Goal: Task Accomplishment & Management: Use online tool/utility

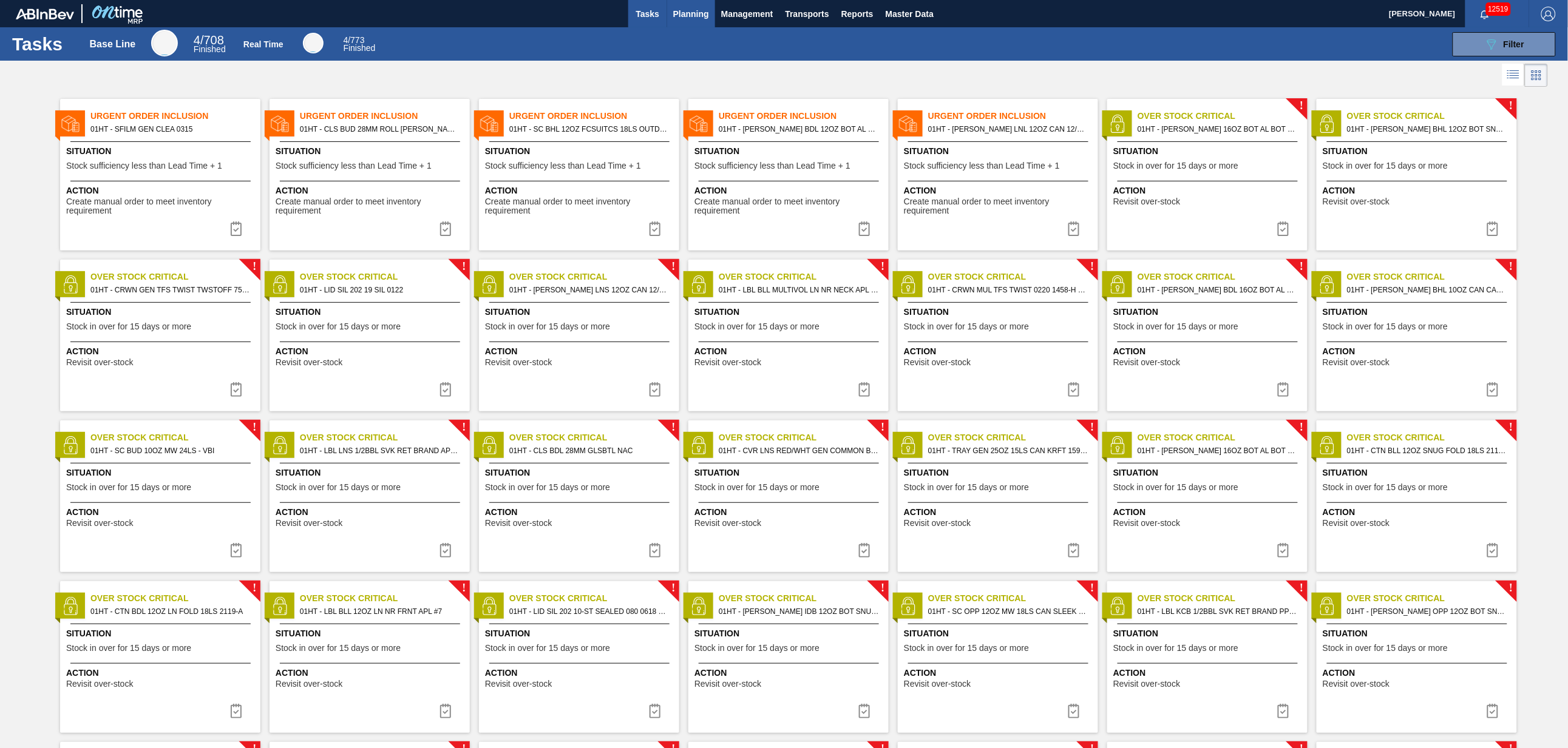
click at [689, 11] on span "Planning" at bounding box center [691, 14] width 36 height 15
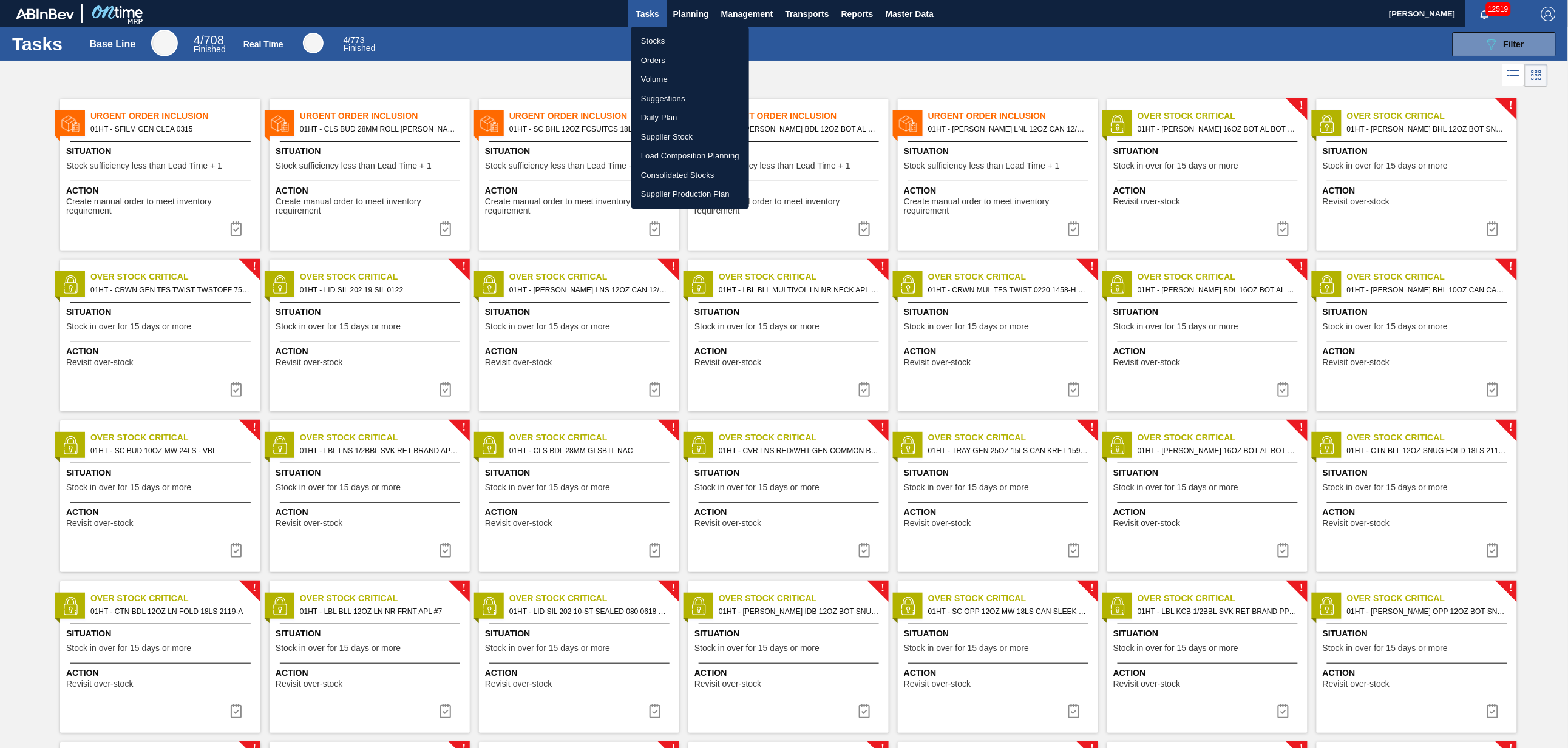
click at [668, 93] on li "Suggestions" at bounding box center [690, 99] width 118 height 20
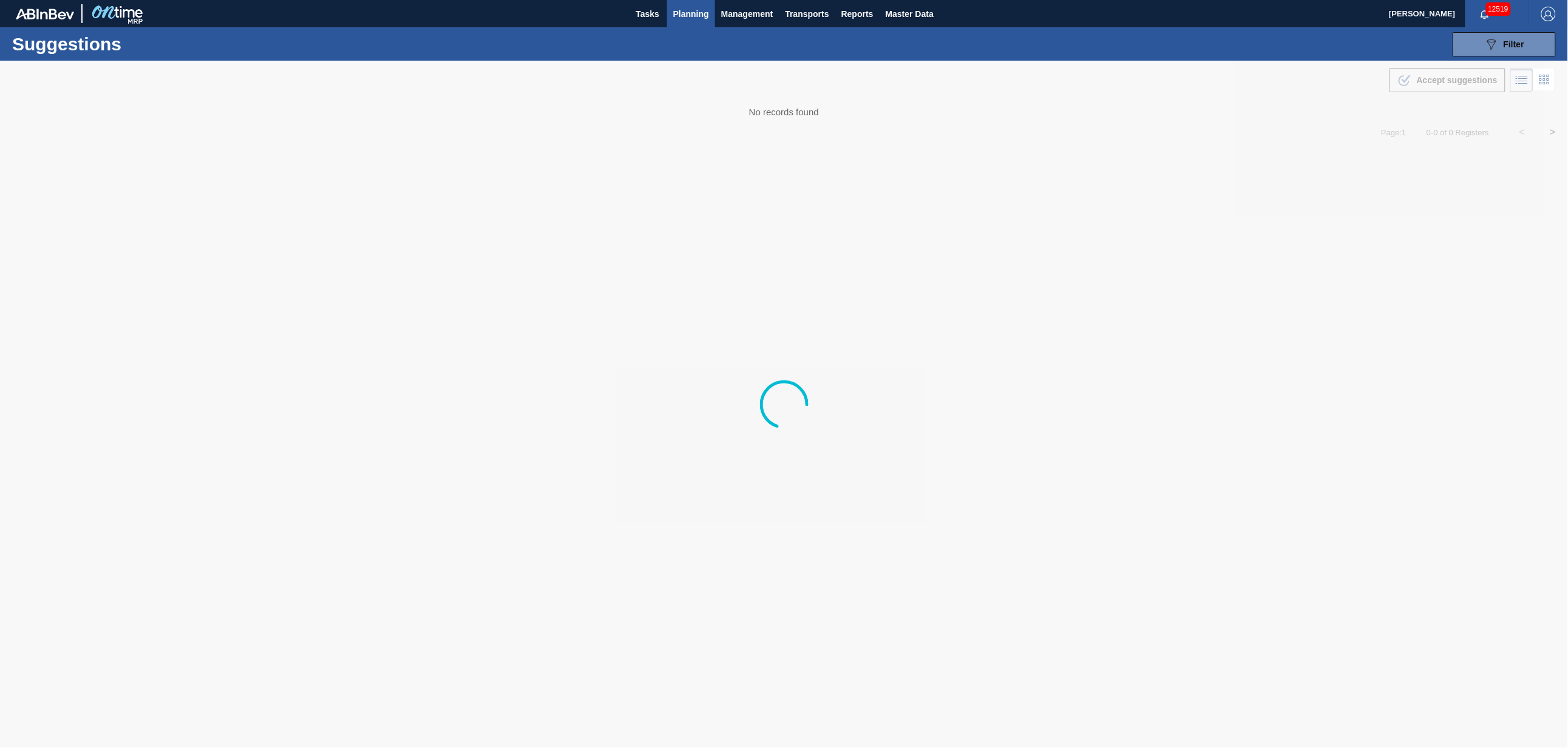
type from "[DATE]"
type to "[DATE]"
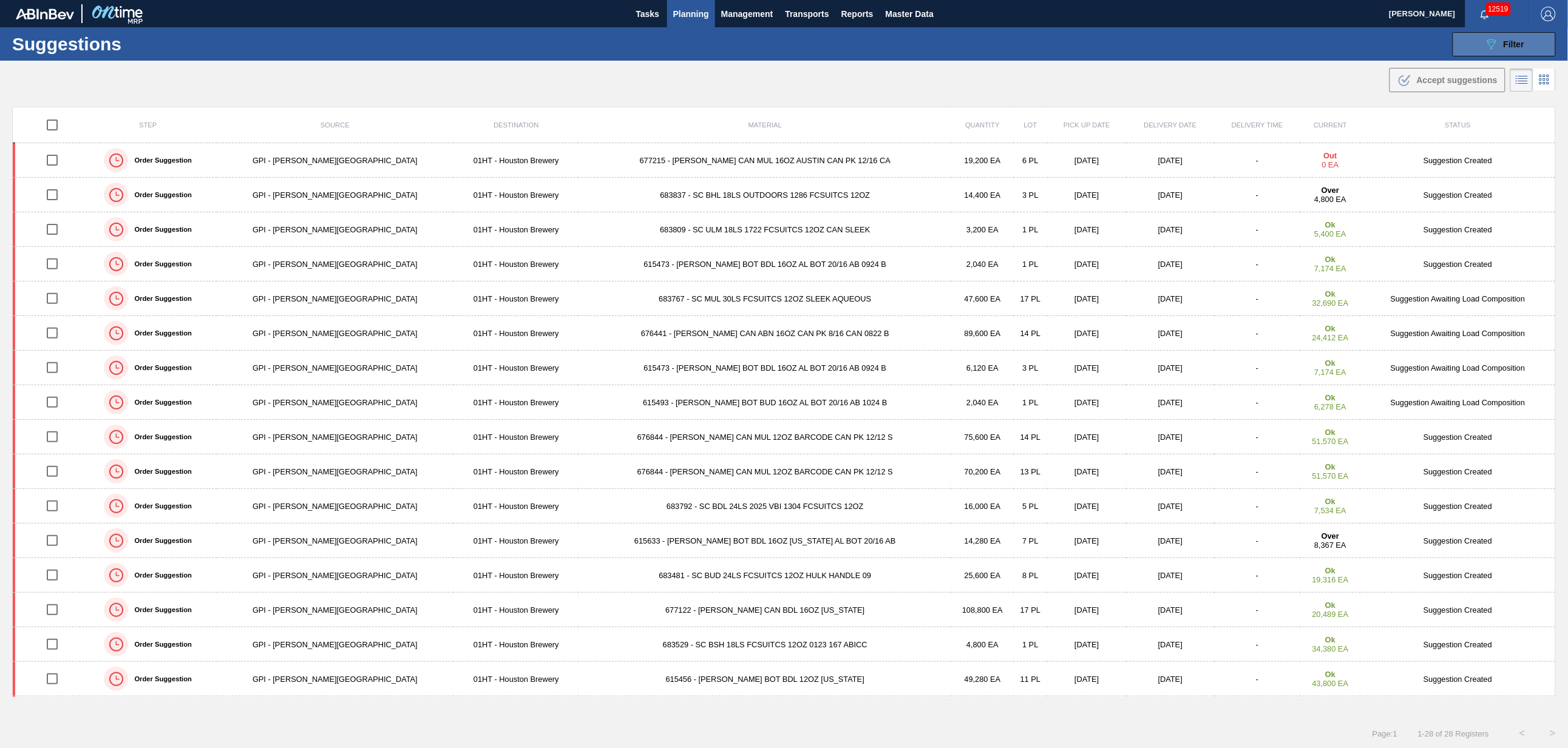
click at [1519, 44] on span "Filter" at bounding box center [1514, 44] width 21 height 10
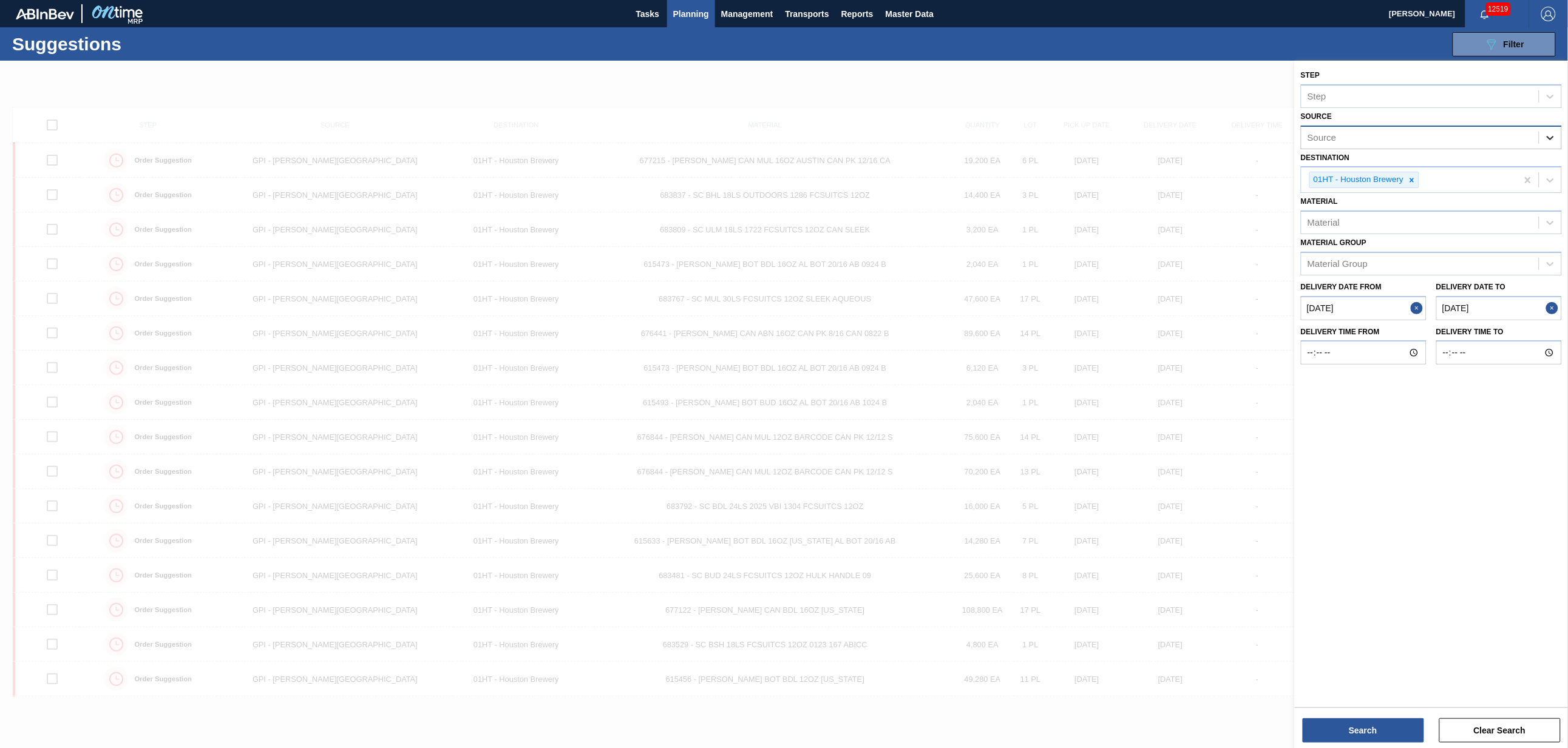
click at [1547, 138] on icon at bounding box center [1550, 138] width 12 height 12
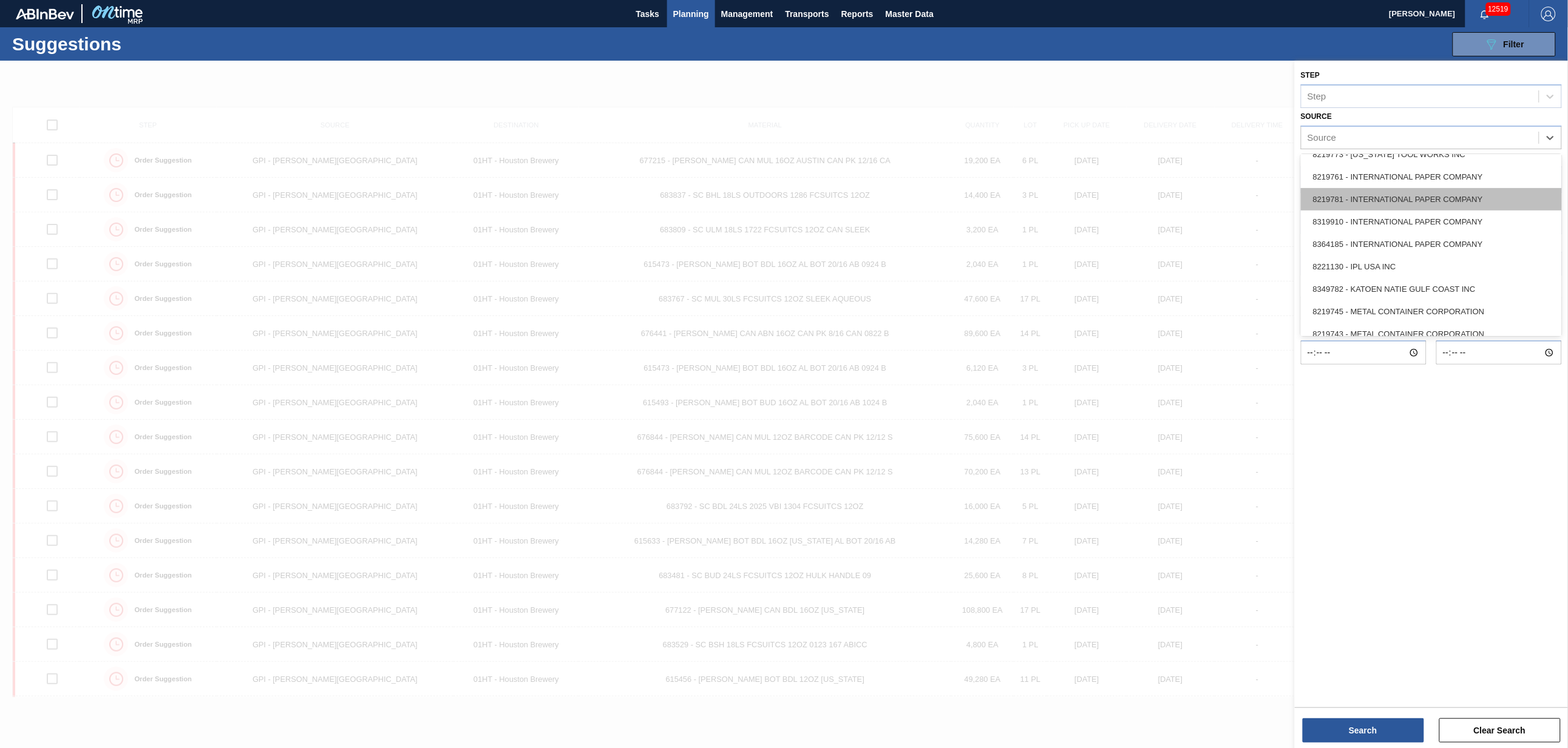
scroll to position [364, 0]
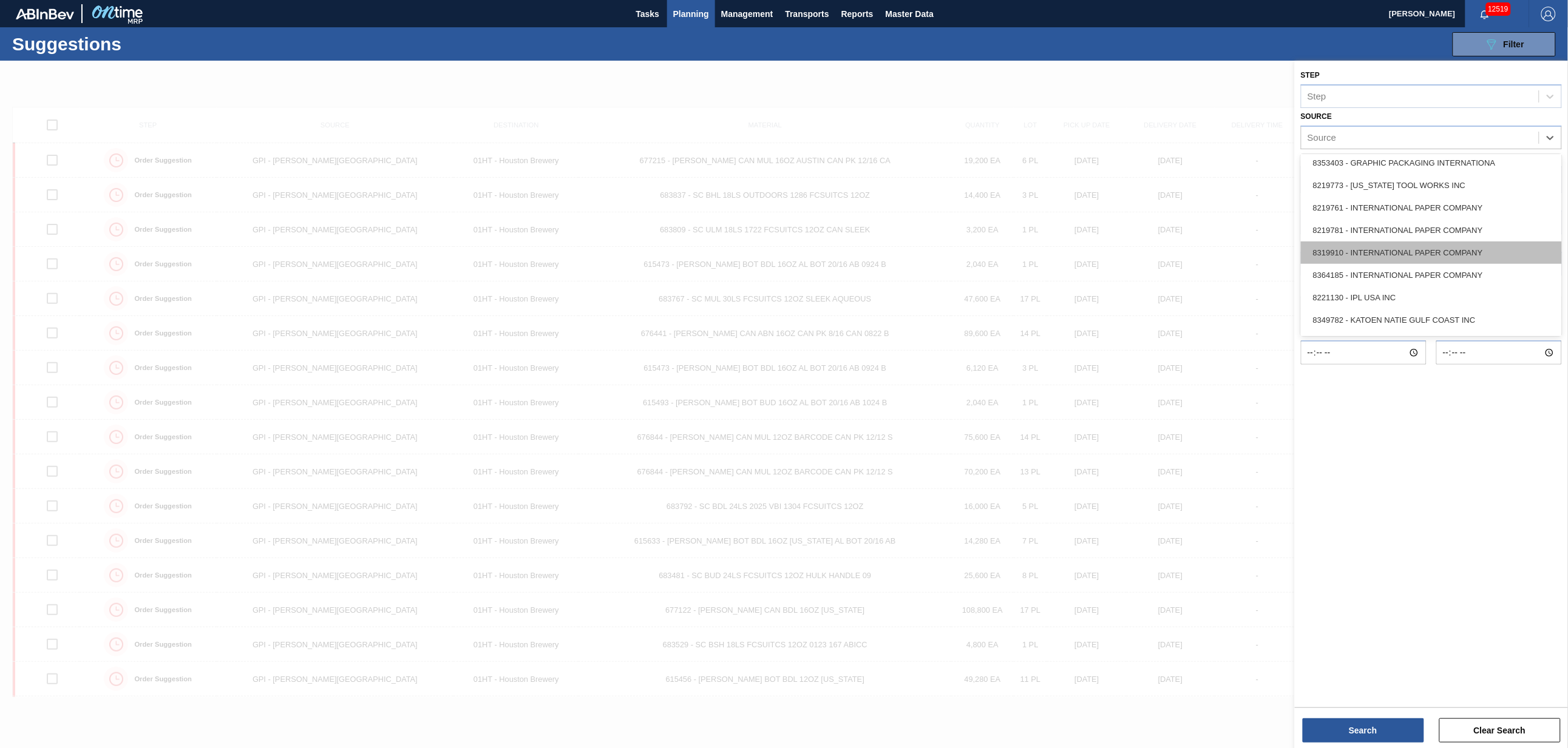
click at [1407, 248] on div "8319910 - INTERNATIONAL PAPER COMPANY" at bounding box center [1432, 253] width 261 height 23
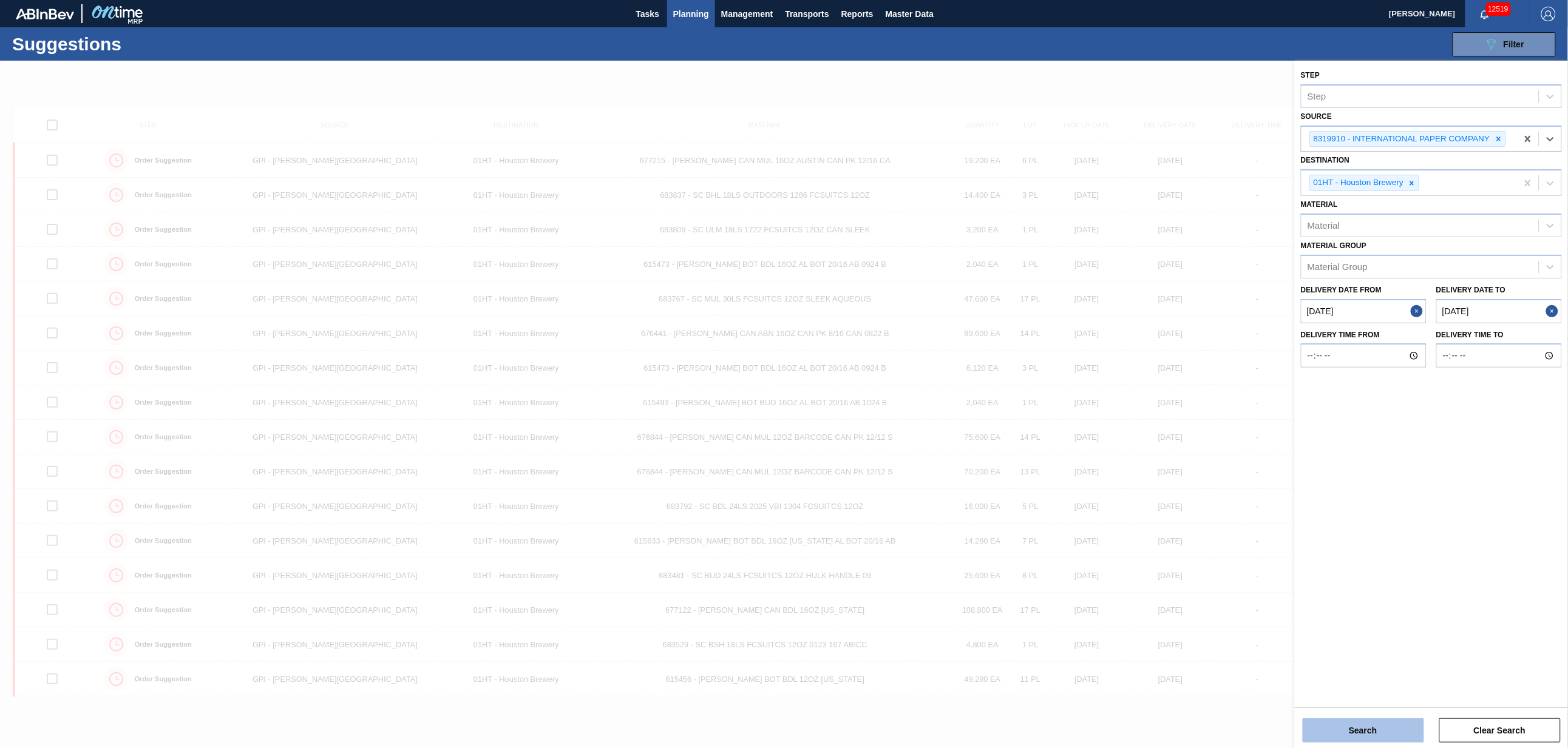
click at [1343, 726] on button "Search" at bounding box center [1364, 730] width 121 height 24
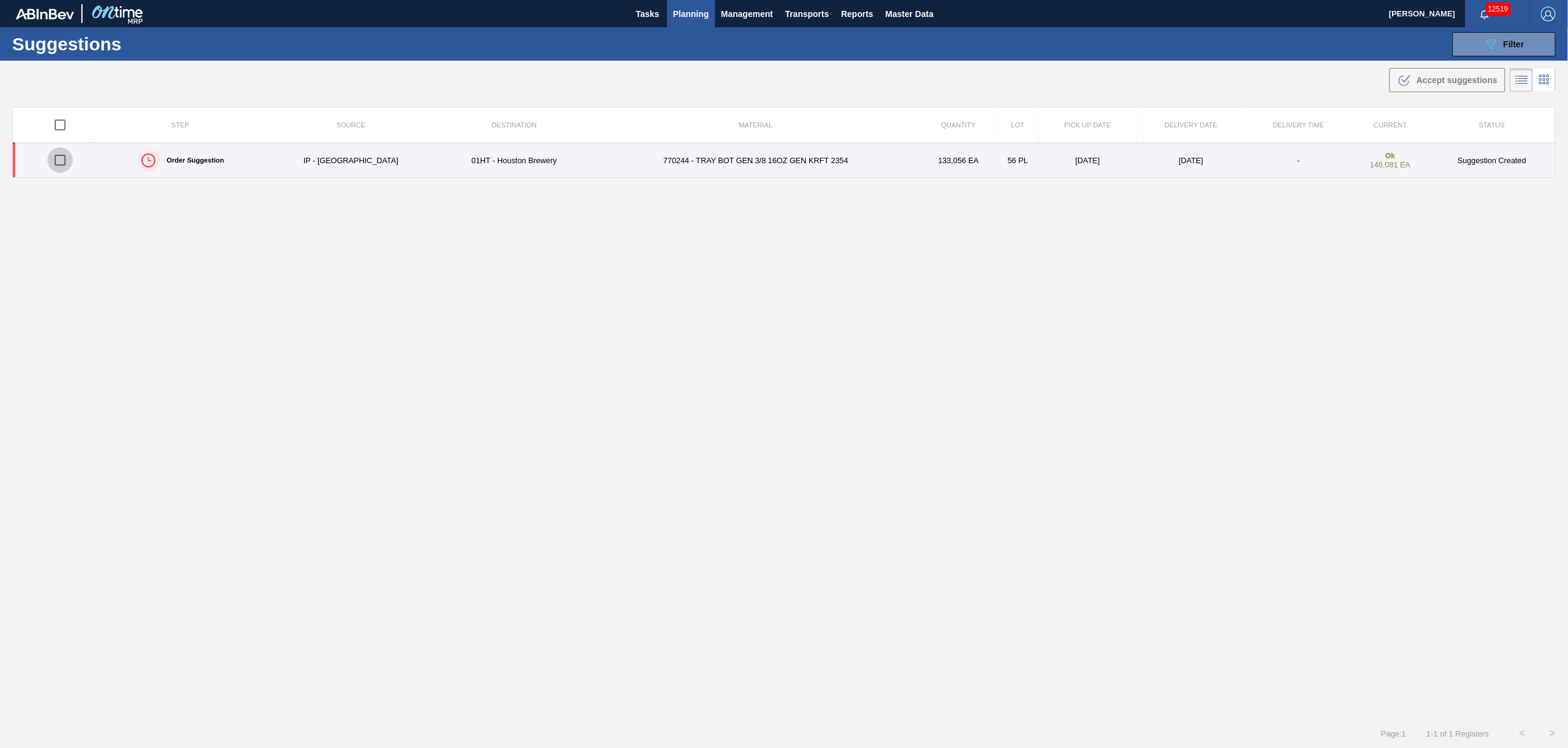
click at [63, 161] on input "checkbox" at bounding box center [60, 161] width 25 height 25
checkbox input "true"
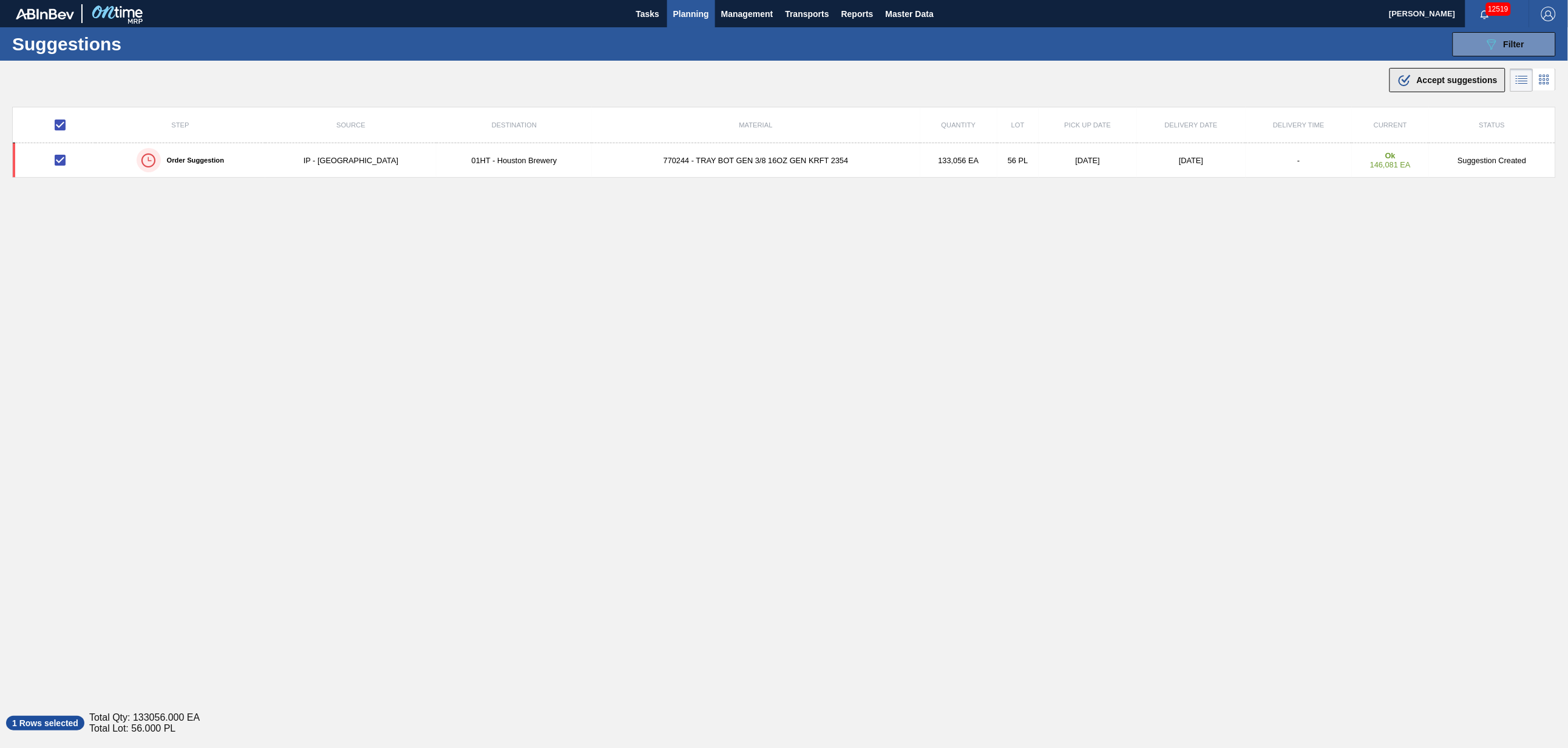
click at [1441, 81] on span "Accept suggestions" at bounding box center [1457, 80] width 80 height 10
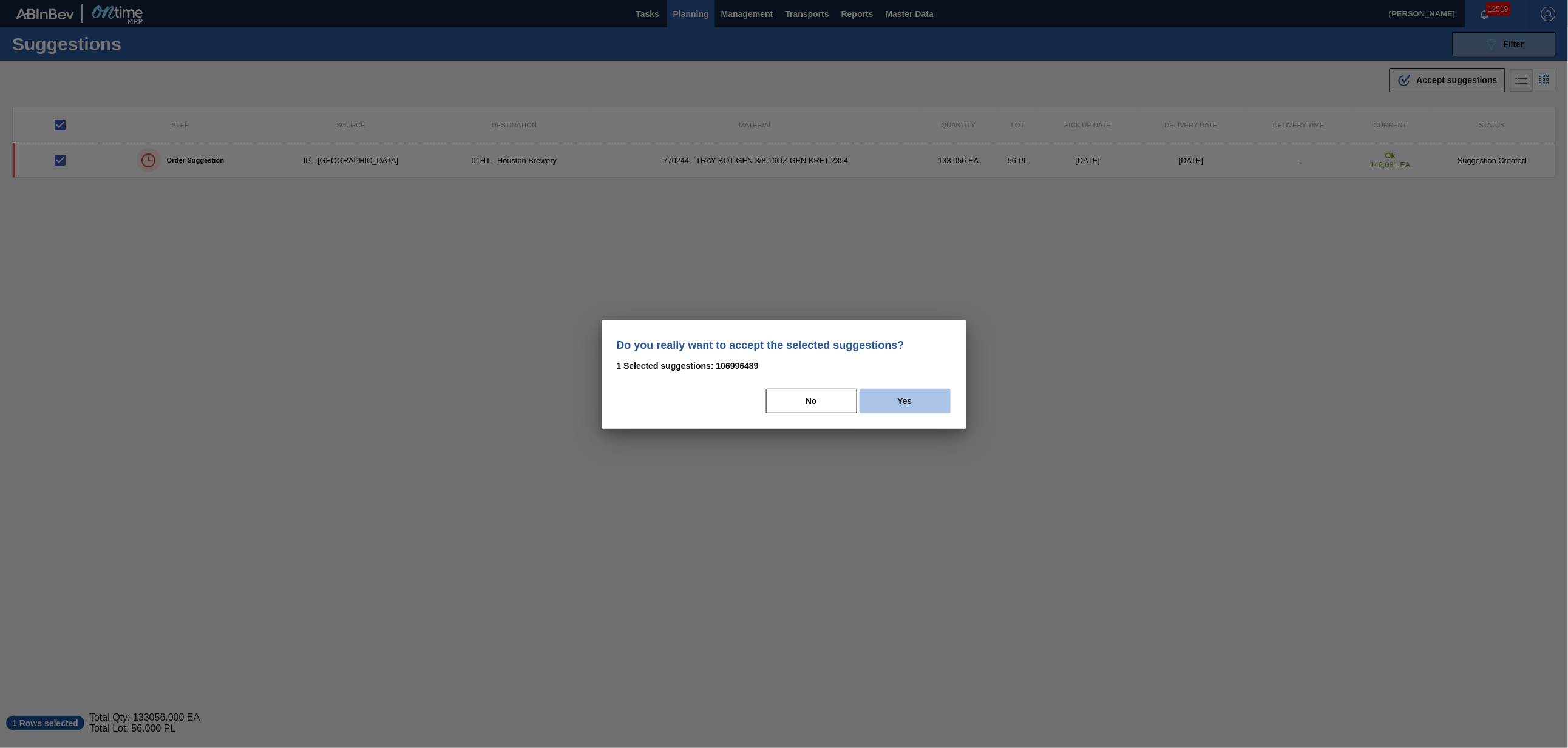
click at [915, 401] on button "Yes" at bounding box center [905, 400] width 91 height 24
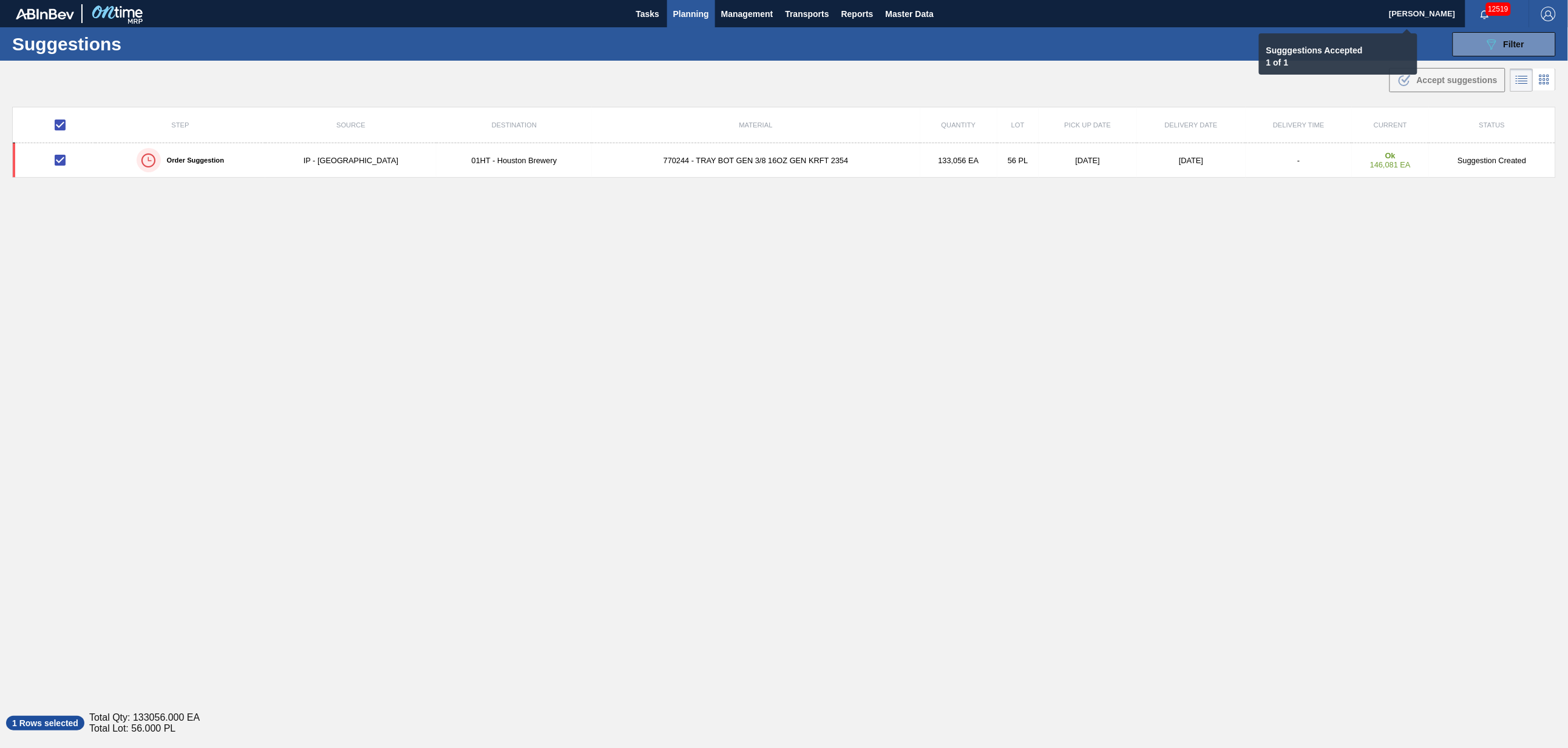
checkbox input "false"
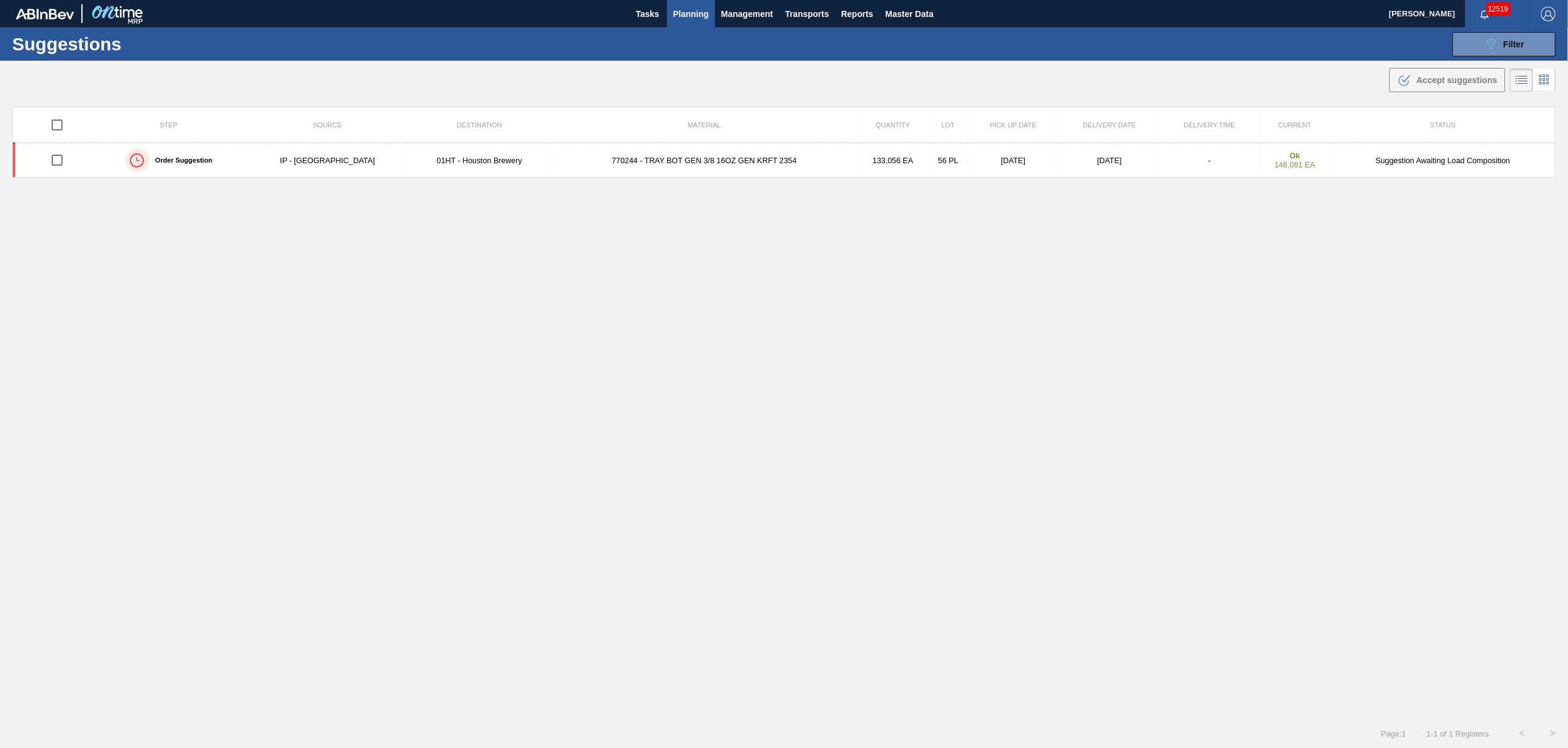
click at [689, 10] on span "Planning" at bounding box center [691, 14] width 36 height 15
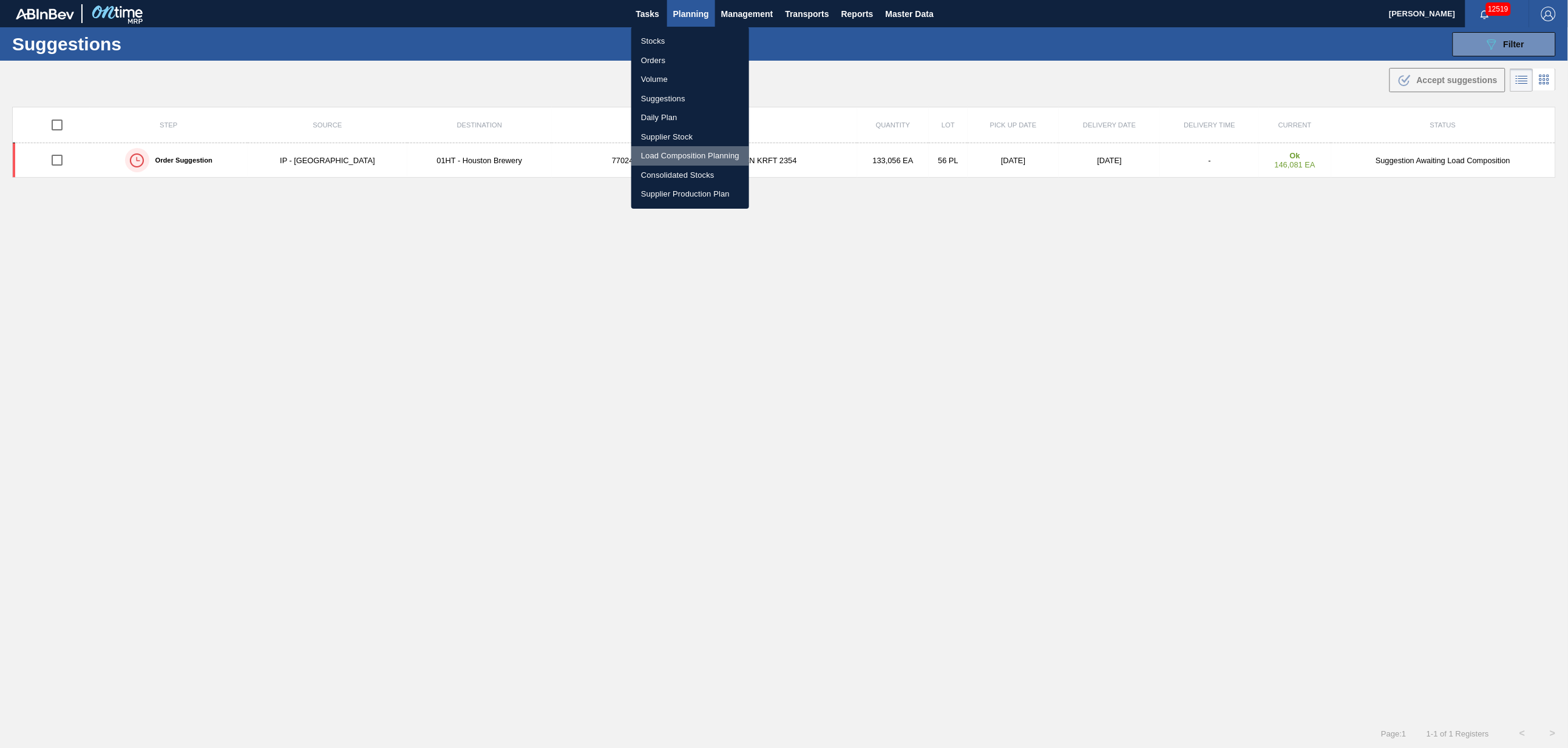
click at [688, 154] on li "Load Composition Planning" at bounding box center [690, 156] width 118 height 20
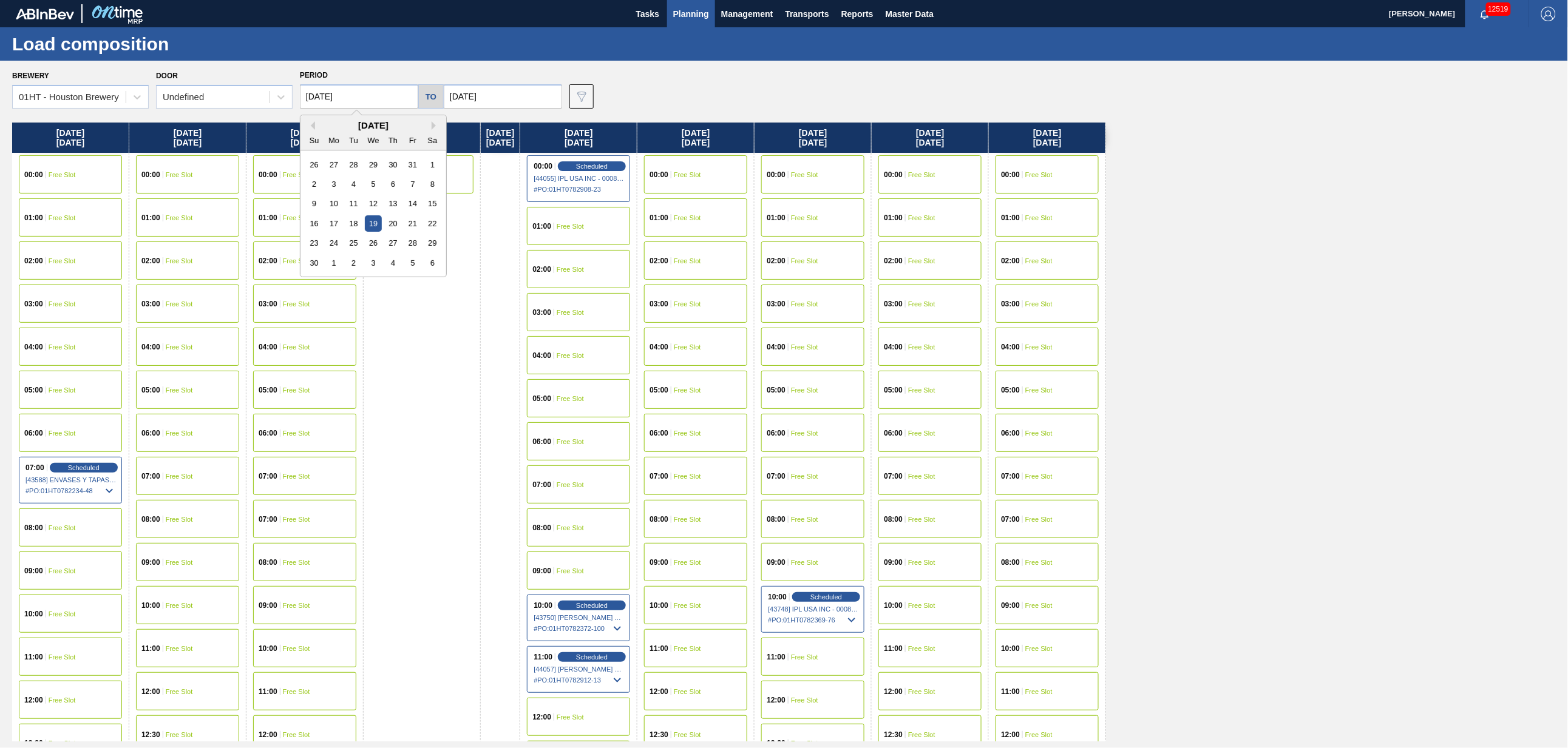
click at [380, 89] on input "[DATE]" at bounding box center [358, 96] width 119 height 24
click at [312, 123] on button "Previous Month" at bounding box center [310, 125] width 9 height 9
click at [316, 239] on div "26" at bounding box center [313, 243] width 17 height 17
type input "[DATE]"
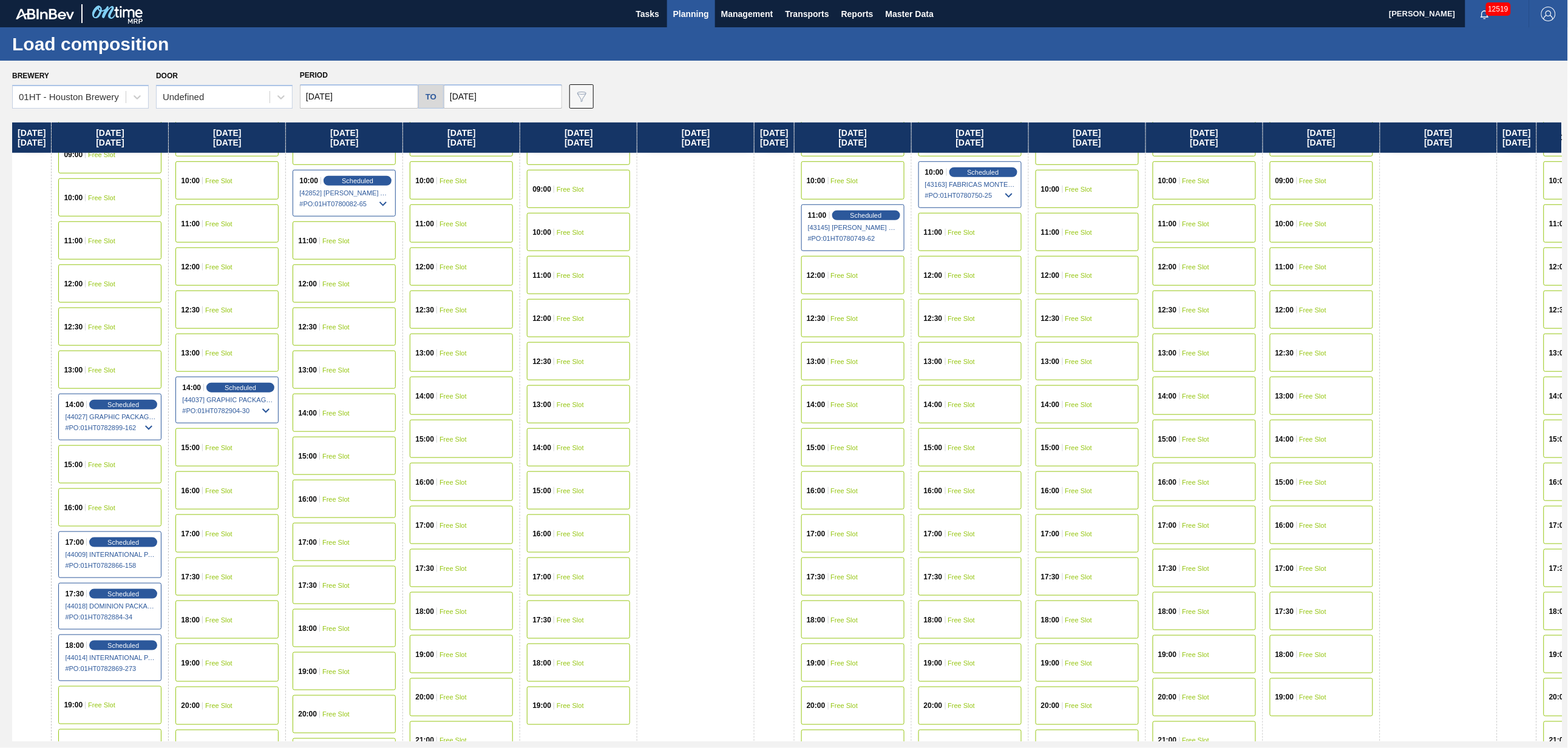
scroll to position [455, 0]
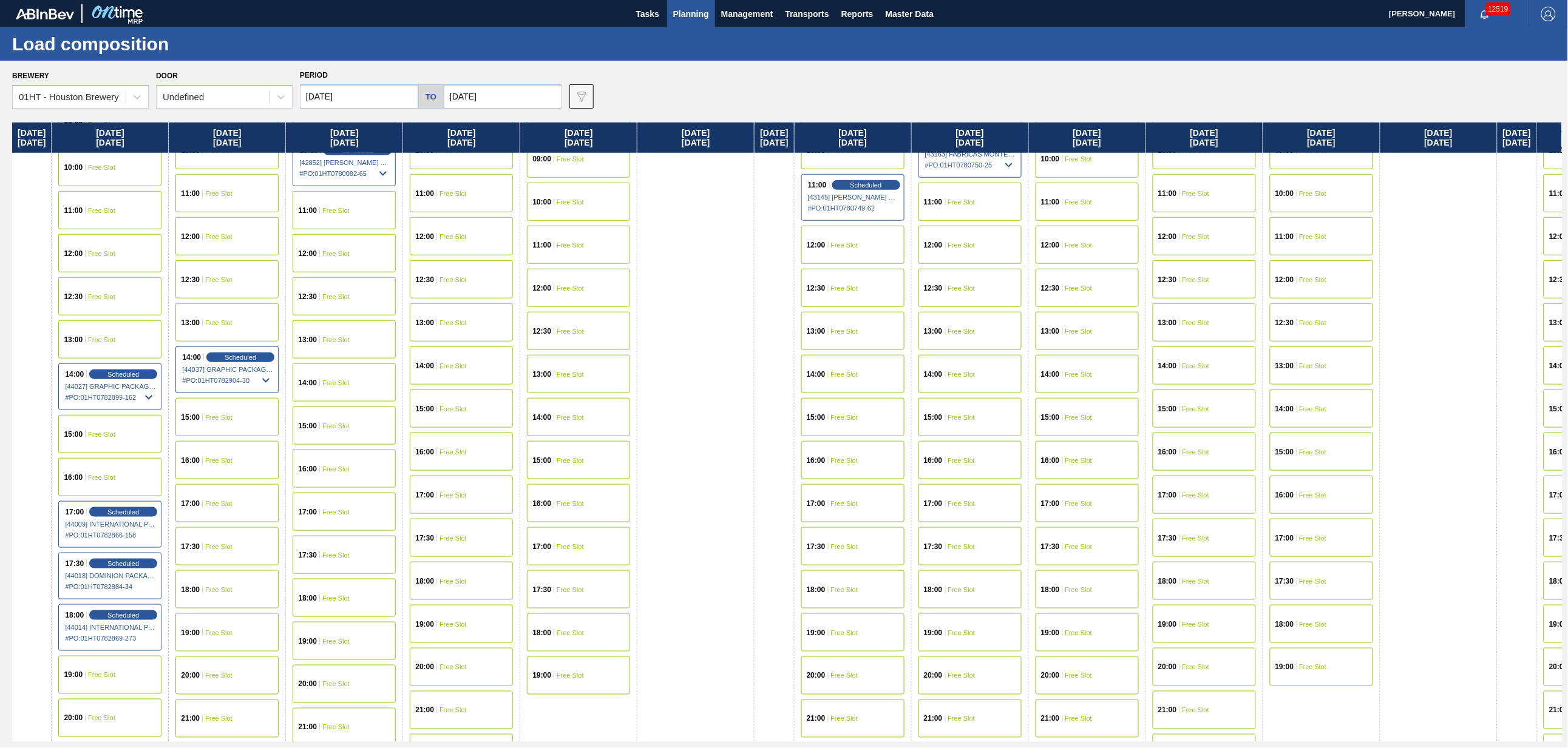
click at [235, 496] on div "17:00 Free Slot" at bounding box center [226, 503] width 103 height 38
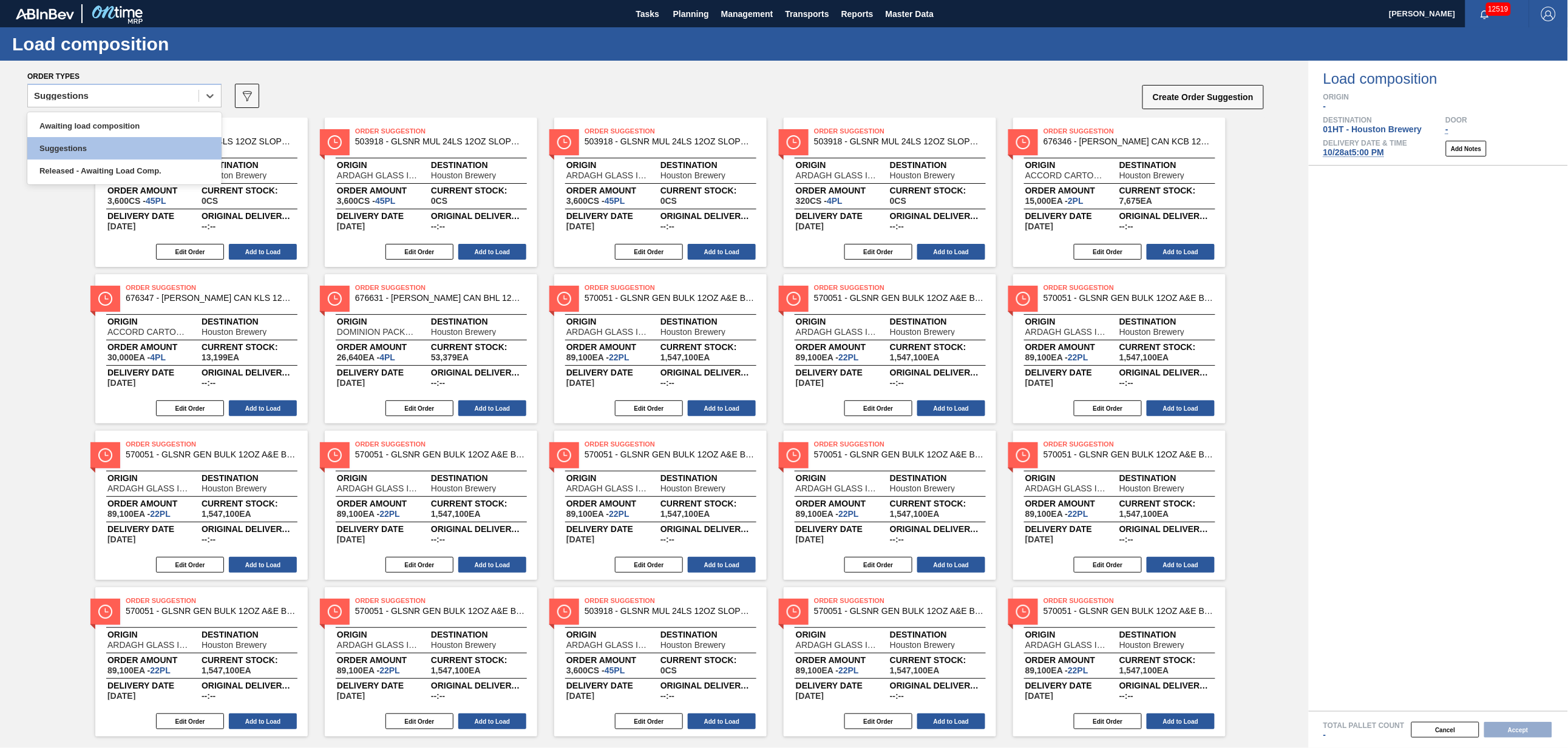
click at [159, 93] on div "Suggestions" at bounding box center [114, 96] width 170 height 18
click at [159, 121] on div "Awaiting load composition" at bounding box center [124, 125] width 194 height 23
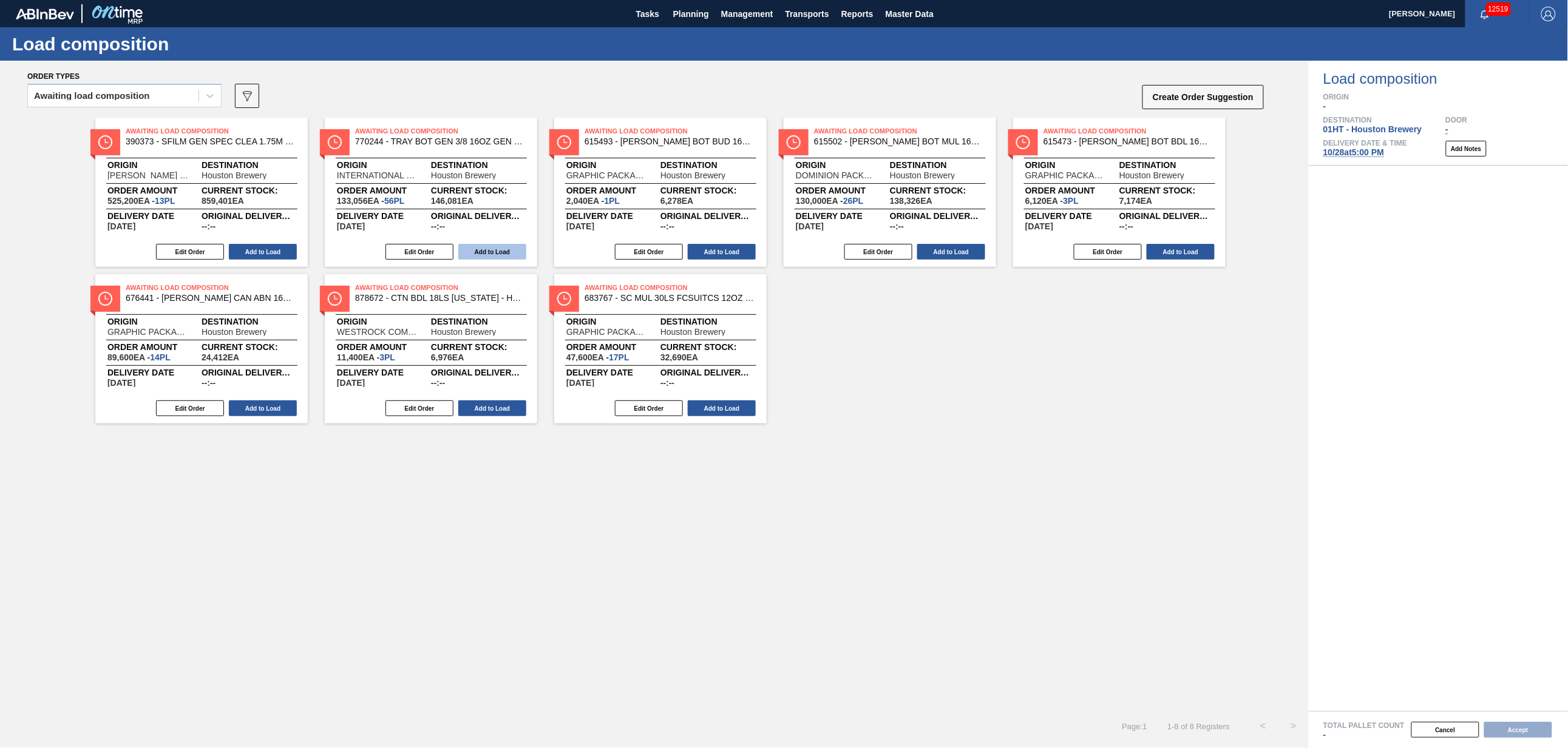
click at [488, 247] on button "Add to Load" at bounding box center [492, 252] width 68 height 16
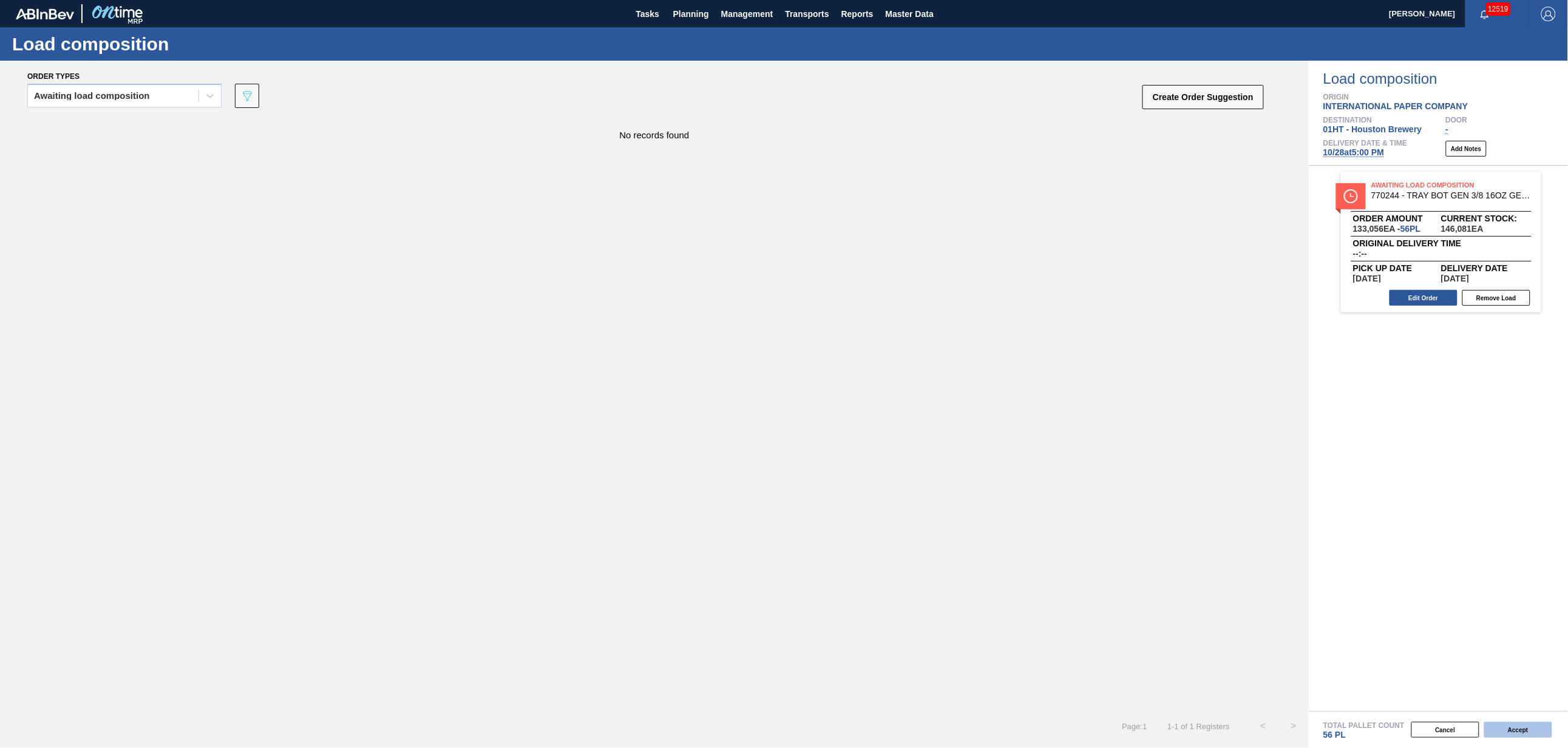
click at [1506, 727] on button "Accept" at bounding box center [1518, 730] width 68 height 16
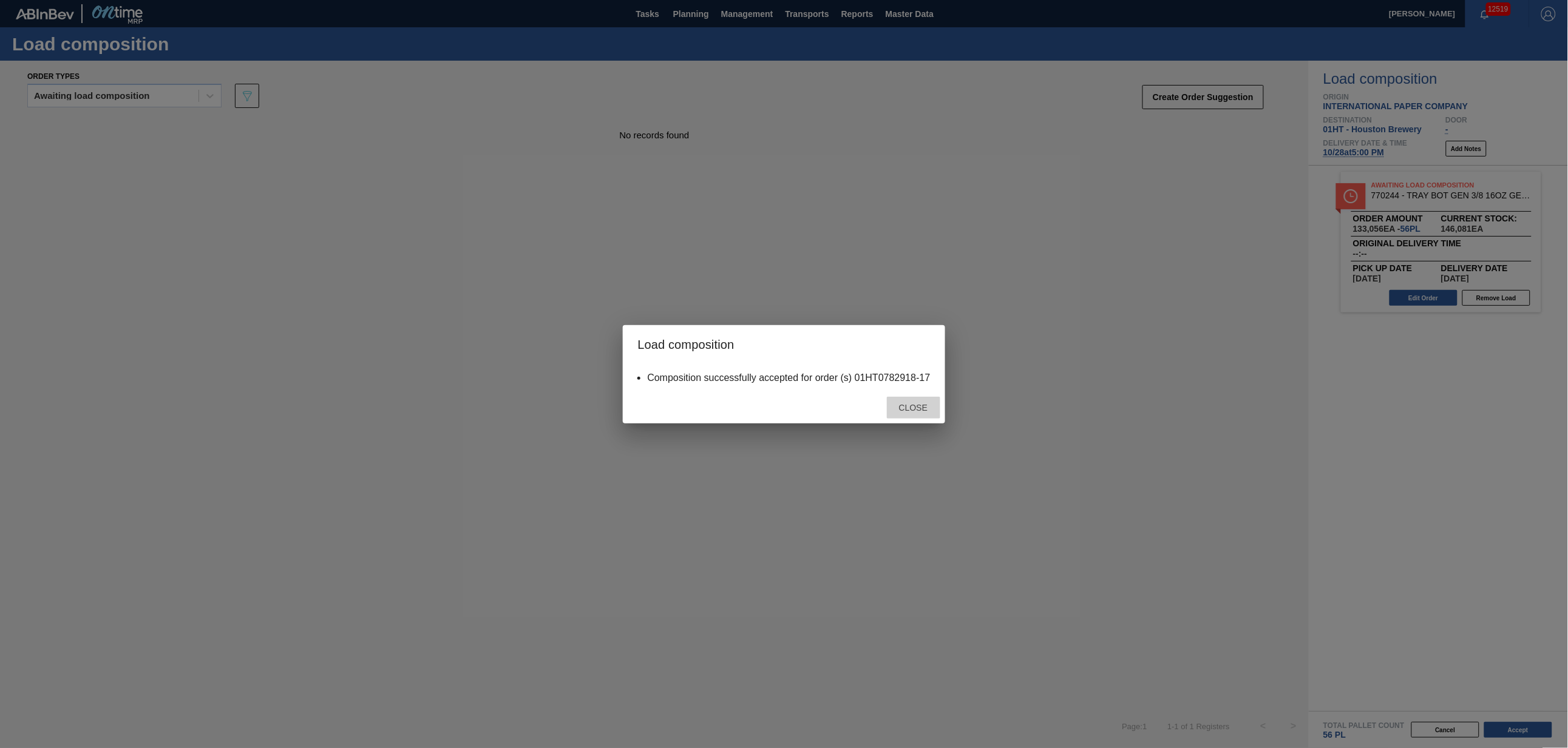
click at [918, 401] on div "Close" at bounding box center [914, 407] width 54 height 23
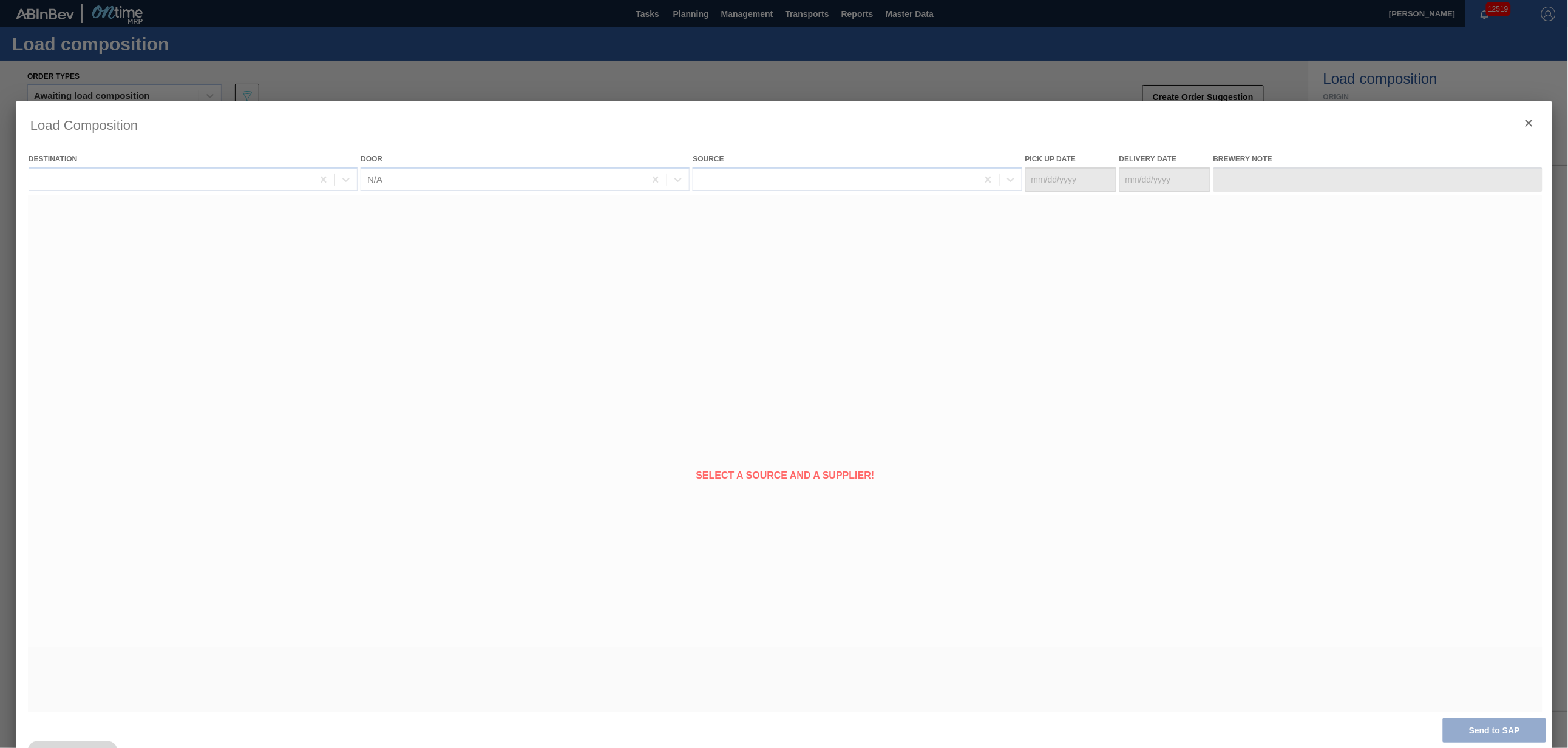
type Date "[DATE]"
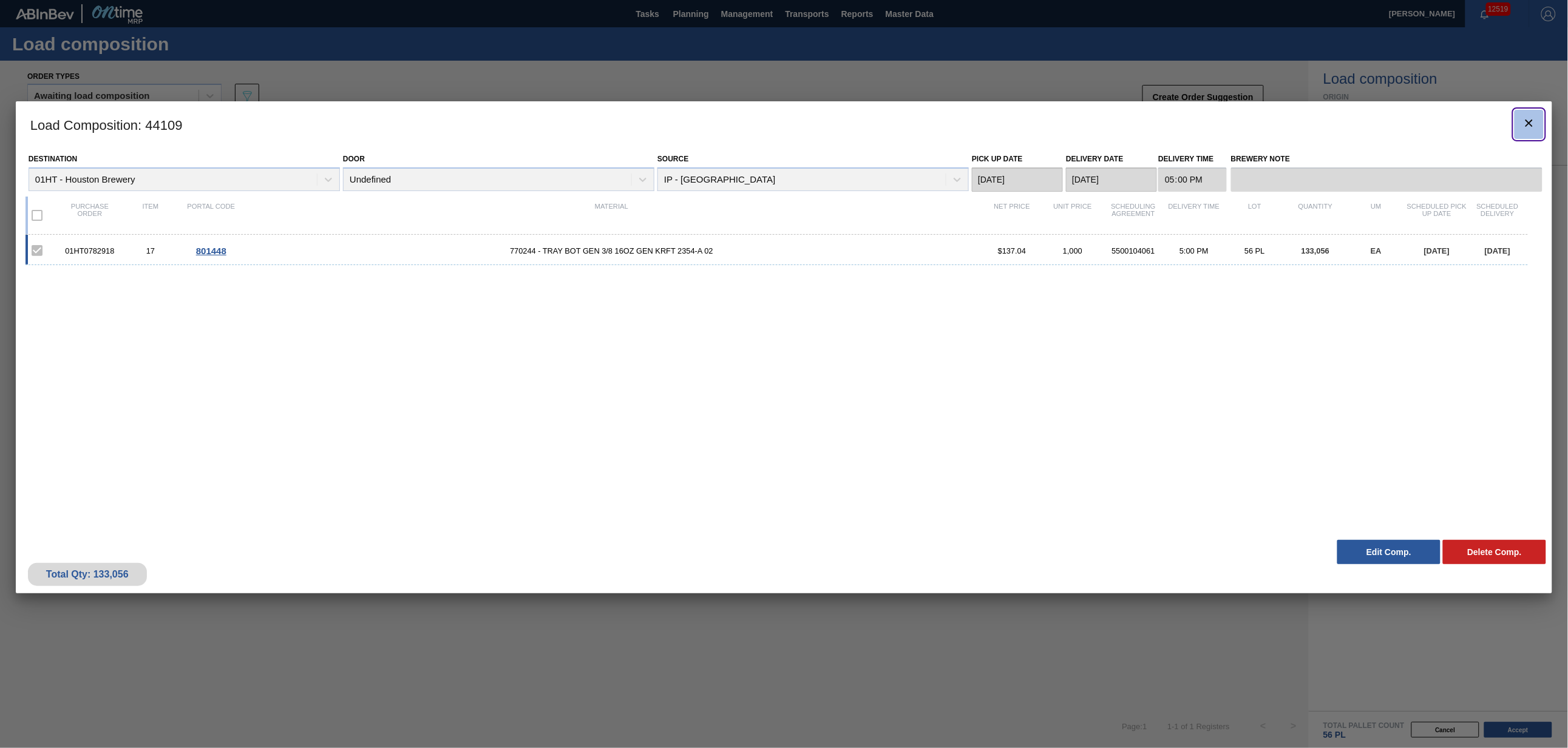
click at [1530, 123] on icon "botão de ícone" at bounding box center [1529, 122] width 15 height 15
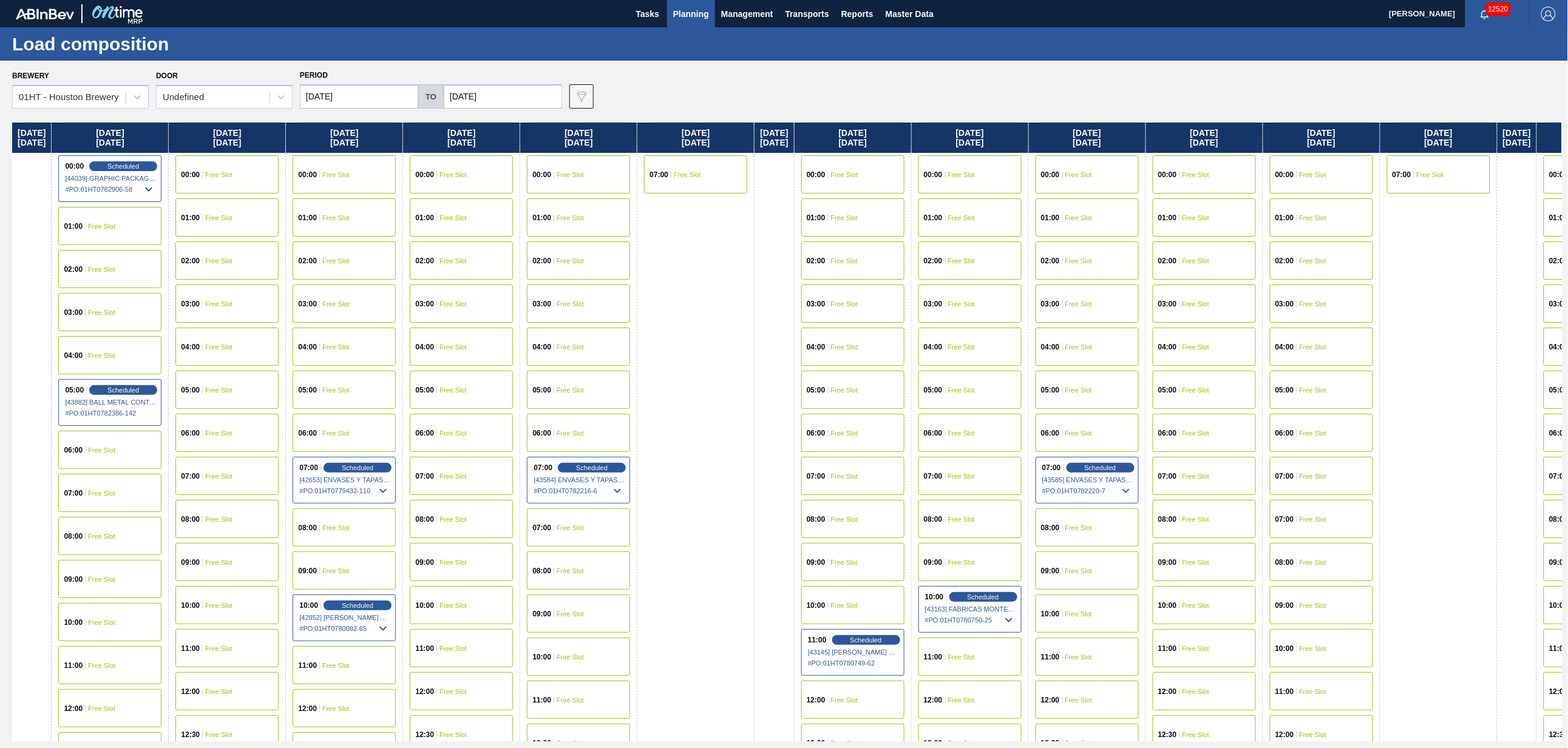
click at [693, 7] on span "Planning" at bounding box center [691, 14] width 36 height 15
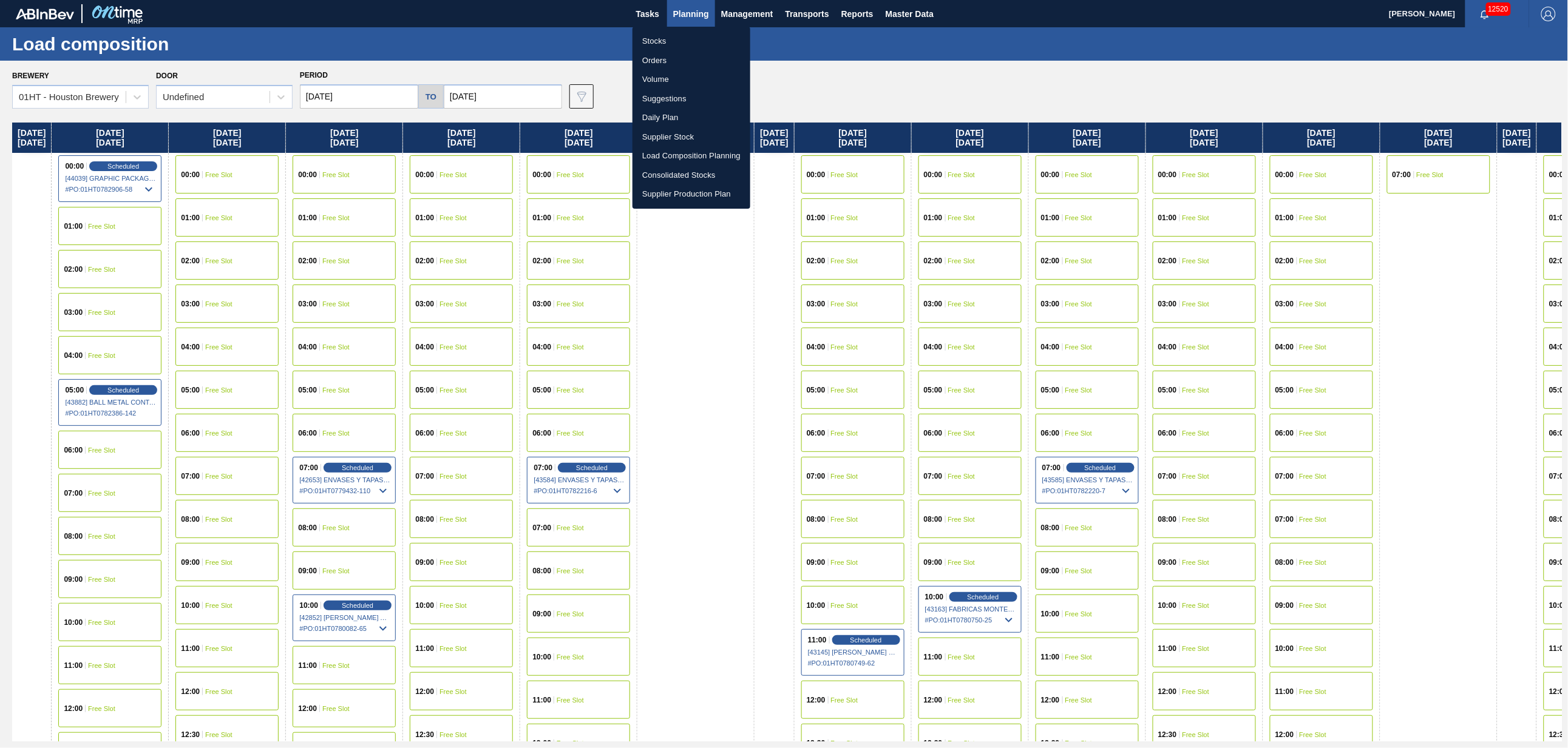
click at [657, 95] on li "Suggestions" at bounding box center [691, 99] width 118 height 20
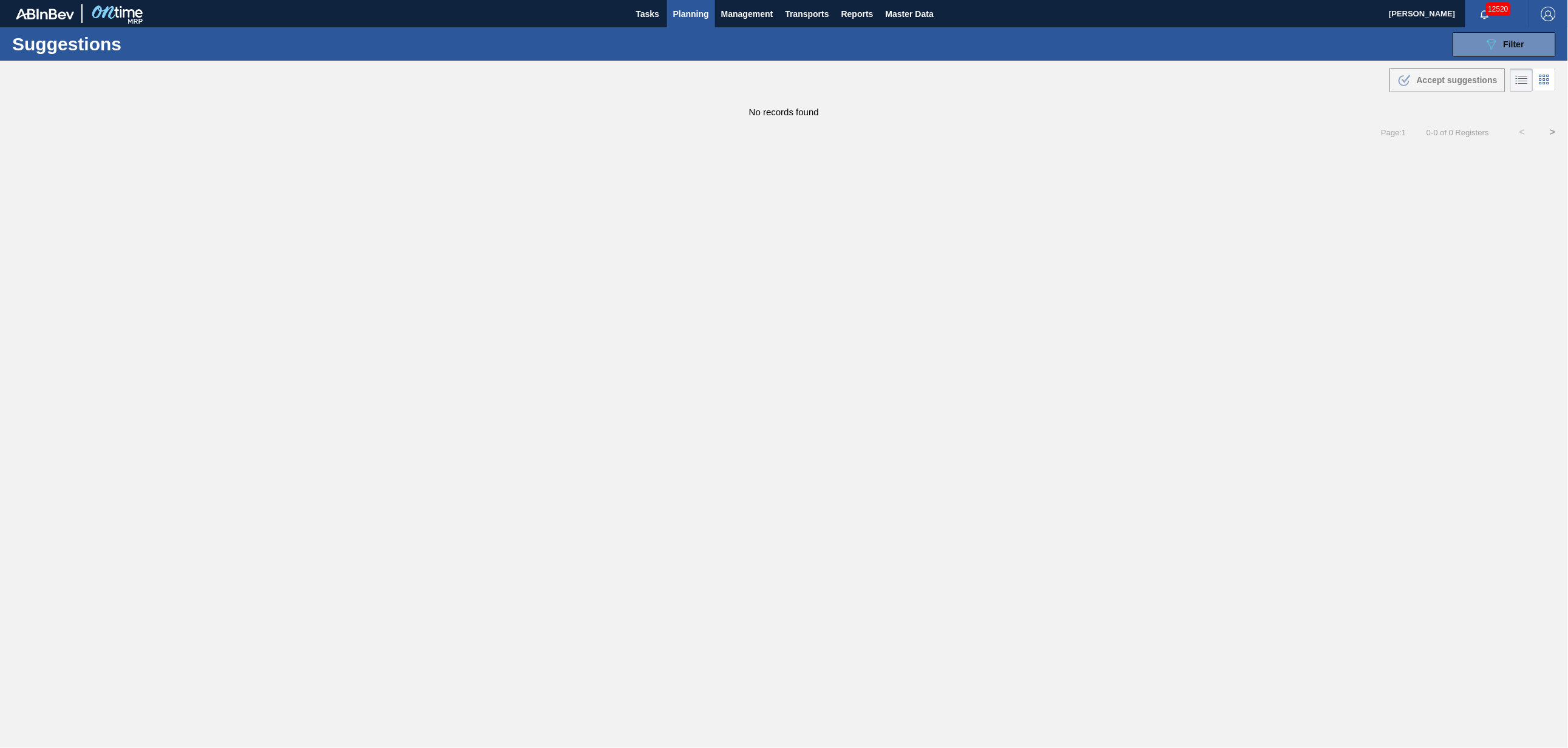
type from "[DATE]"
type to "[DATE]"
click at [1493, 46] on icon "089F7B8B-B2A5-4AFE-B5C0-19BA573D28AC" at bounding box center [1492, 44] width 15 height 15
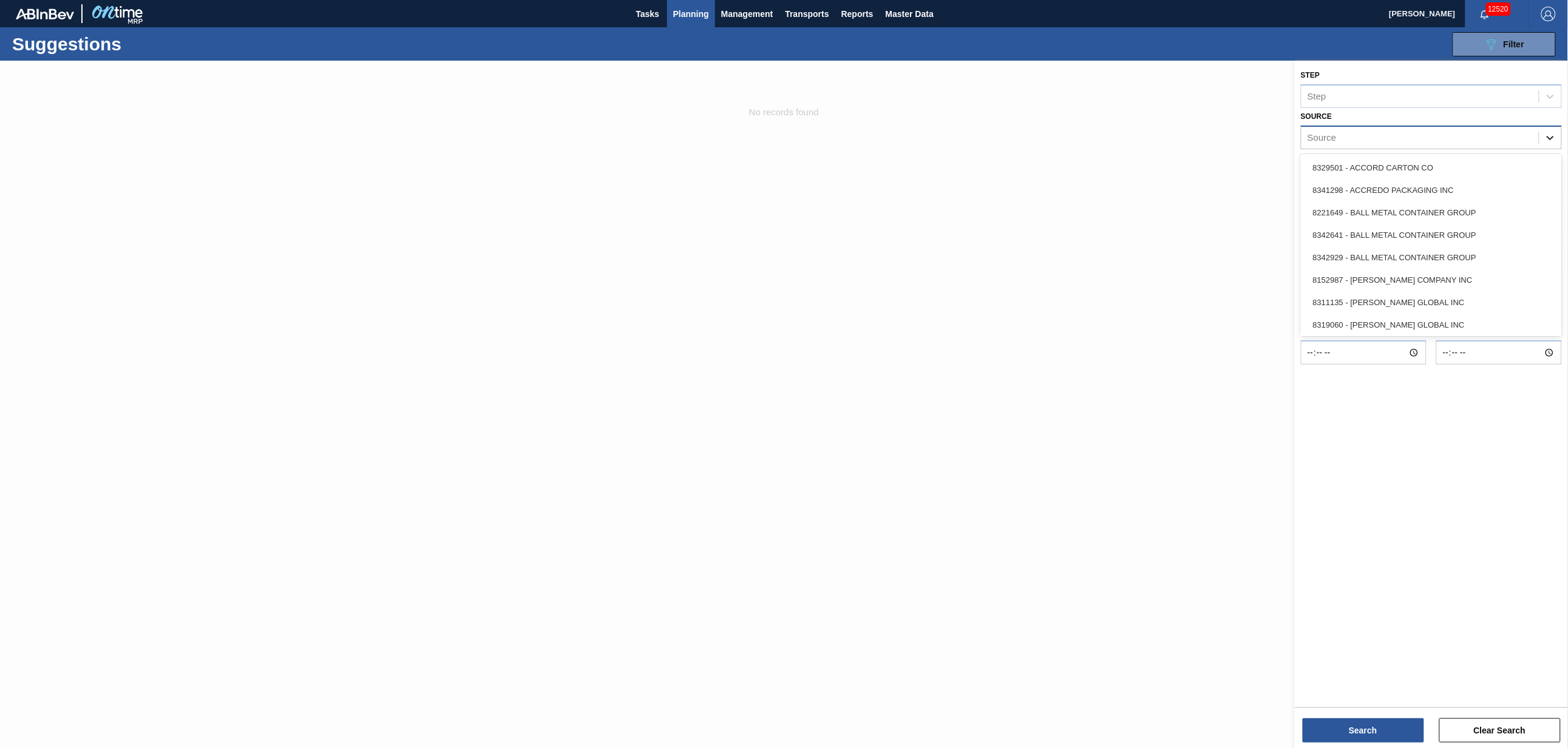
click at [1557, 132] on icon at bounding box center [1550, 138] width 12 height 12
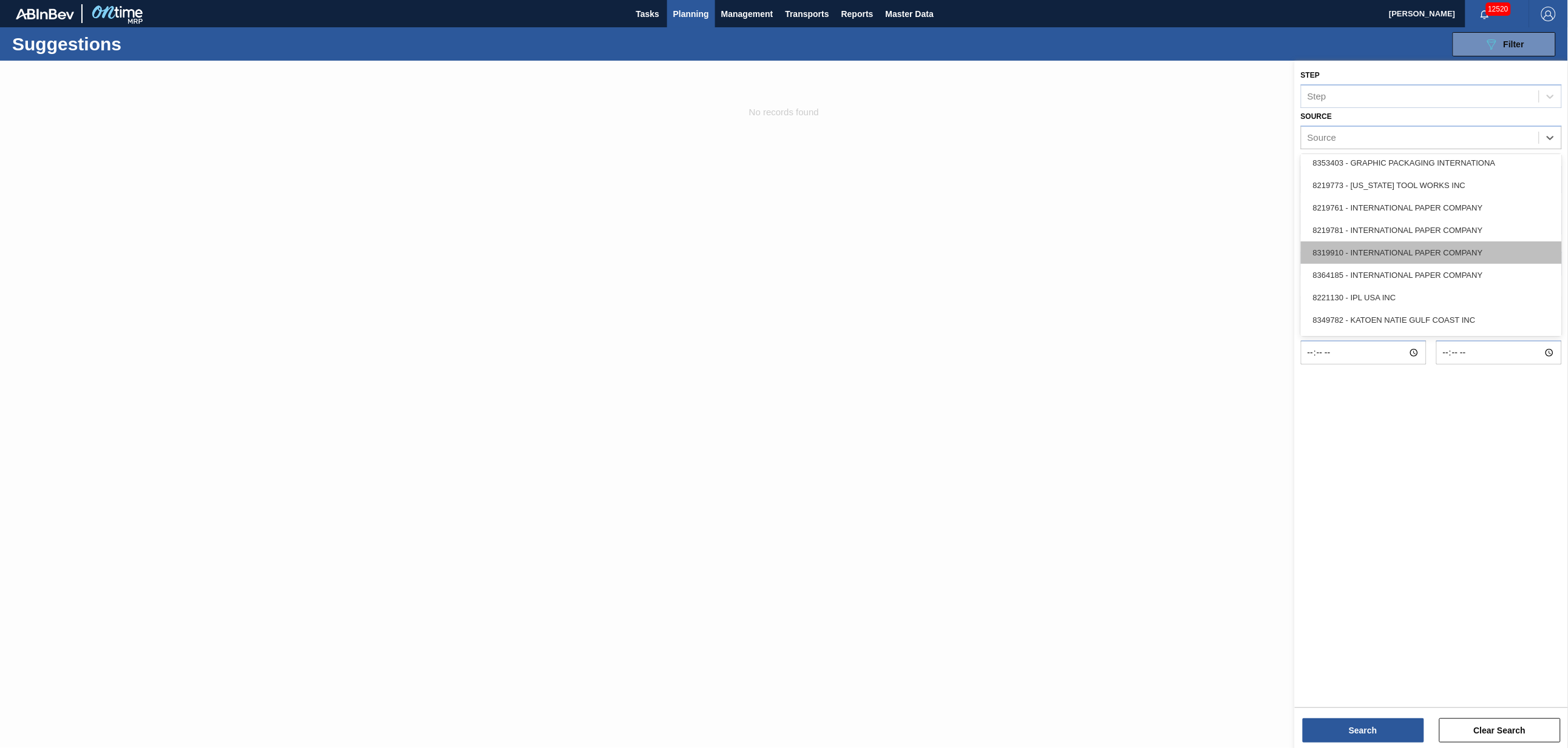
click at [1372, 257] on div "8319910 - INTERNATIONAL PAPER COMPANY" at bounding box center [1432, 253] width 261 height 23
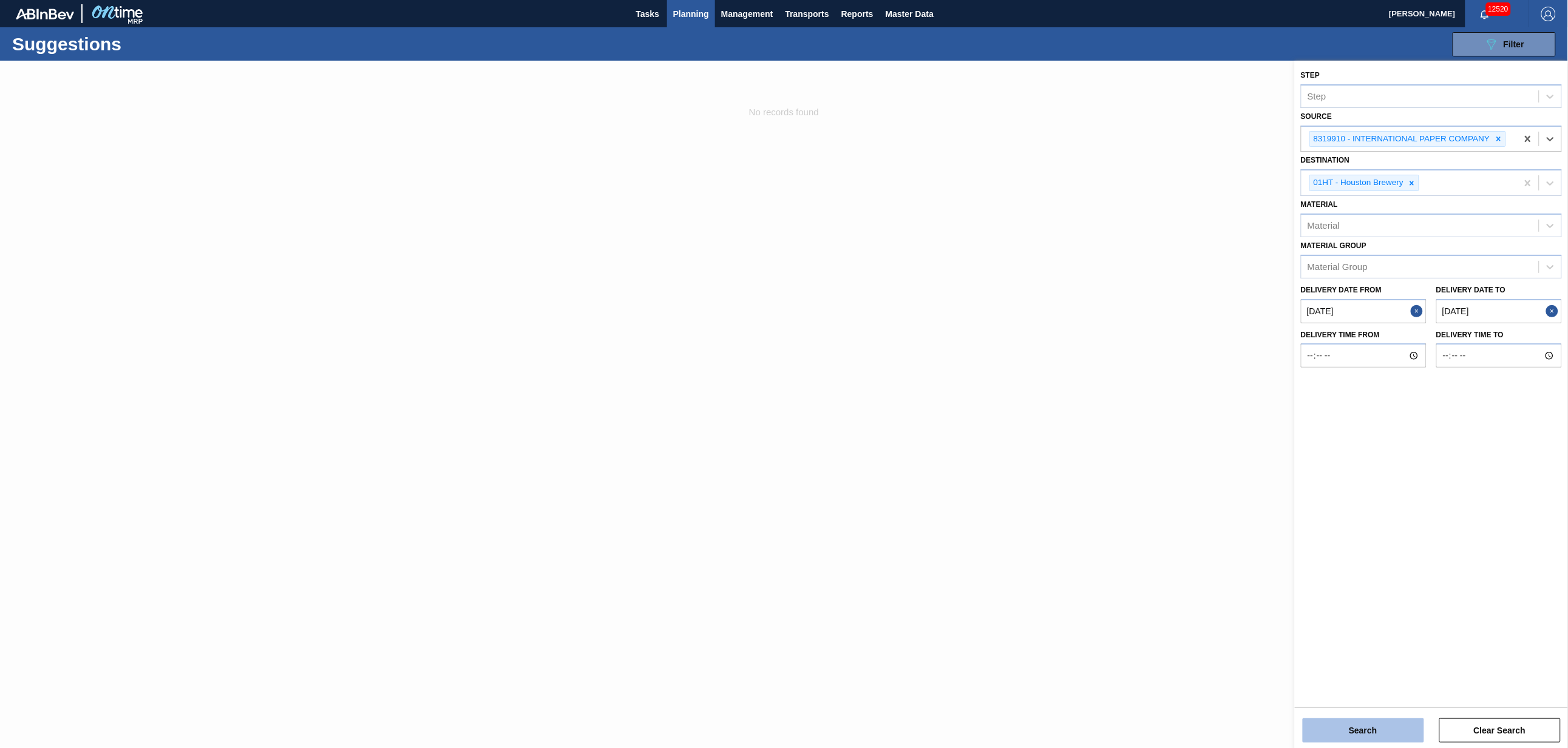
click at [1360, 725] on button "Search" at bounding box center [1364, 730] width 121 height 24
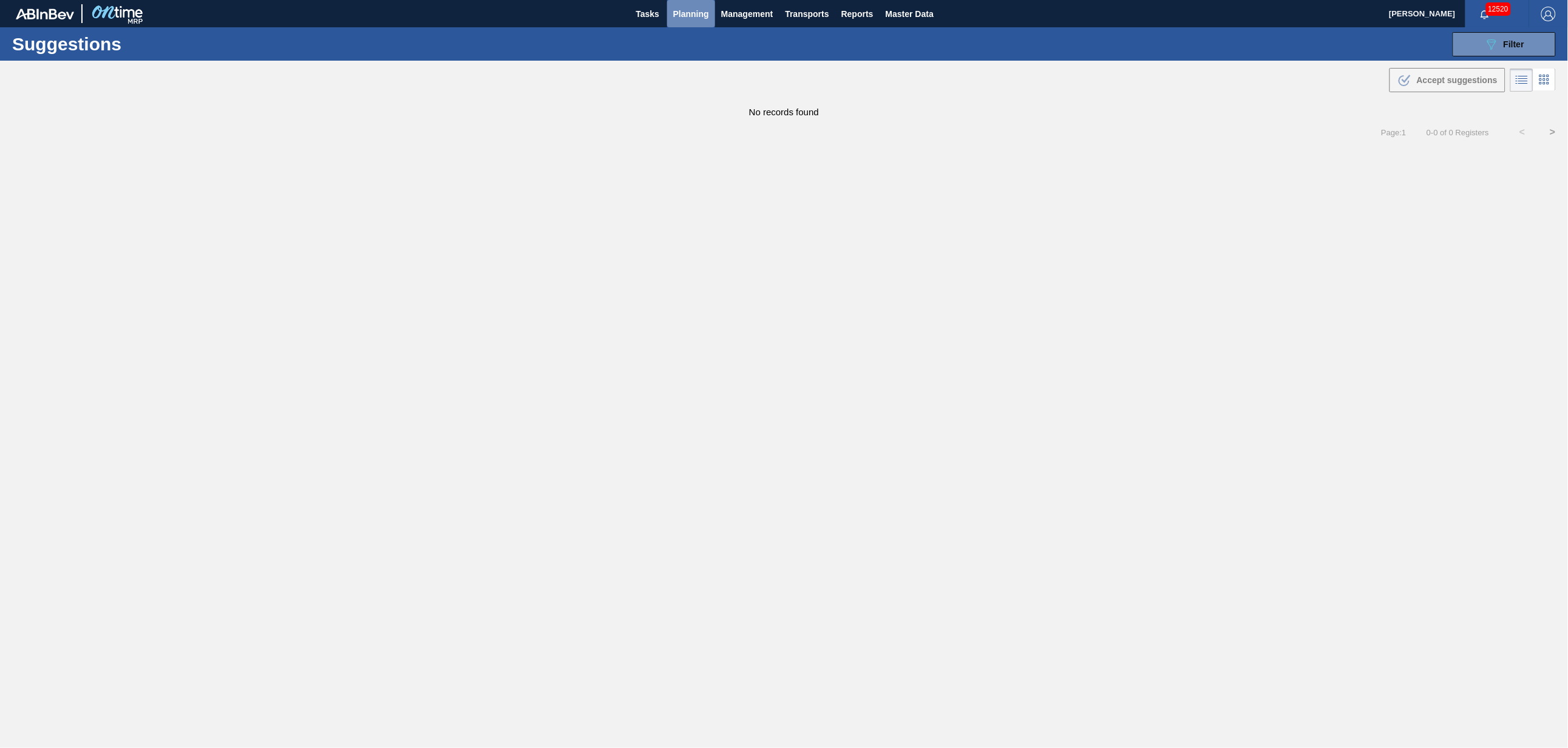
click at [694, 9] on span "Planning" at bounding box center [691, 14] width 36 height 15
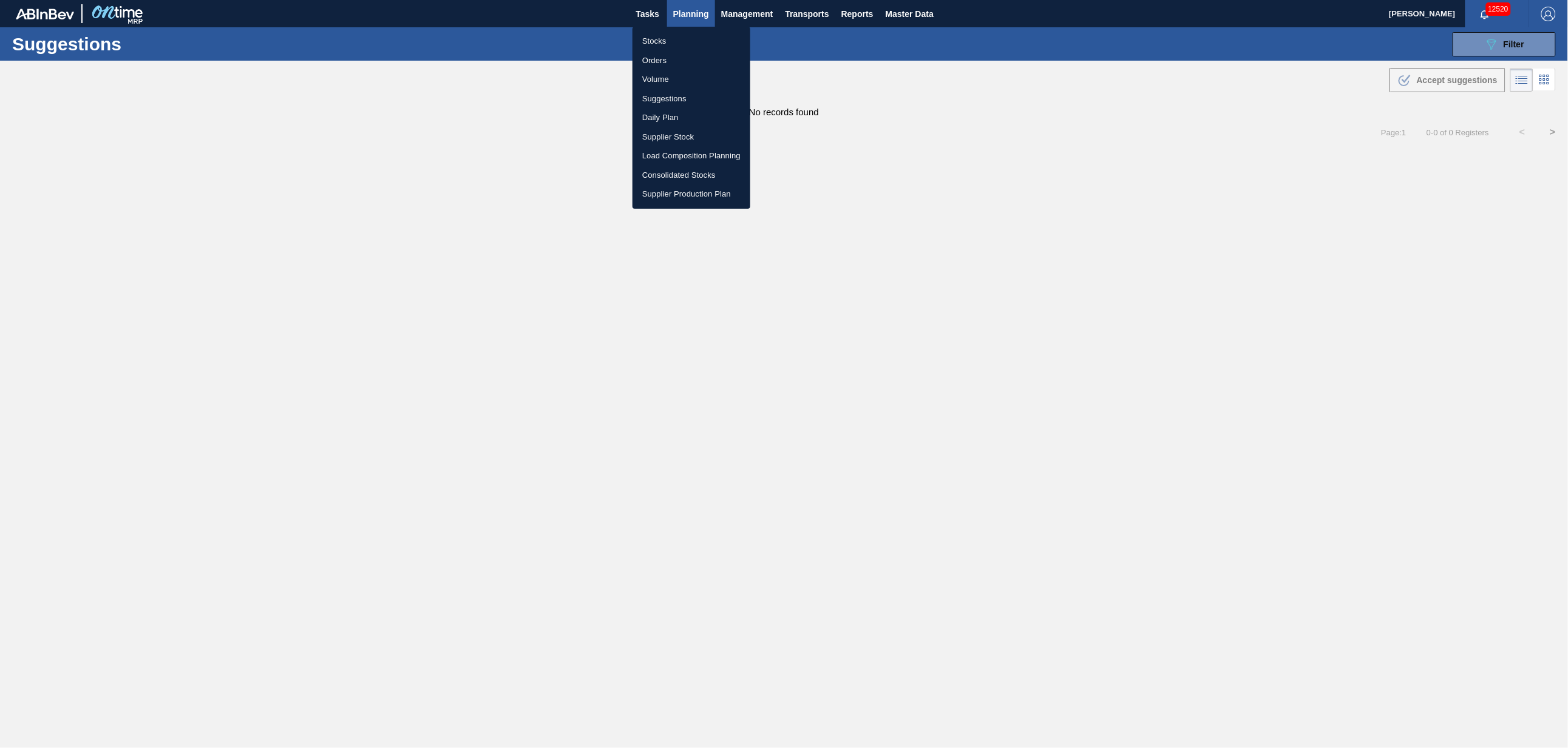
click at [661, 90] on li "Suggestions" at bounding box center [691, 99] width 118 height 20
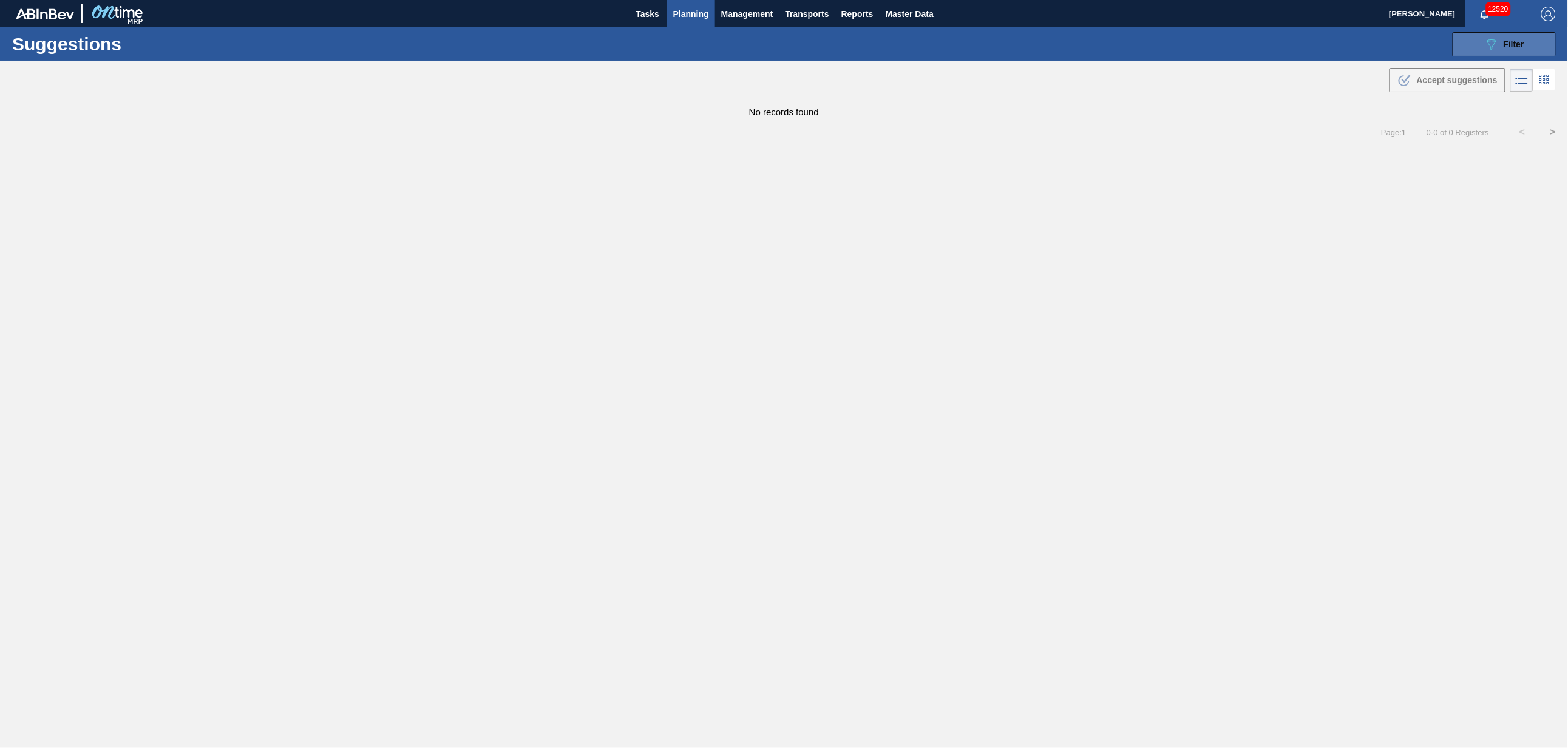
click at [1506, 35] on button "089F7B8B-B2A5-4AFE-B5C0-19BA573D28AC Filter" at bounding box center [1504, 44] width 103 height 24
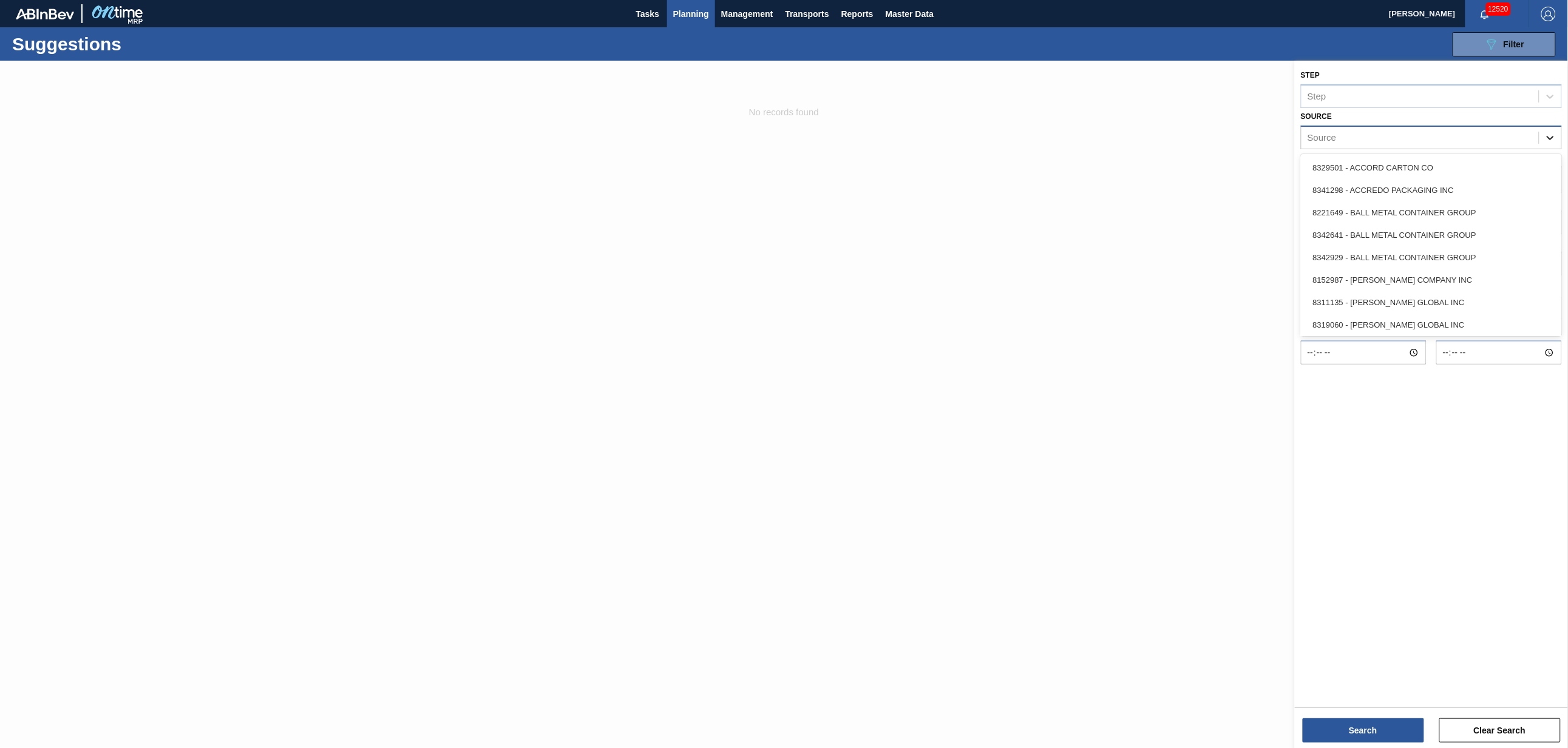
click at [1547, 135] on icon at bounding box center [1550, 138] width 12 height 12
click at [1377, 213] on div "8221069 - GRAPHIC PACKAGING INTERNATIONA" at bounding box center [1432, 209] width 261 height 23
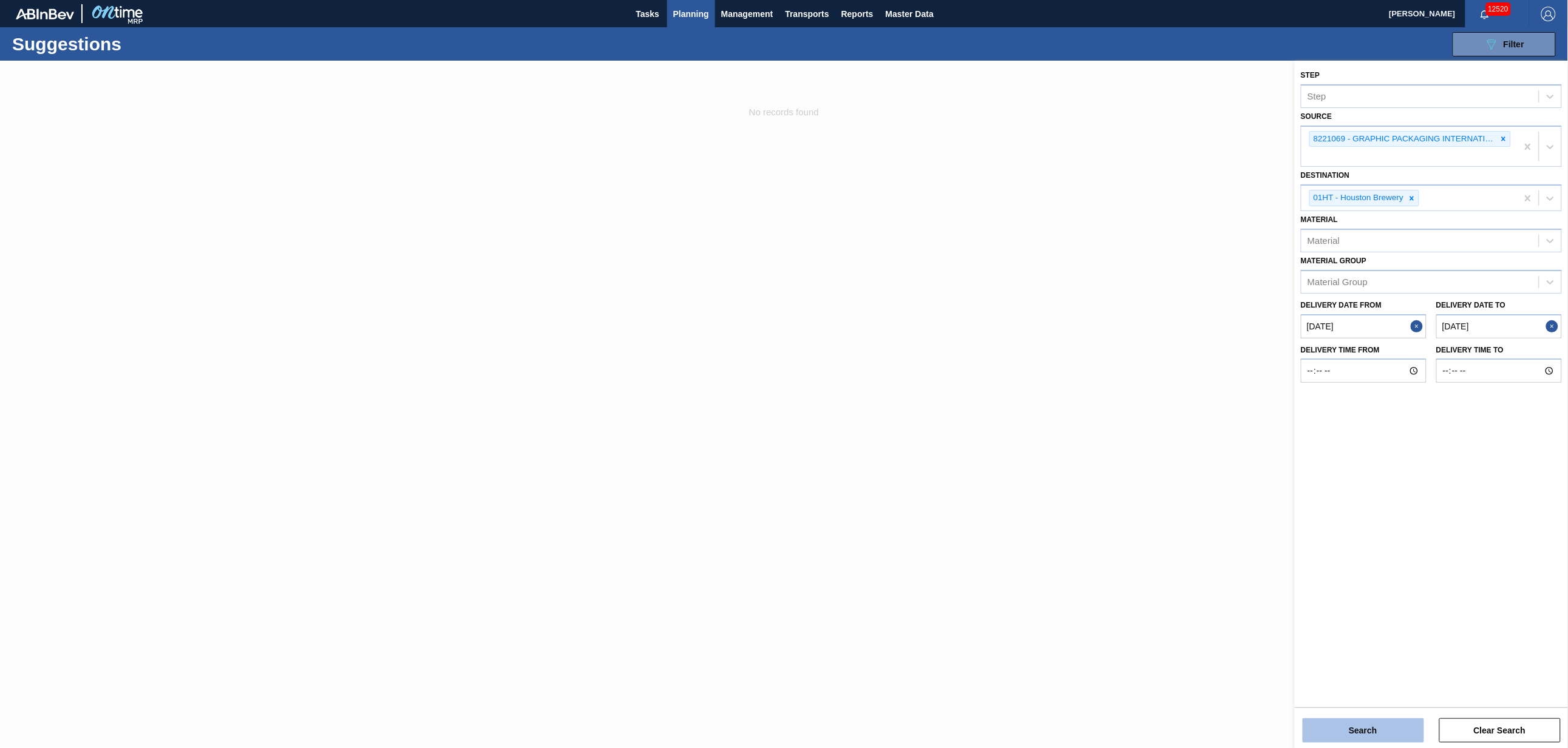
click at [1353, 722] on button "Search" at bounding box center [1364, 730] width 121 height 24
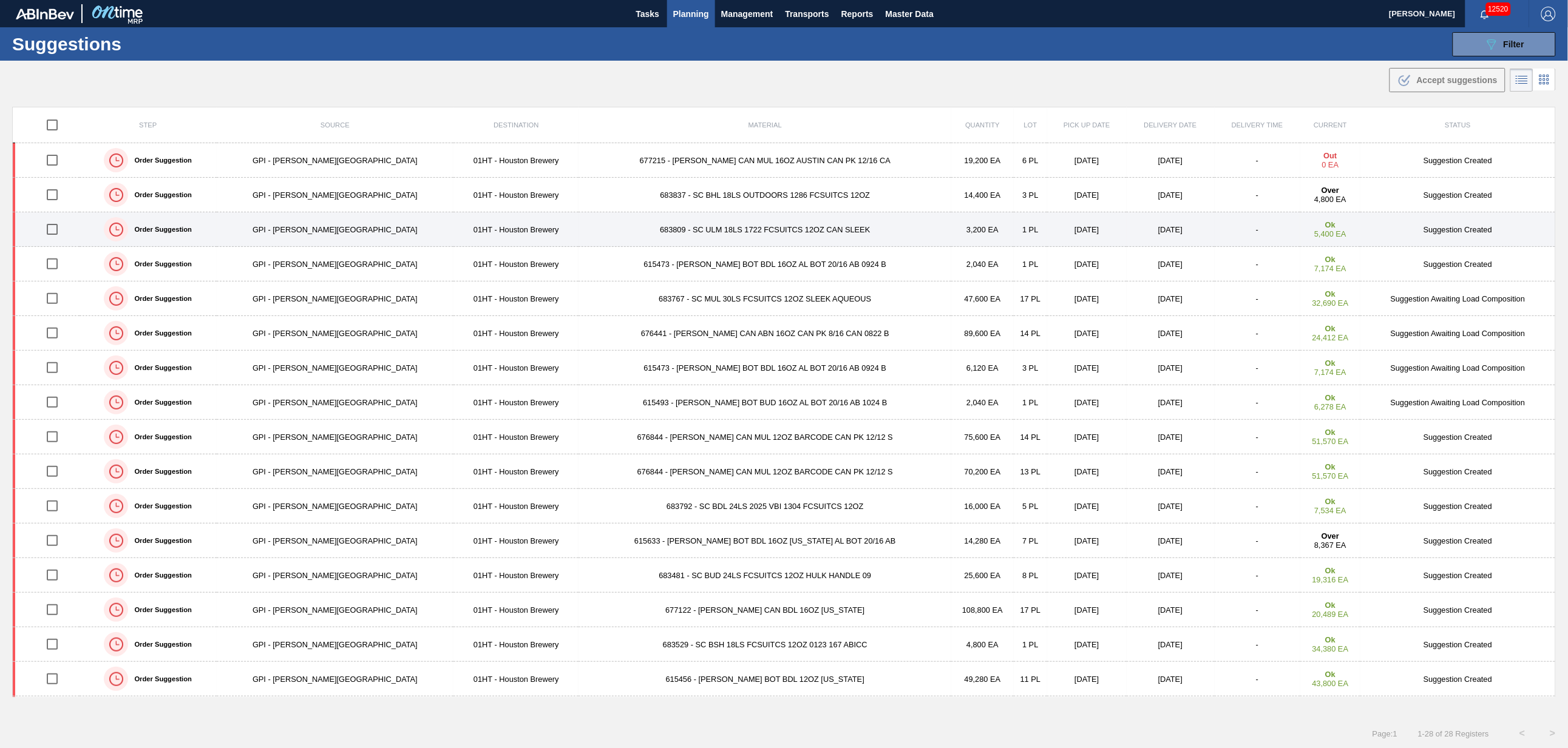
click at [52, 228] on input "checkbox" at bounding box center [52, 229] width 25 height 25
checkbox input "true"
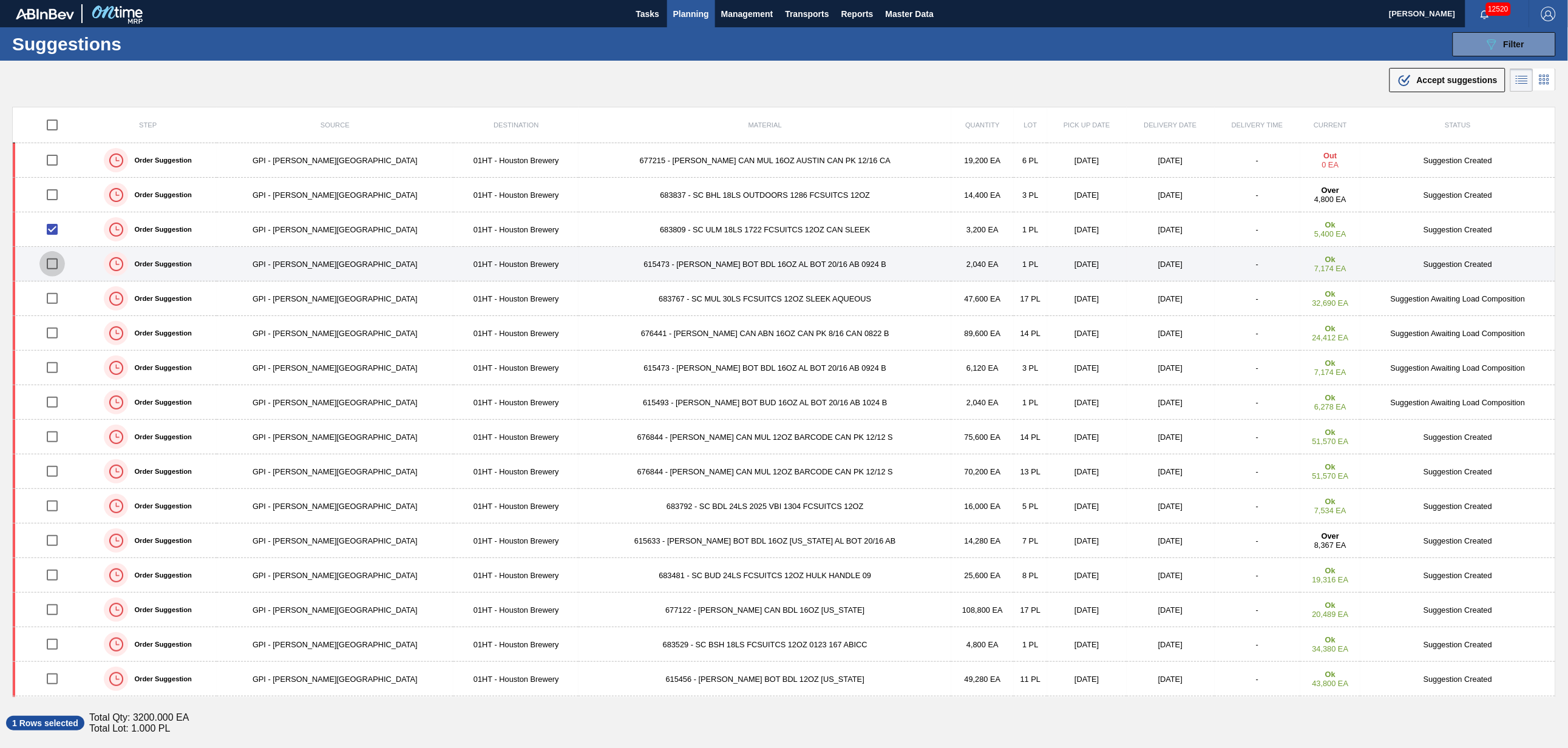
click at [56, 266] on input "checkbox" at bounding box center [52, 264] width 25 height 25
checkbox input "true"
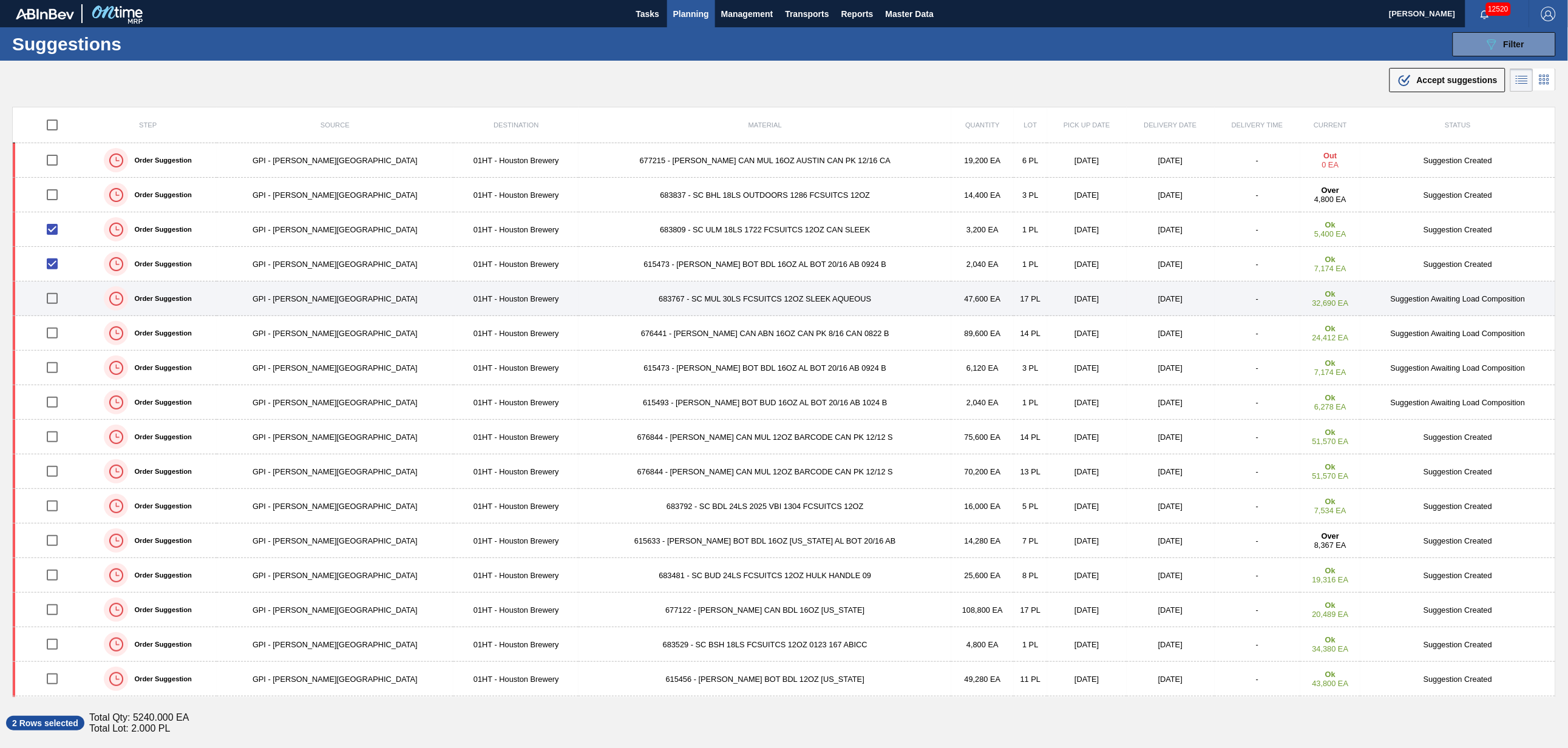
drag, startPoint x: 51, startPoint y: 297, endPoint x: 77, endPoint y: 293, distance: 26.3
click at [51, 297] on input "checkbox" at bounding box center [52, 299] width 25 height 25
click at [56, 295] on input "checkbox" at bounding box center [52, 299] width 25 height 25
checkbox input "false"
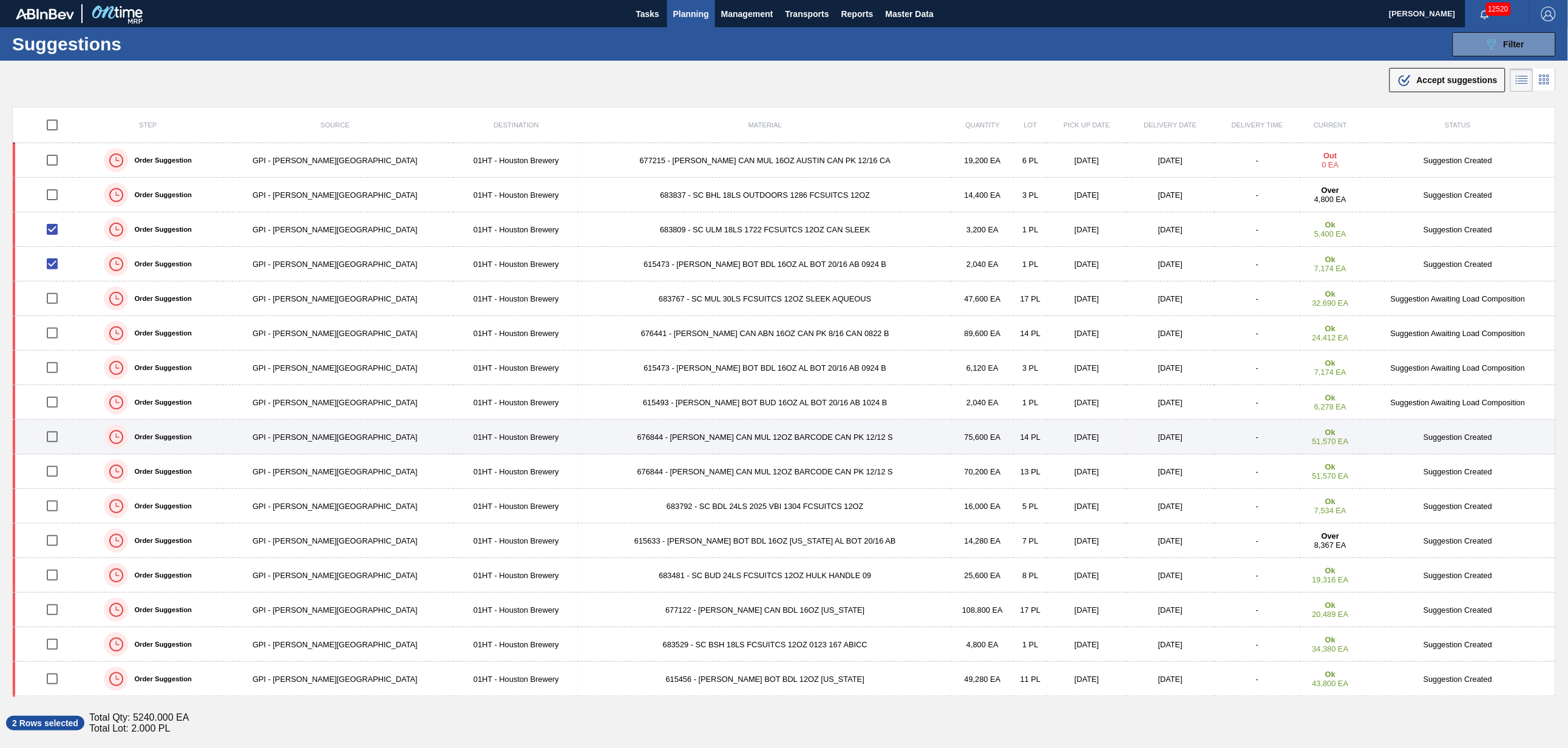
click at [55, 435] on input "checkbox" at bounding box center [52, 437] width 25 height 25
checkbox input "true"
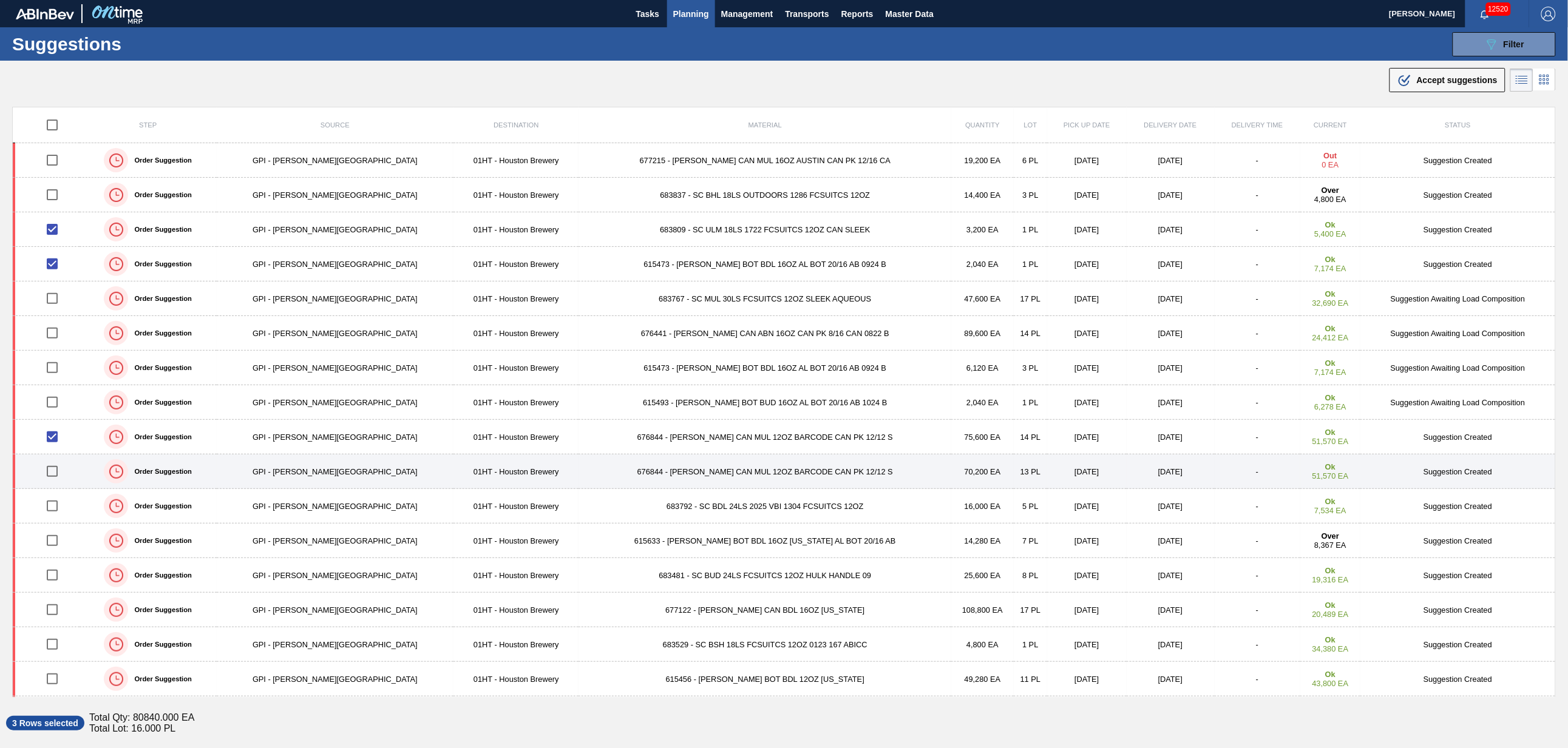
click at [57, 475] on input "checkbox" at bounding box center [52, 472] width 25 height 25
checkbox input "true"
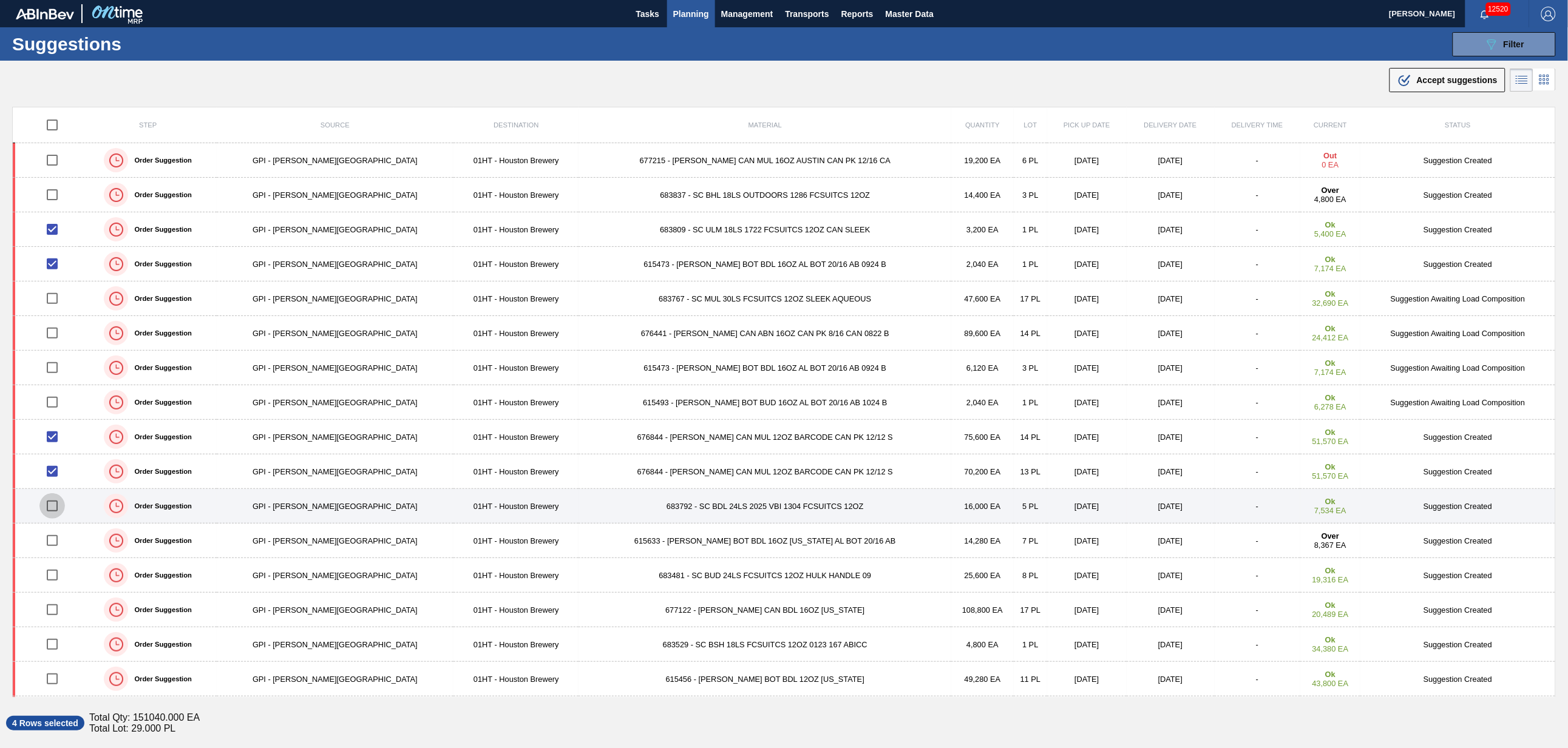
click at [60, 504] on input "checkbox" at bounding box center [52, 506] width 25 height 25
checkbox input "true"
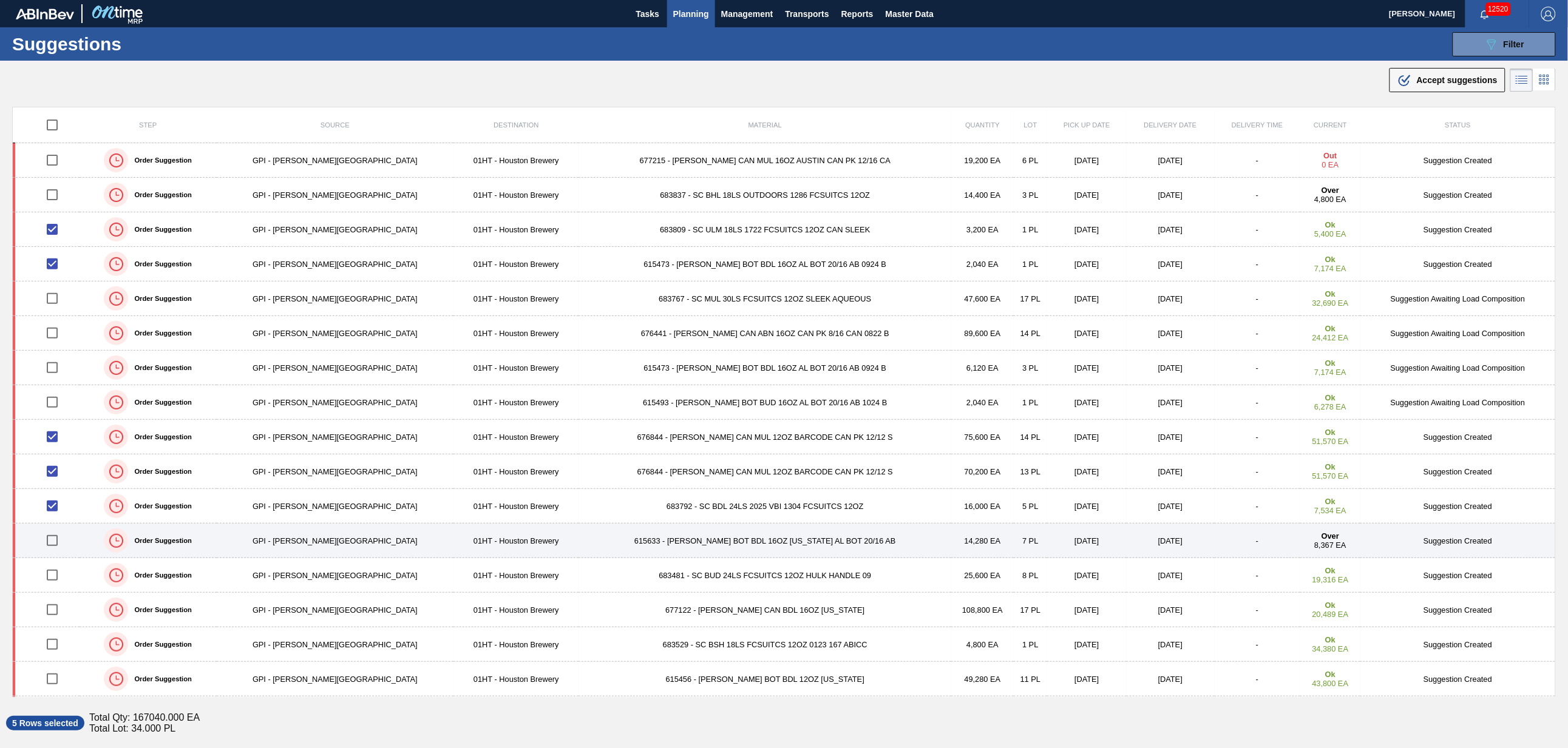
click at [53, 542] on input "checkbox" at bounding box center [52, 540] width 25 height 25
checkbox input "true"
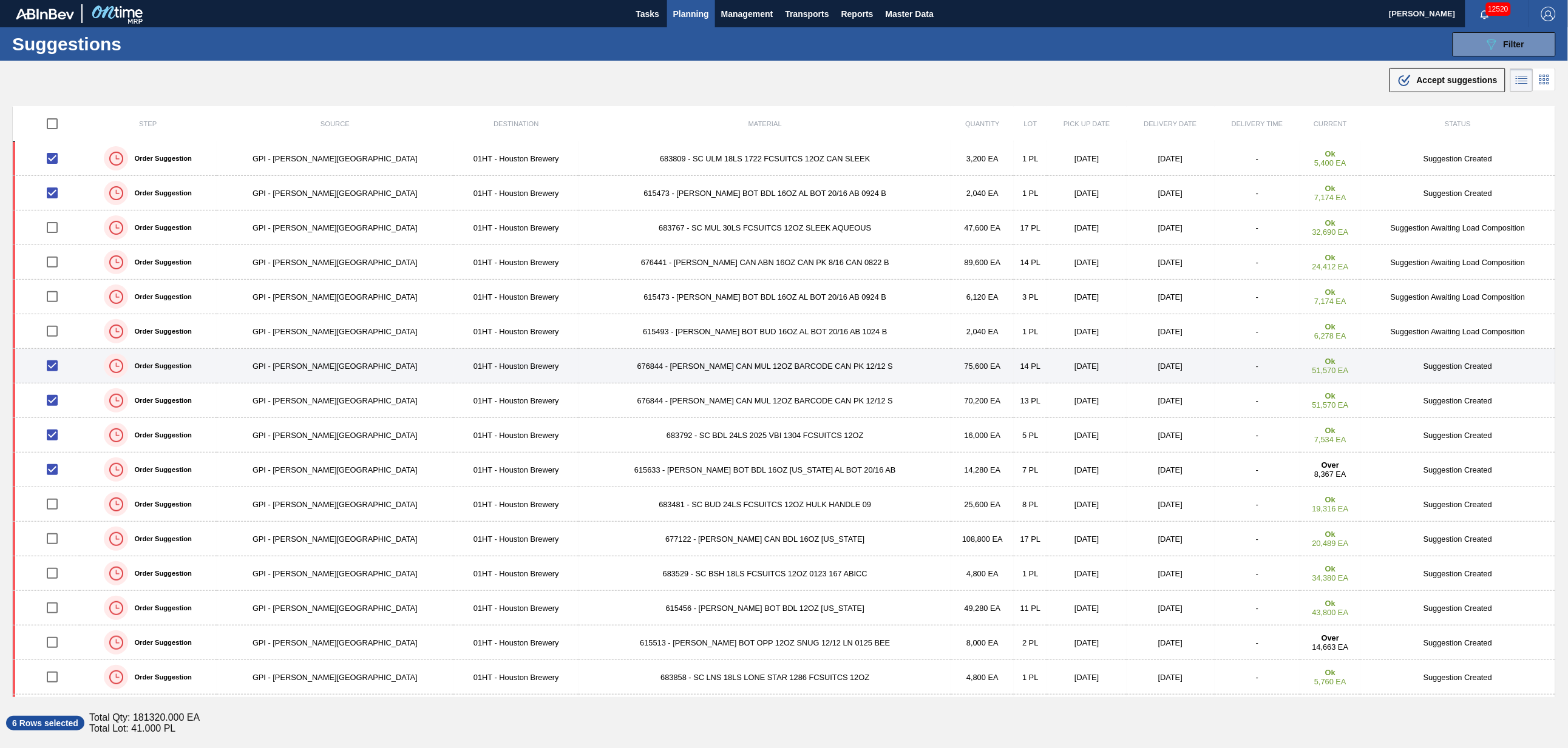
scroll to position [91, 0]
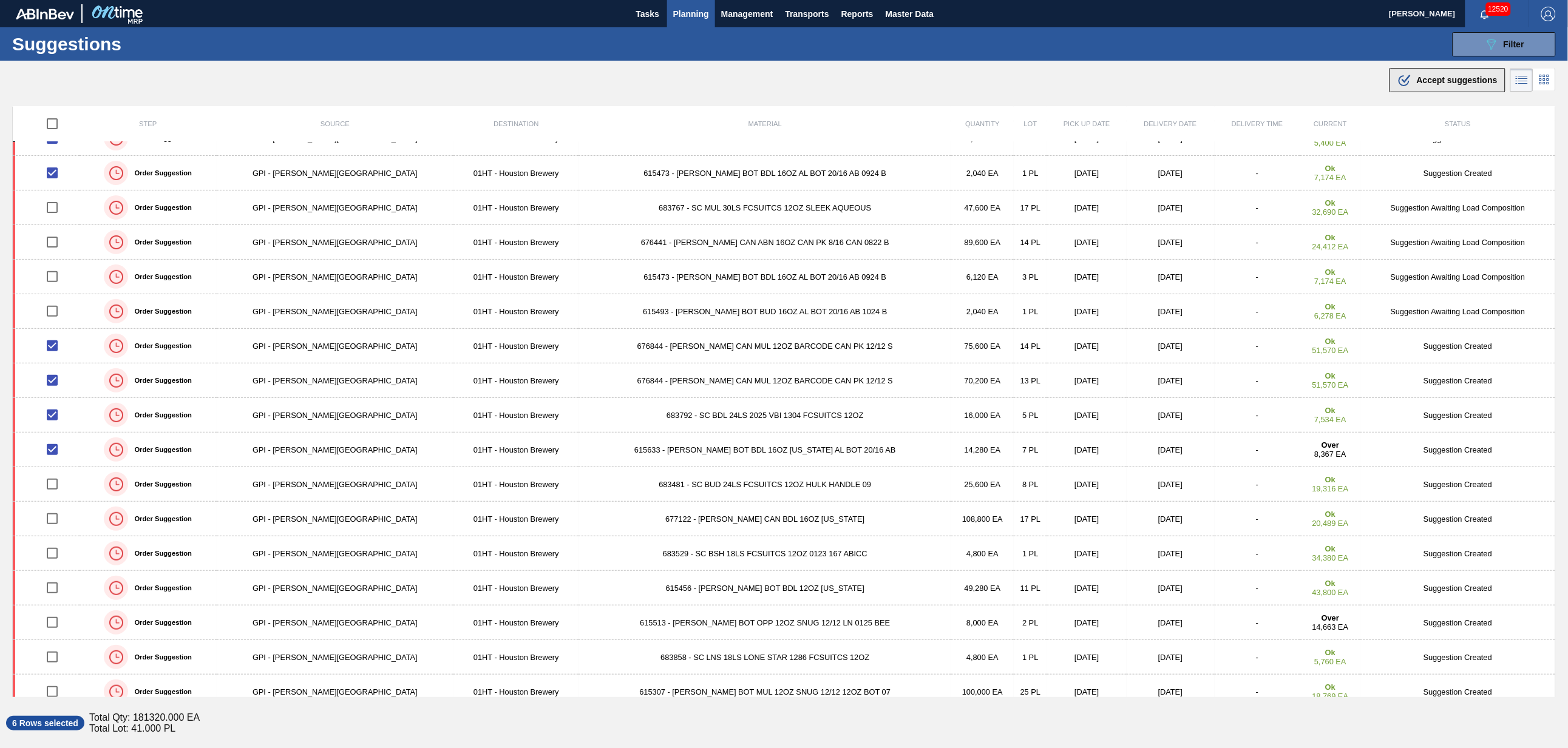
click at [1441, 76] on span "Accept suggestions" at bounding box center [1457, 80] width 80 height 10
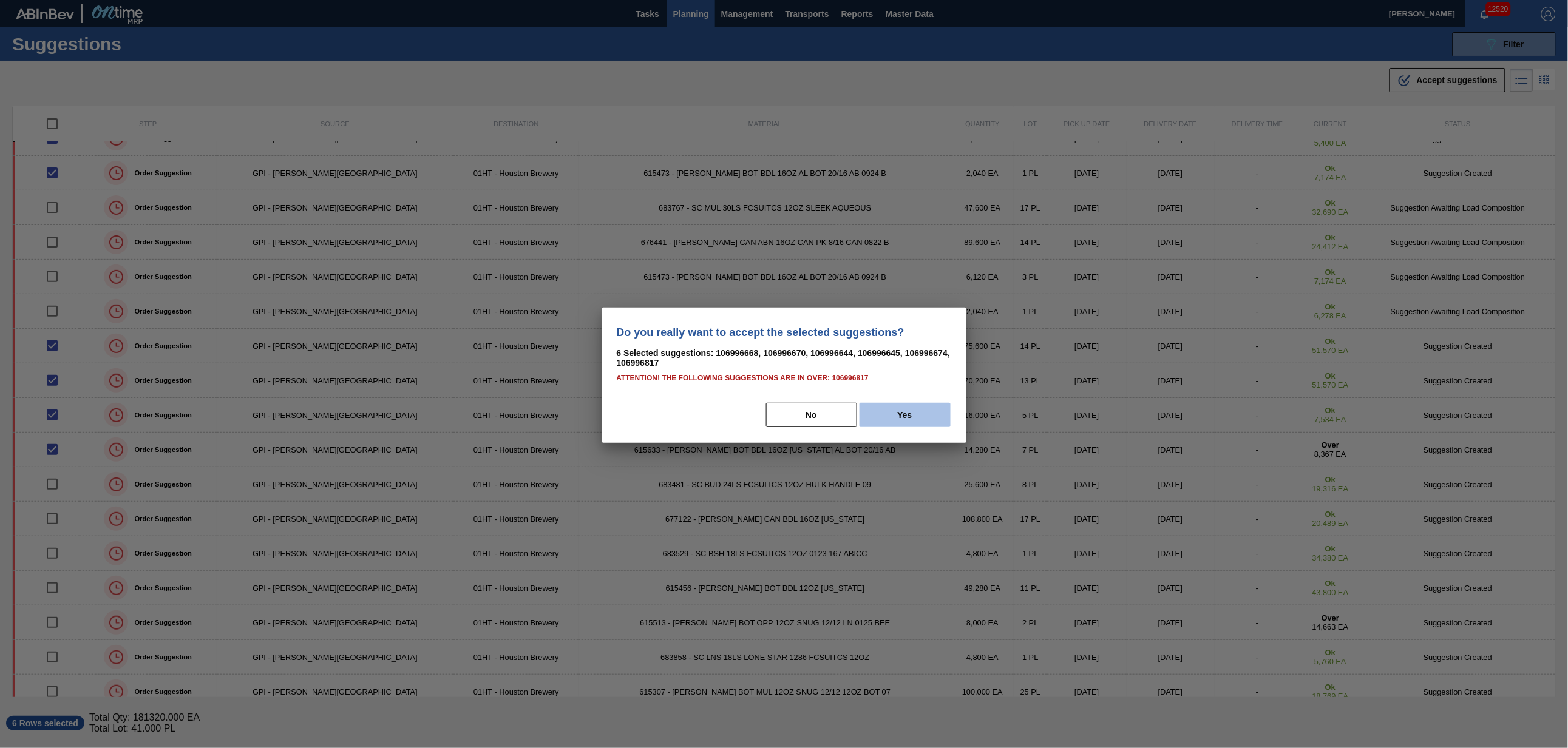
click at [881, 413] on button "Yes" at bounding box center [905, 415] width 91 height 24
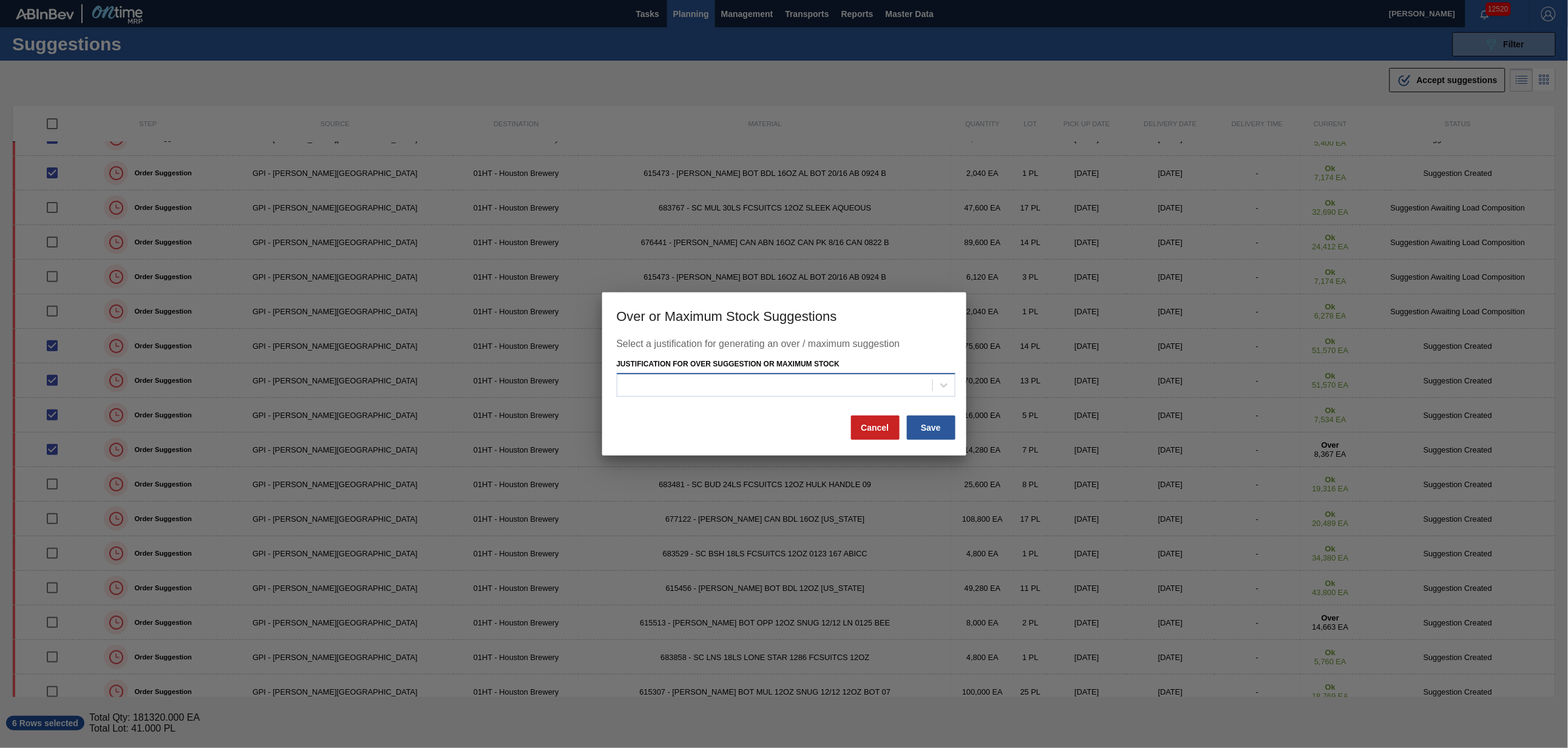
click at [821, 387] on div at bounding box center [776, 385] width 315 height 18
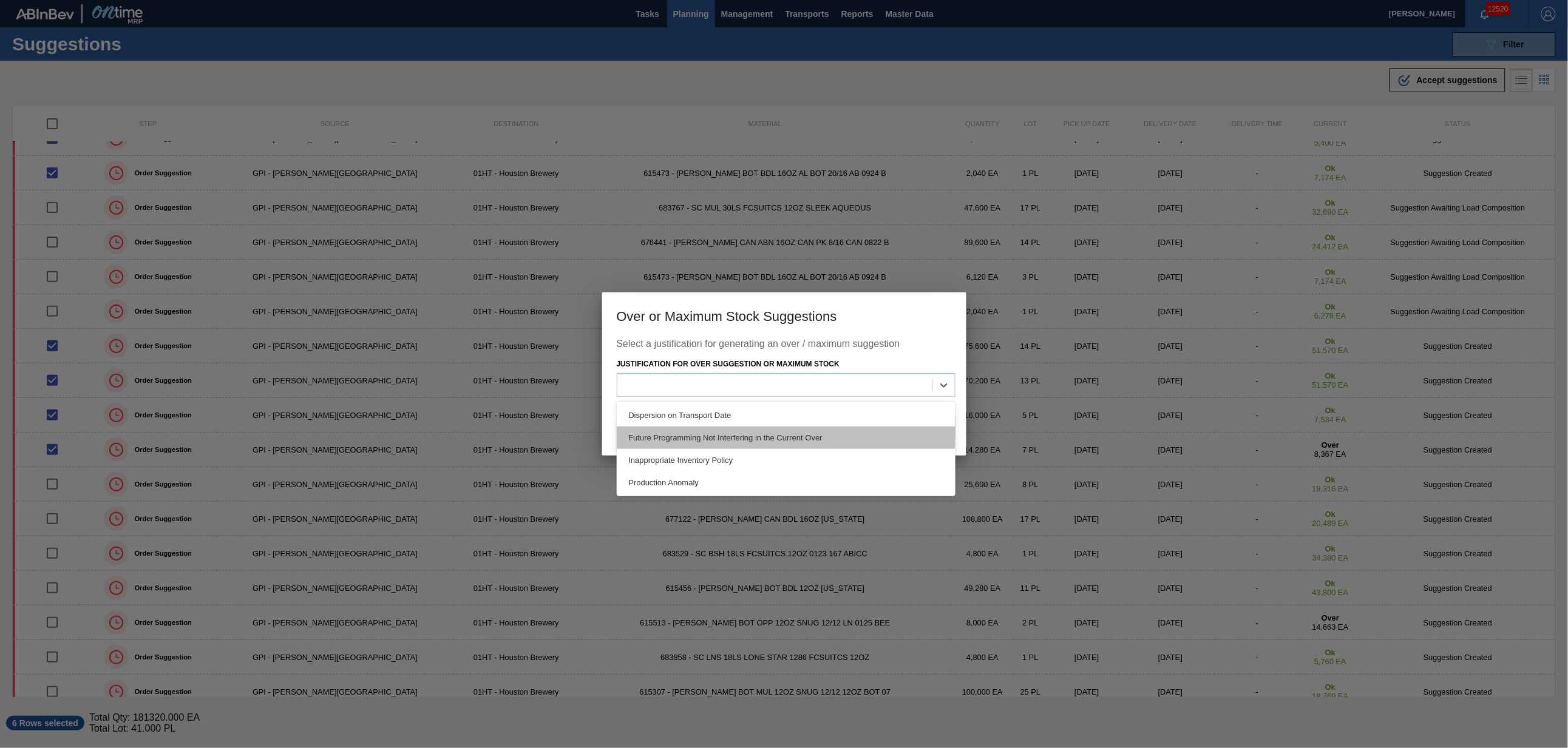
click at [775, 432] on div "Future Programming Not Interfering in the Current Over" at bounding box center [786, 438] width 339 height 23
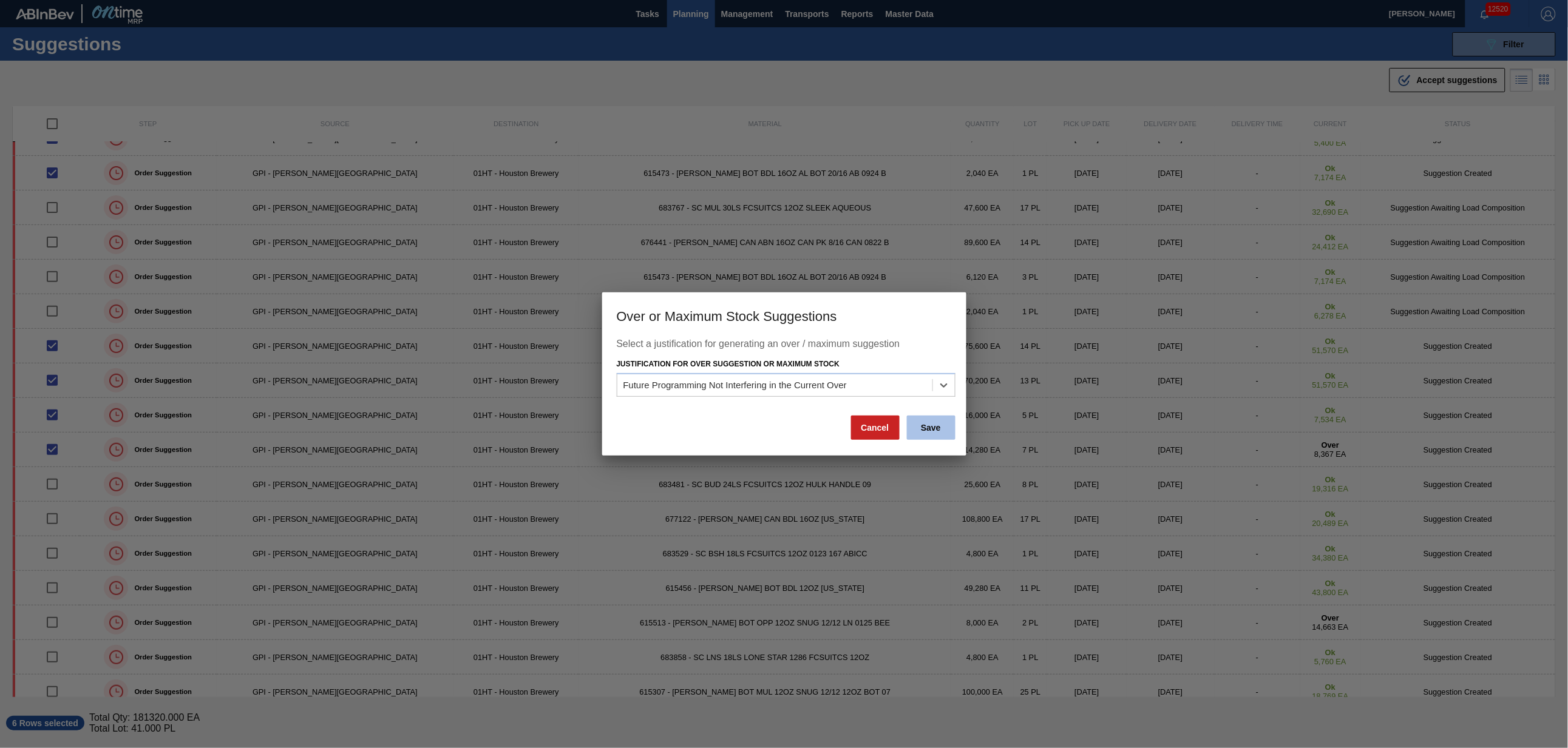
click at [938, 424] on button "Save" at bounding box center [931, 428] width 49 height 24
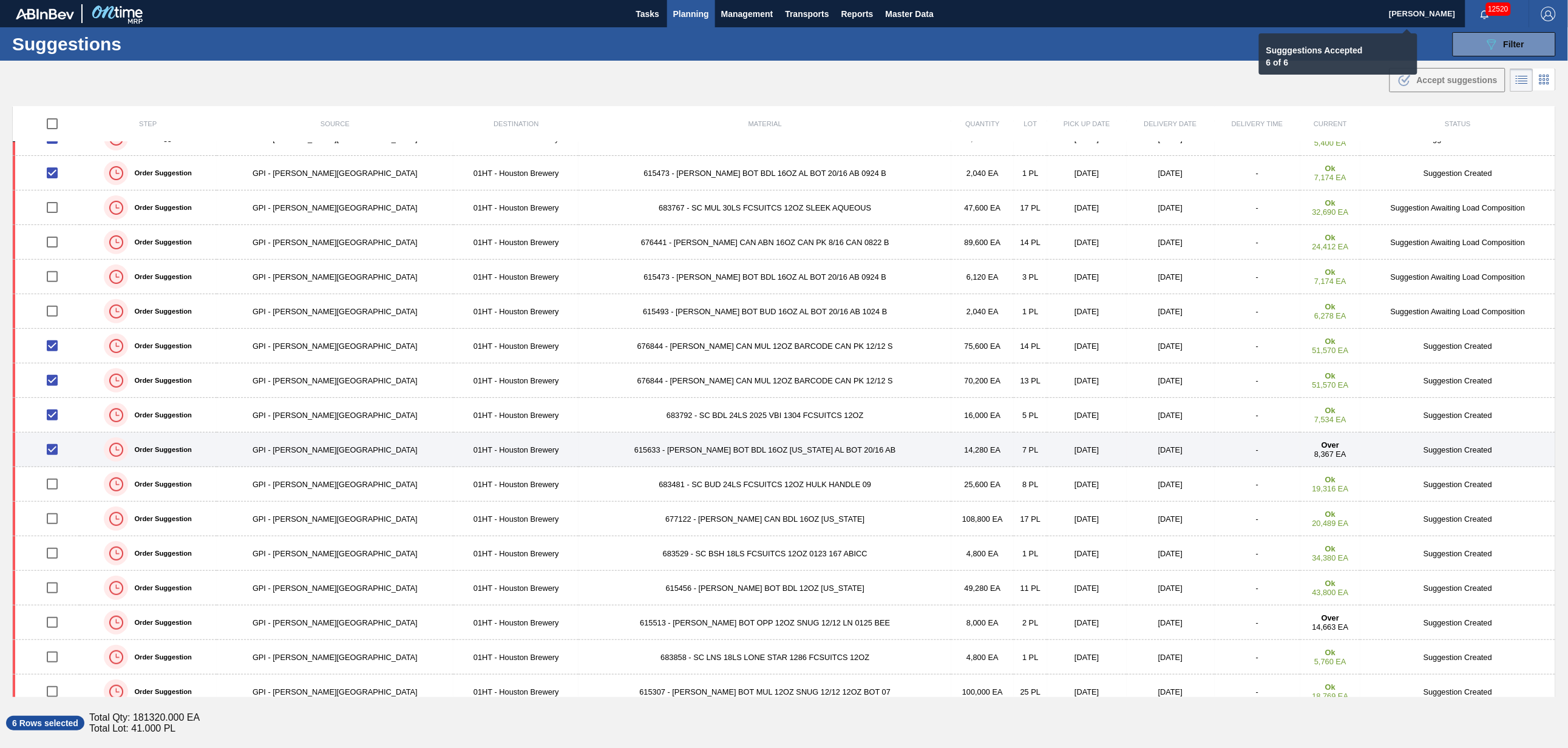
checkbox input "false"
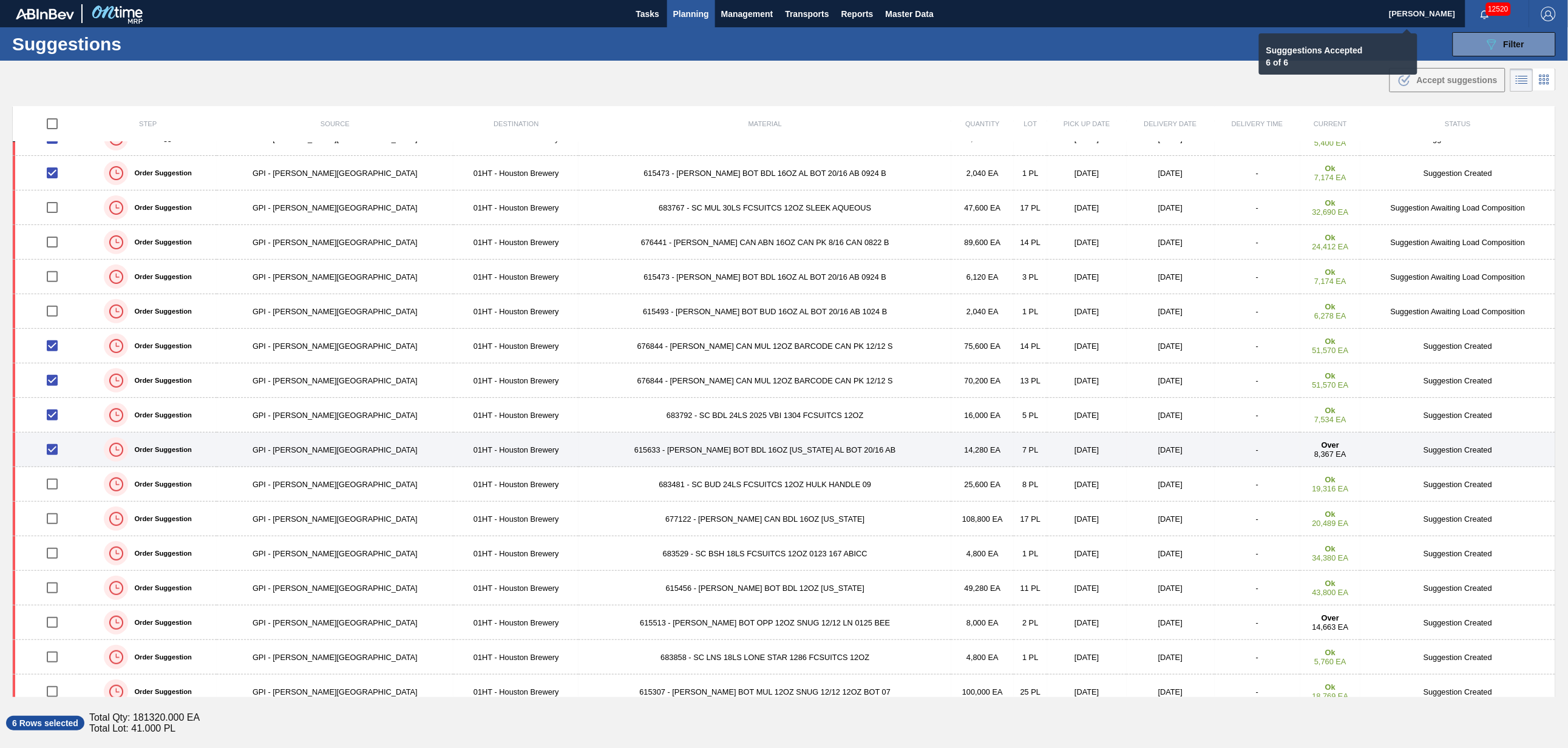
checkbox input "false"
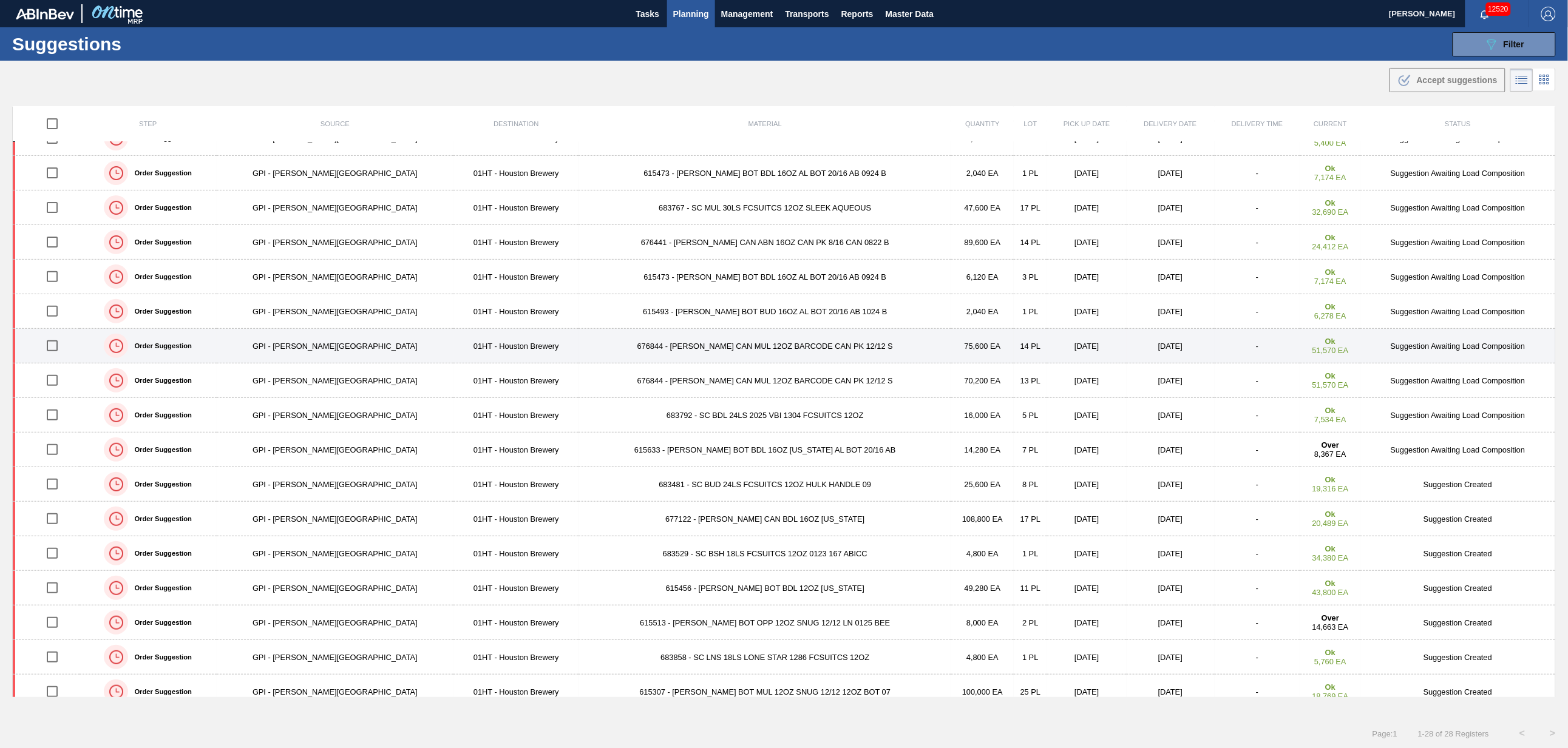
scroll to position [0, 0]
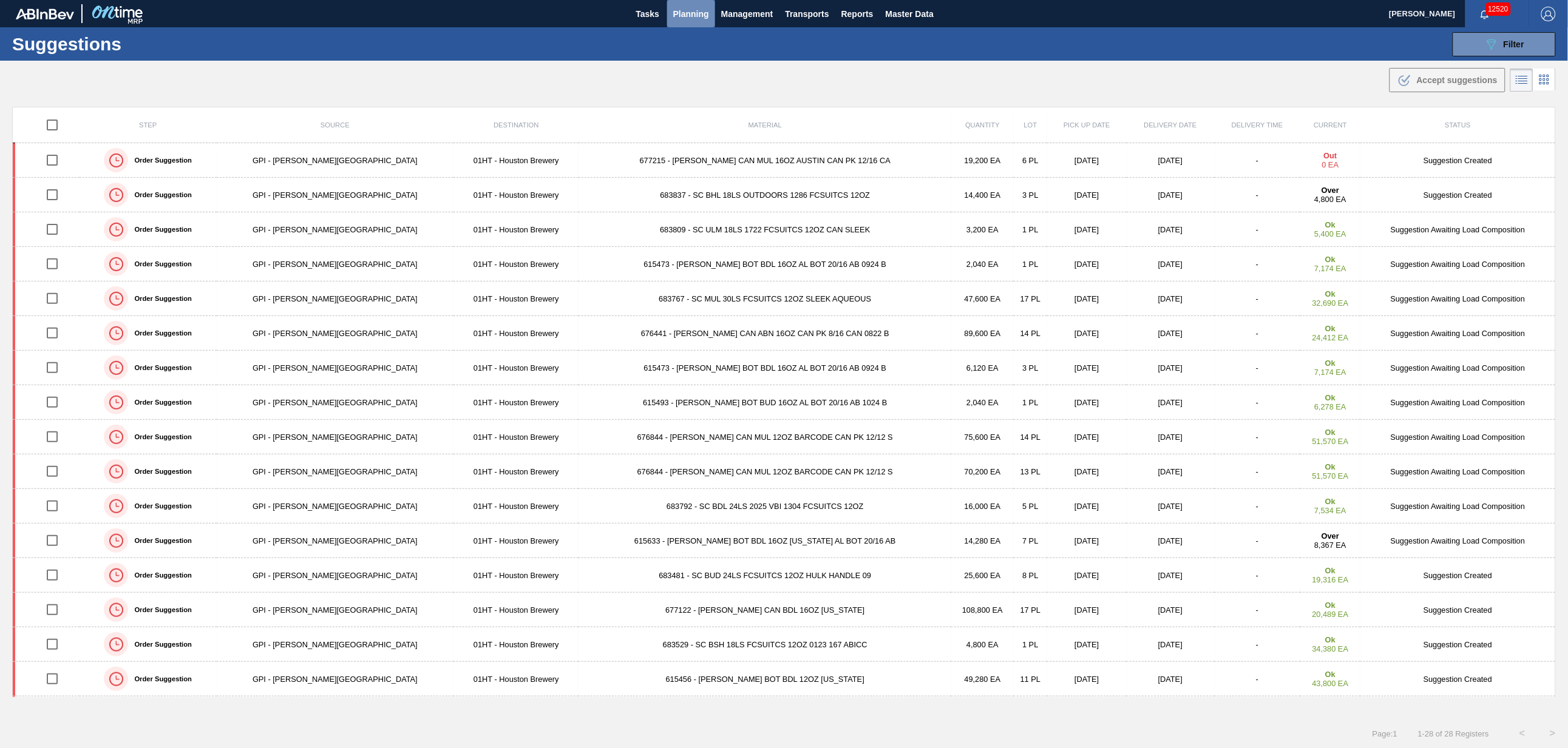
click at [682, 10] on span "Planning" at bounding box center [691, 14] width 36 height 15
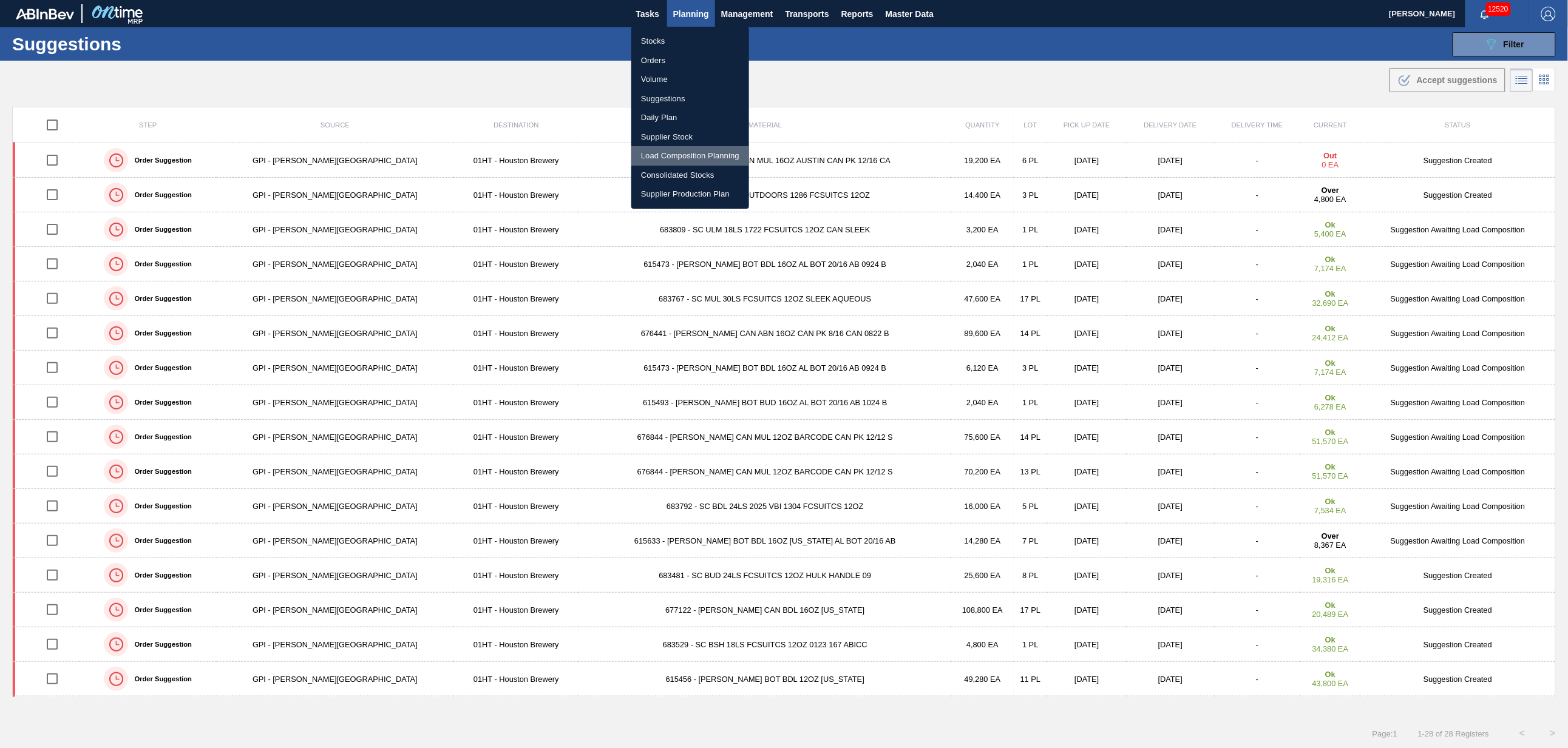
click at [672, 154] on li "Load Composition Planning" at bounding box center [690, 156] width 118 height 20
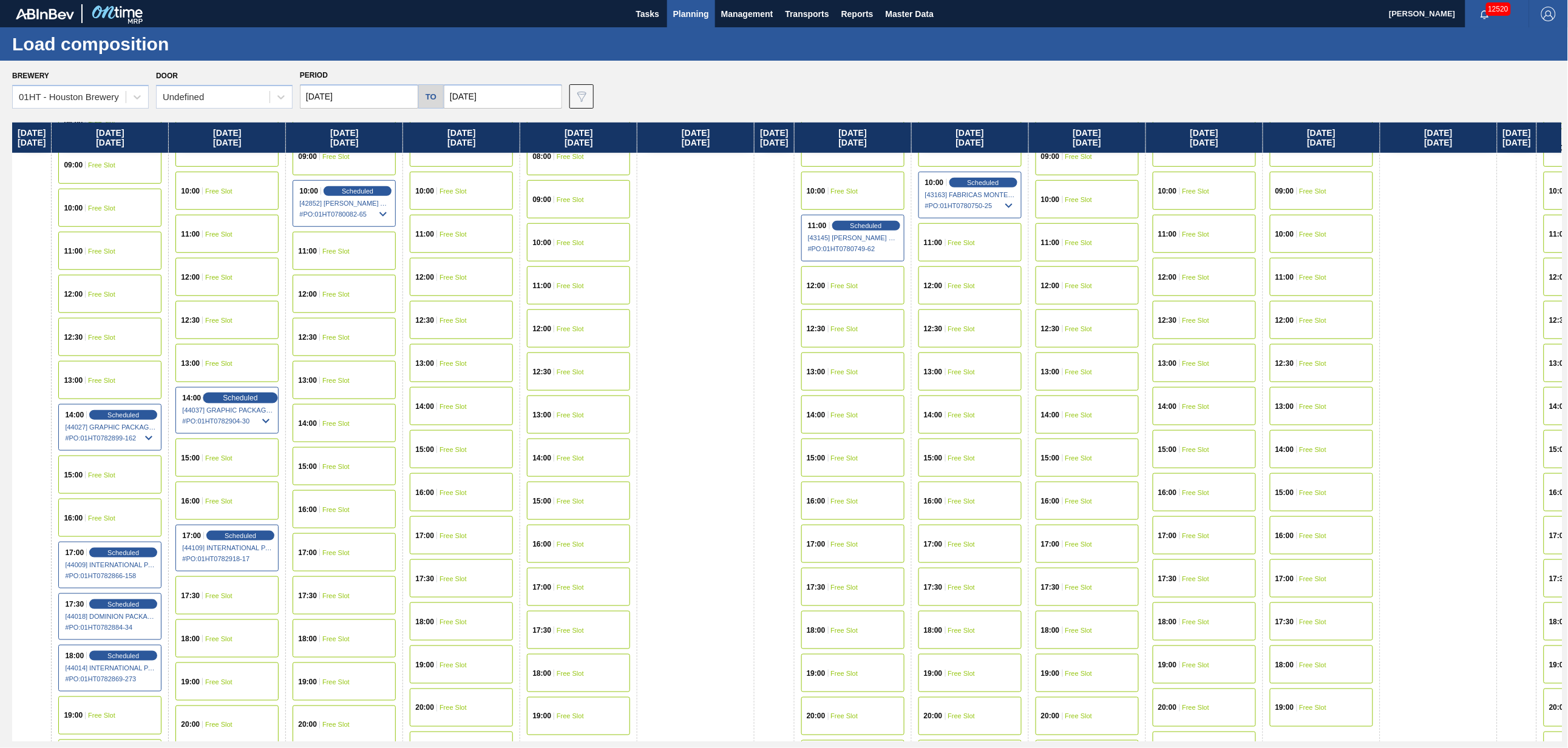
scroll to position [455, 0]
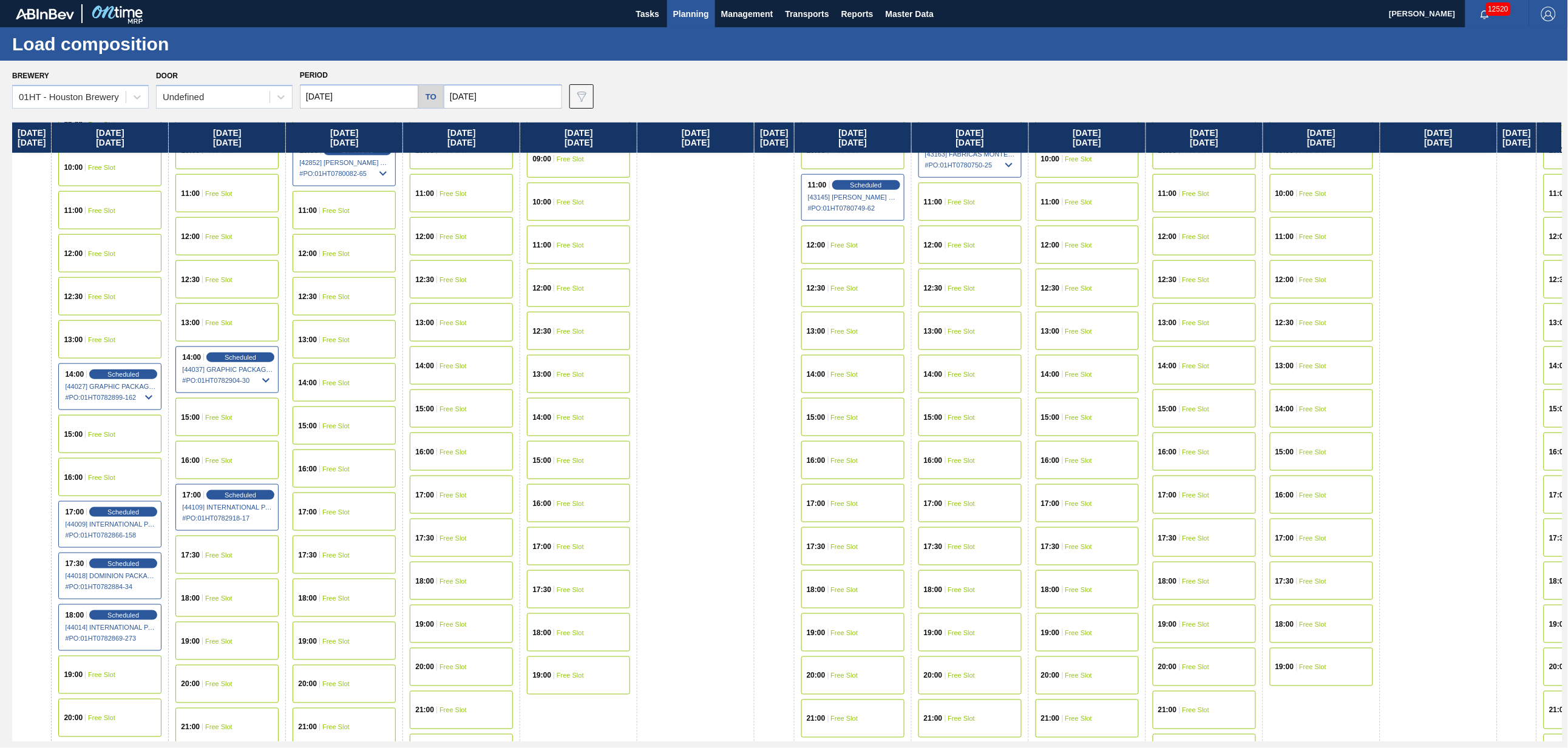
click at [236, 408] on div "15:00 Free Slot" at bounding box center [226, 417] width 103 height 38
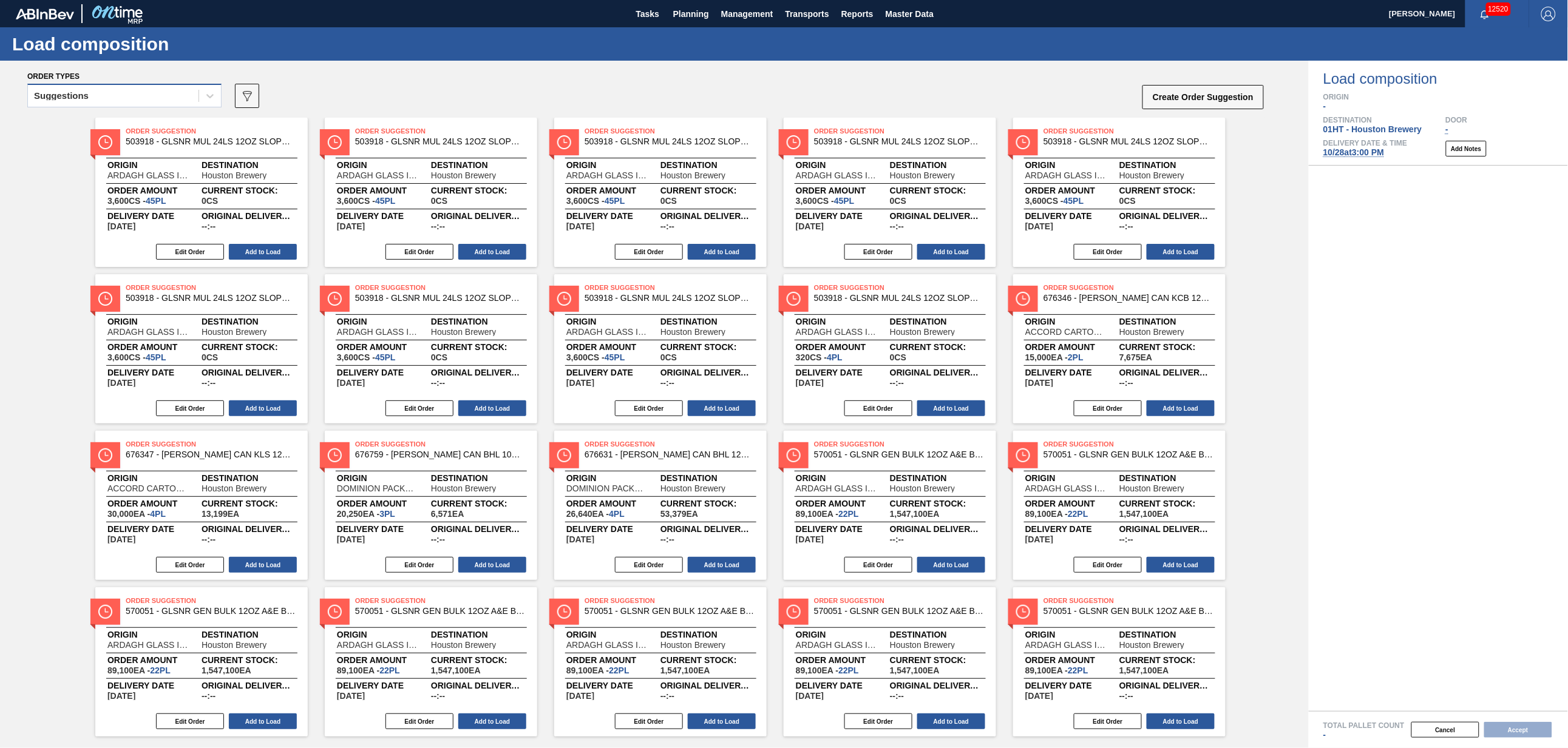
click at [164, 98] on div "Suggestions" at bounding box center [114, 96] width 170 height 18
click at [138, 120] on div "Awaiting load composition" at bounding box center [124, 125] width 194 height 23
click at [158, 95] on div "Awaiting load composition" at bounding box center [114, 96] width 170 height 18
click at [145, 123] on div "Awaiting load composition" at bounding box center [124, 125] width 194 height 23
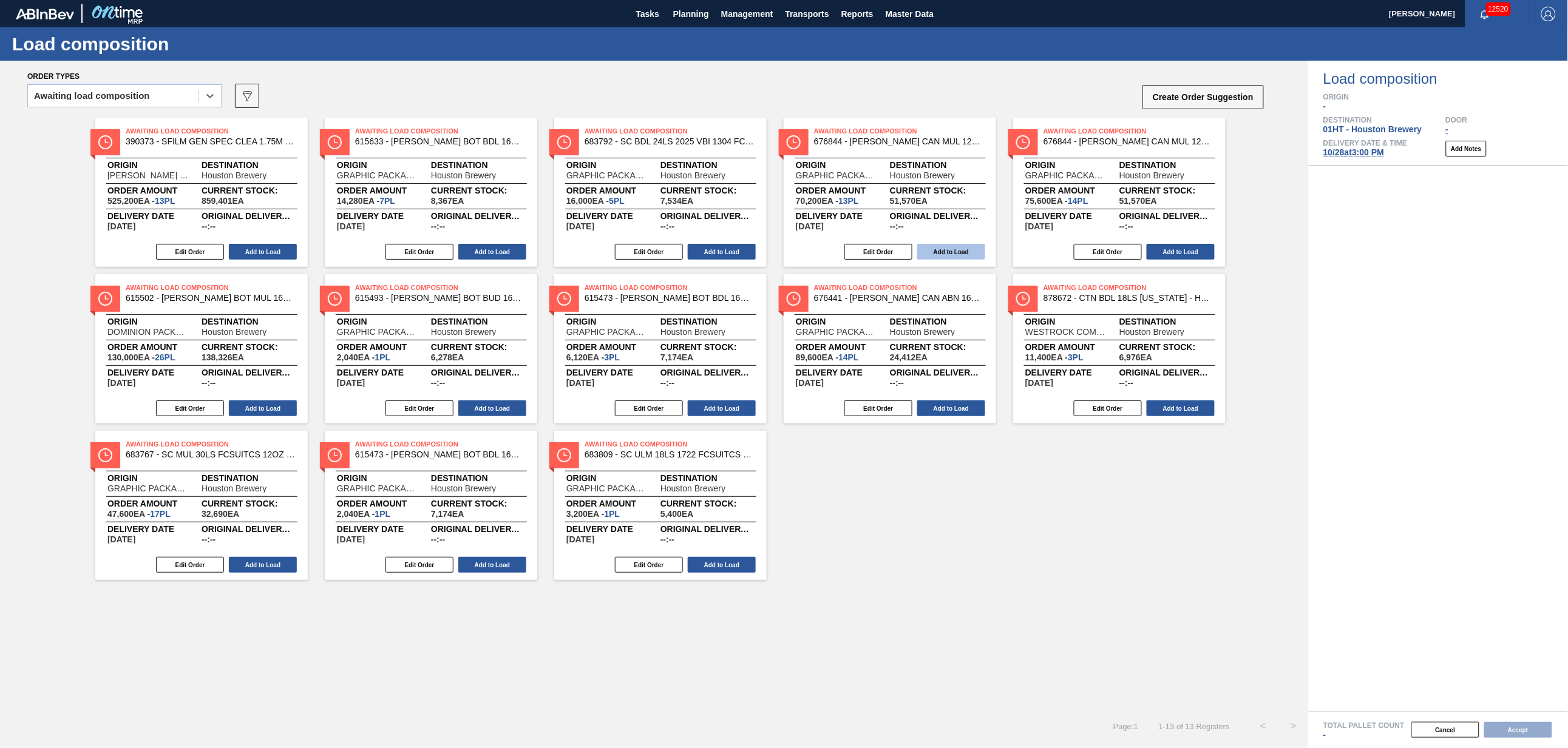
click at [960, 245] on button "Add to Load" at bounding box center [951, 252] width 68 height 16
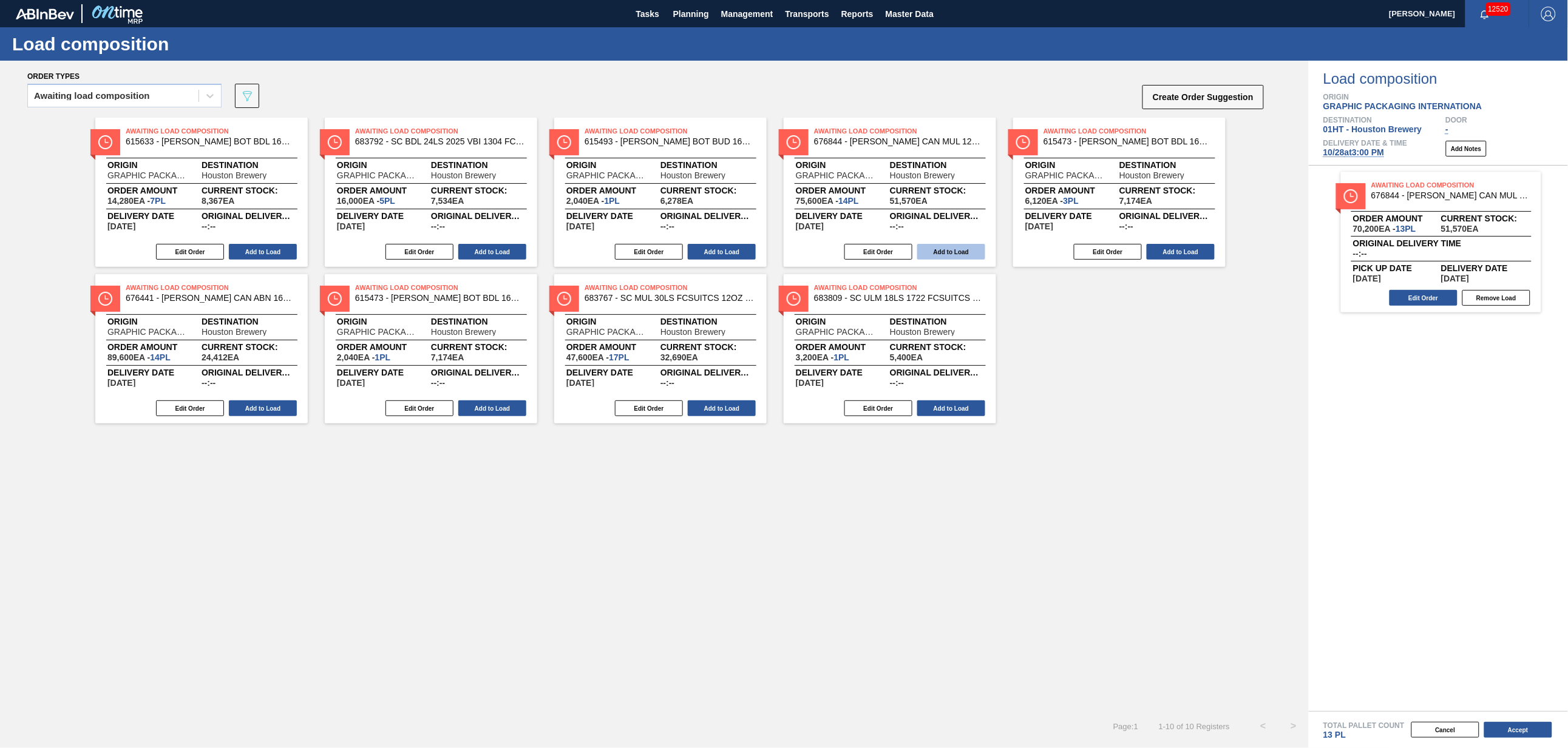
click at [957, 247] on button "Add to Load" at bounding box center [951, 252] width 68 height 16
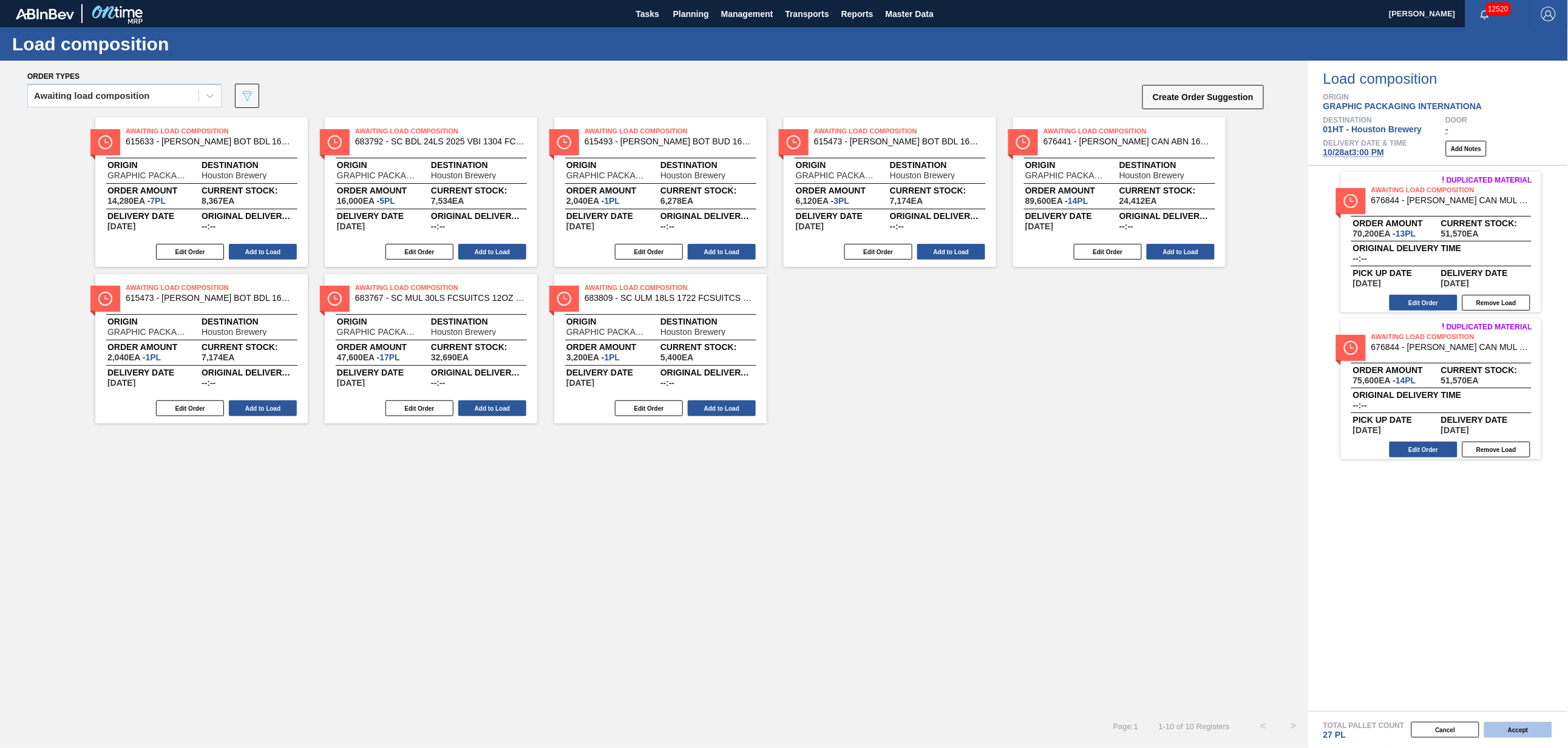
click at [1519, 730] on button "Accept" at bounding box center [1518, 730] width 68 height 16
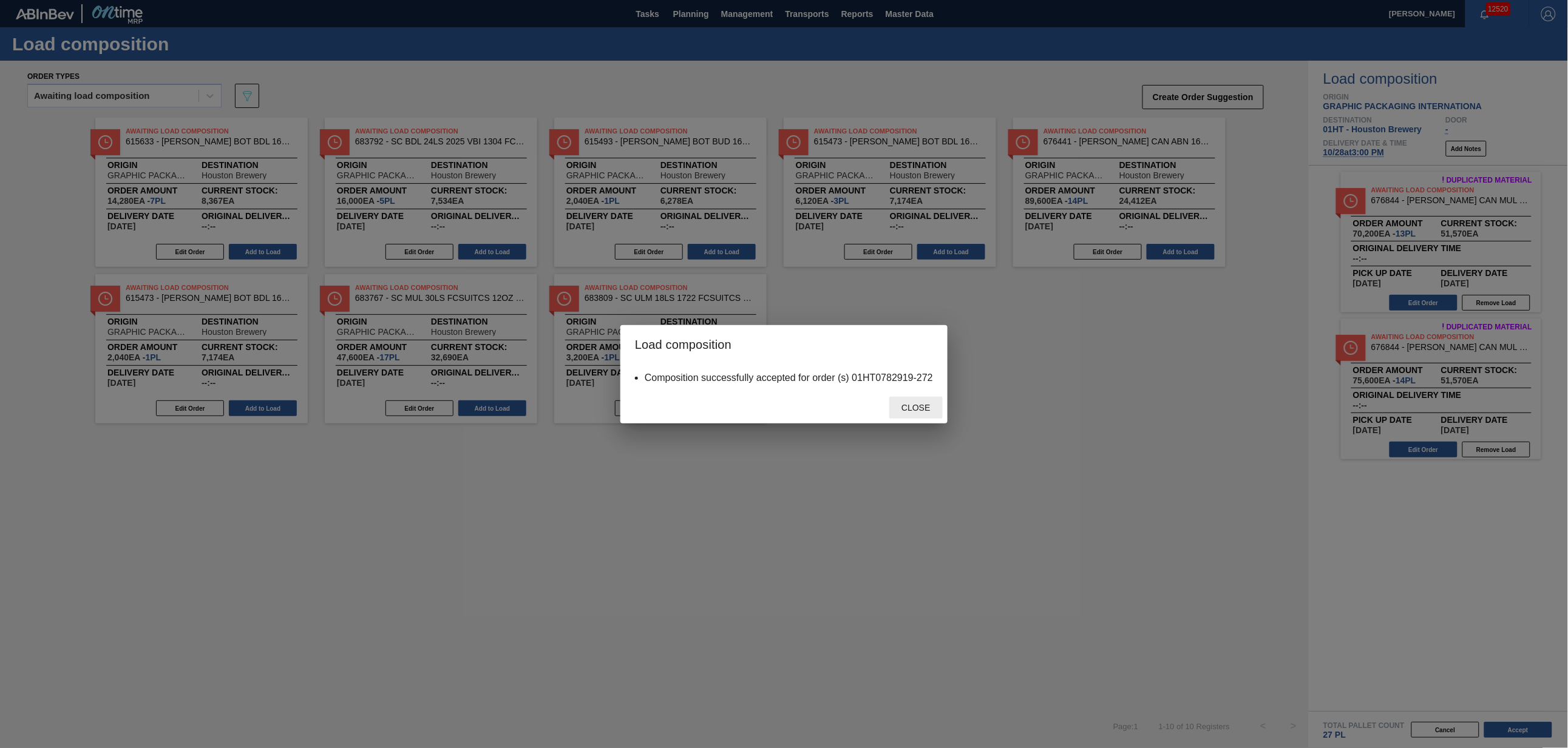
click at [917, 407] on span "Close" at bounding box center [916, 408] width 48 height 10
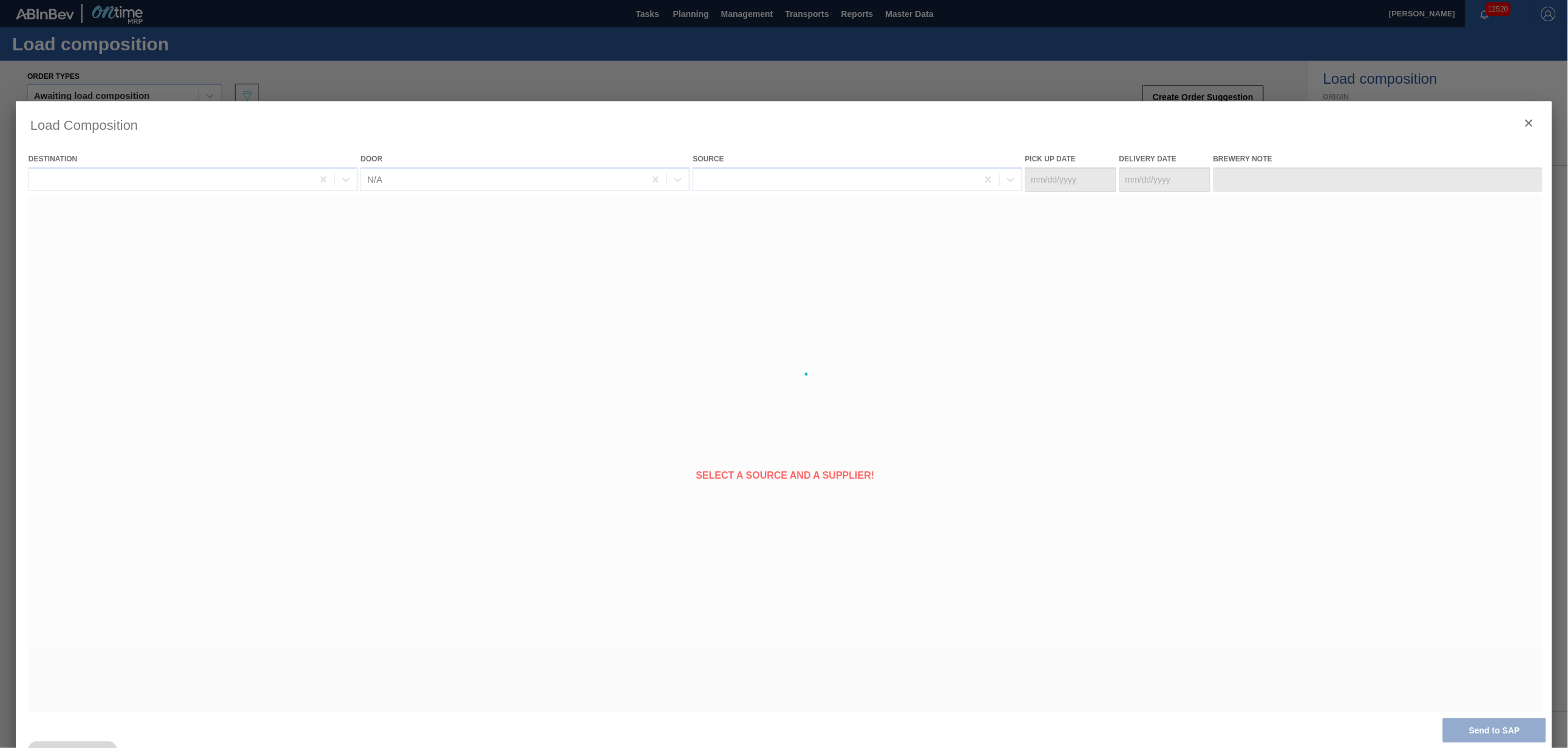
type Date "[DATE]"
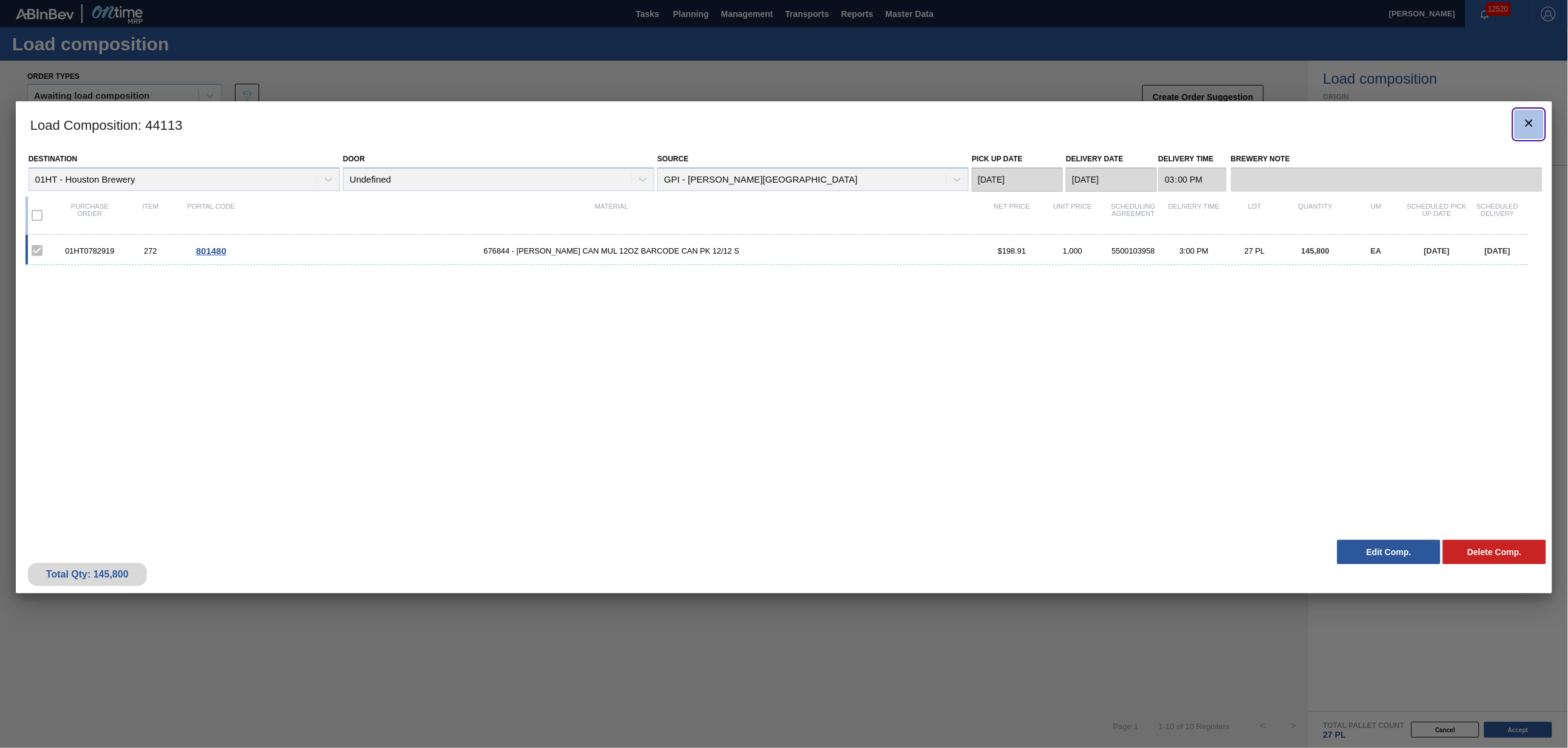
click at [1525, 125] on icon "botão de ícone" at bounding box center [1529, 122] width 15 height 15
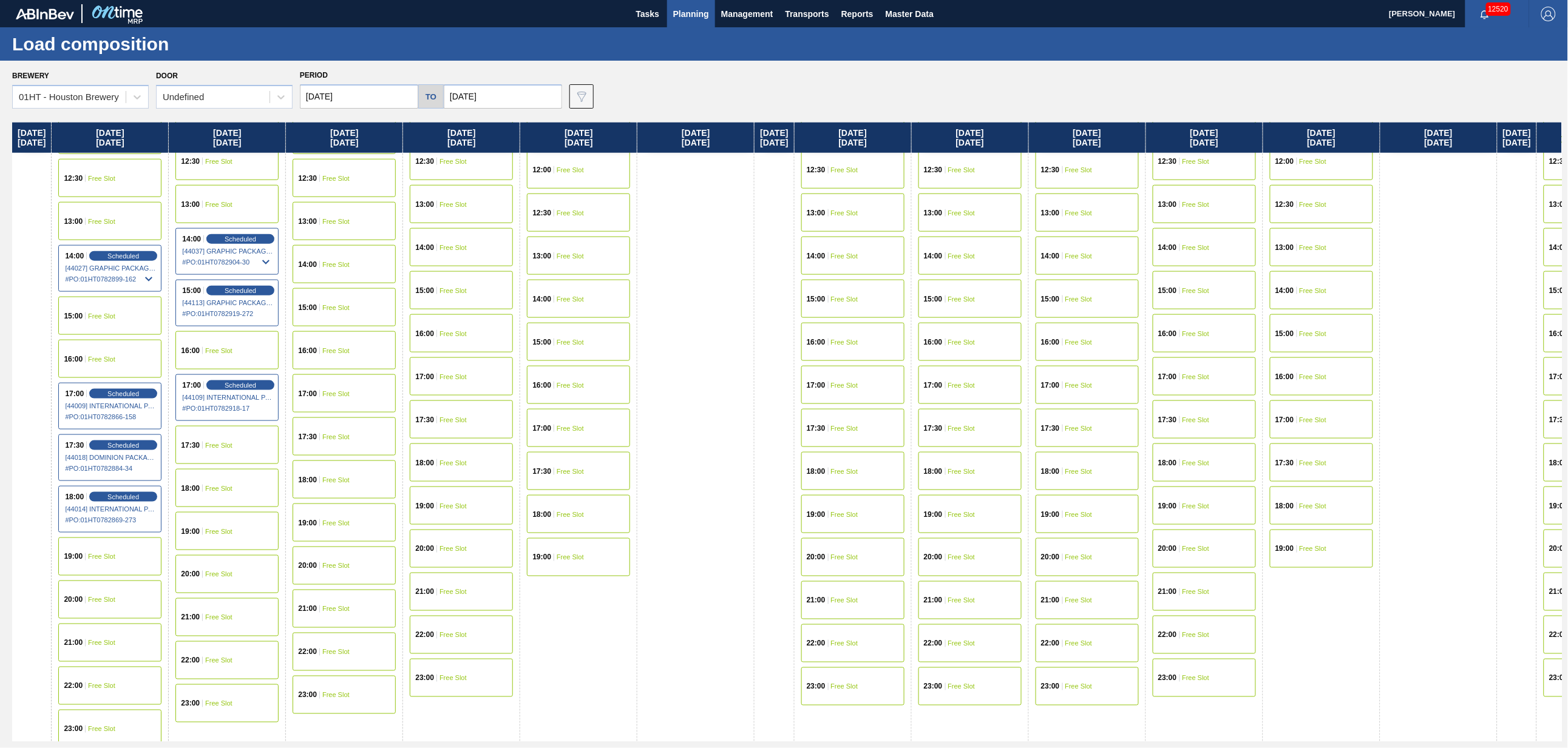
scroll to position [583, 0]
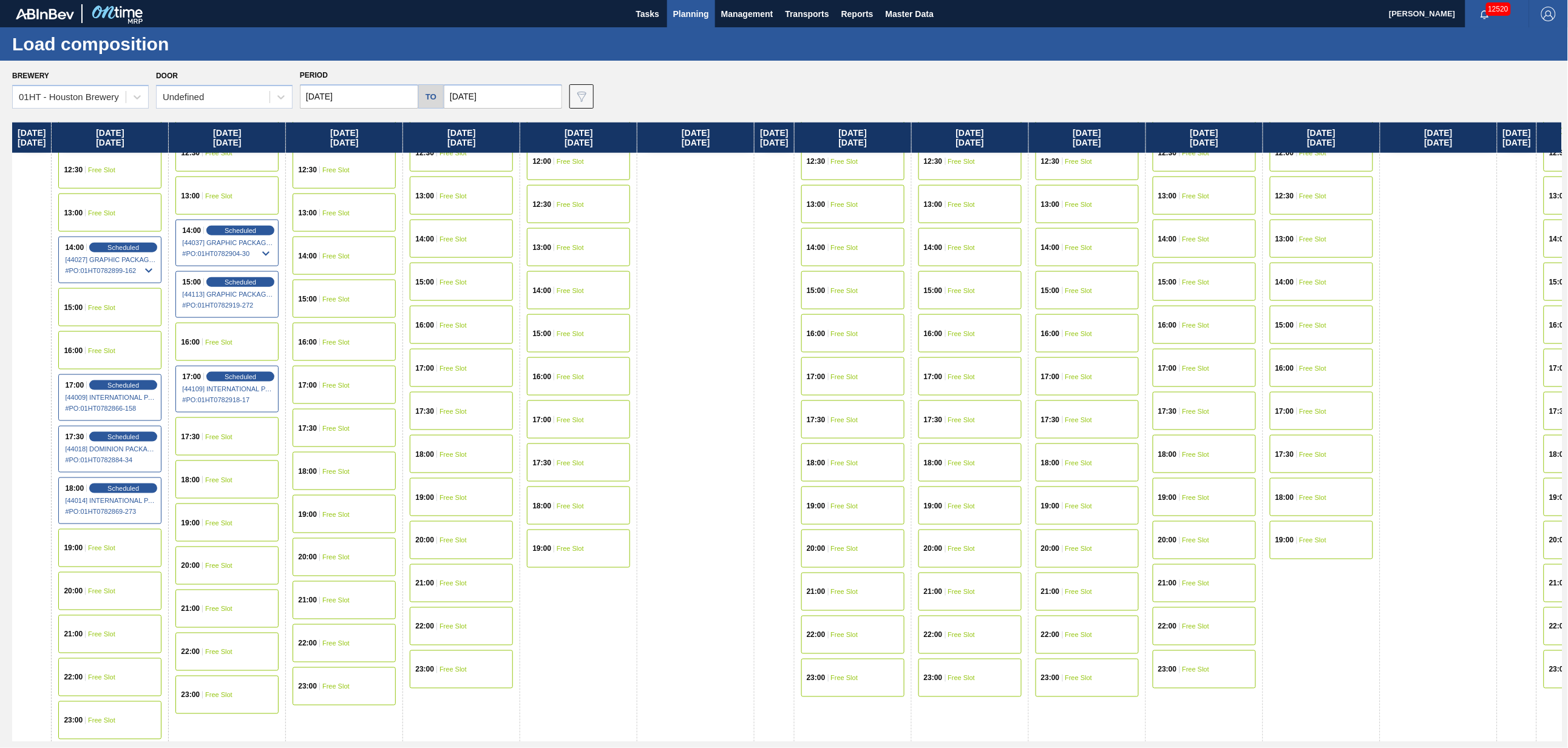
click at [143, 303] on div "15:00 Free Slot" at bounding box center [110, 307] width 103 height 38
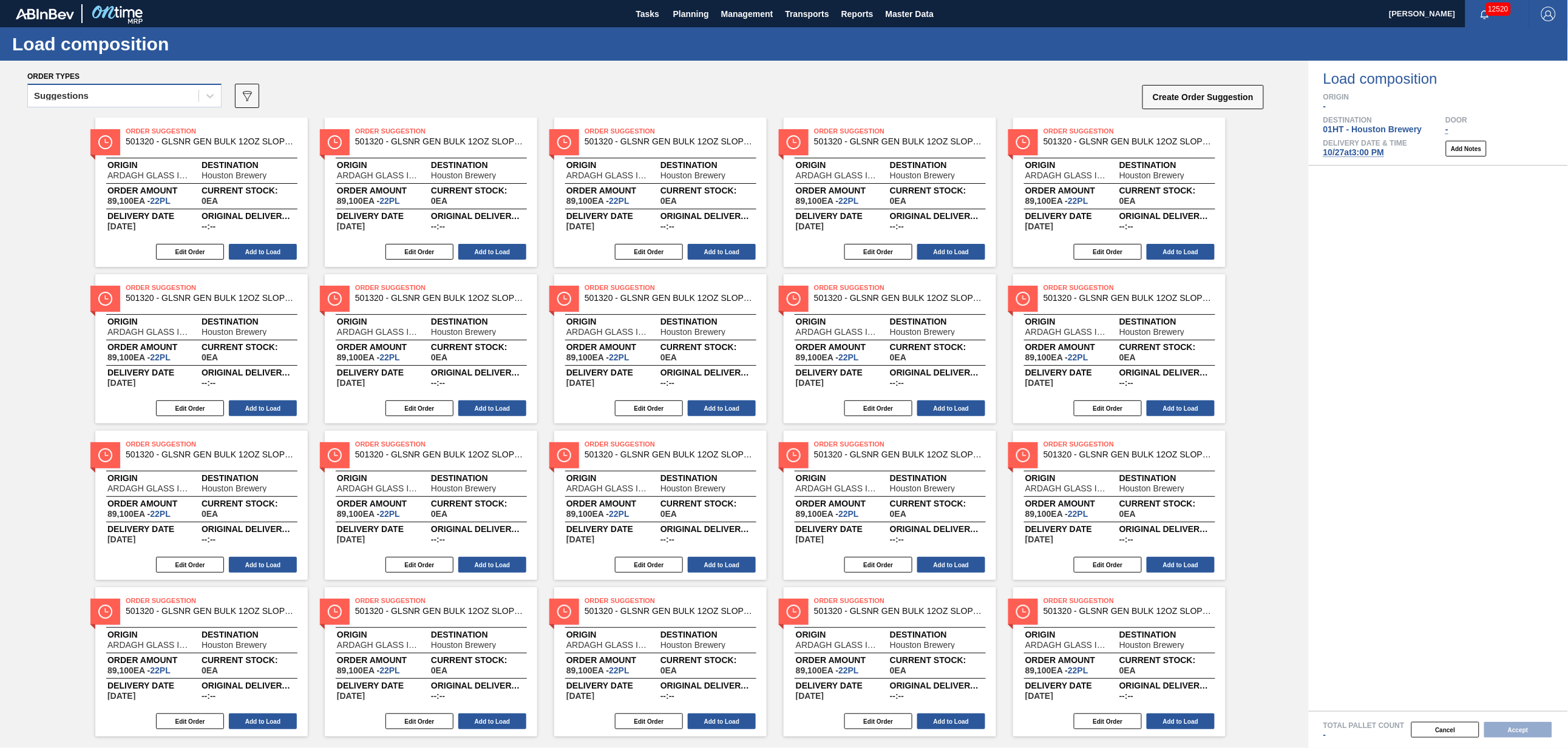
click at [111, 93] on div "Suggestions" at bounding box center [114, 96] width 170 height 18
click at [113, 119] on div "Awaiting load composition" at bounding box center [124, 125] width 194 height 23
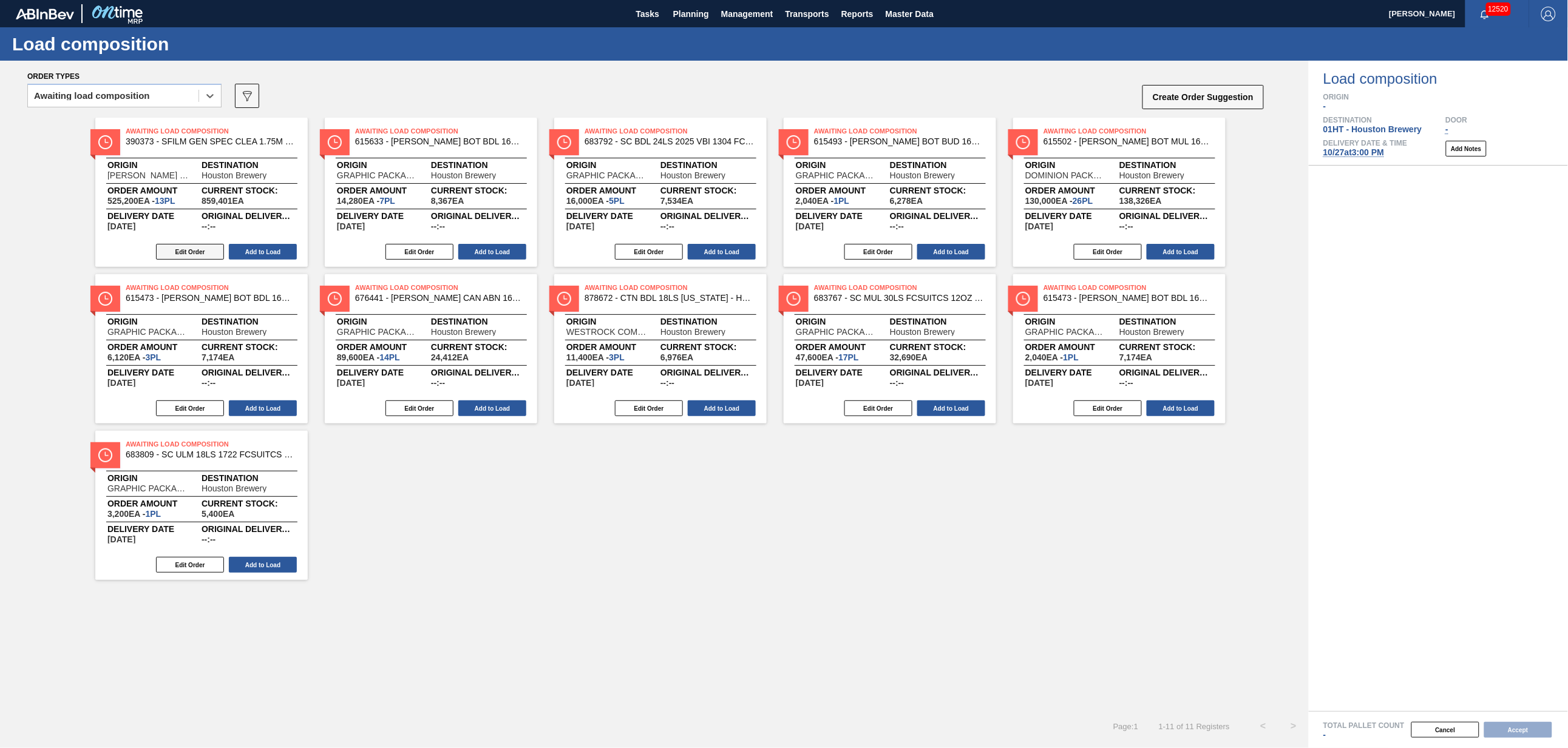
click at [198, 249] on button "Edit Order" at bounding box center [189, 252] width 68 height 16
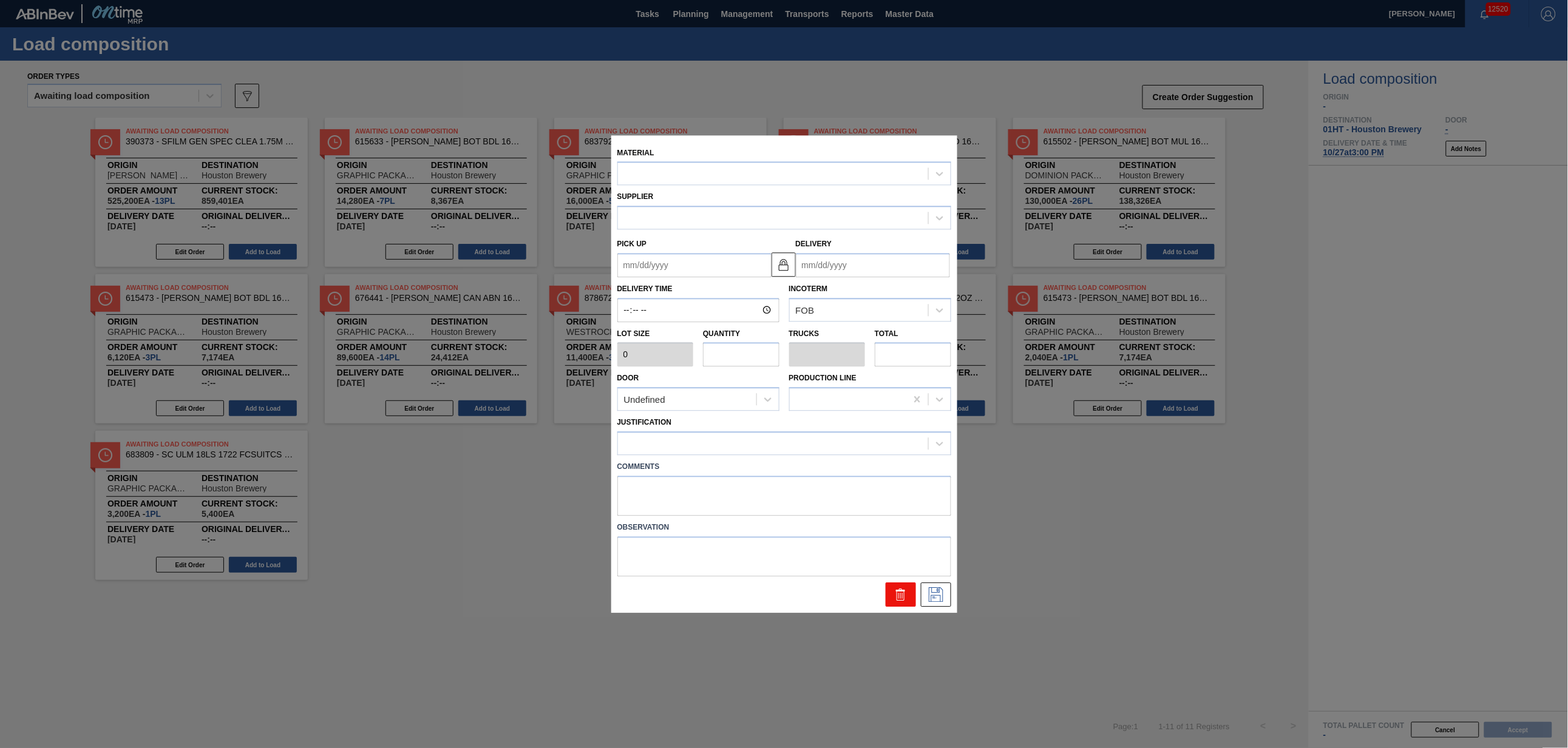
click at [896, 593] on icon at bounding box center [901, 594] width 15 height 15
type input "40,400"
type input "13"
type input "0.5"
type input "525,200"
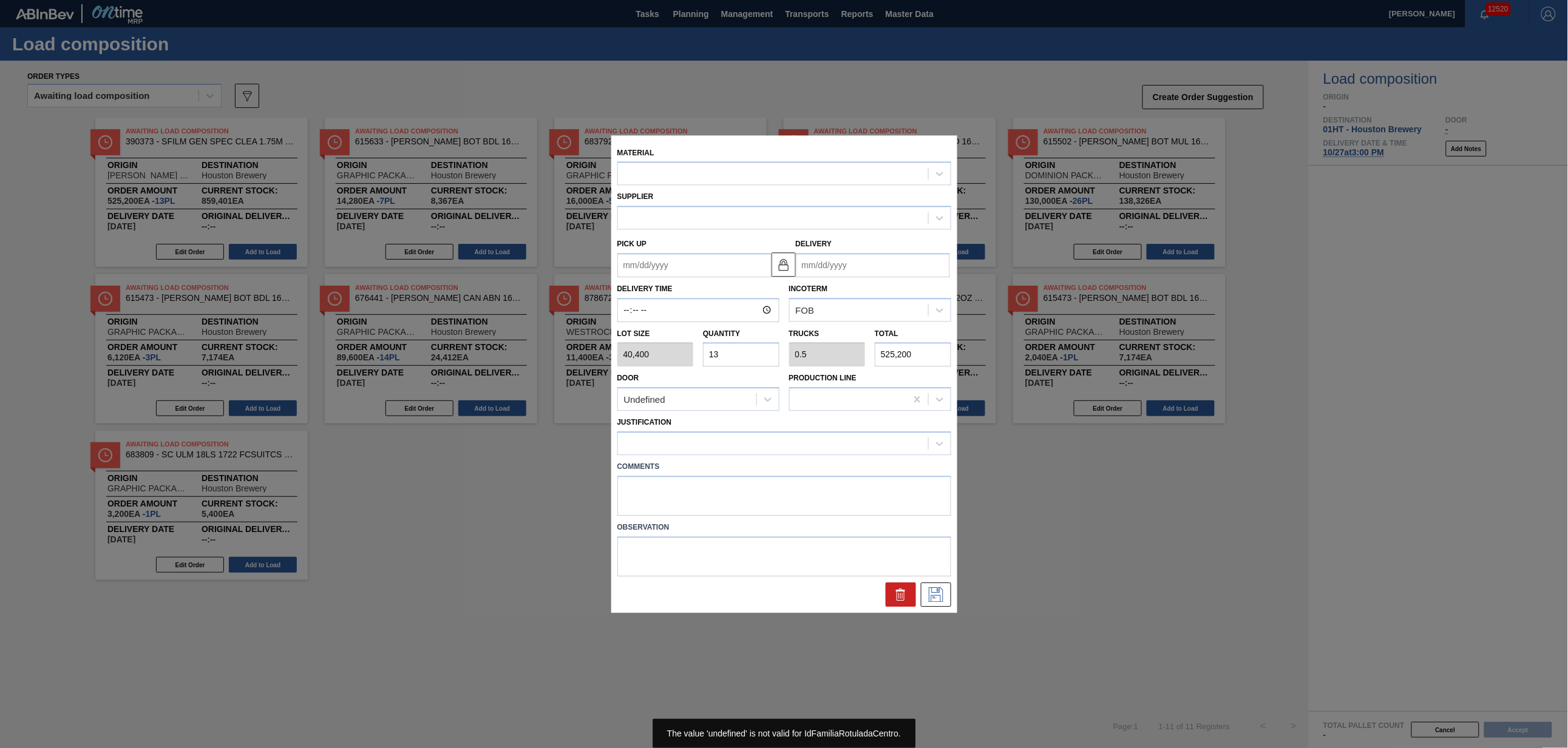
type up "[DATE]"
type input "[DATE]"
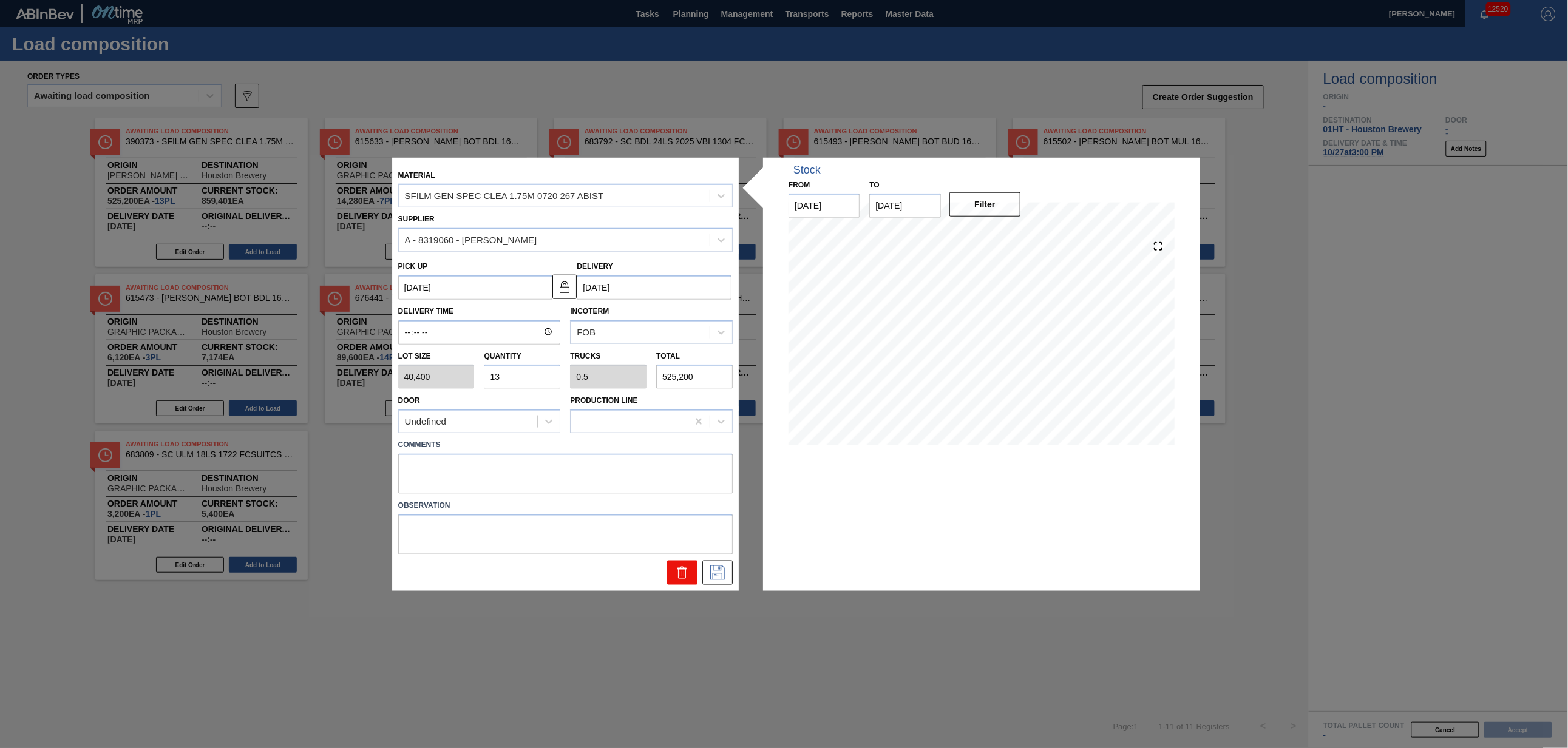
click at [678, 569] on icon at bounding box center [682, 569] width 9 height 2
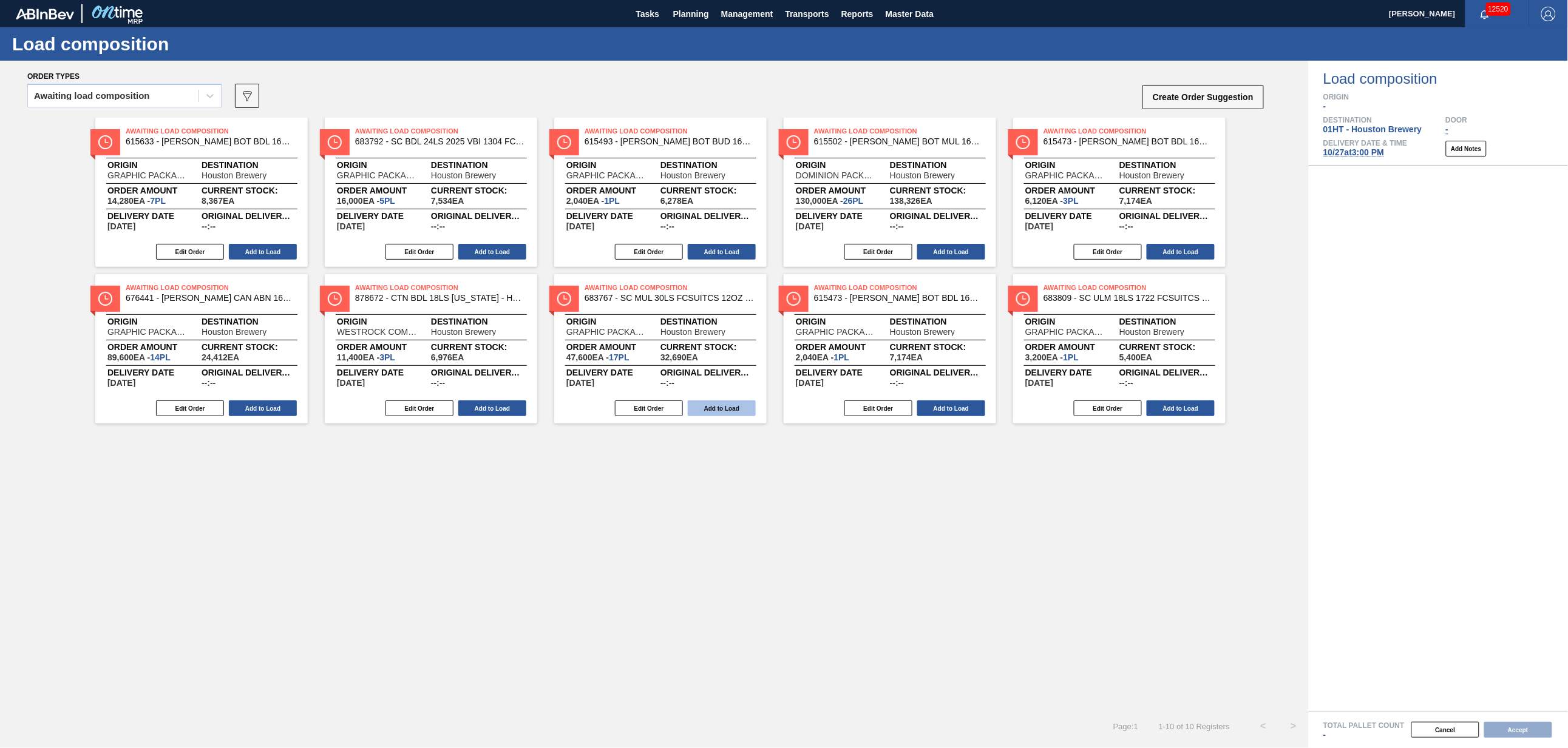
click at [725, 408] on button "Add to Load" at bounding box center [721, 408] width 68 height 16
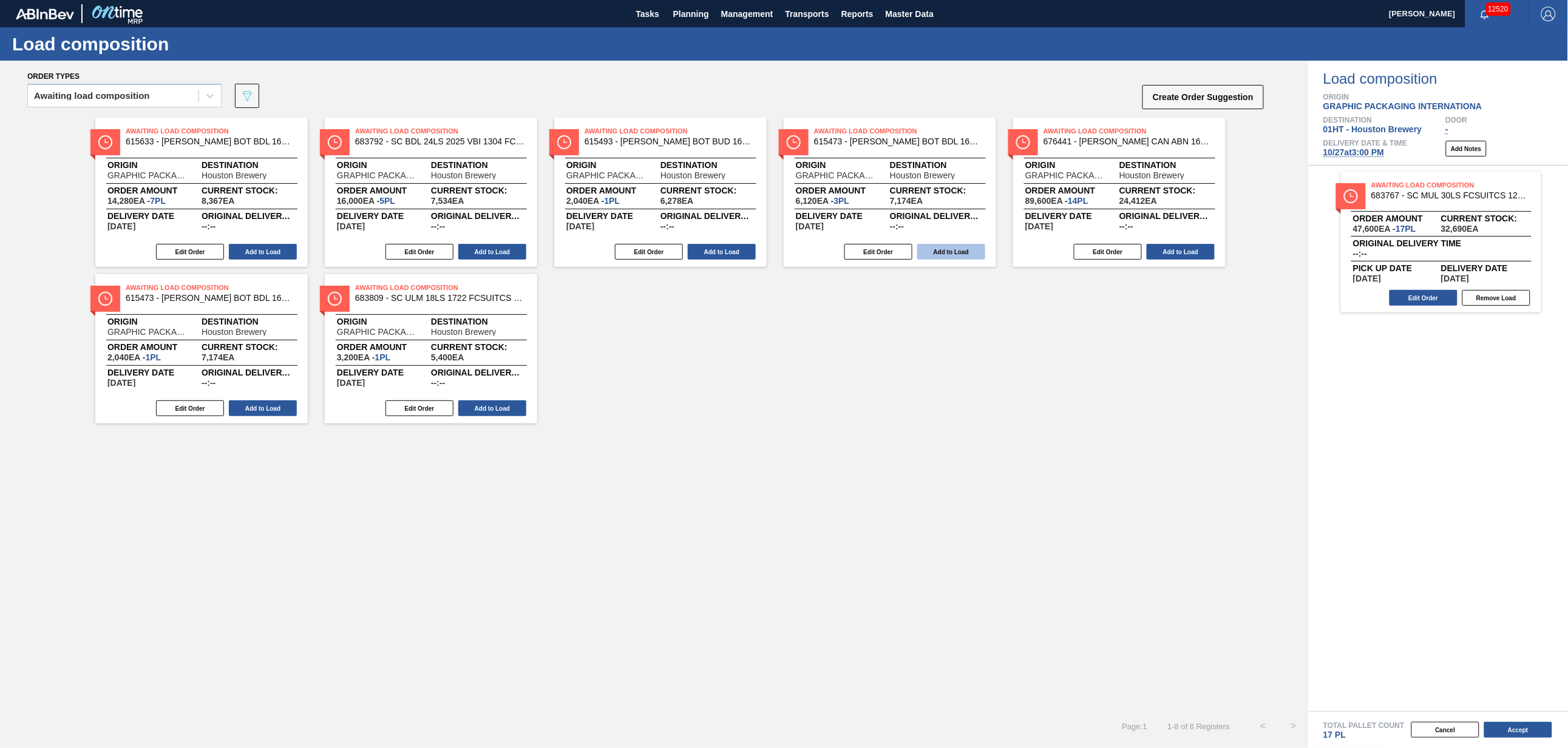
click at [954, 249] on button "Add to Load" at bounding box center [951, 252] width 68 height 16
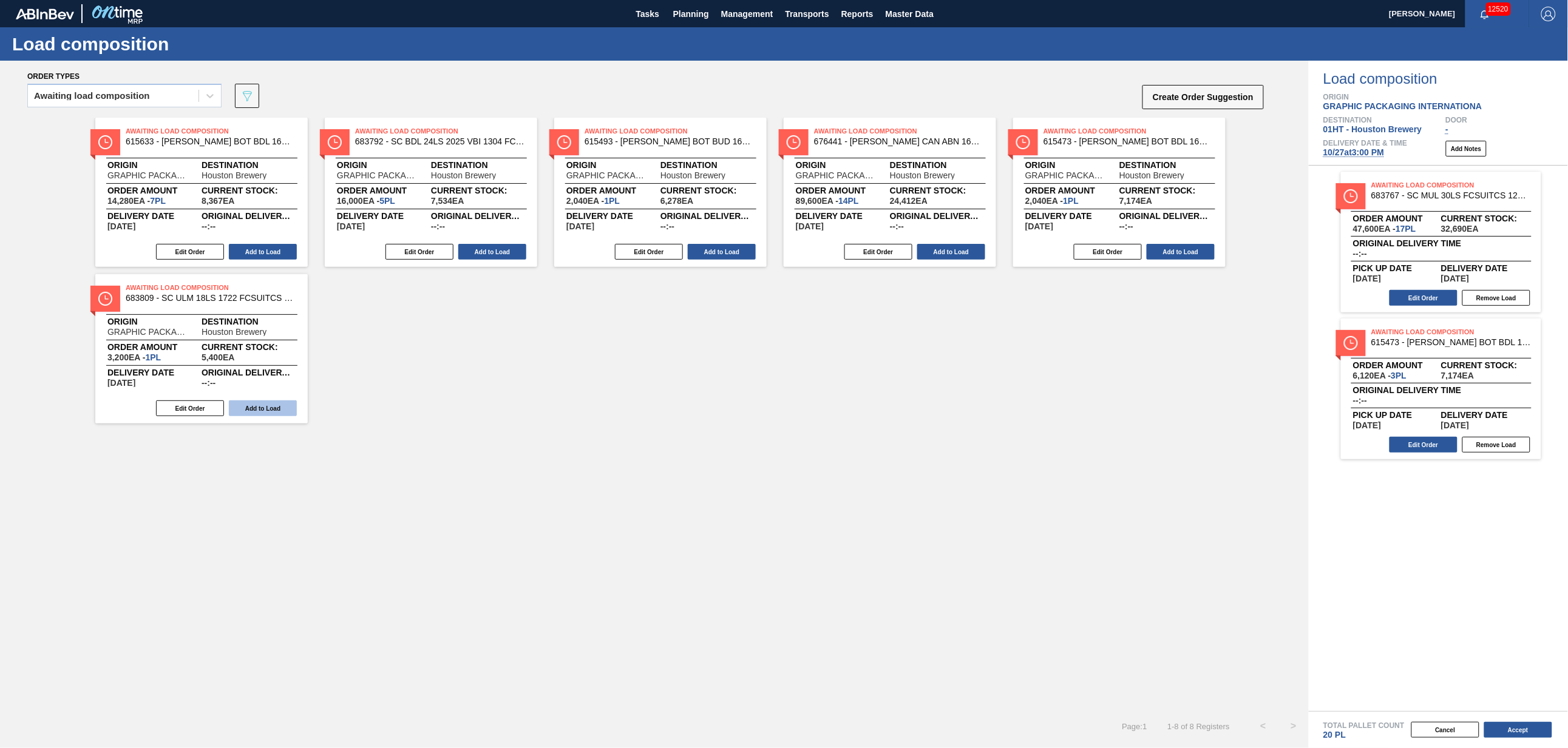
click at [261, 403] on button "Add to Load" at bounding box center [262, 408] width 68 height 16
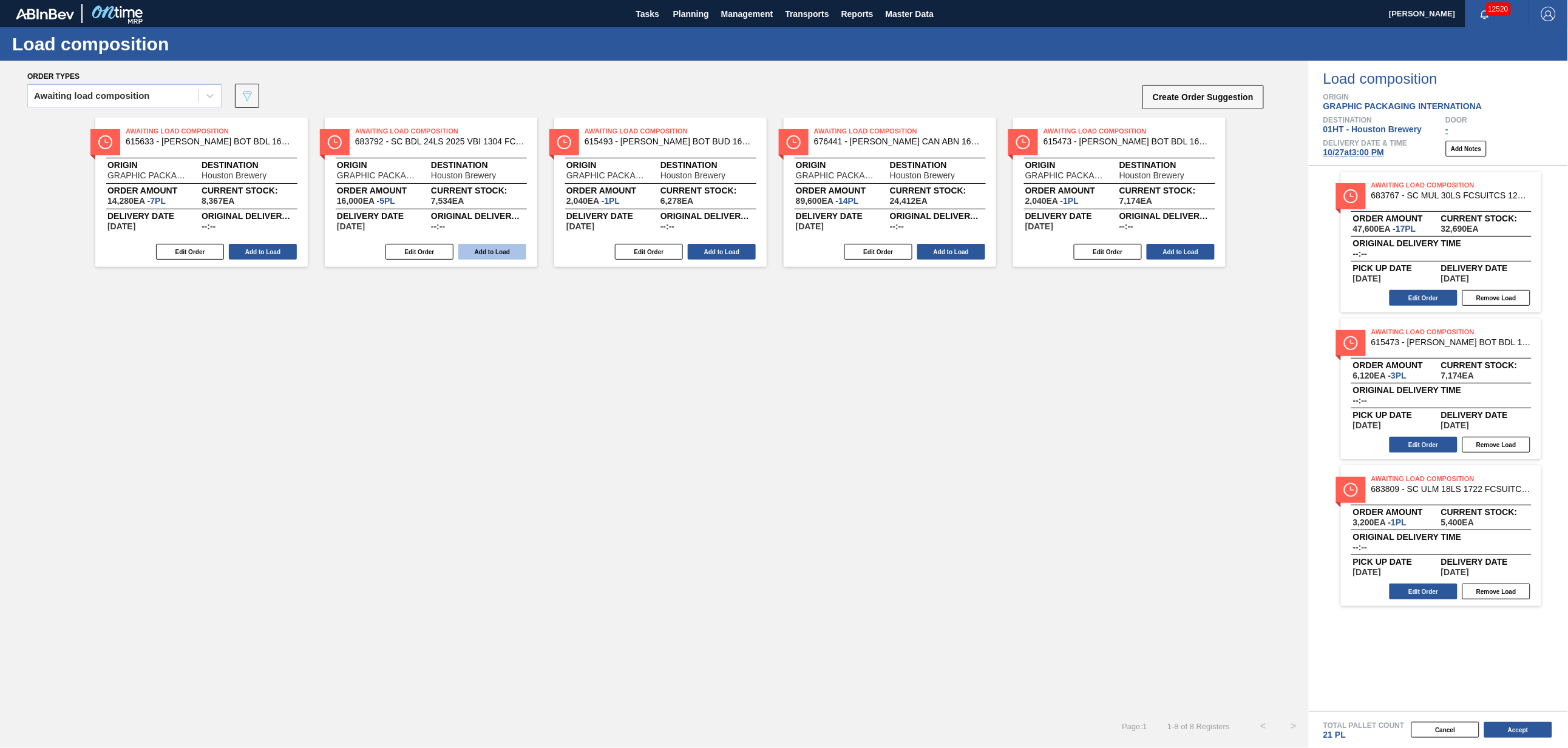
click at [493, 252] on button "Add to Load" at bounding box center [492, 252] width 68 height 16
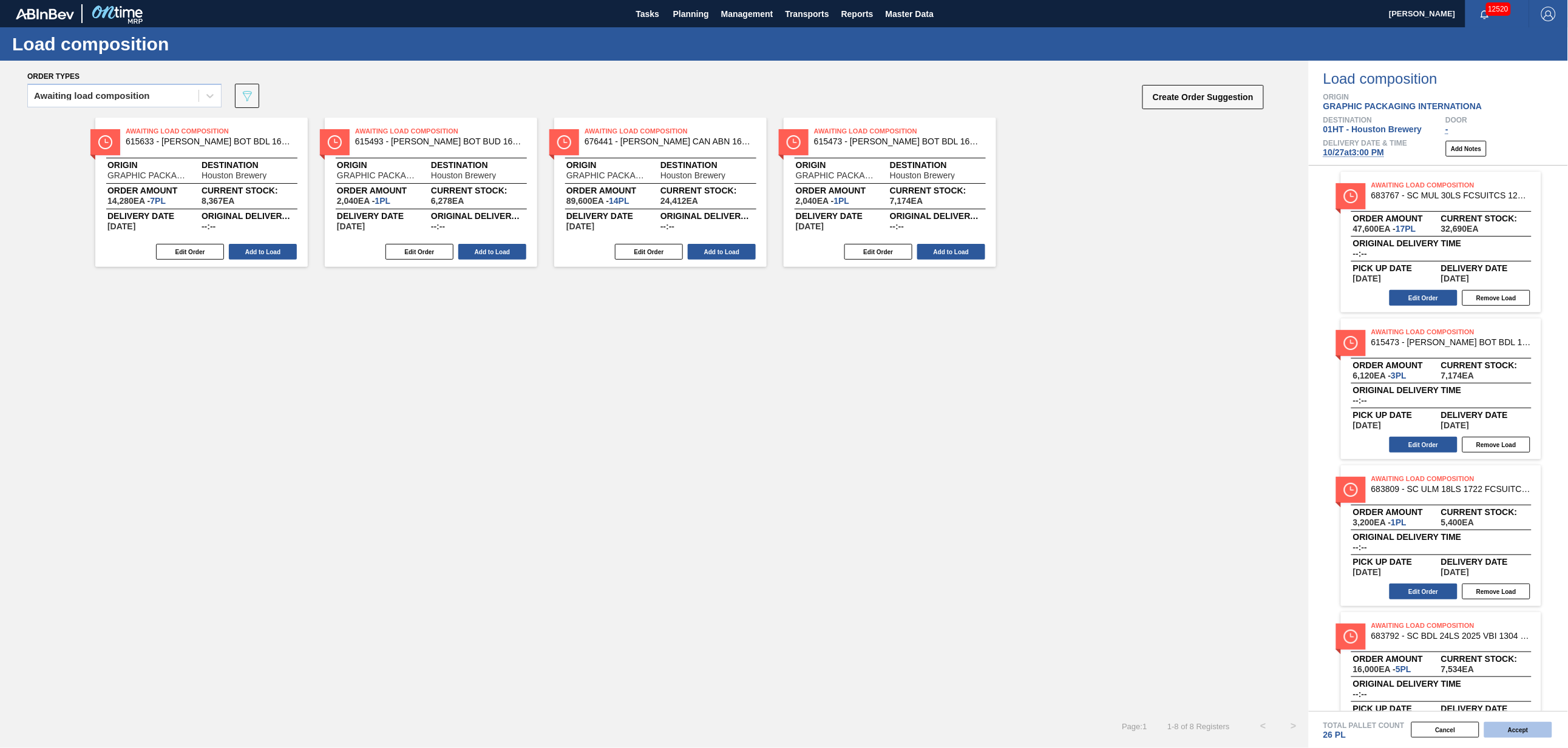
click at [1508, 730] on button "Accept" at bounding box center [1518, 730] width 68 height 16
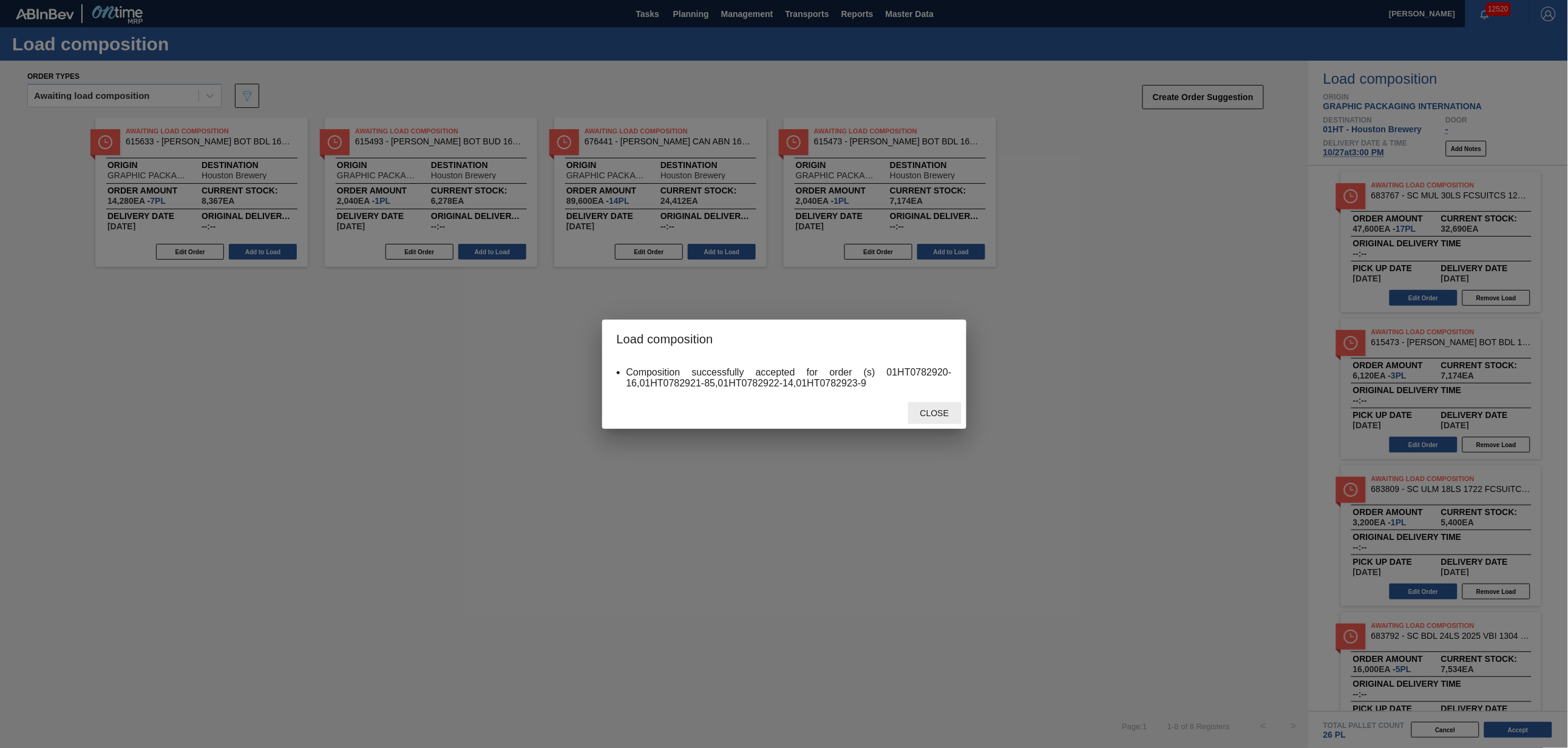
click at [939, 415] on span "Close" at bounding box center [934, 413] width 48 height 10
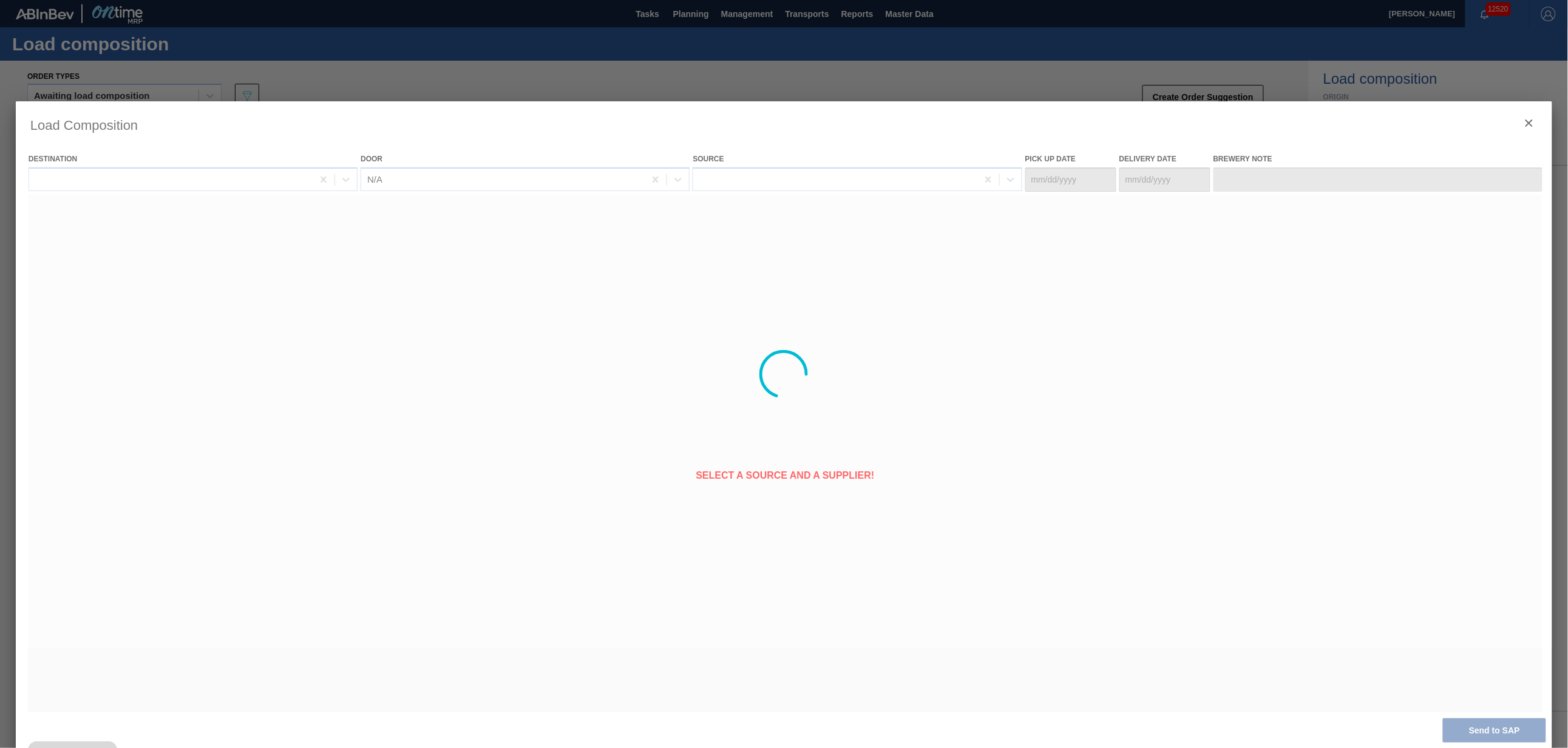
type Date "[DATE]"
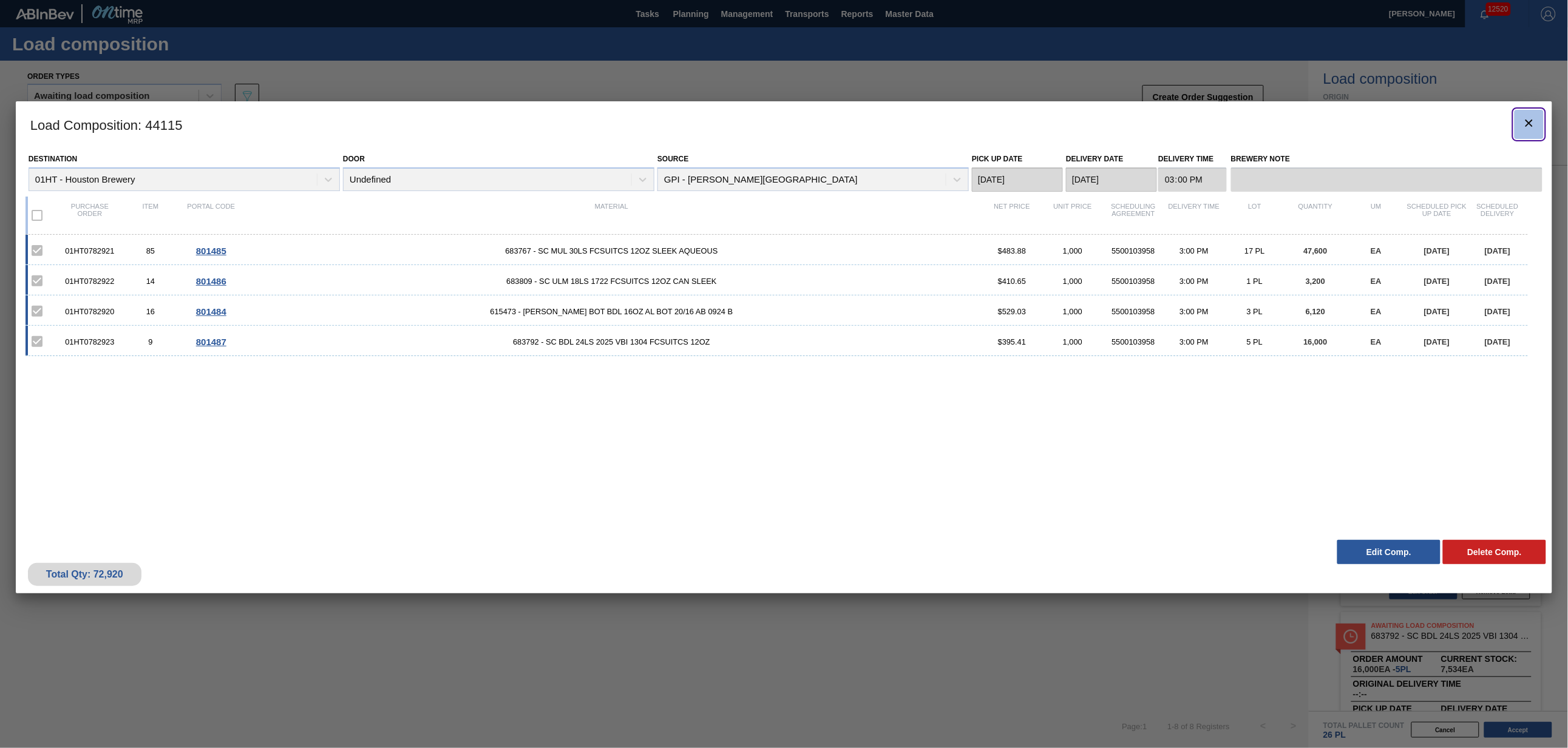
click at [1527, 121] on icon "botão de ícone" at bounding box center [1529, 122] width 15 height 15
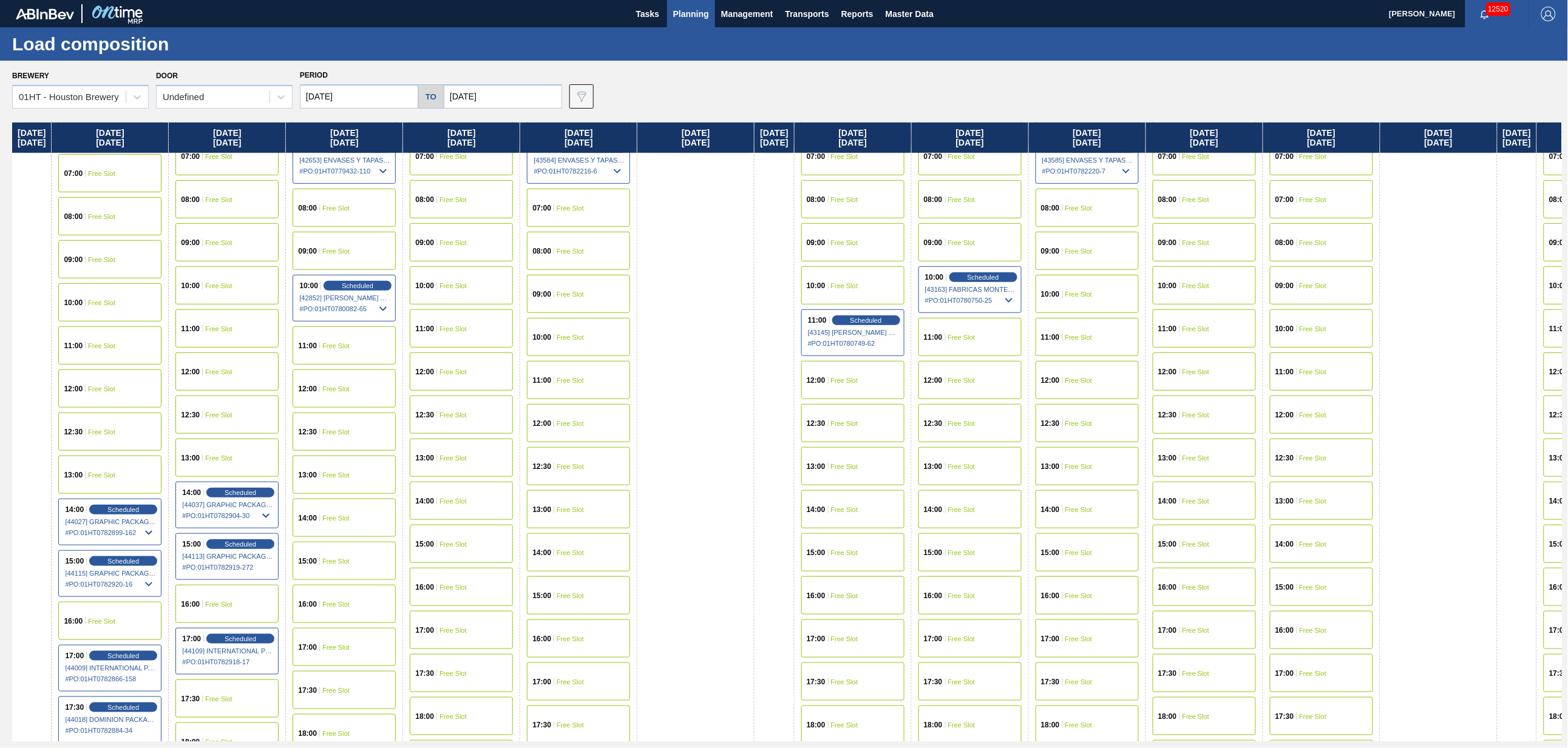
scroll to position [364, 0]
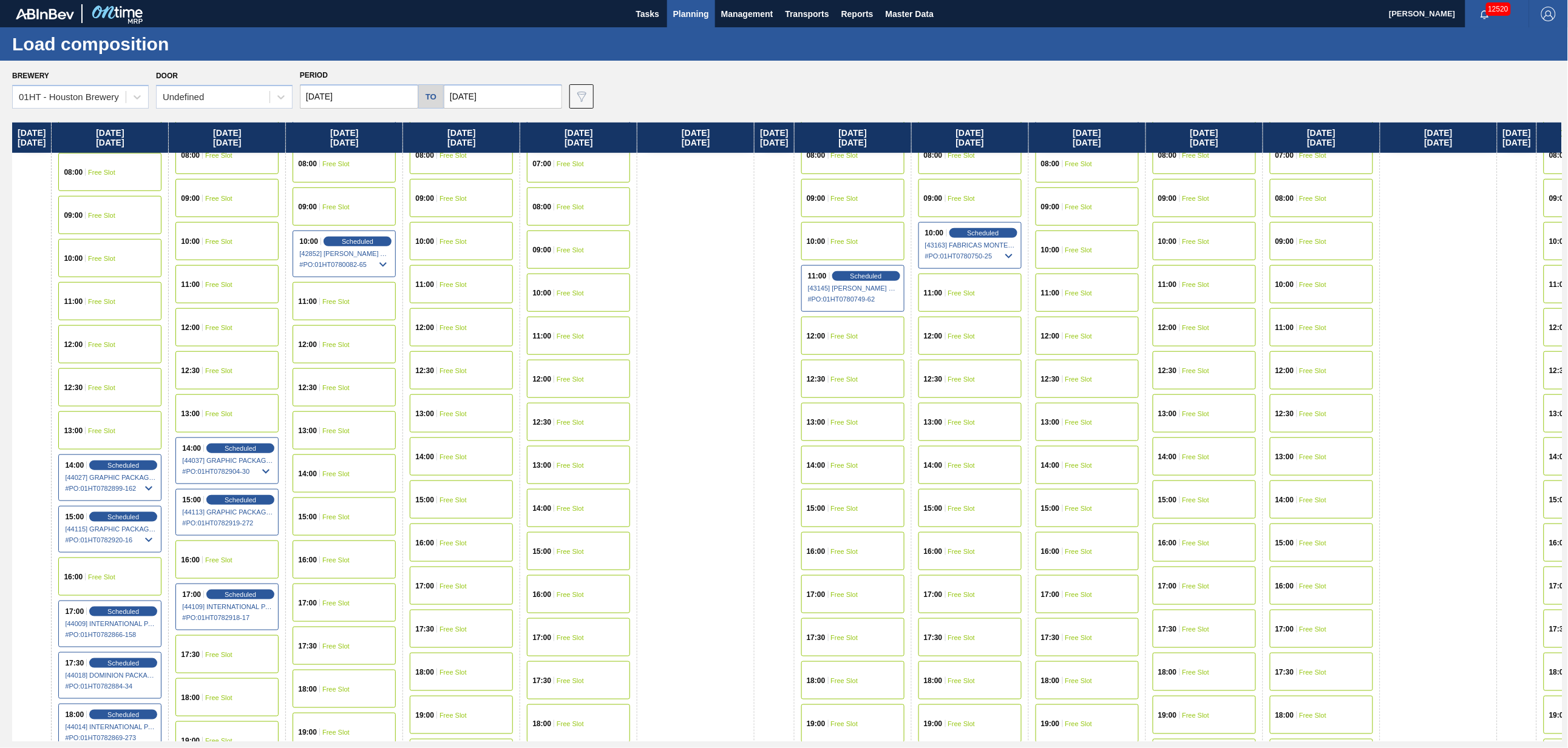
click at [233, 550] on div "16:00 Free Slot" at bounding box center [226, 559] width 103 height 38
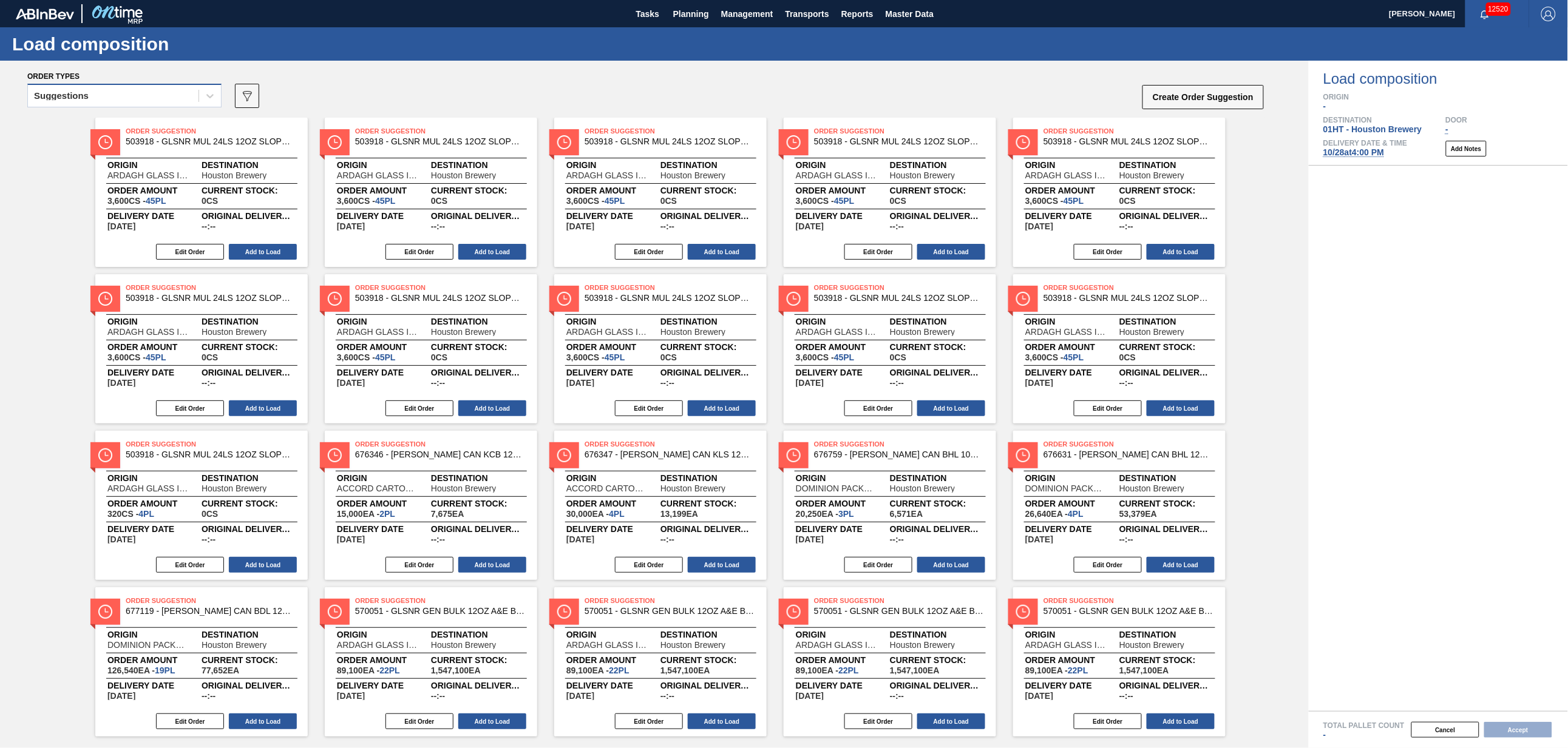
click at [123, 98] on div "Suggestions" at bounding box center [114, 96] width 170 height 18
click at [115, 123] on div "Awaiting load composition" at bounding box center [124, 125] width 194 height 23
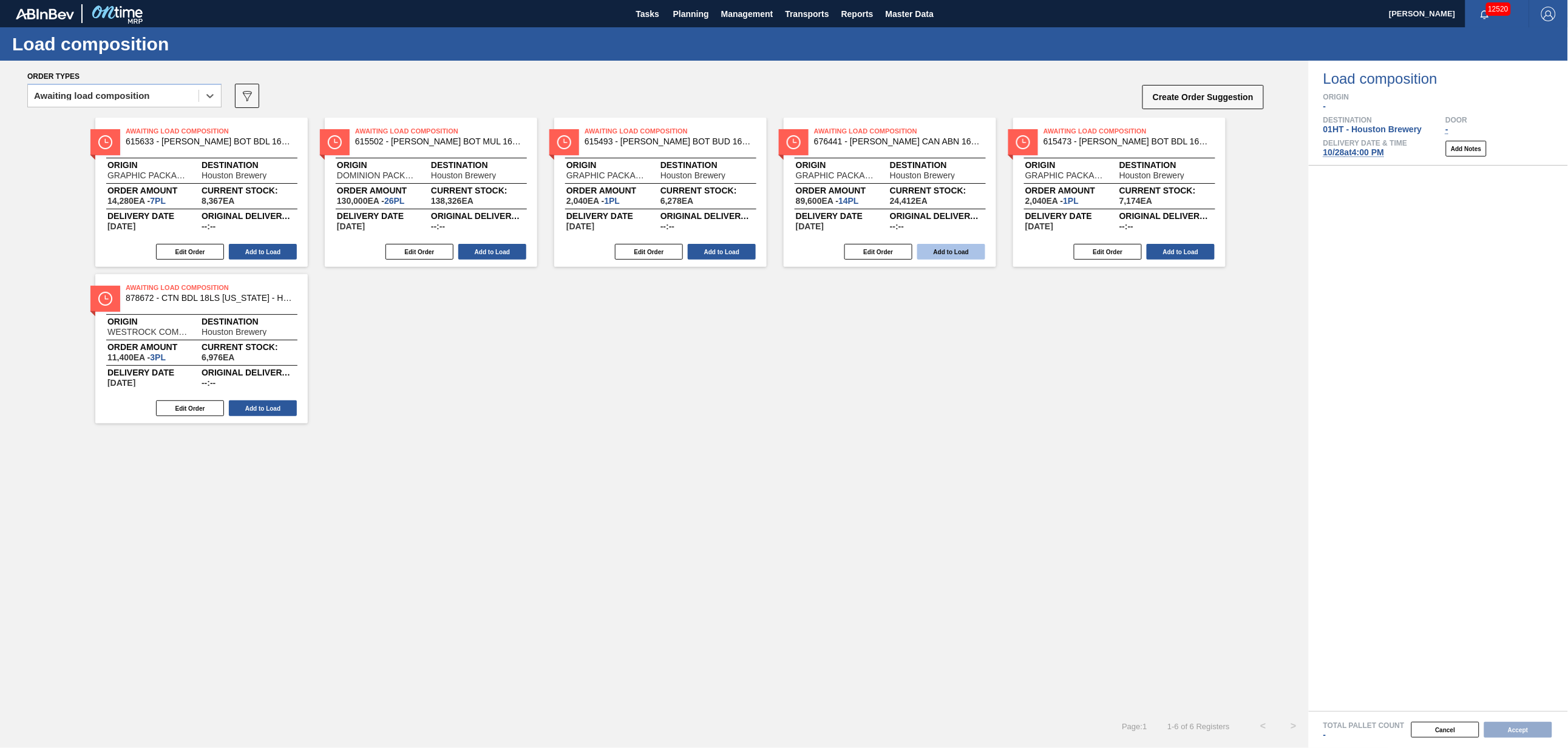
click at [940, 247] on button "Add to Load" at bounding box center [951, 252] width 68 height 16
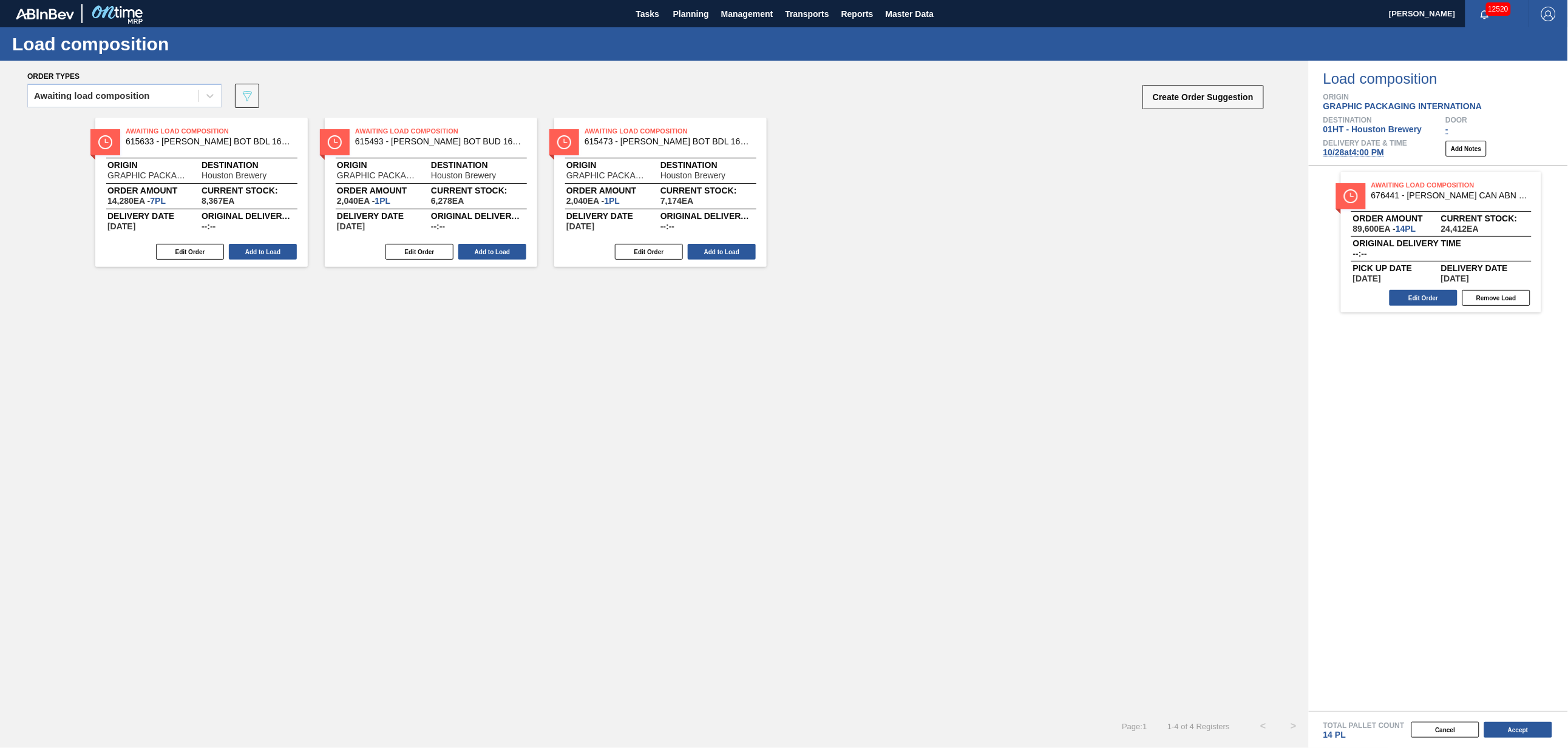
click at [257, 242] on div "Awaiting Load Composition 615633 - [PERSON_NAME] BOT BDL 16OZ [US_STATE] AL BOT…" at bounding box center [201, 192] width 213 height 150
click at [259, 248] on button "Add to Load" at bounding box center [262, 252] width 68 height 16
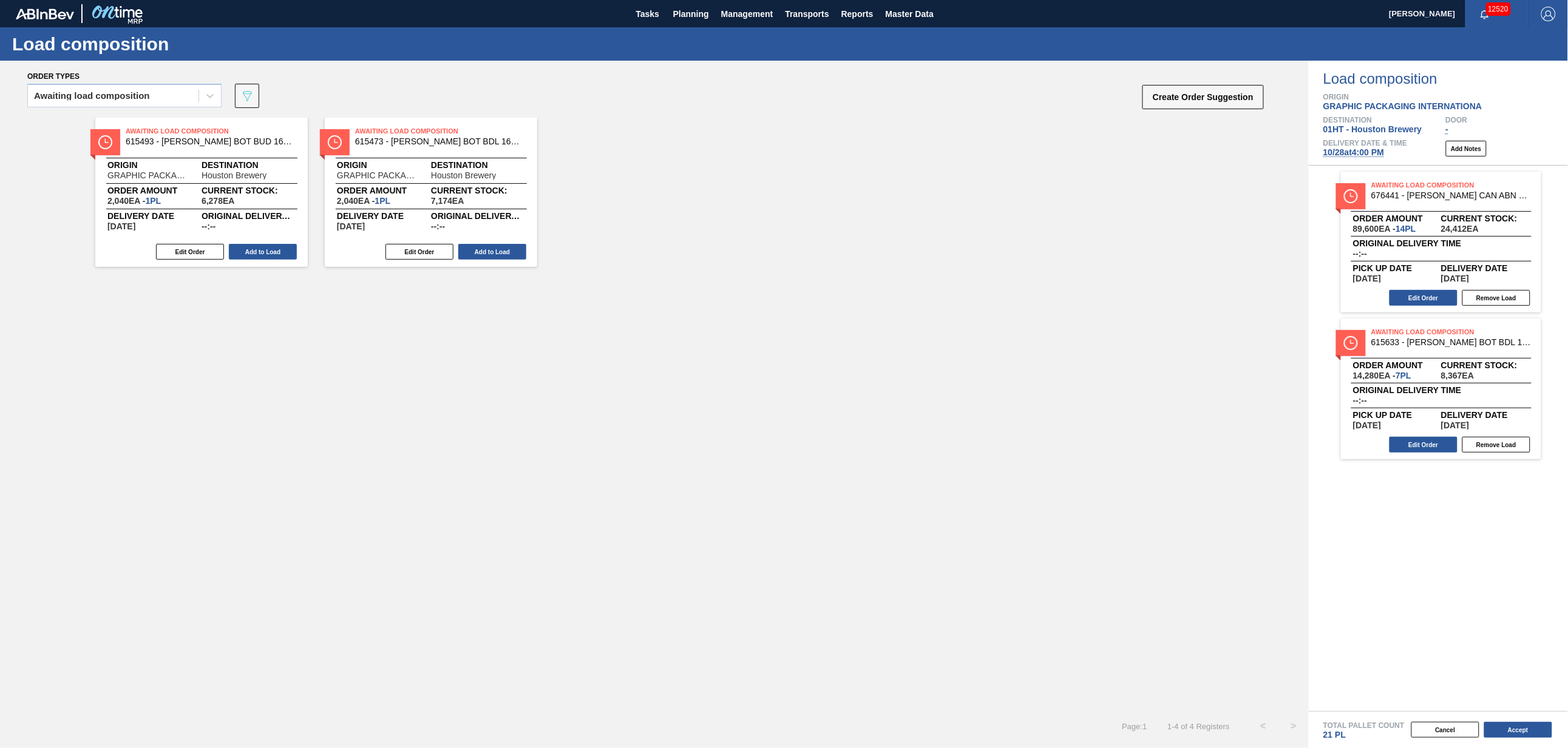
click at [259, 248] on button "Add to Load" at bounding box center [262, 252] width 68 height 16
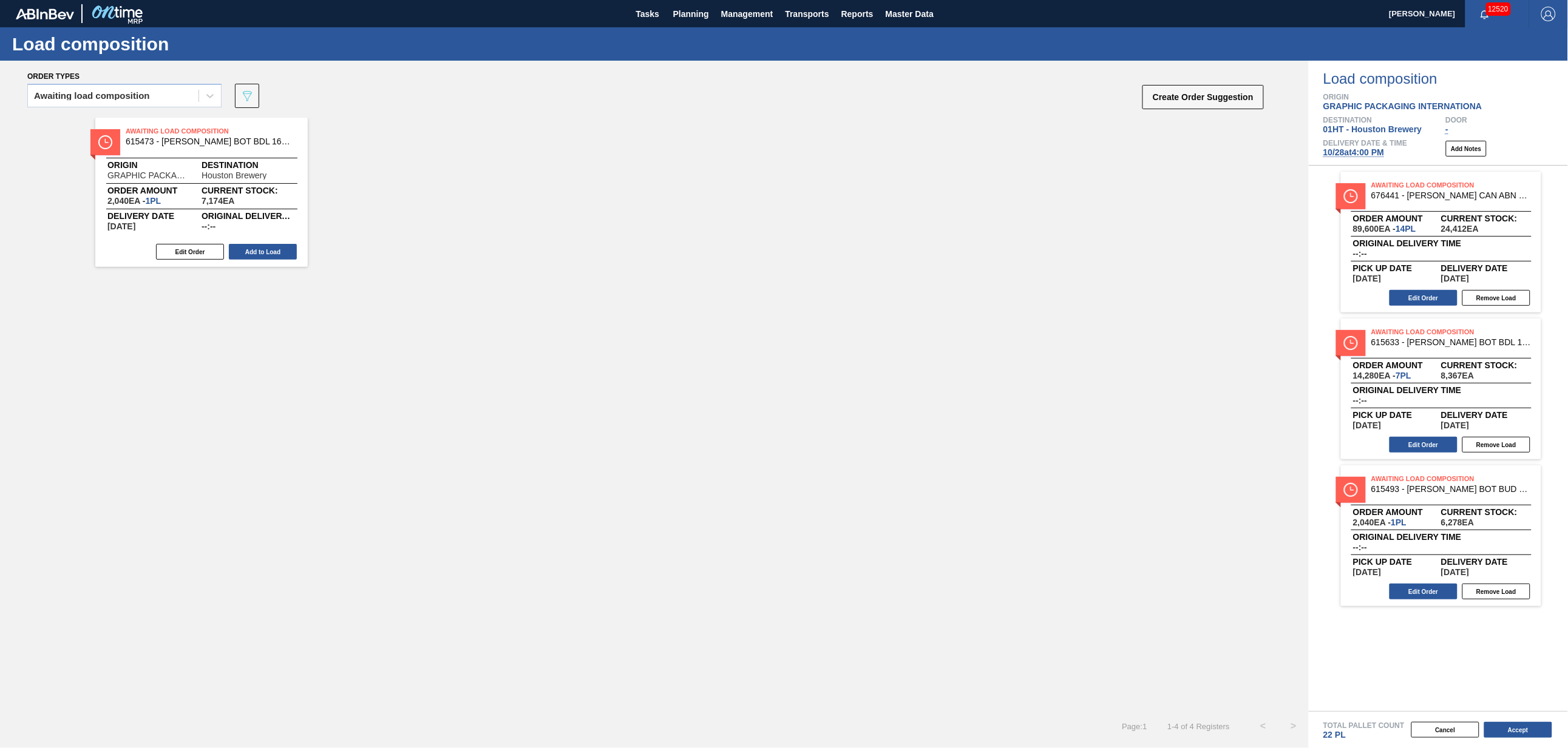
click at [259, 248] on button "Add to Load" at bounding box center [262, 252] width 68 height 16
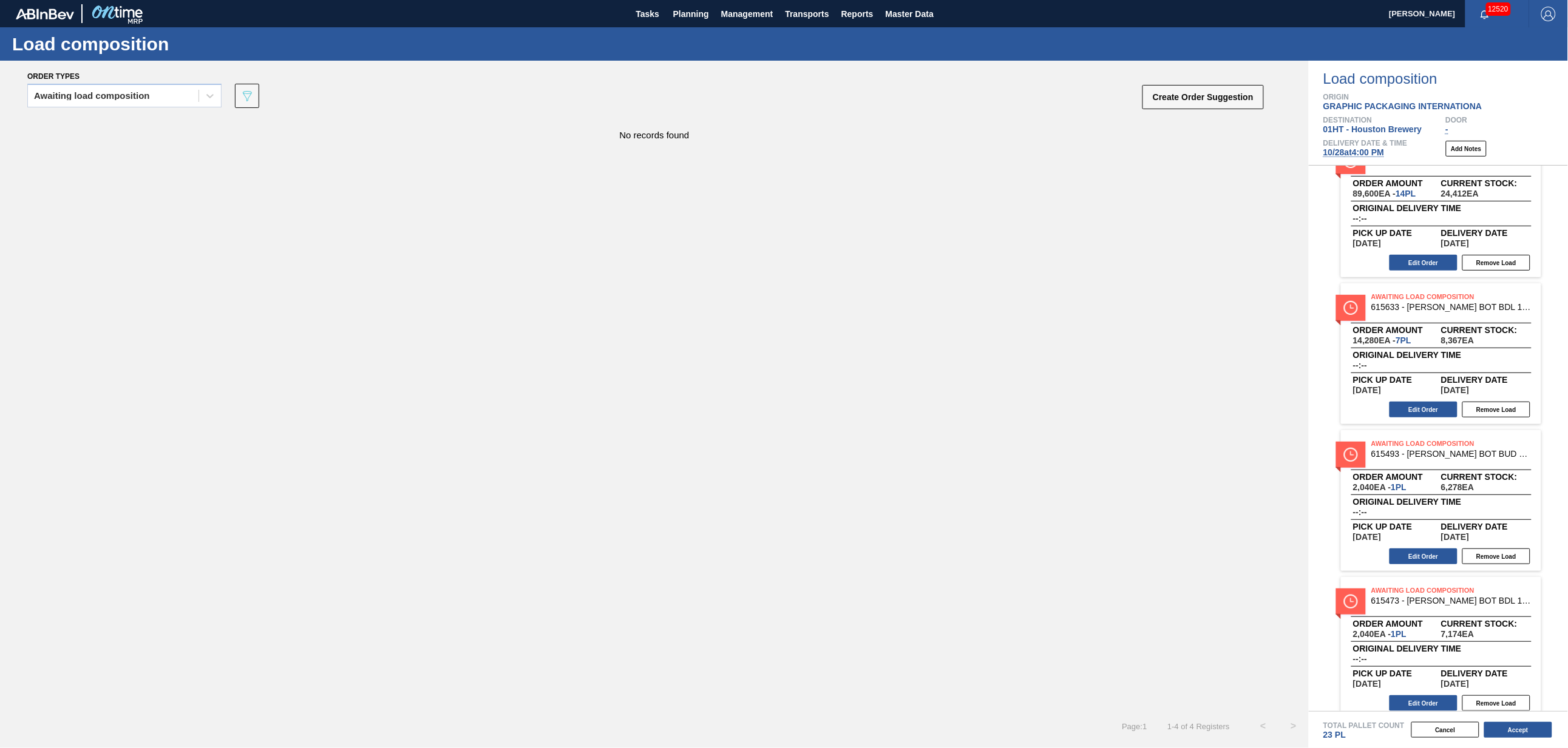
scroll to position [49, 0]
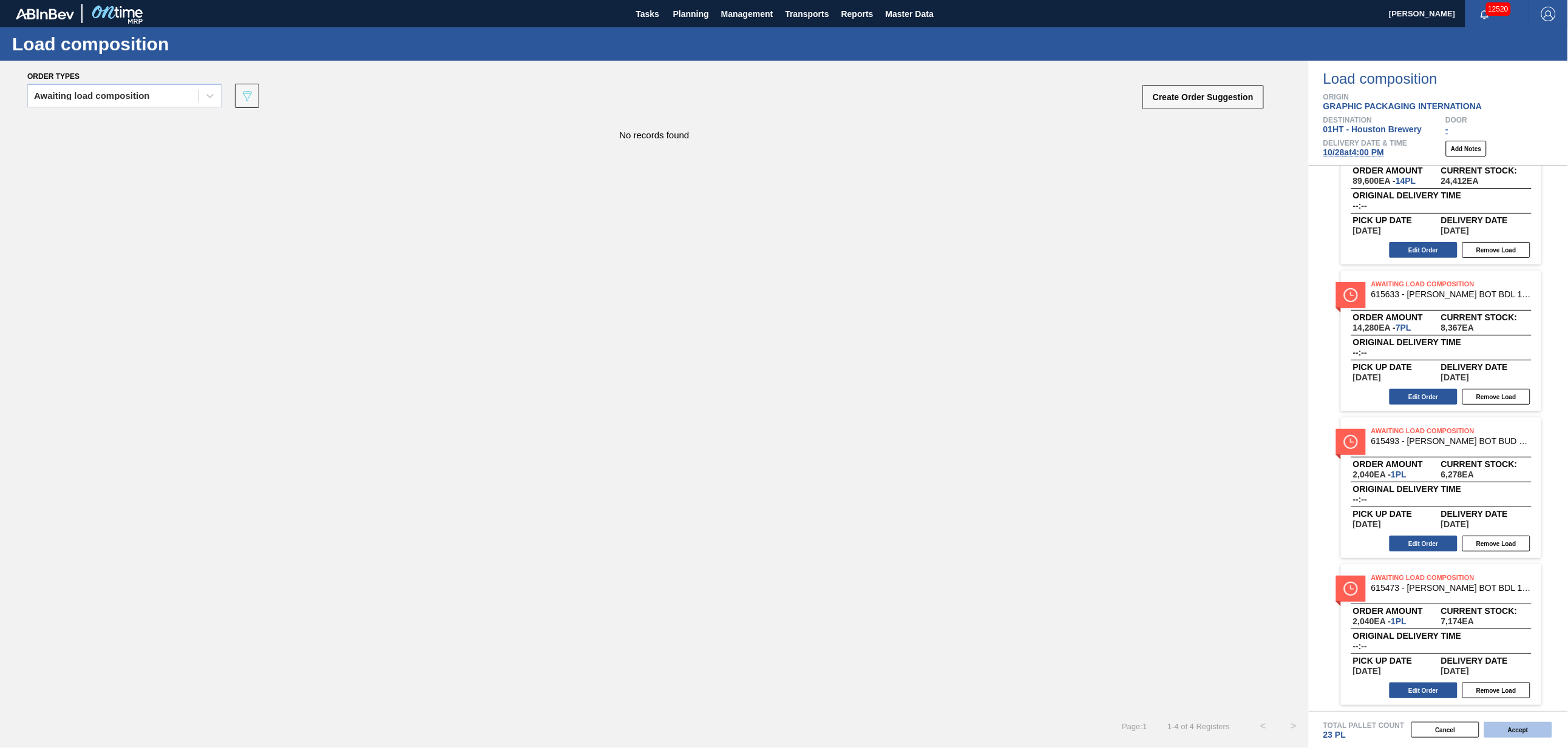
click at [1516, 730] on button "Accept" at bounding box center [1518, 730] width 68 height 16
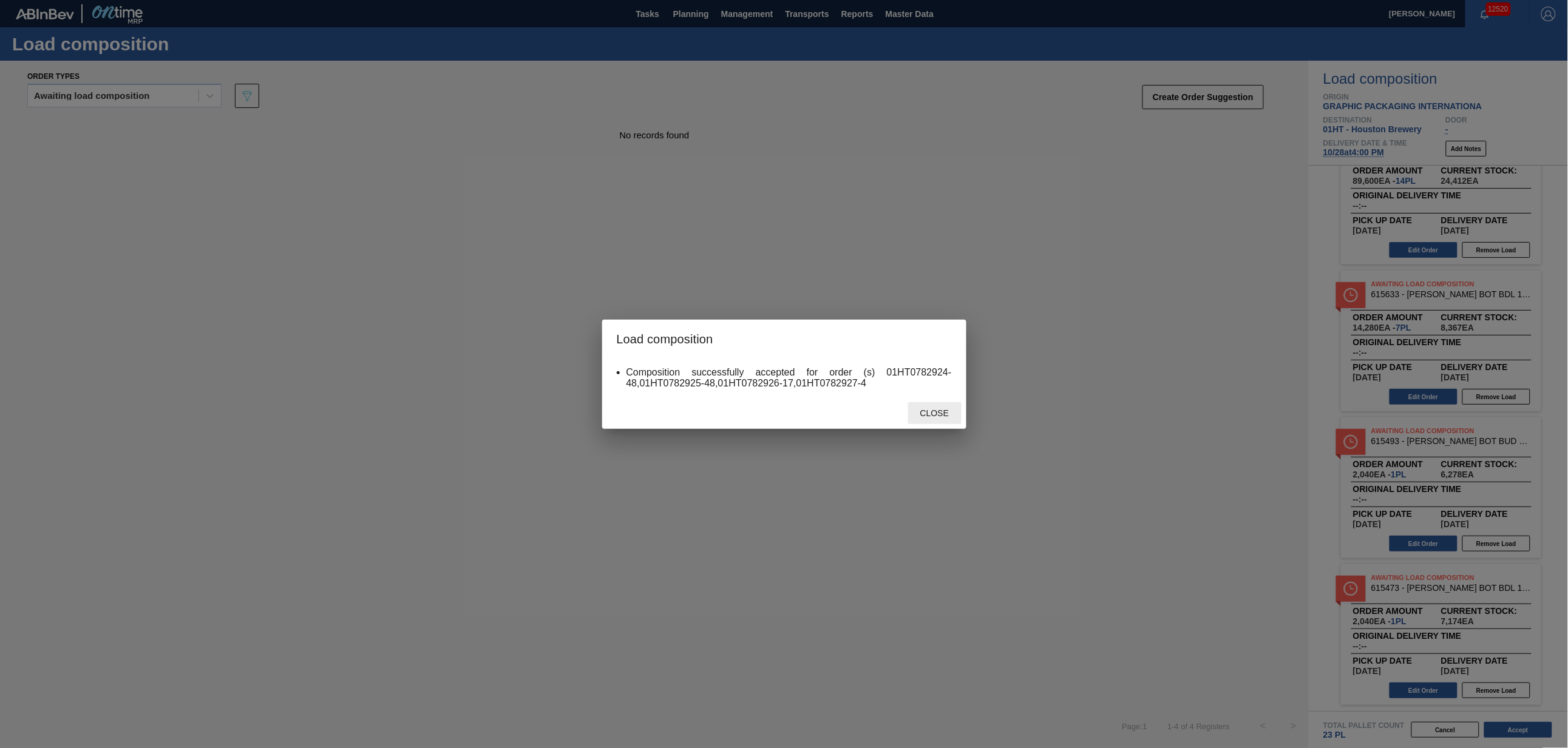
click at [940, 408] on div "Close" at bounding box center [935, 413] width 54 height 23
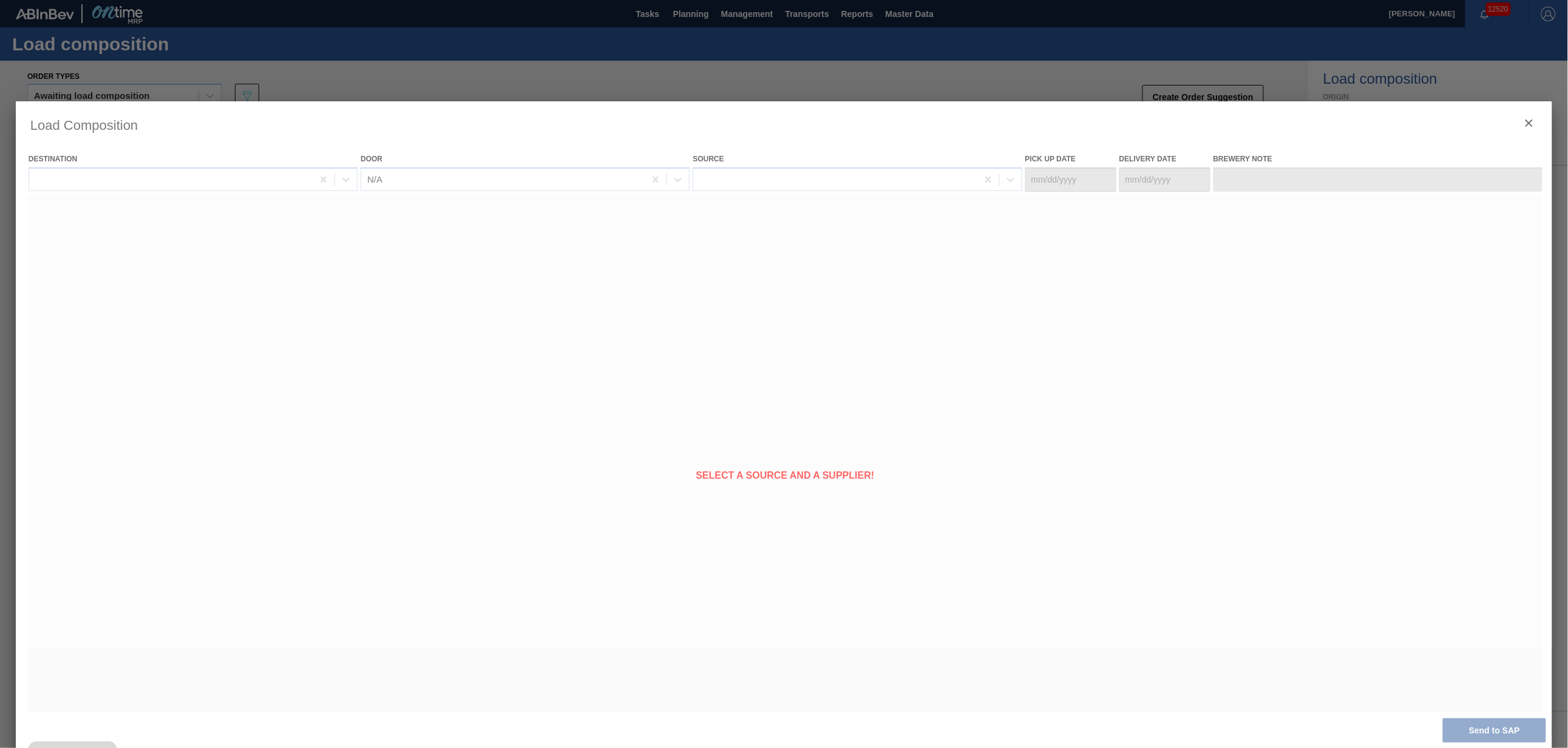
type Date "[DATE]"
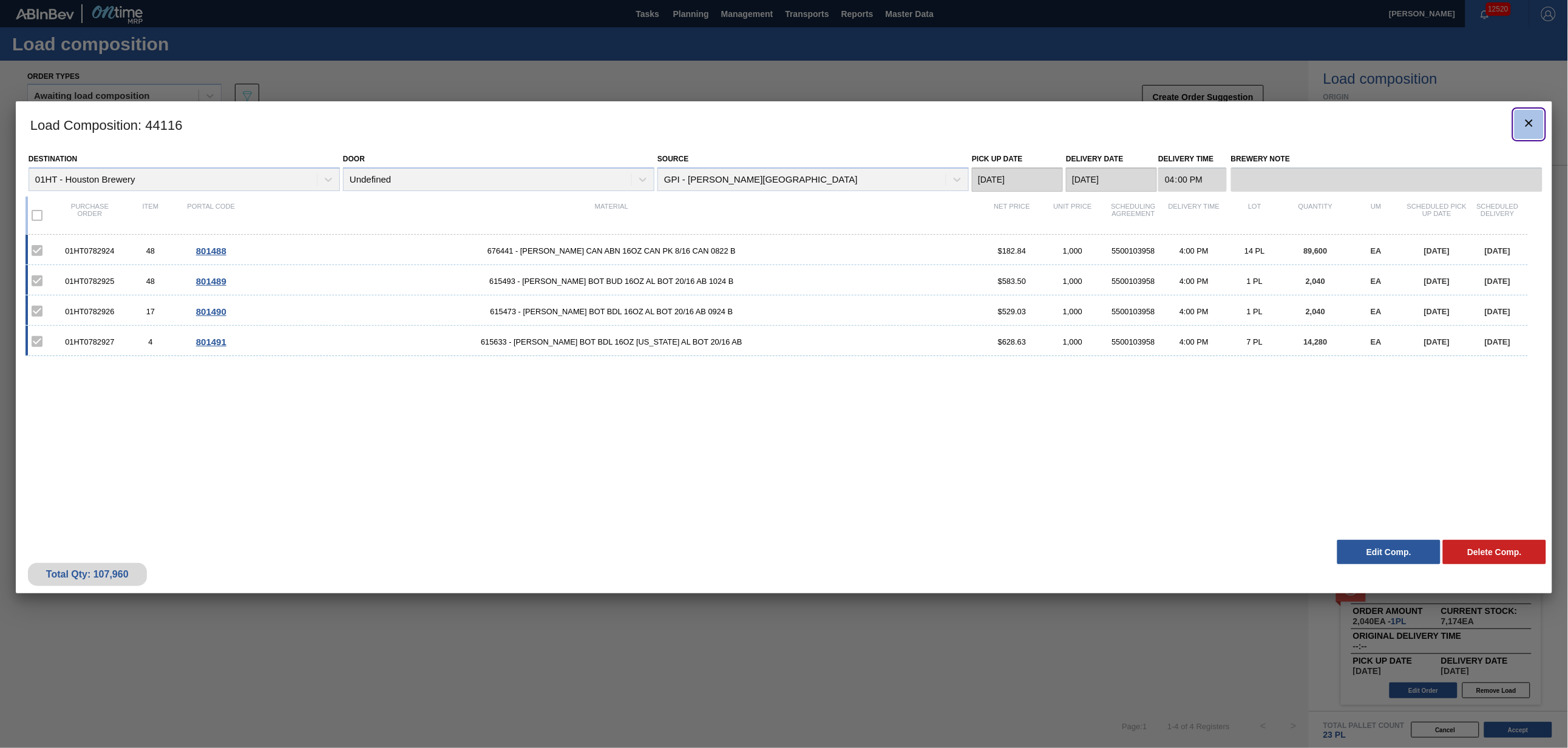
click at [1527, 120] on icon "botão de ícone" at bounding box center [1529, 122] width 7 height 7
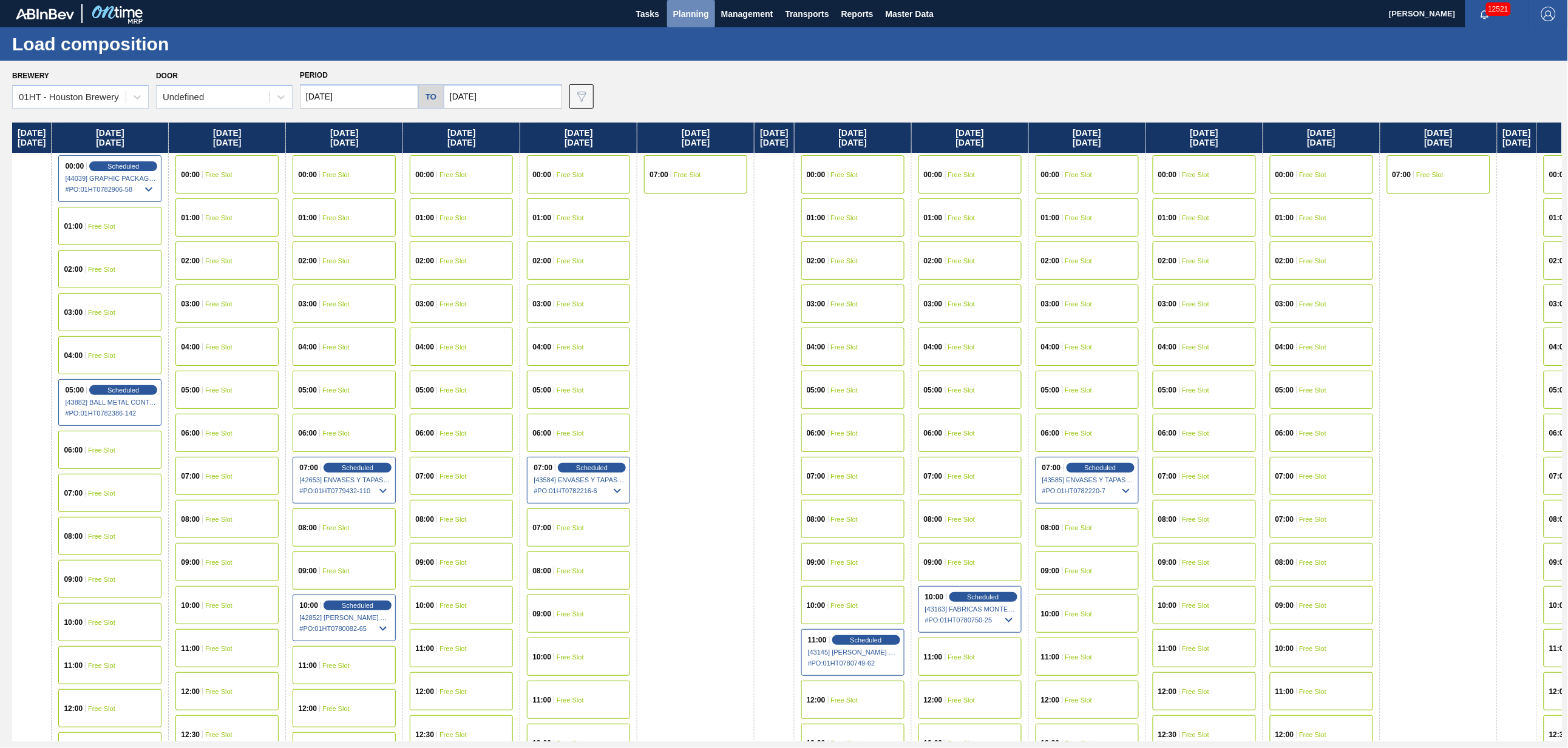
click at [684, 10] on span "Planning" at bounding box center [691, 14] width 36 height 15
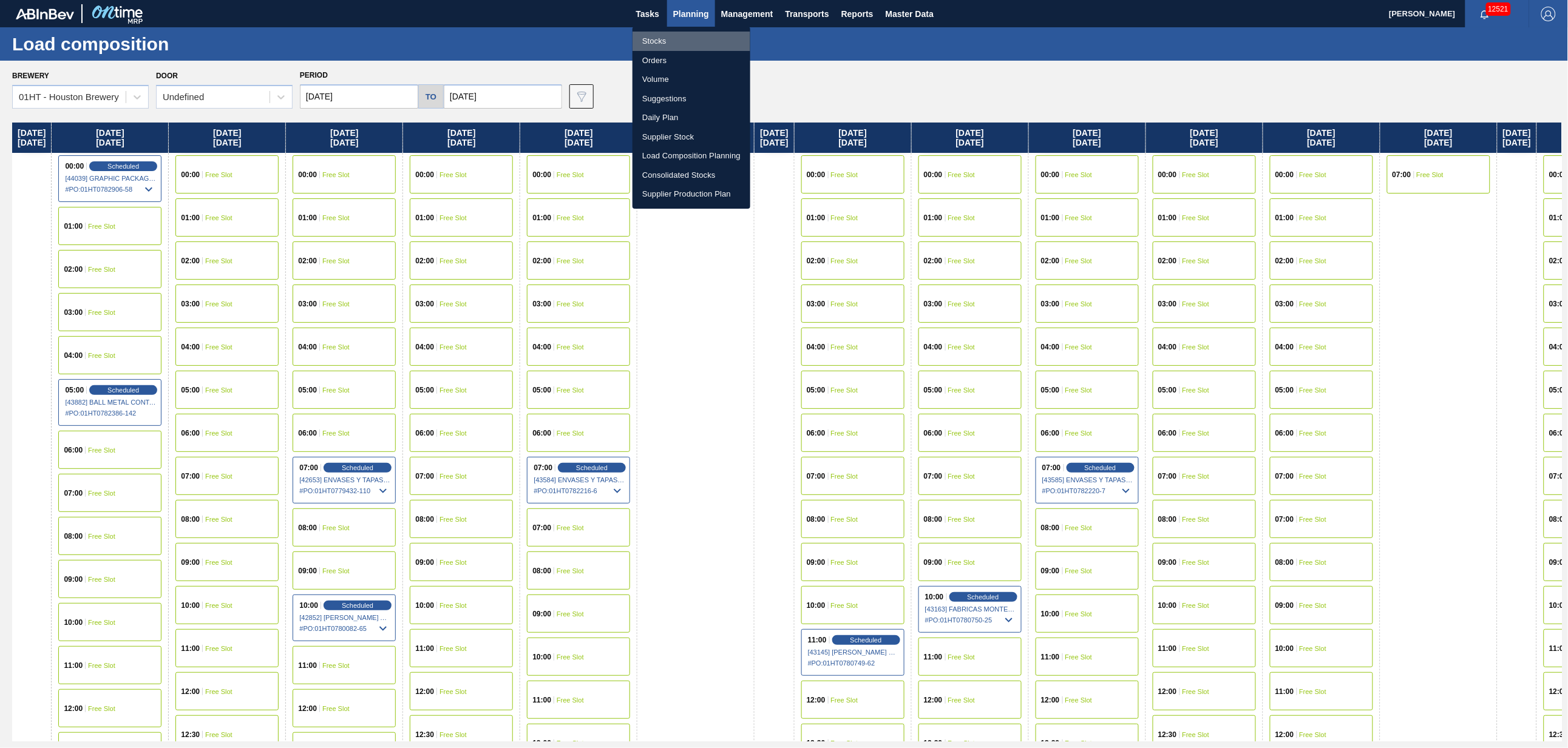
click at [650, 37] on li "Stocks" at bounding box center [691, 41] width 118 height 20
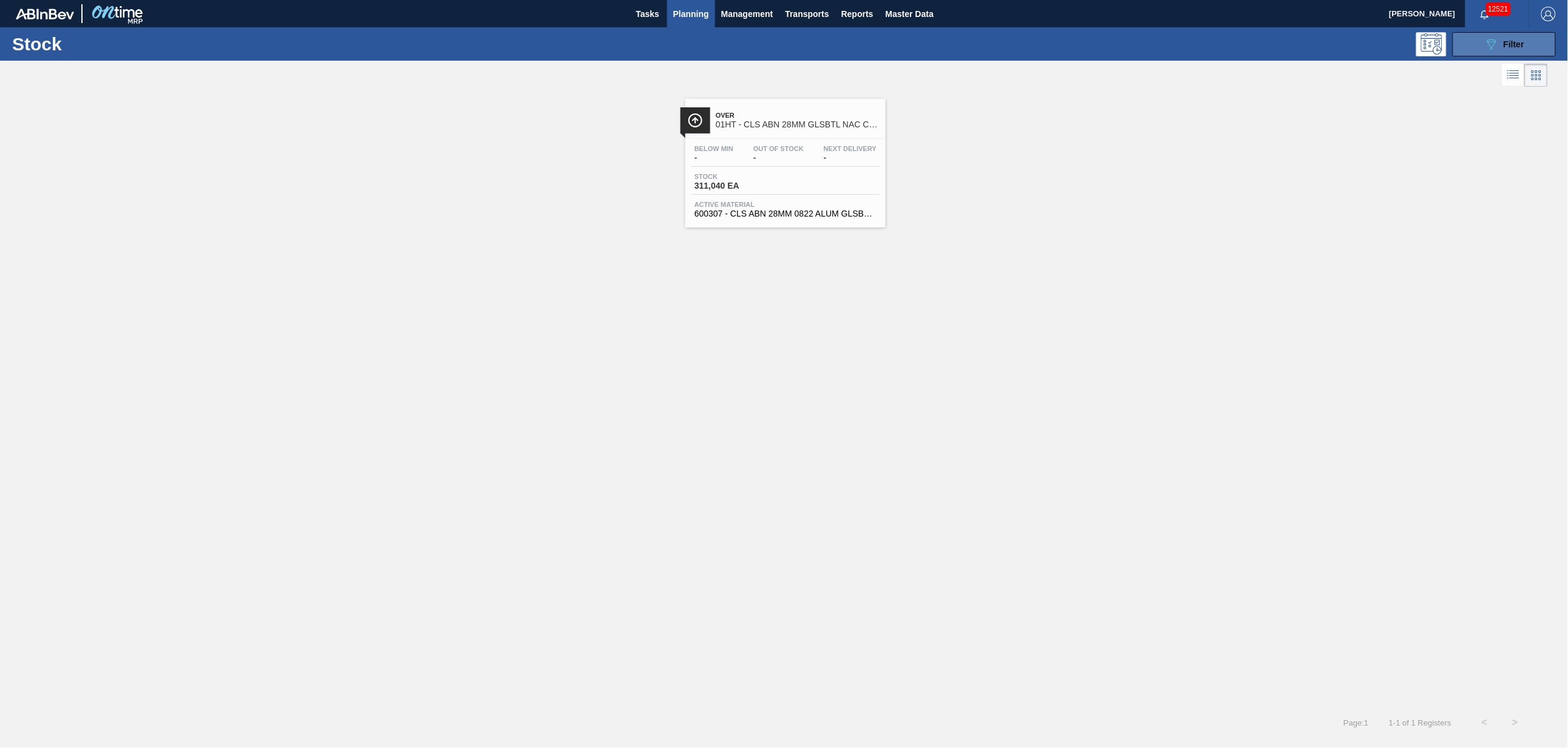
click at [1504, 43] on span "Filter" at bounding box center [1514, 44] width 21 height 10
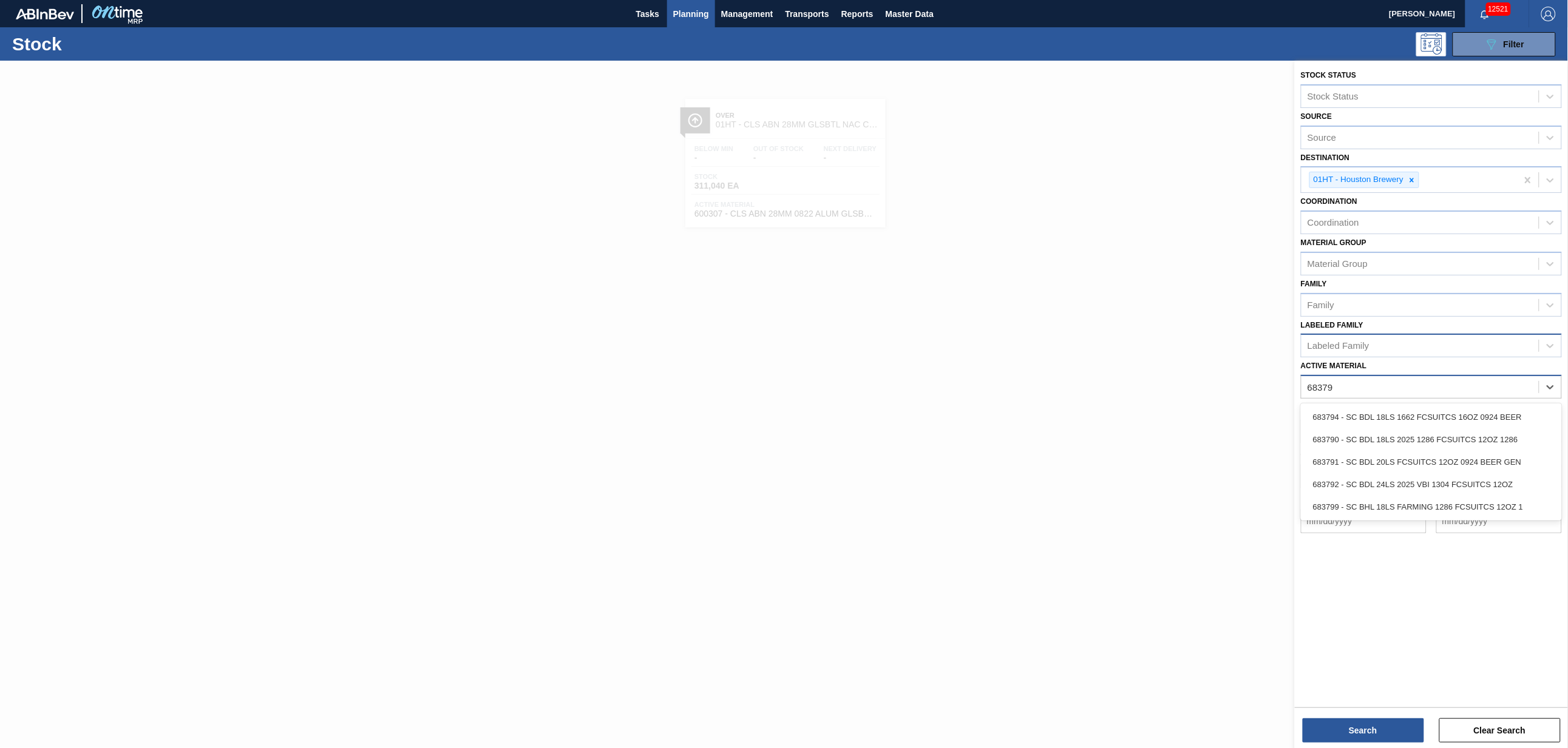
type Material "683792"
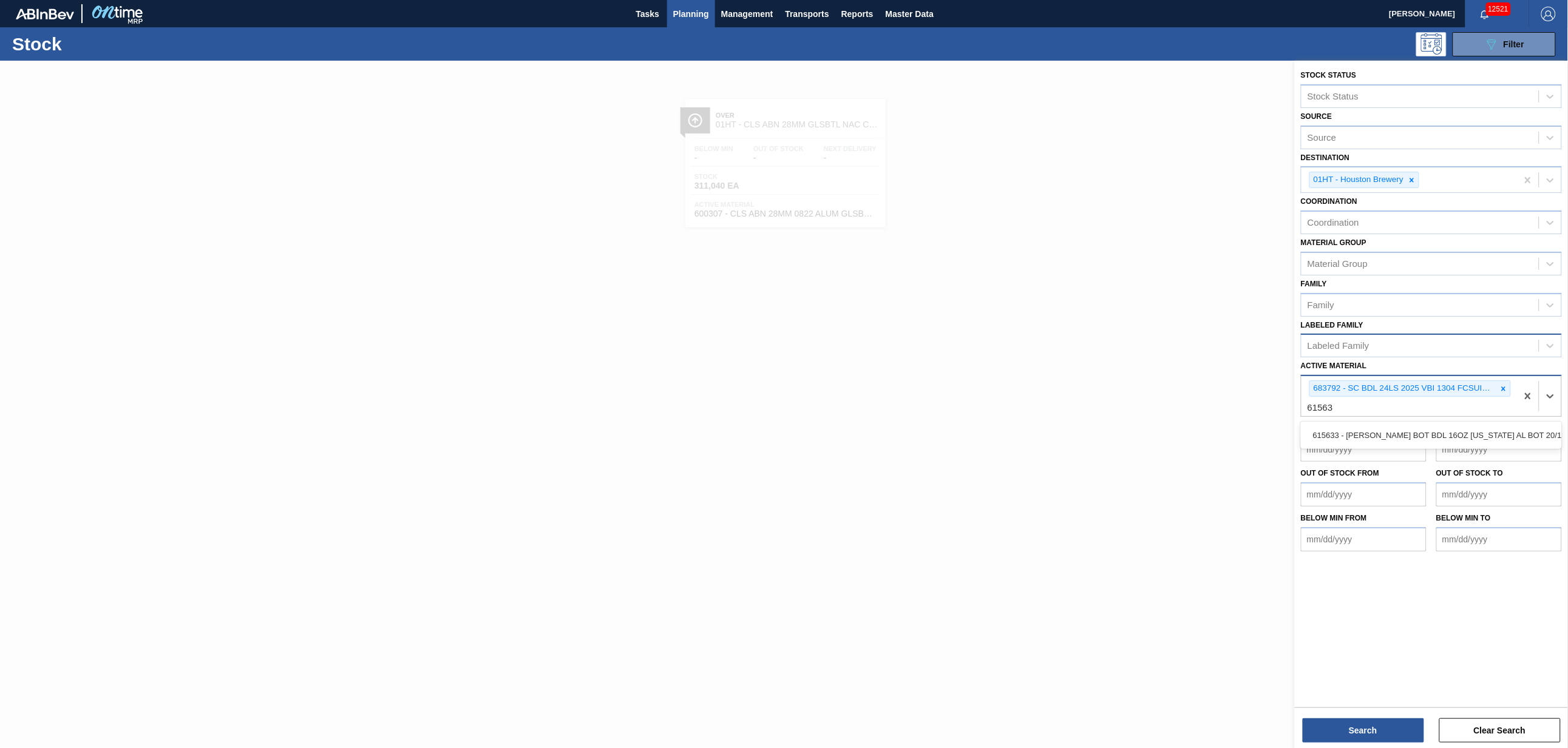
type Material "615633"
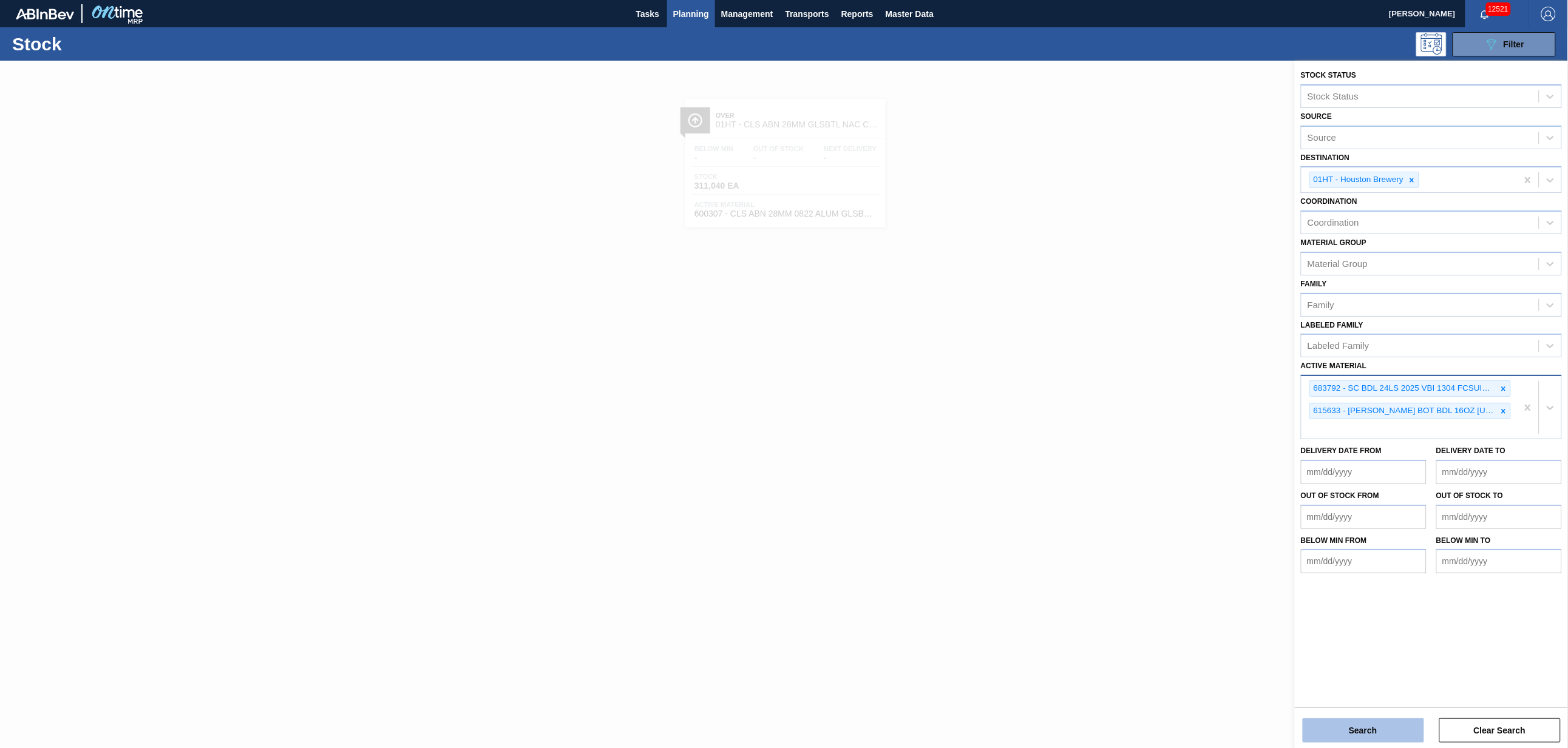
click at [1391, 729] on button "Search" at bounding box center [1364, 730] width 121 height 24
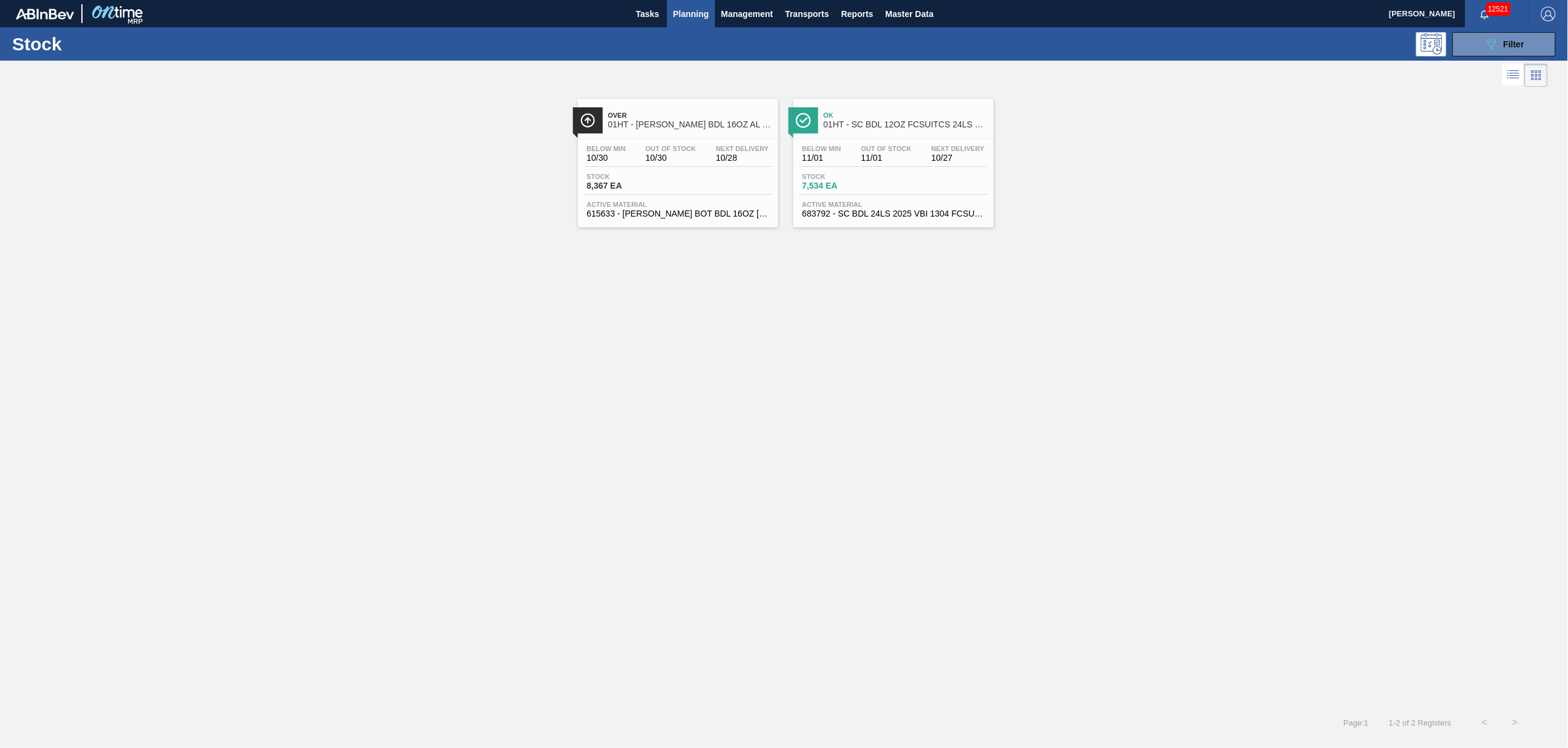
click at [700, 170] on div "Below Min 10/30 Out Of Stock 10/30 Next Delivery 10/28 Stock 8,367 EA Active Ma…" at bounding box center [678, 180] width 201 height 82
click at [848, 186] on span "7,534 EA" at bounding box center [845, 185] width 85 height 9
click at [661, 180] on span "Stock" at bounding box center [630, 176] width 85 height 7
click at [681, 9] on span "Planning" at bounding box center [691, 14] width 36 height 15
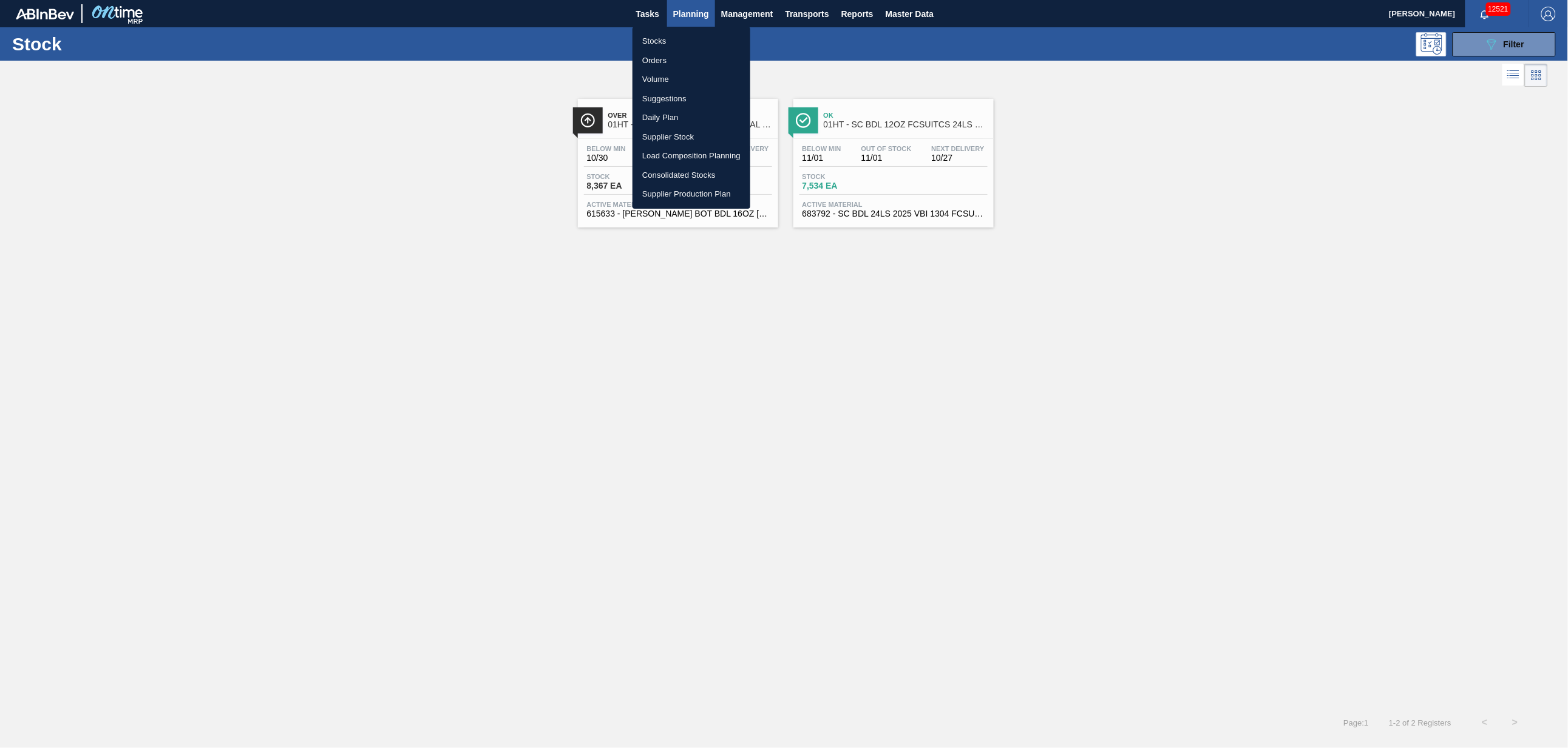
click at [657, 90] on li "Suggestions" at bounding box center [691, 99] width 118 height 20
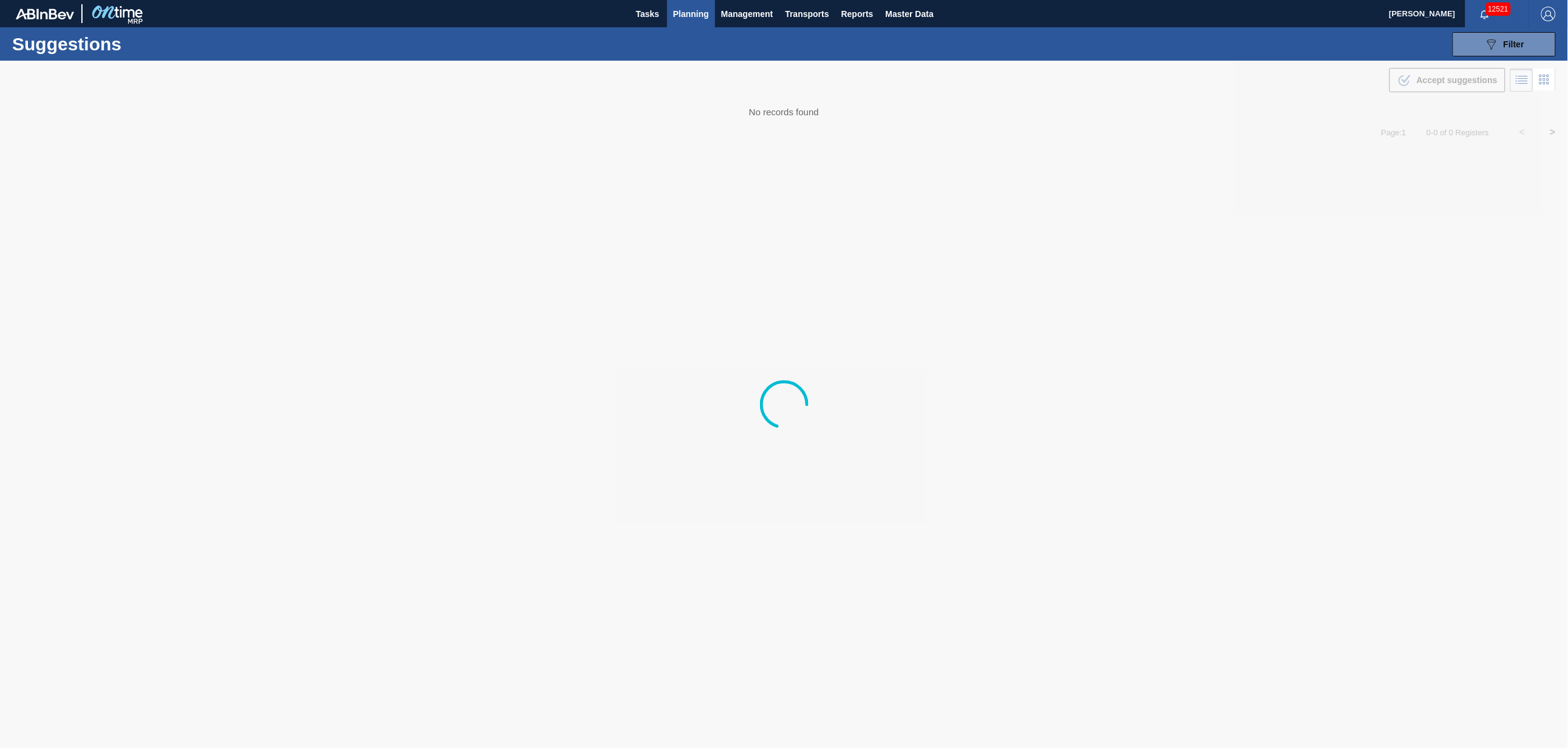
type from "[DATE]"
type to "[DATE]"
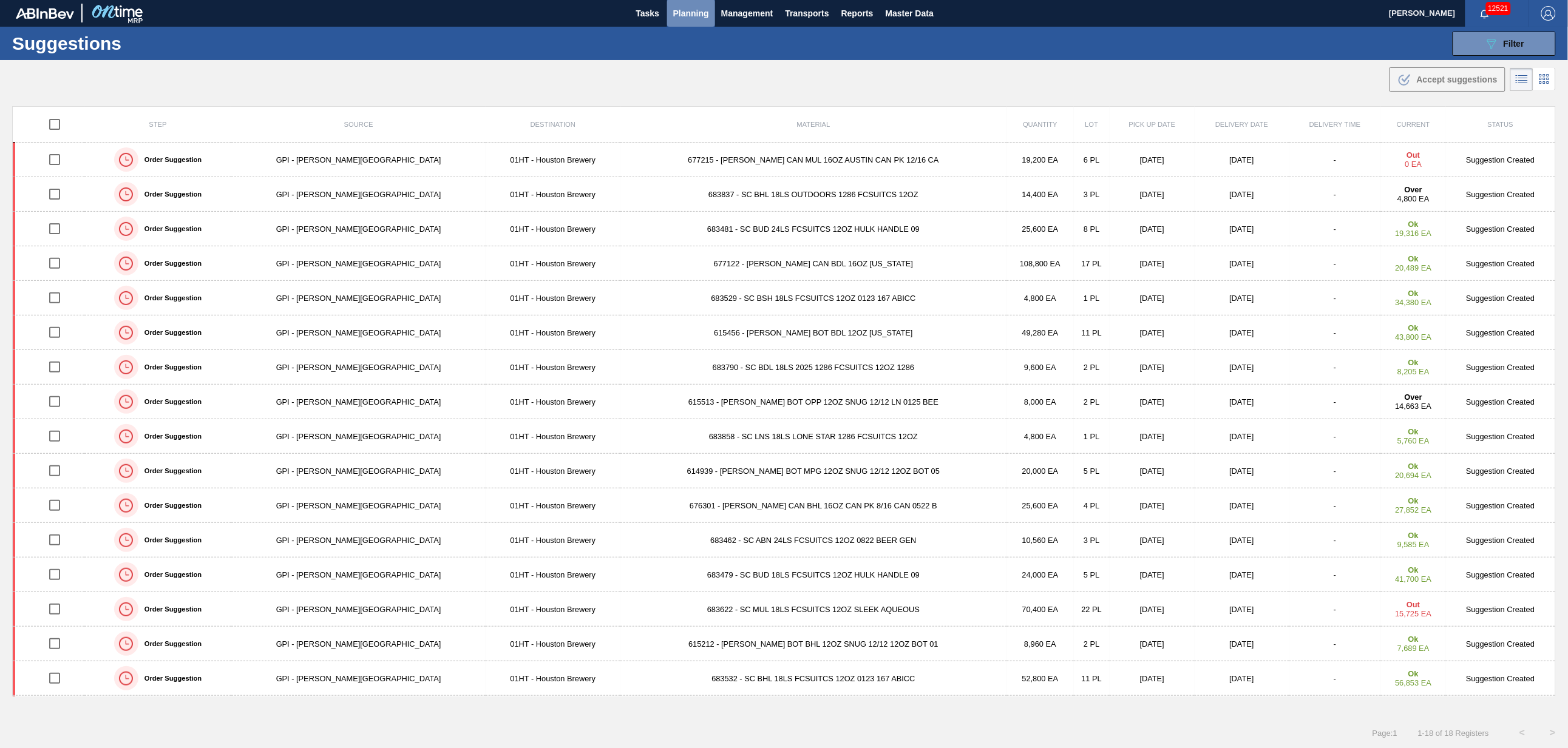
click at [689, 13] on span "Planning" at bounding box center [691, 13] width 36 height 15
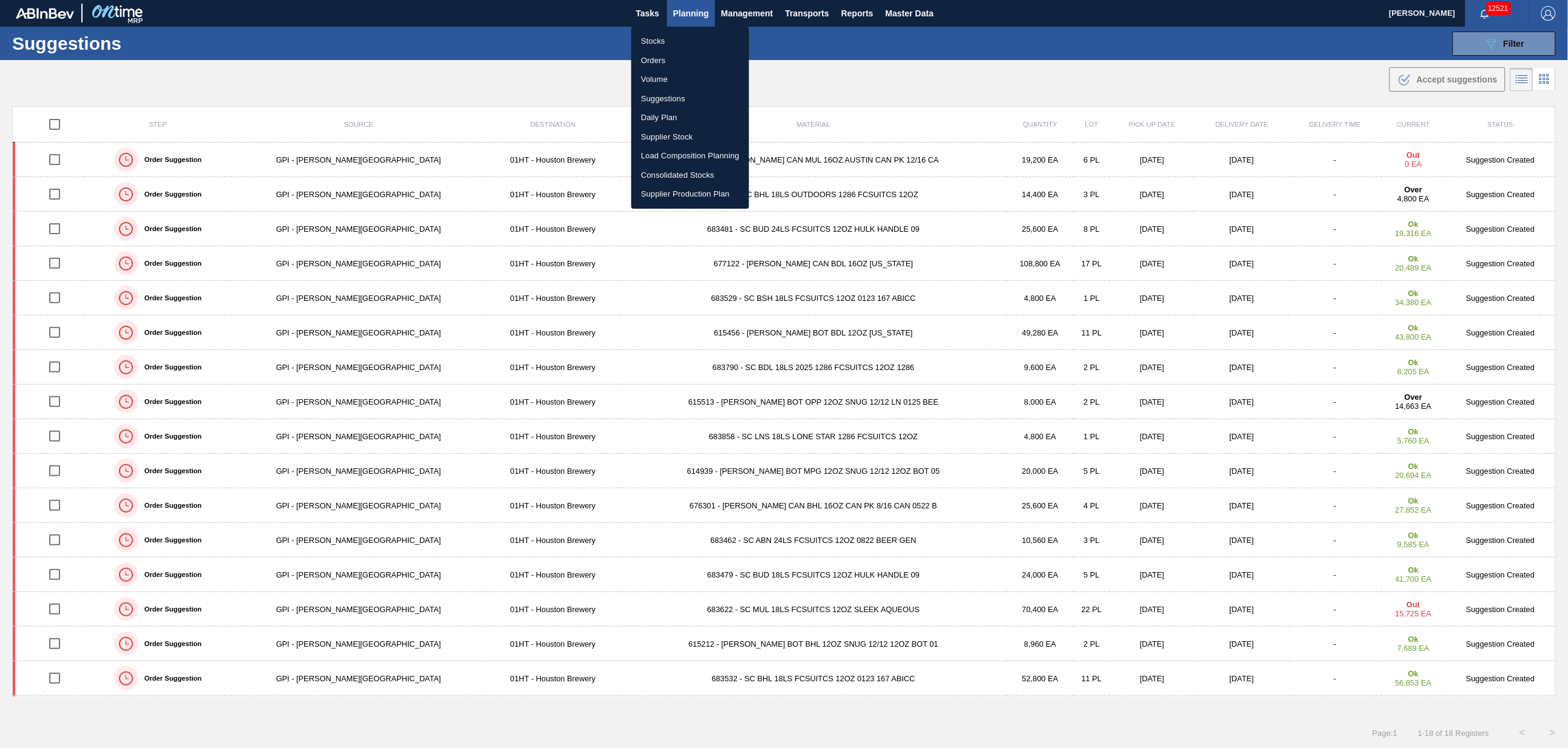
click at [680, 148] on li "Load Composition Planning" at bounding box center [690, 156] width 118 height 20
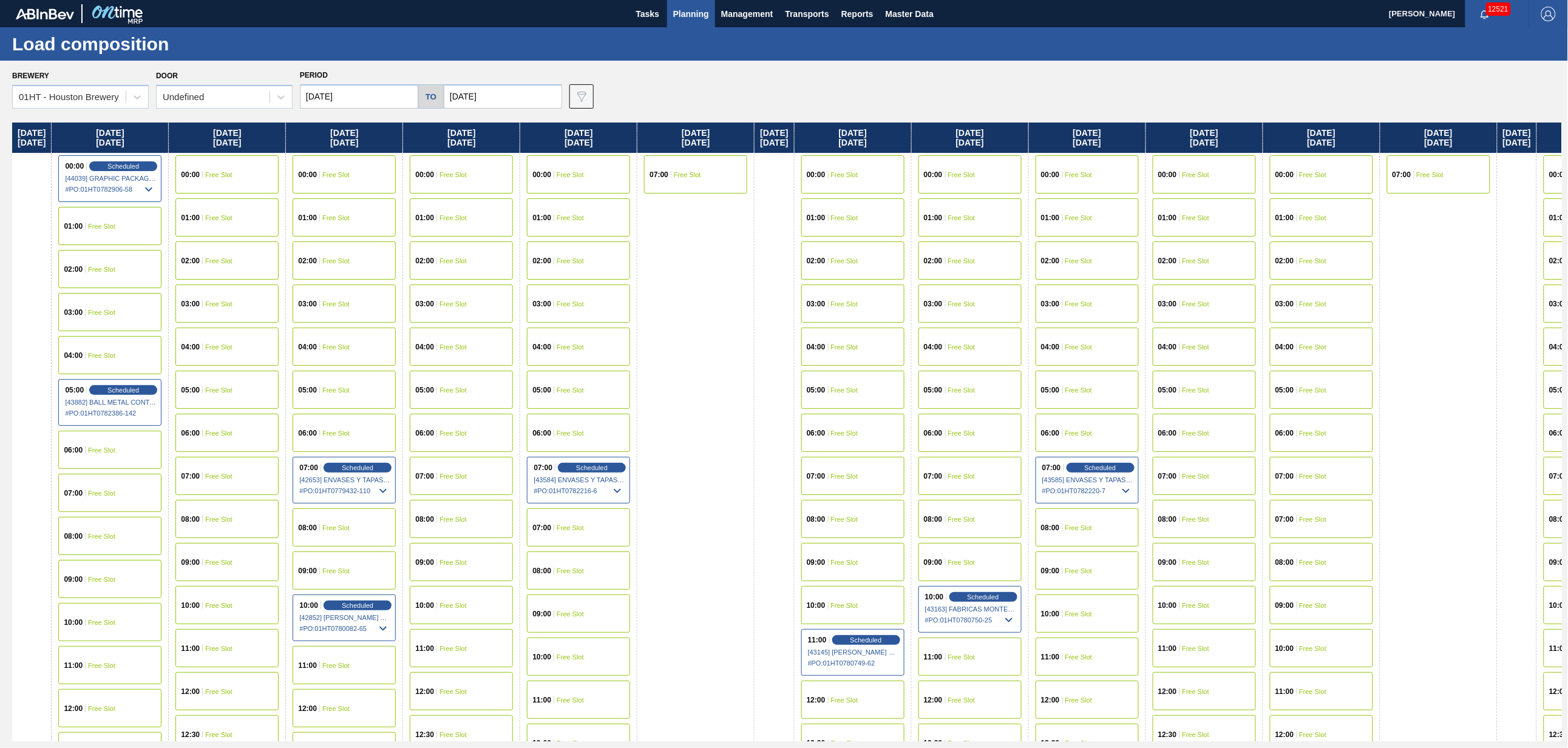
click at [226, 171] on span "Free Slot" at bounding box center [219, 174] width 27 height 7
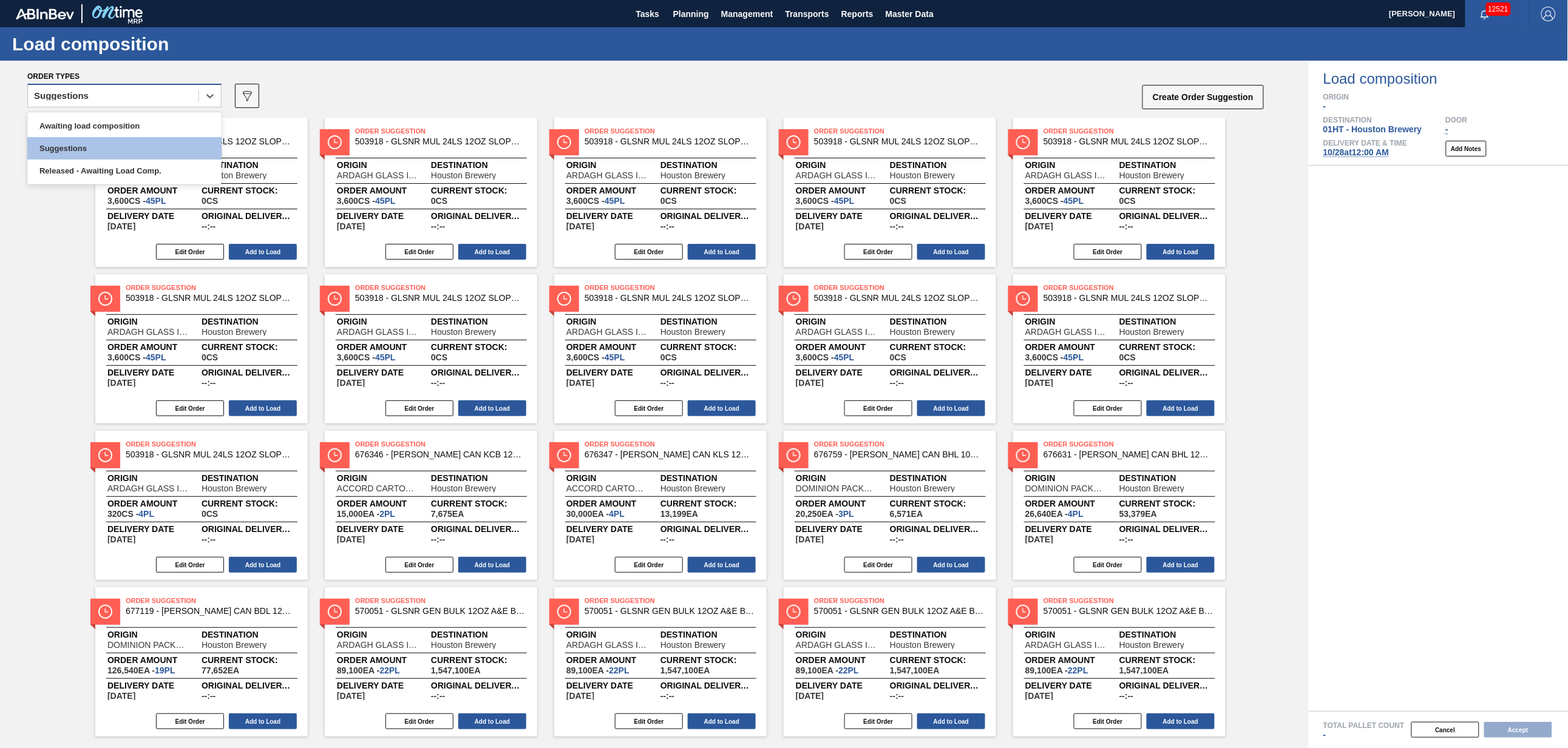
click at [172, 97] on div "Suggestions" at bounding box center [114, 96] width 170 height 18
click at [162, 123] on div "Awaiting load composition" at bounding box center [124, 125] width 194 height 23
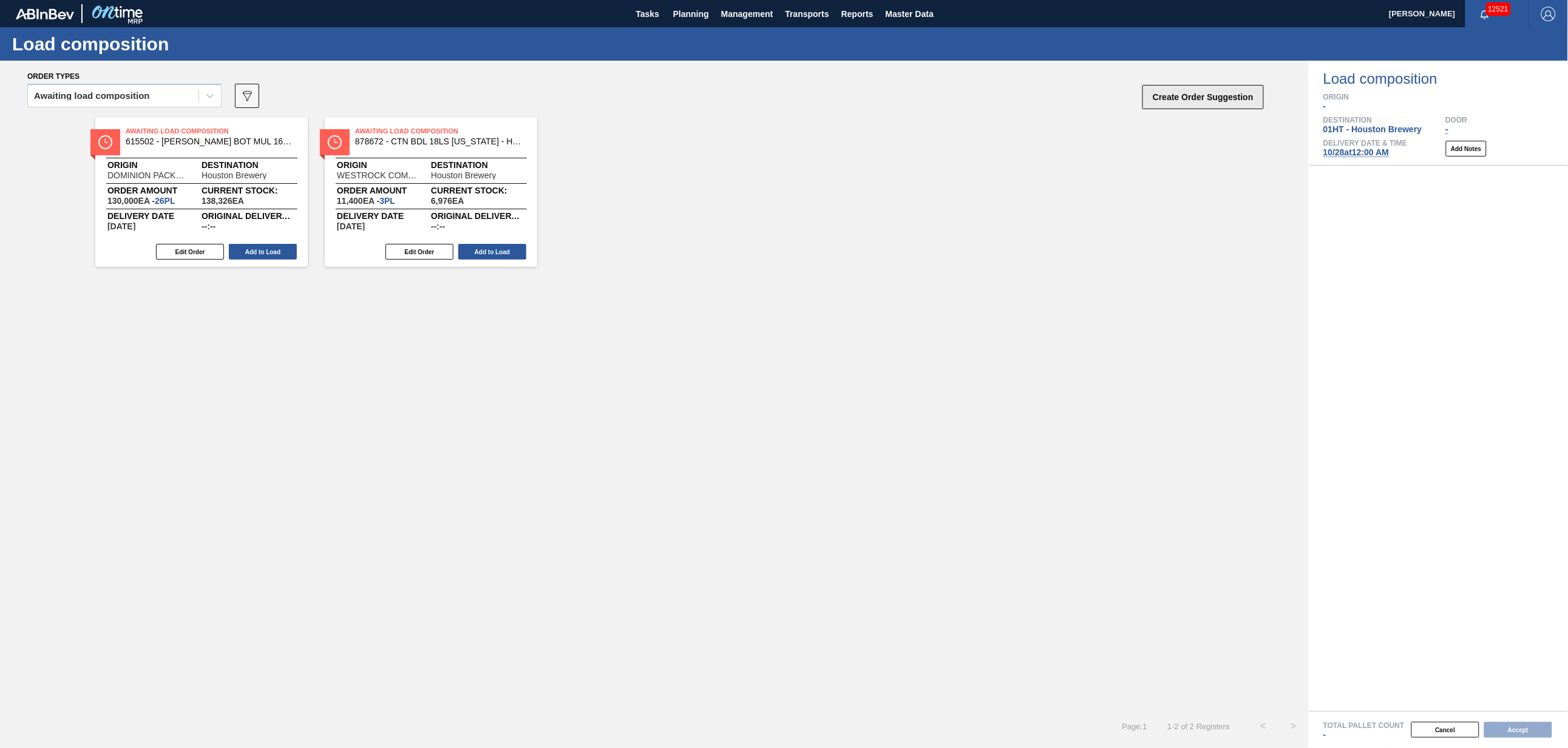
click at [1205, 98] on button "Create Order Suggestion" at bounding box center [1204, 97] width 121 height 24
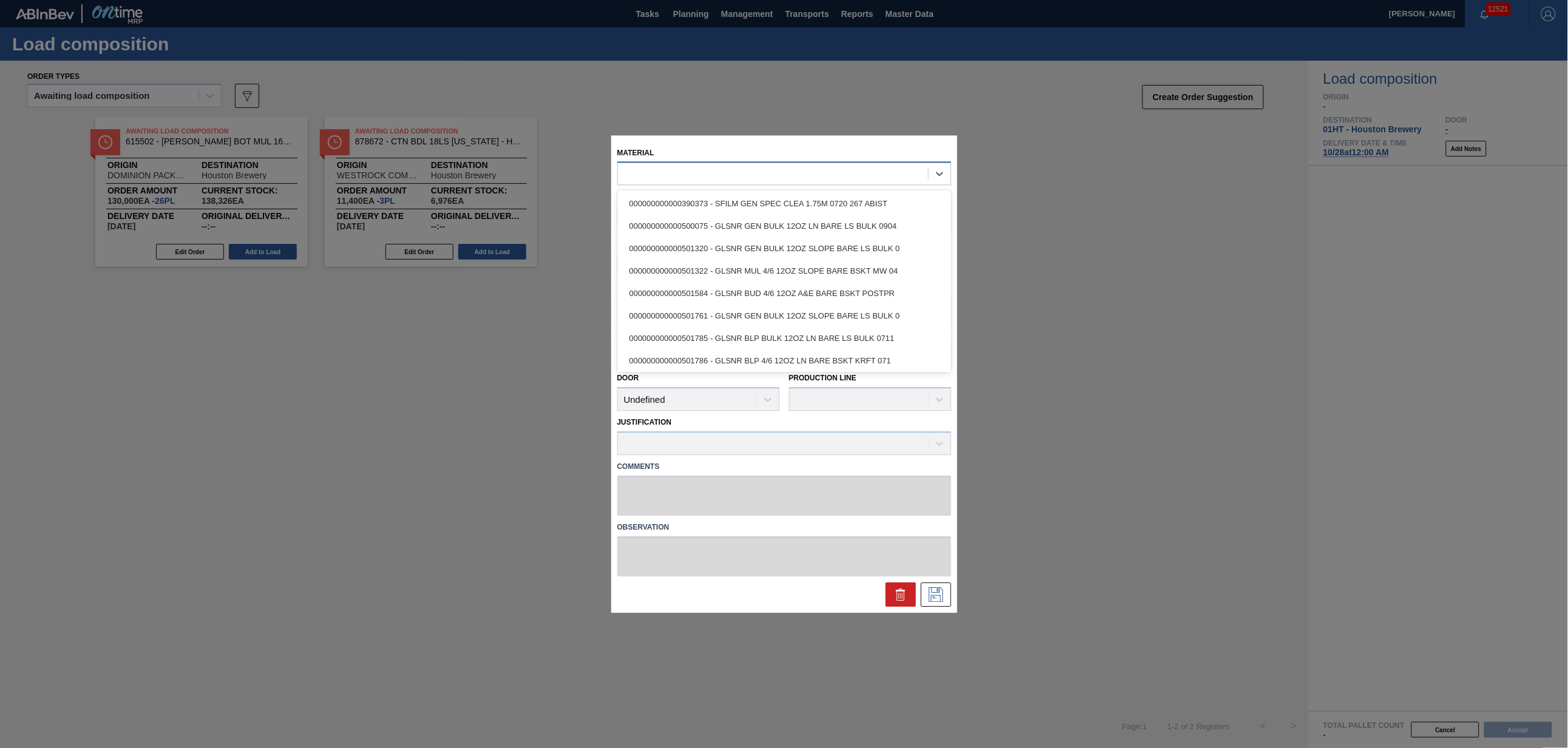
click at [831, 173] on div at bounding box center [773, 174] width 310 height 18
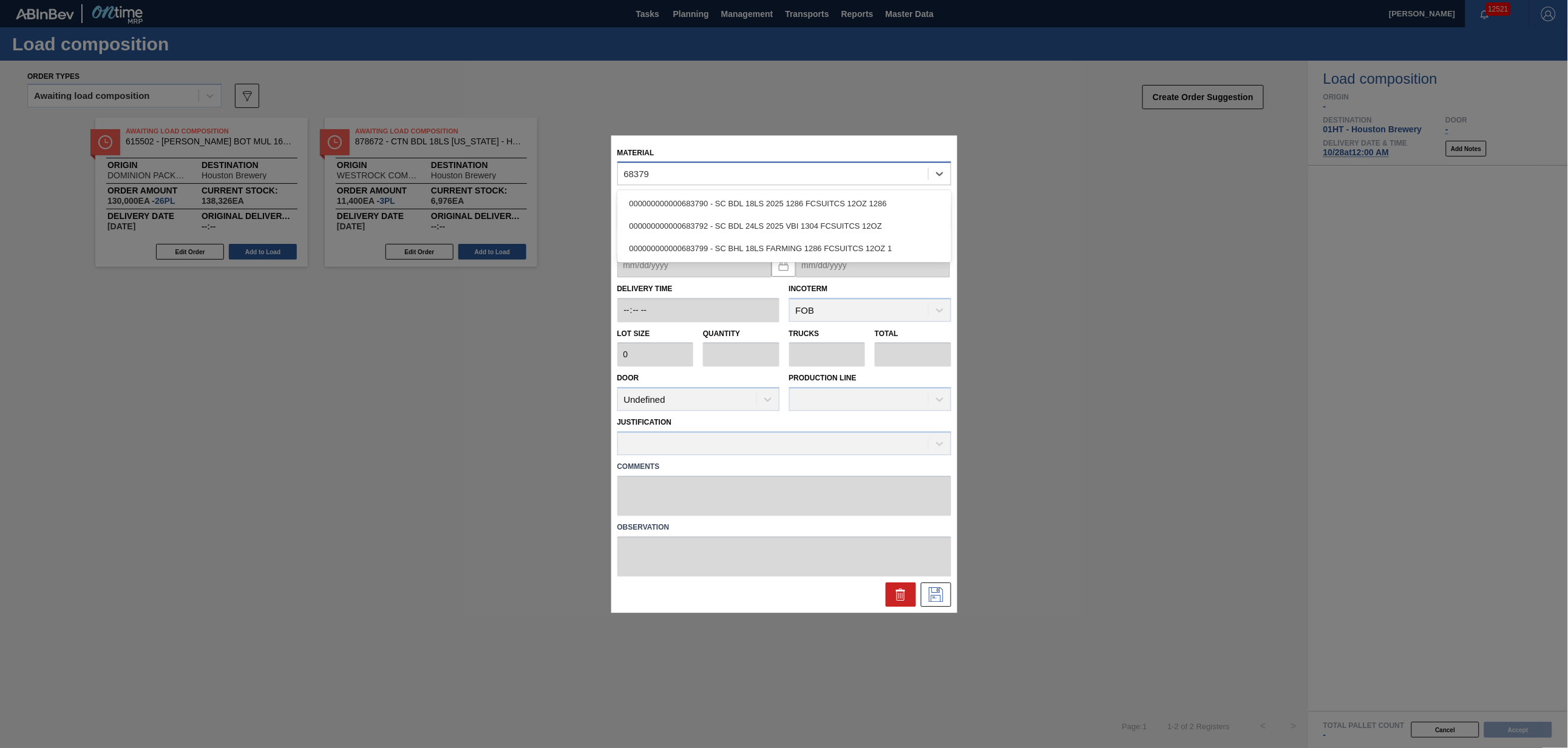
type input "683792"
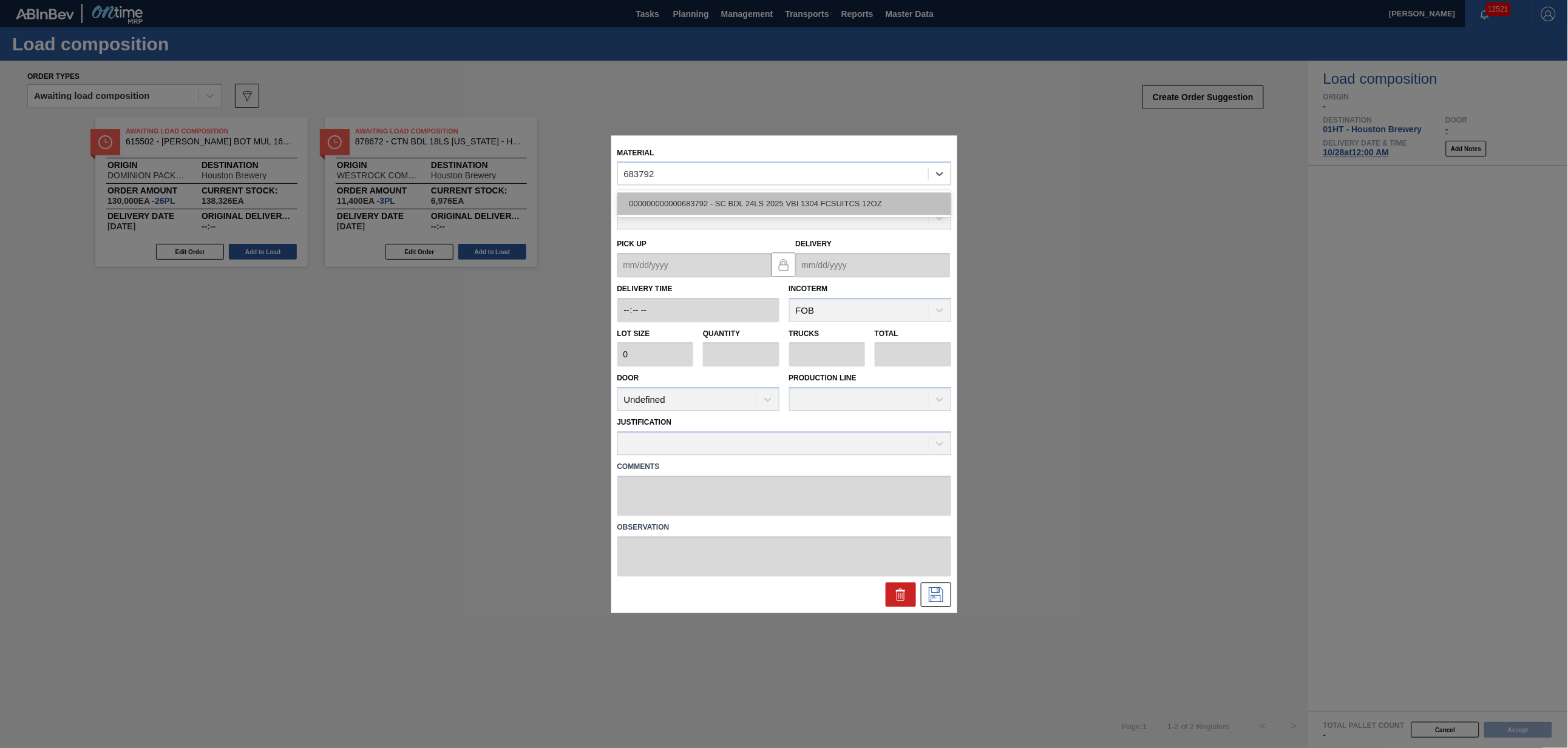
click at [822, 200] on div "000000000000683792 - SC BDL 24LS 2025 VBI 1304 FCSUITCS 12OZ" at bounding box center [784, 204] width 334 height 23
type input "3,200"
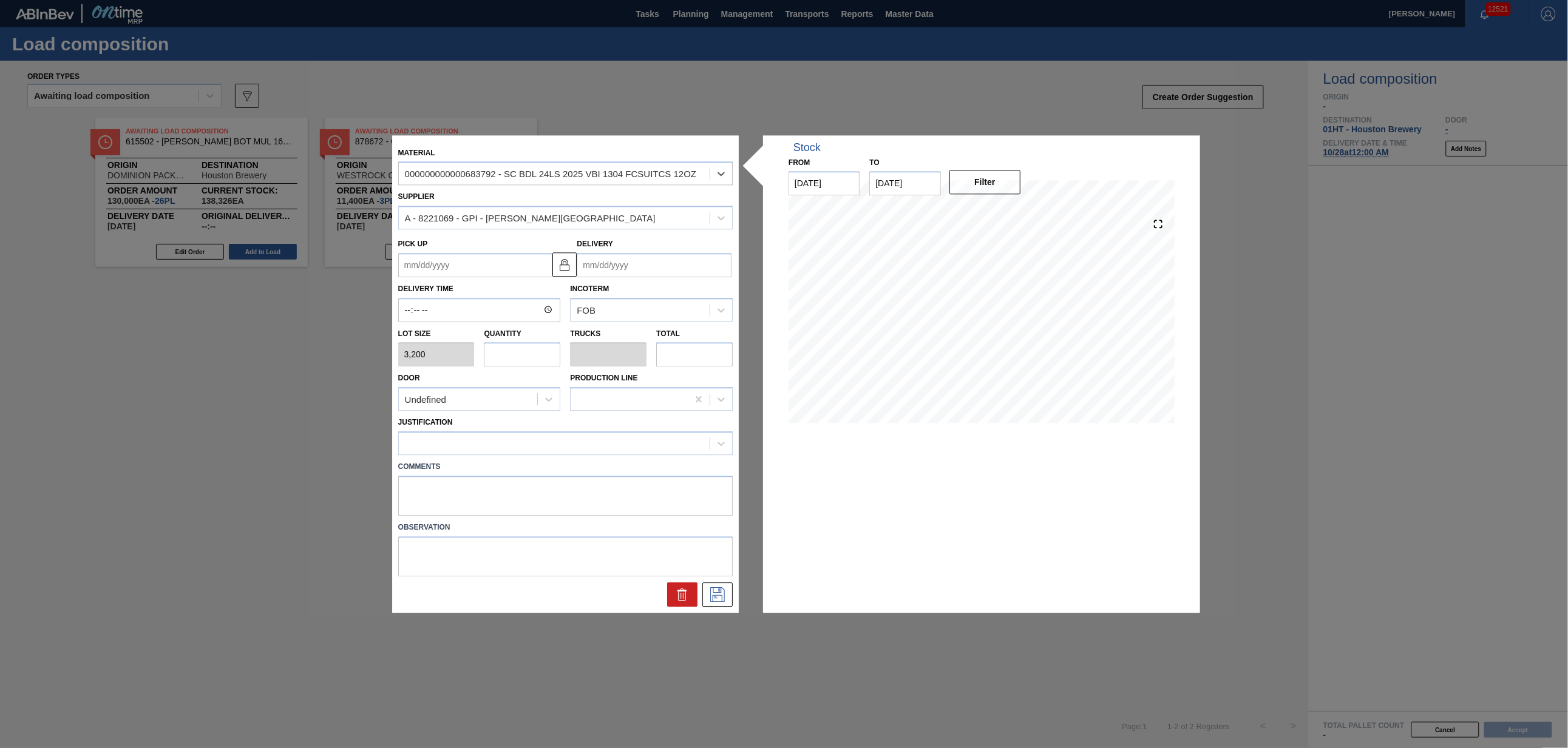
click at [618, 262] on input "Delivery" at bounding box center [655, 265] width 155 height 24
click at [602, 295] on div "[DATE]" at bounding box center [650, 294] width 146 height 11
click at [625, 411] on div "28" at bounding box center [631, 412] width 17 height 17
type up "[DATE]"
type input "[DATE]"
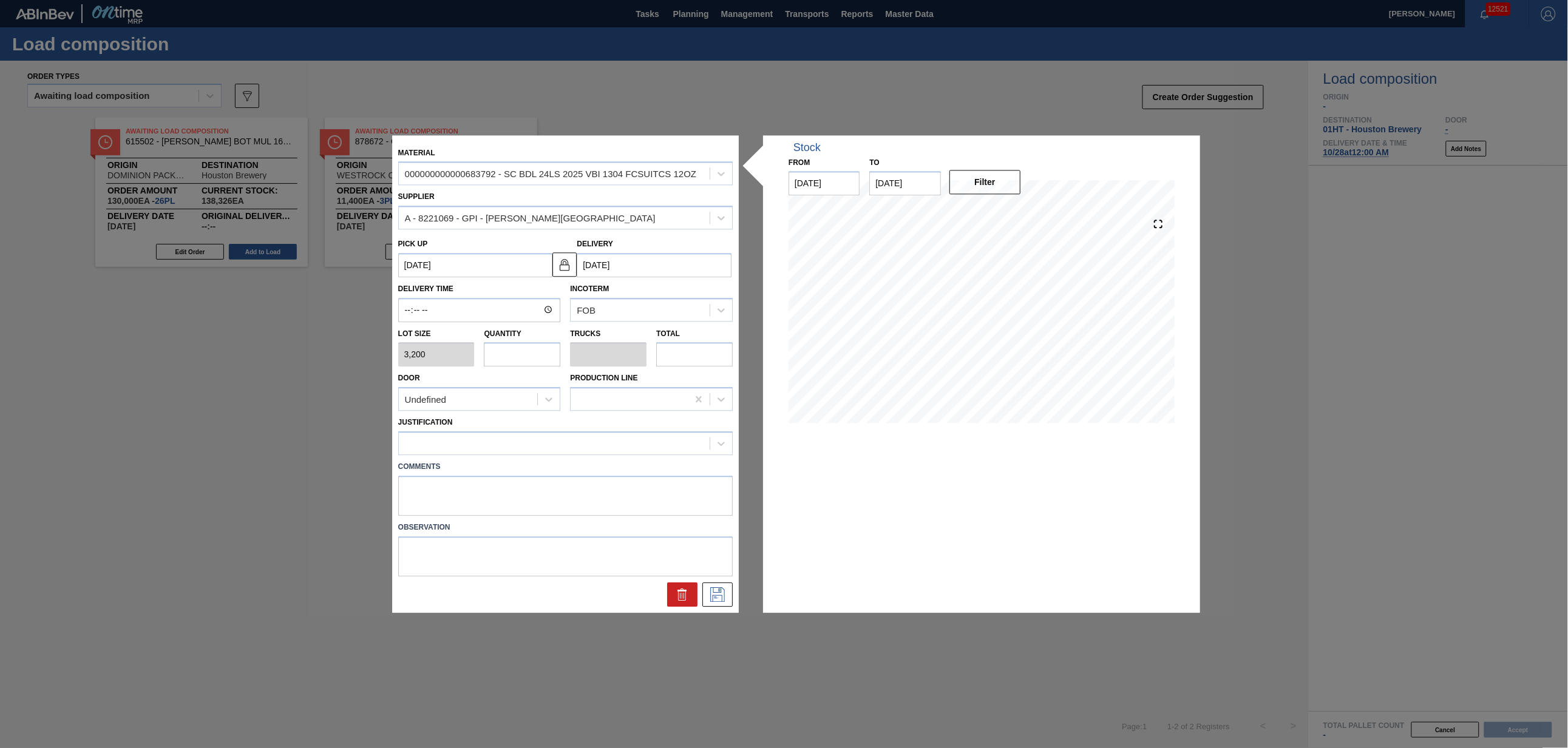
click at [532, 357] on input "text" at bounding box center [523, 354] width 76 height 24
type input "1"
type input "0.038"
type input "3,200"
type input "1"
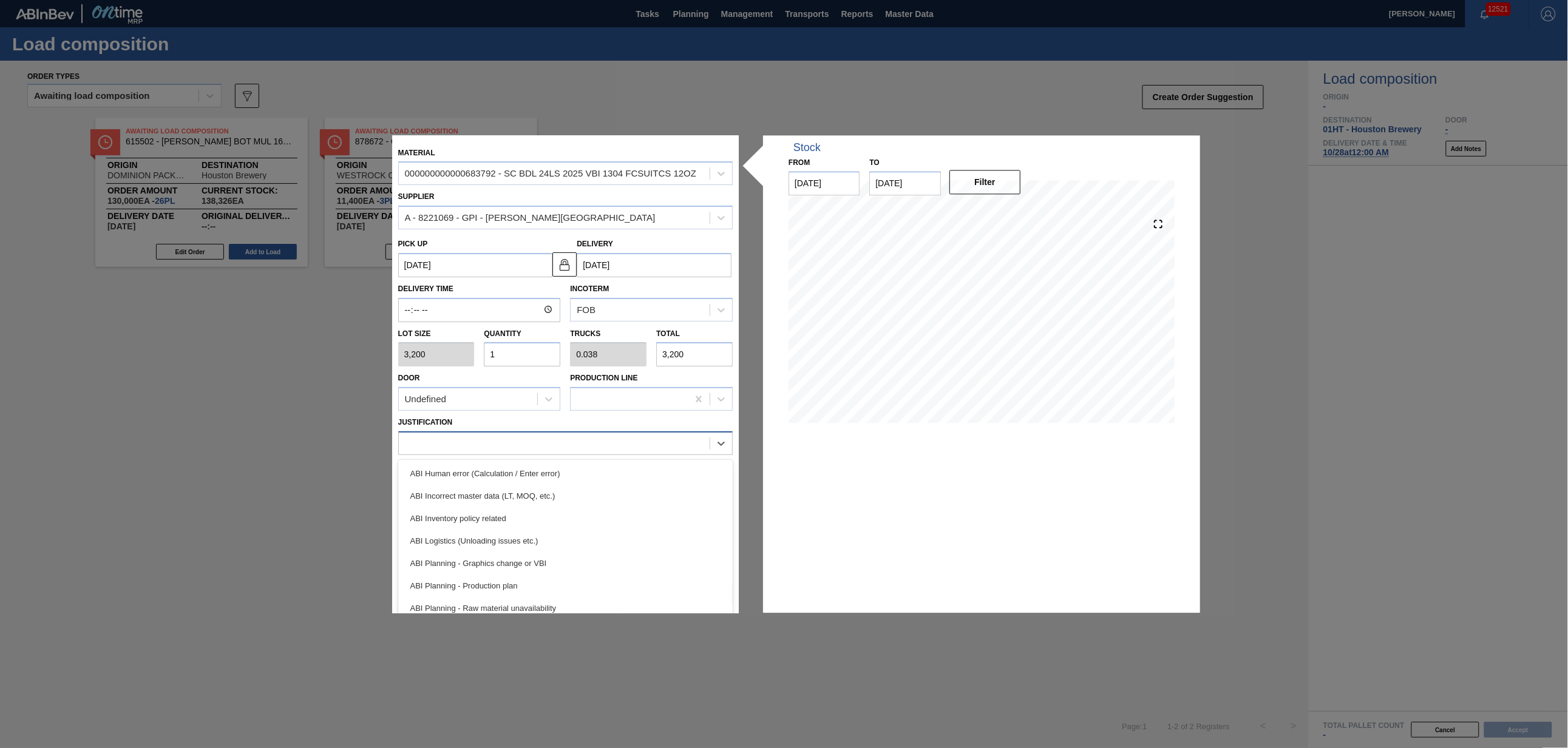
click at [617, 444] on div at bounding box center [554, 444] width 311 height 18
click at [616, 575] on div "ABI Planning - Production plan" at bounding box center [566, 585] width 335 height 23
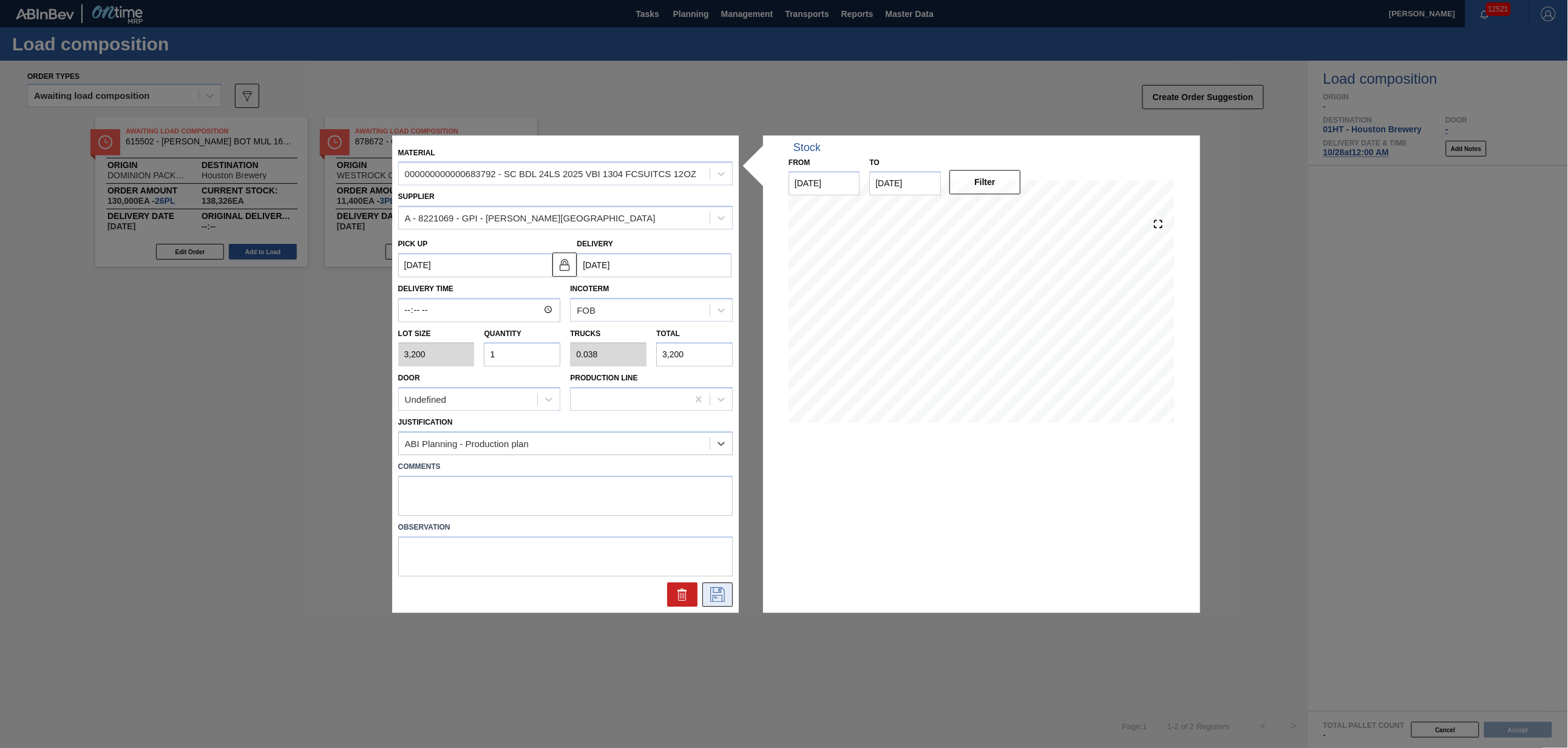
click at [722, 594] on icon at bounding box center [718, 594] width 20 height 15
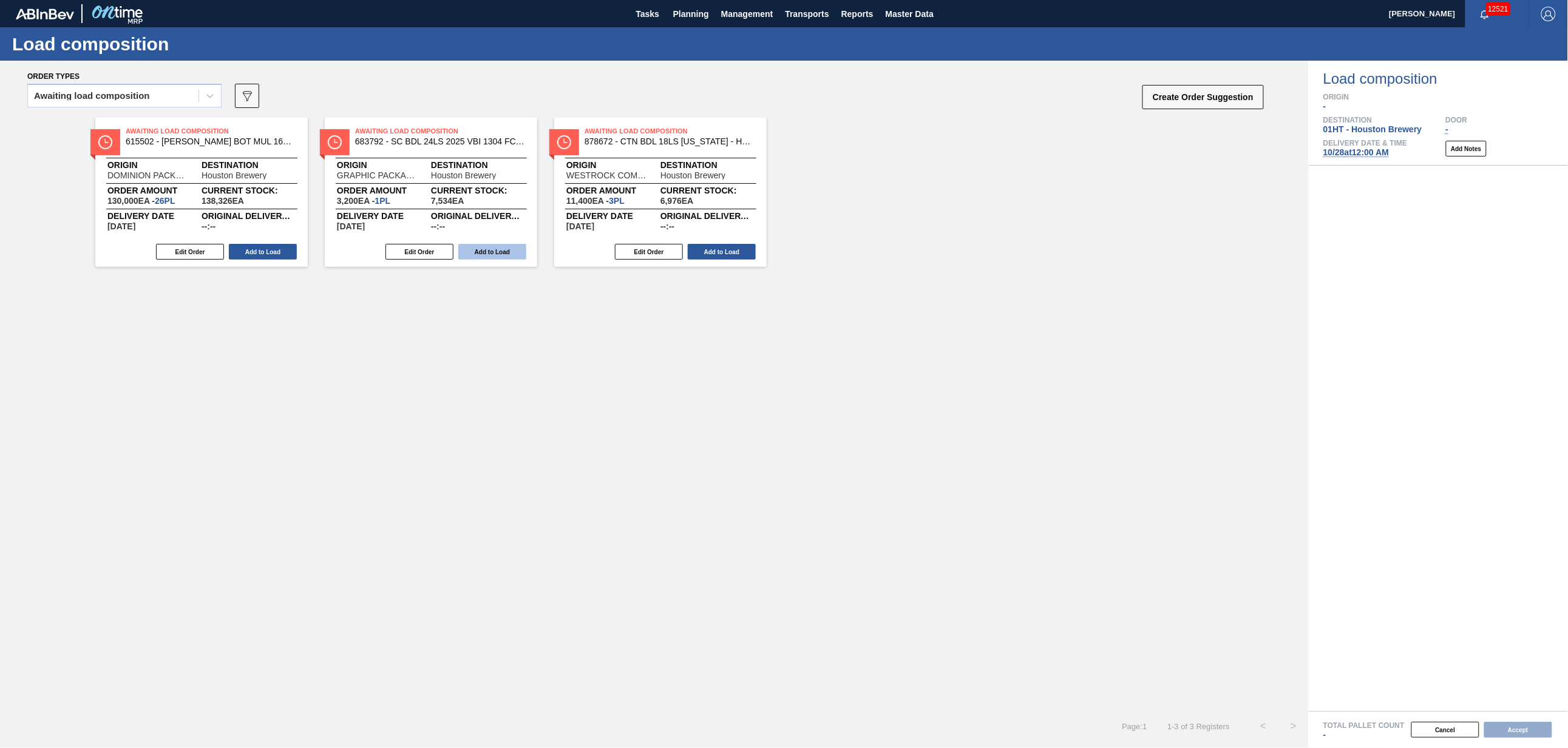
click at [492, 253] on button "Add to Load" at bounding box center [492, 252] width 68 height 16
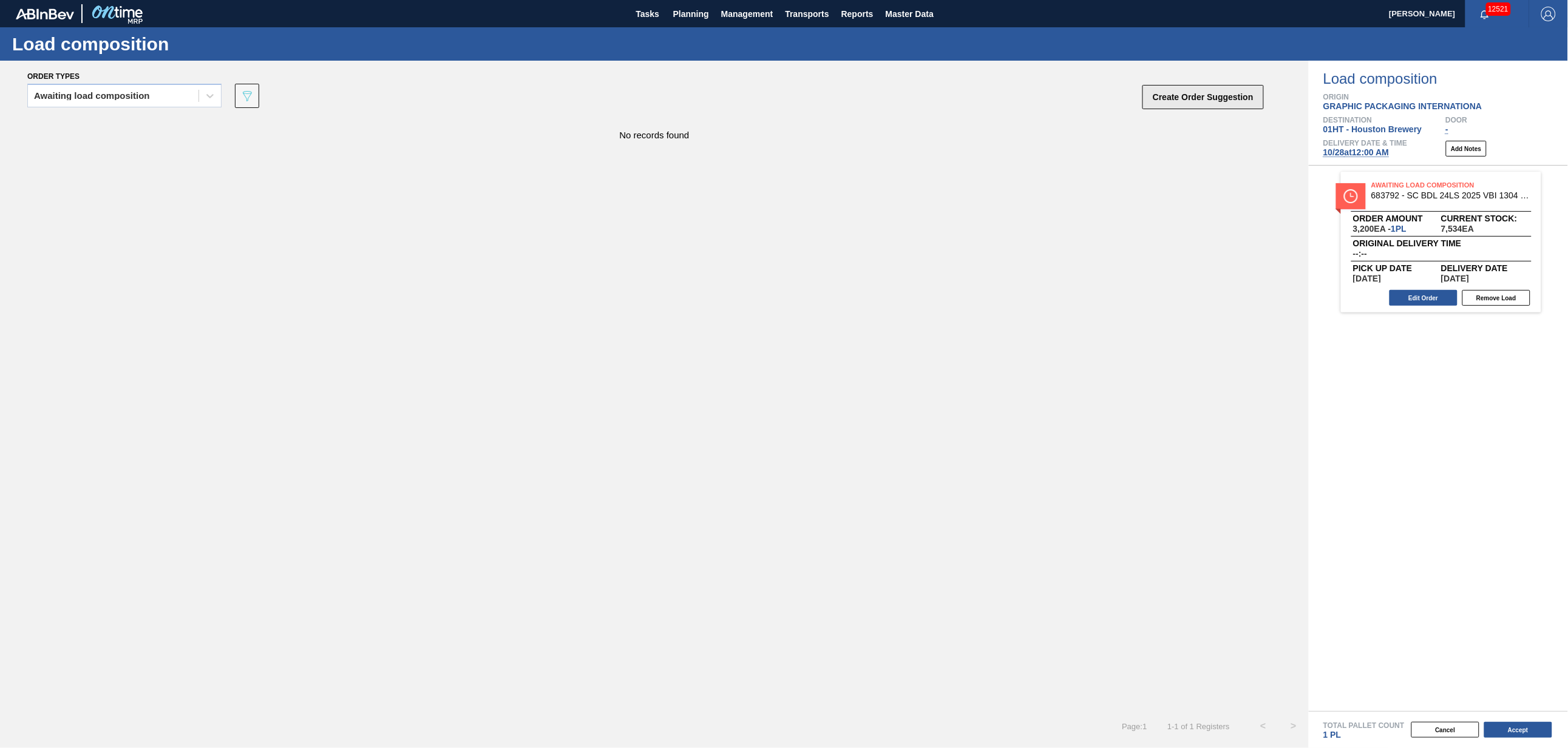
click at [1188, 95] on button "Create Order Suggestion" at bounding box center [1204, 97] width 121 height 24
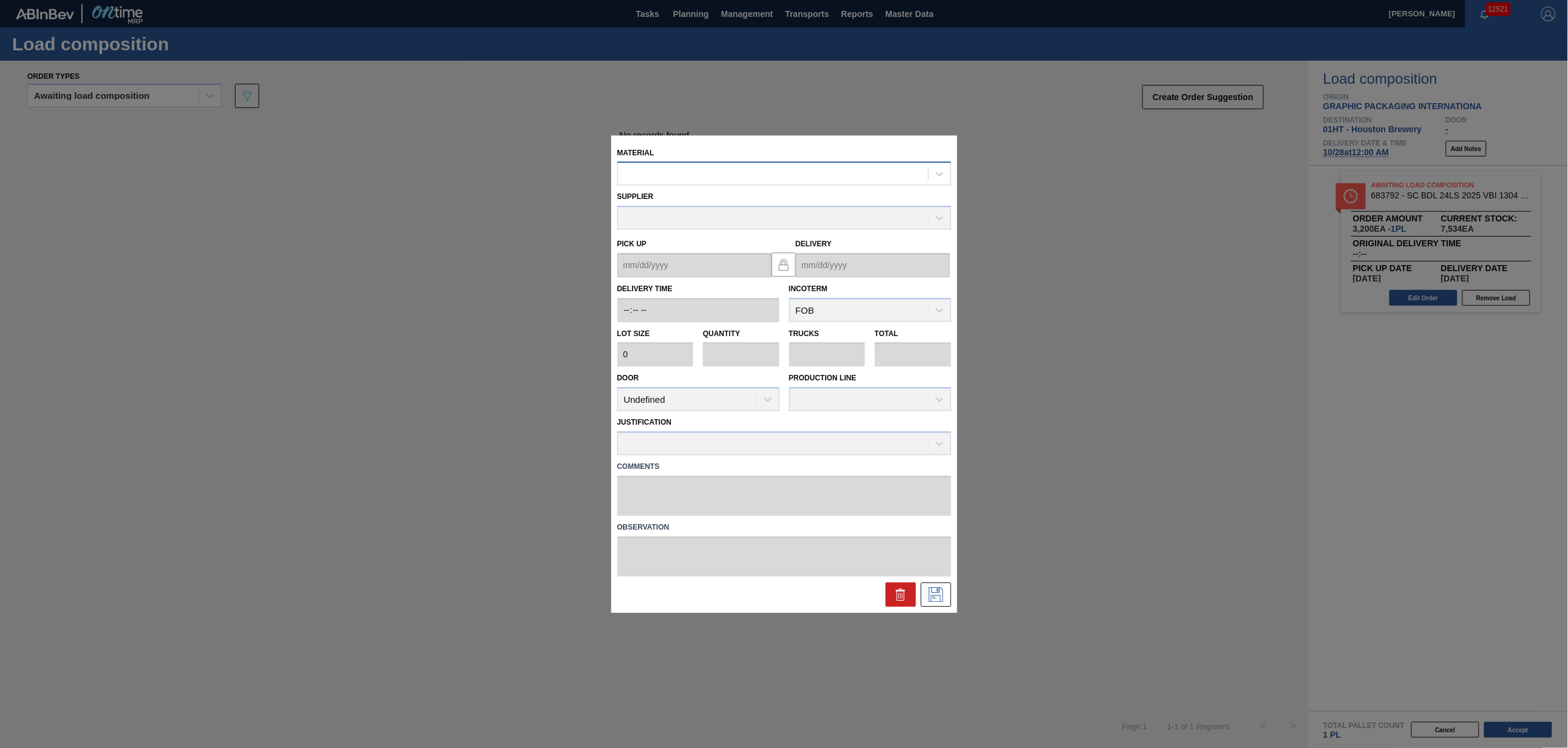
click at [704, 183] on div at bounding box center [784, 174] width 334 height 23
type input "615633"
type input "2,040"
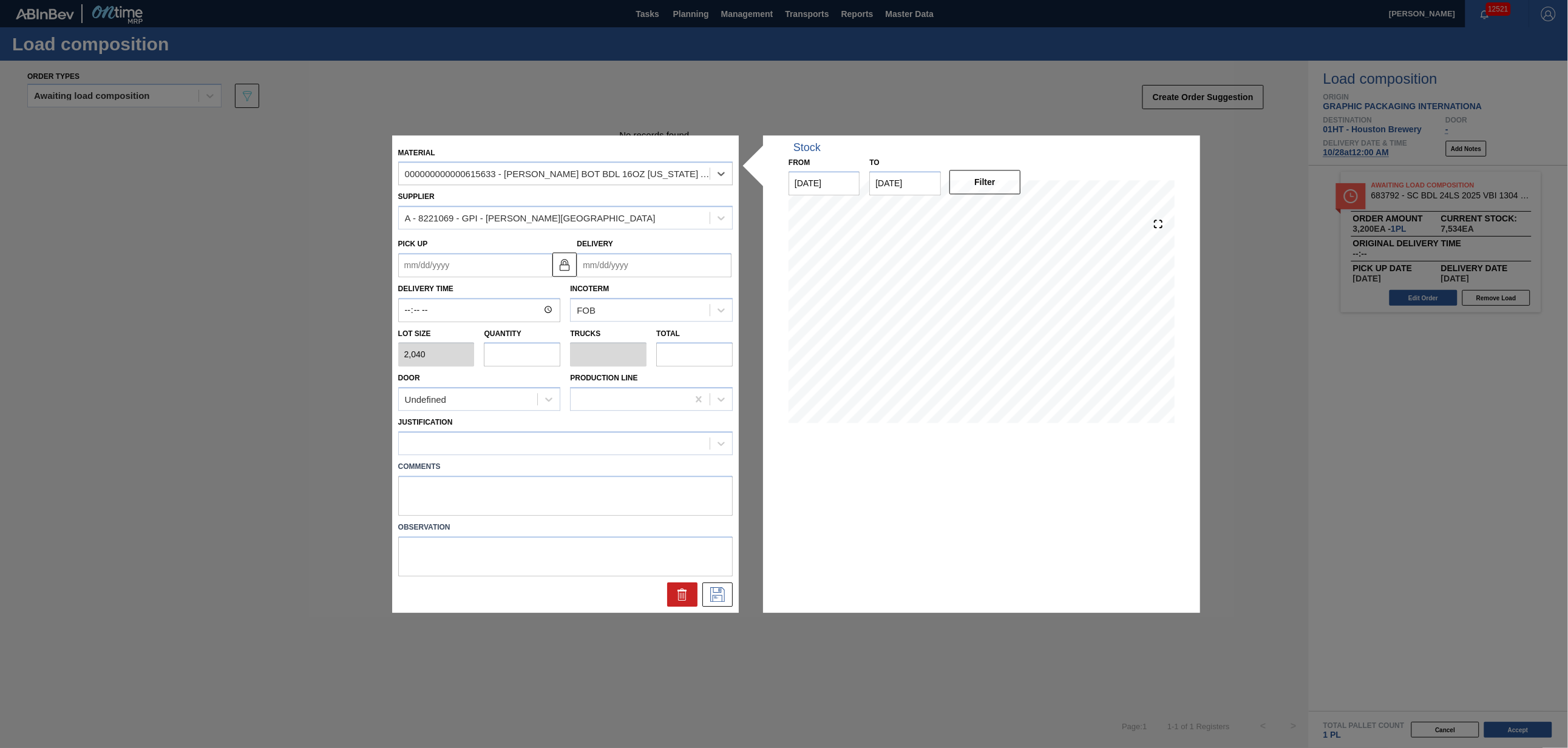
click at [609, 265] on input "Delivery" at bounding box center [655, 265] width 155 height 24
click at [631, 408] on div "28" at bounding box center [631, 412] width 17 height 17
type up "[DATE]"
type input "[DATE]"
drag, startPoint x: 541, startPoint y: 351, endPoint x: 516, endPoint y: 336, distance: 29.2
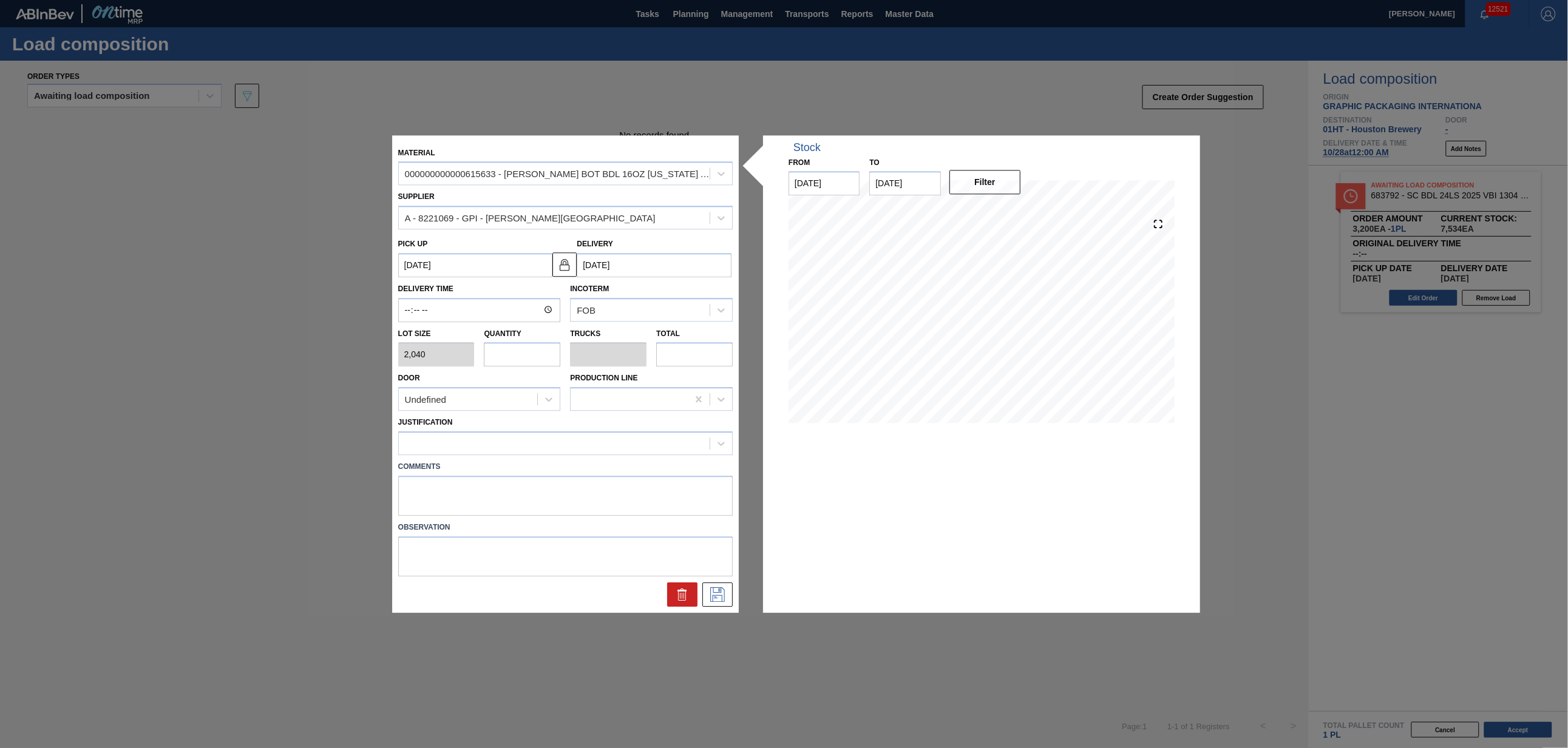
click at [540, 350] on input "text" at bounding box center [523, 354] width 76 height 24
type input "2"
type input "0.077"
type input "4,080"
type input "2"
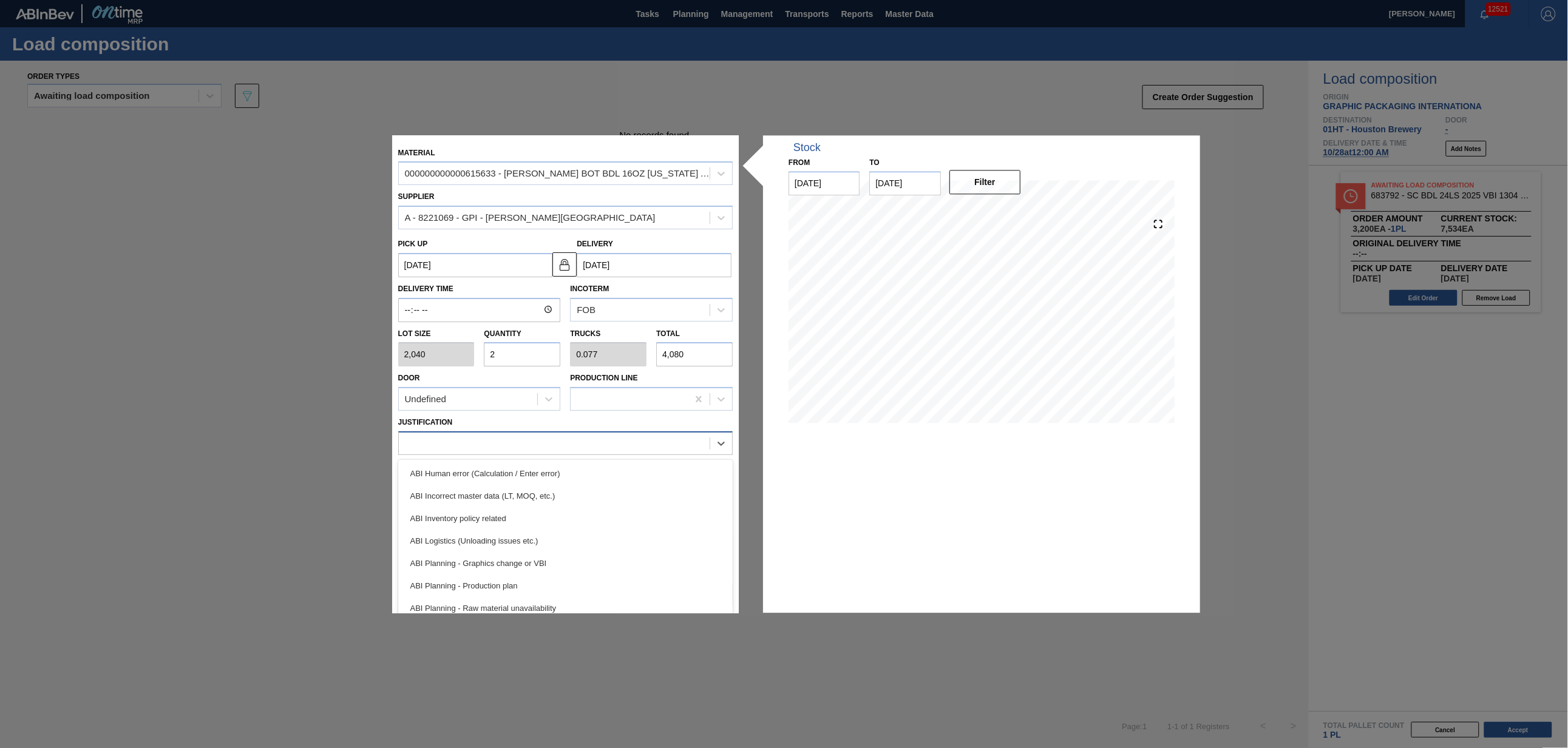
click at [576, 439] on div at bounding box center [554, 444] width 311 height 18
click at [589, 581] on div "ABI Planning - Production plan" at bounding box center [566, 585] width 335 height 23
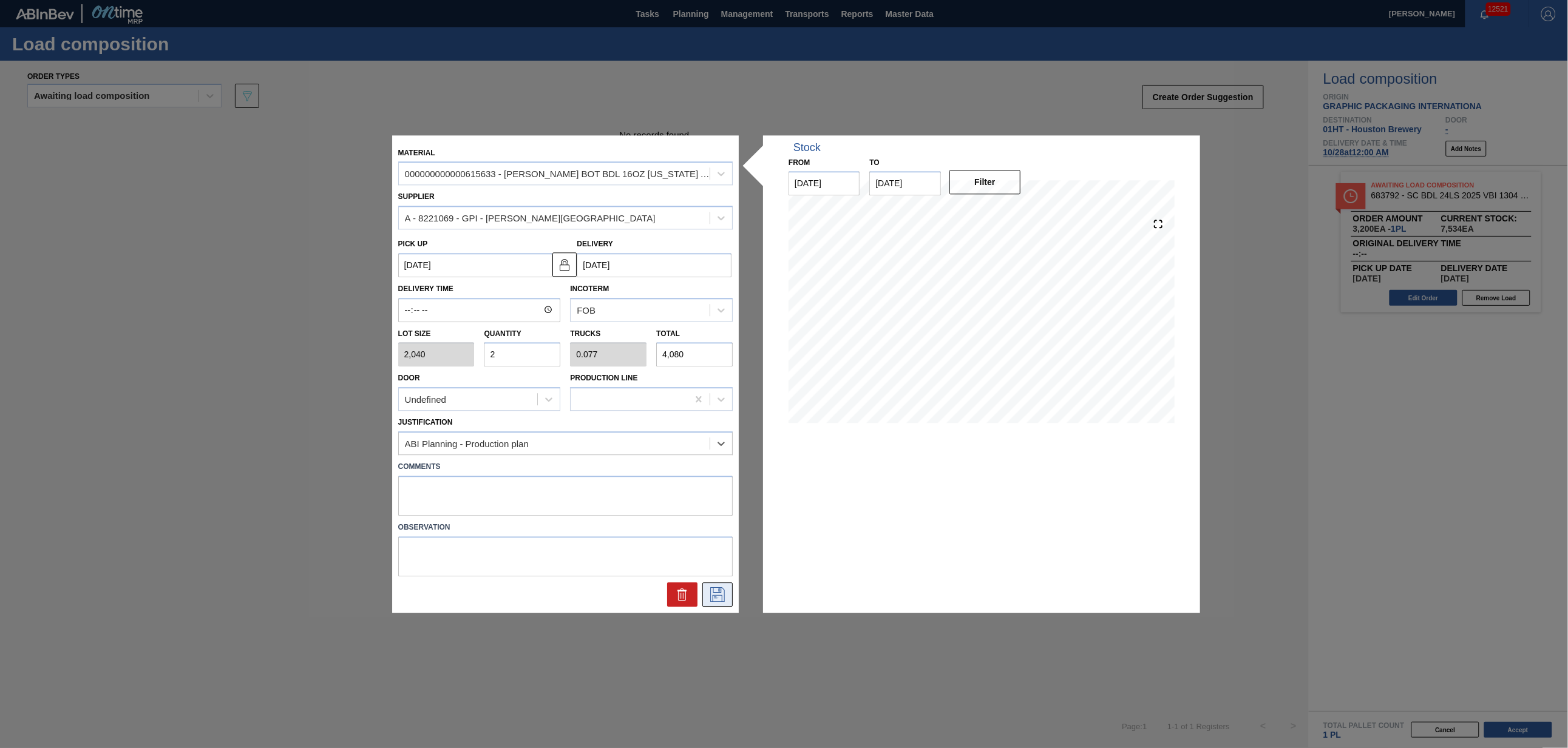
click at [710, 595] on icon at bounding box center [718, 594] width 20 height 15
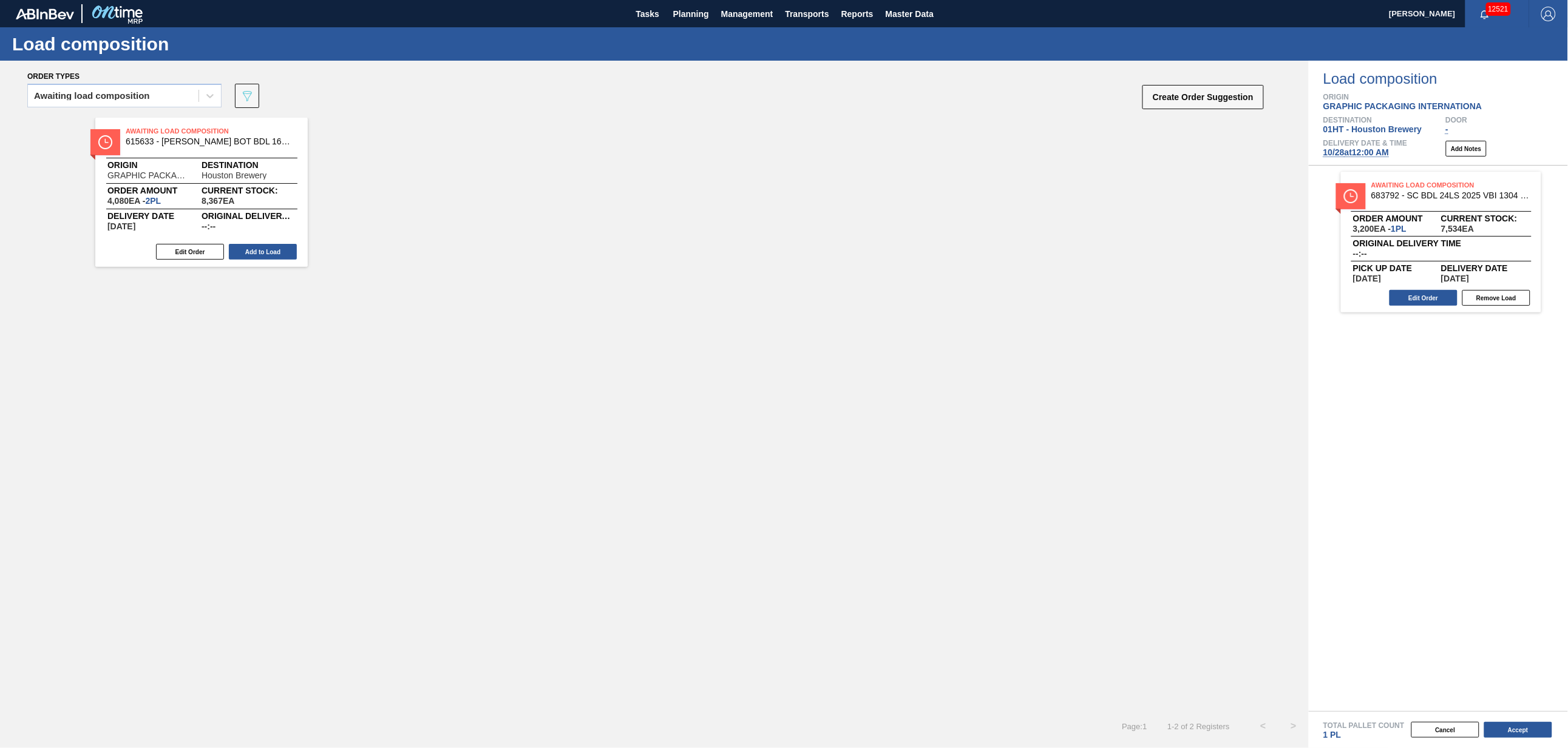
drag, startPoint x: 269, startPoint y: 252, endPoint x: 341, endPoint y: 274, distance: 75.3
click at [272, 252] on button "Add to Load" at bounding box center [262, 252] width 68 height 16
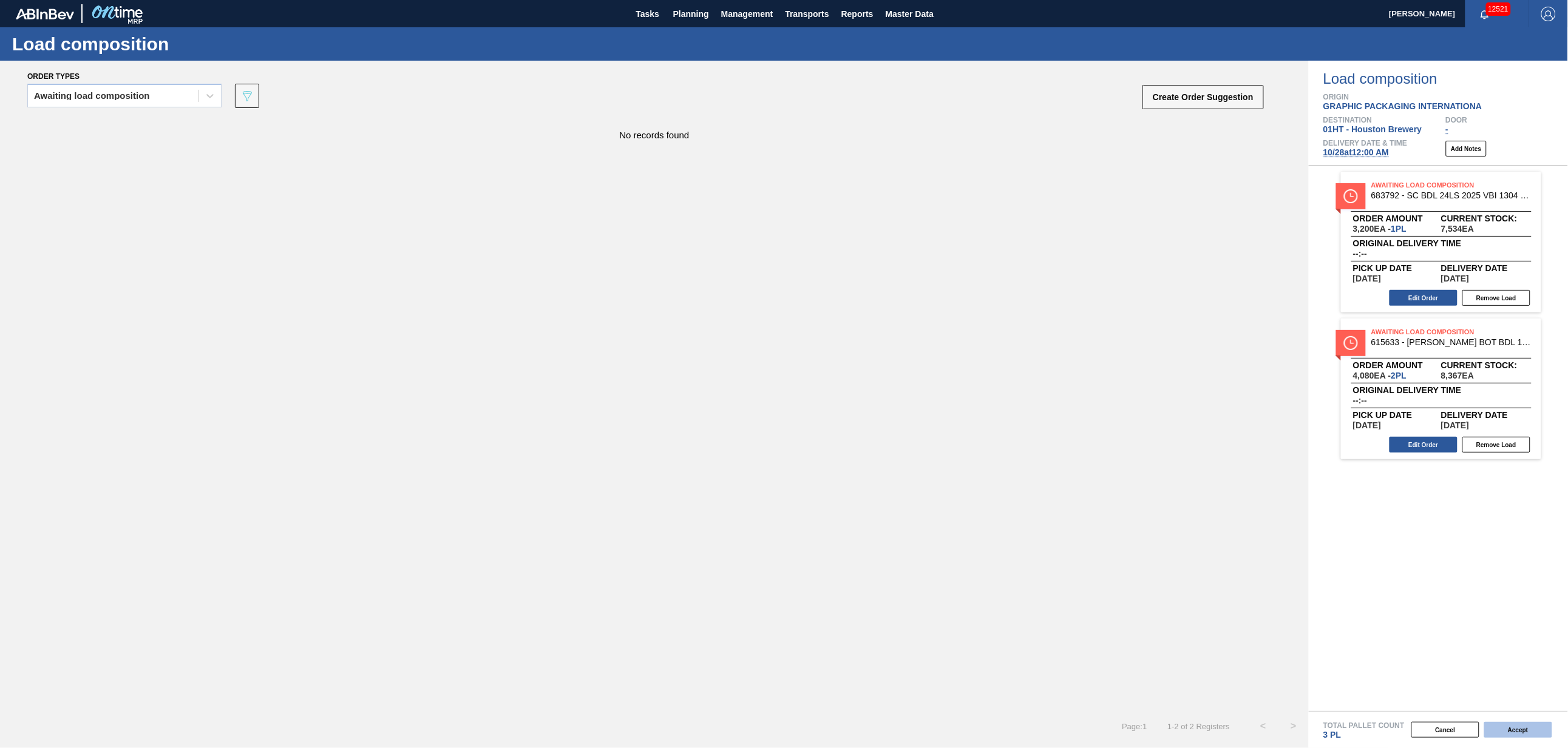
click at [1515, 723] on button "Accept" at bounding box center [1518, 730] width 68 height 16
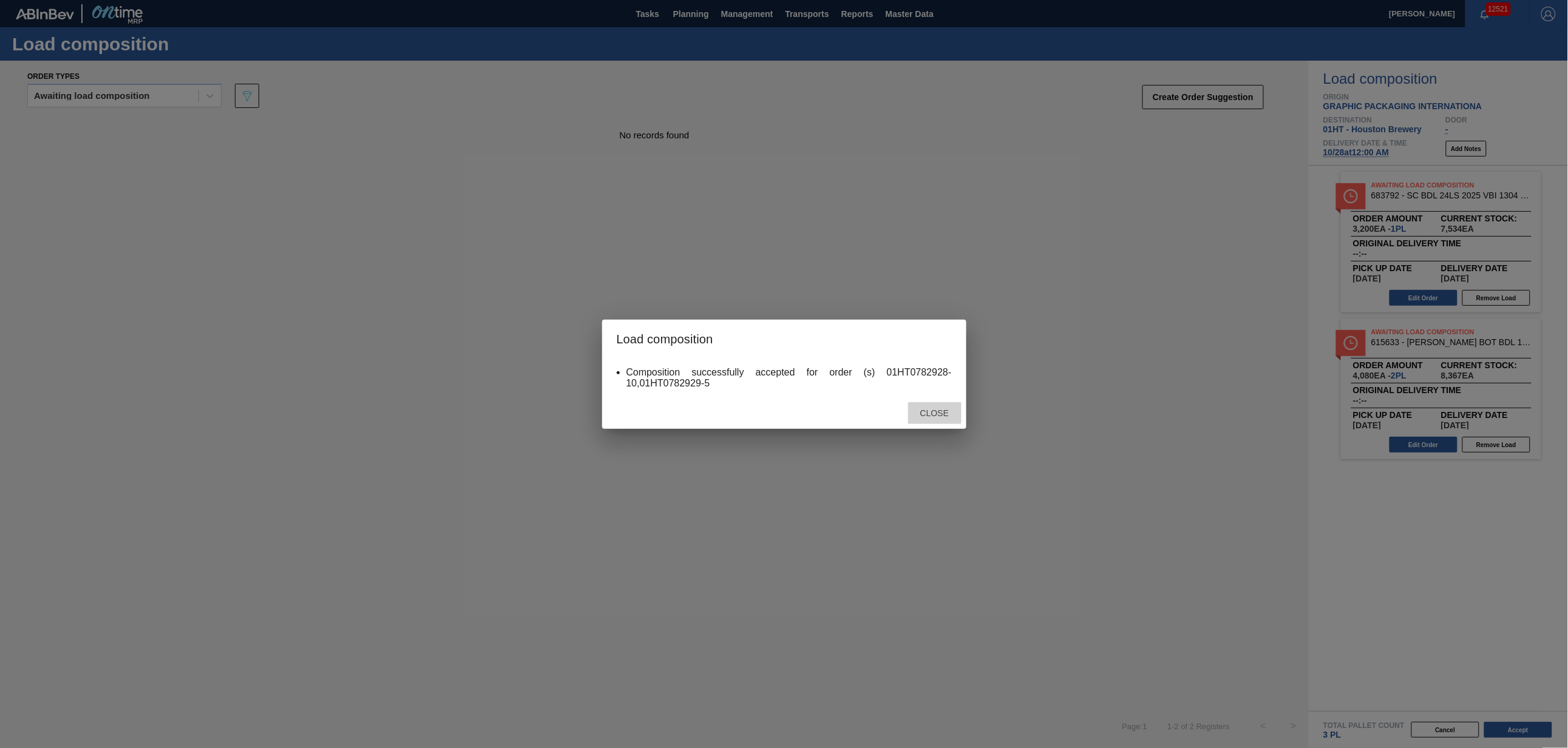
click at [940, 410] on span "Close" at bounding box center [934, 413] width 48 height 10
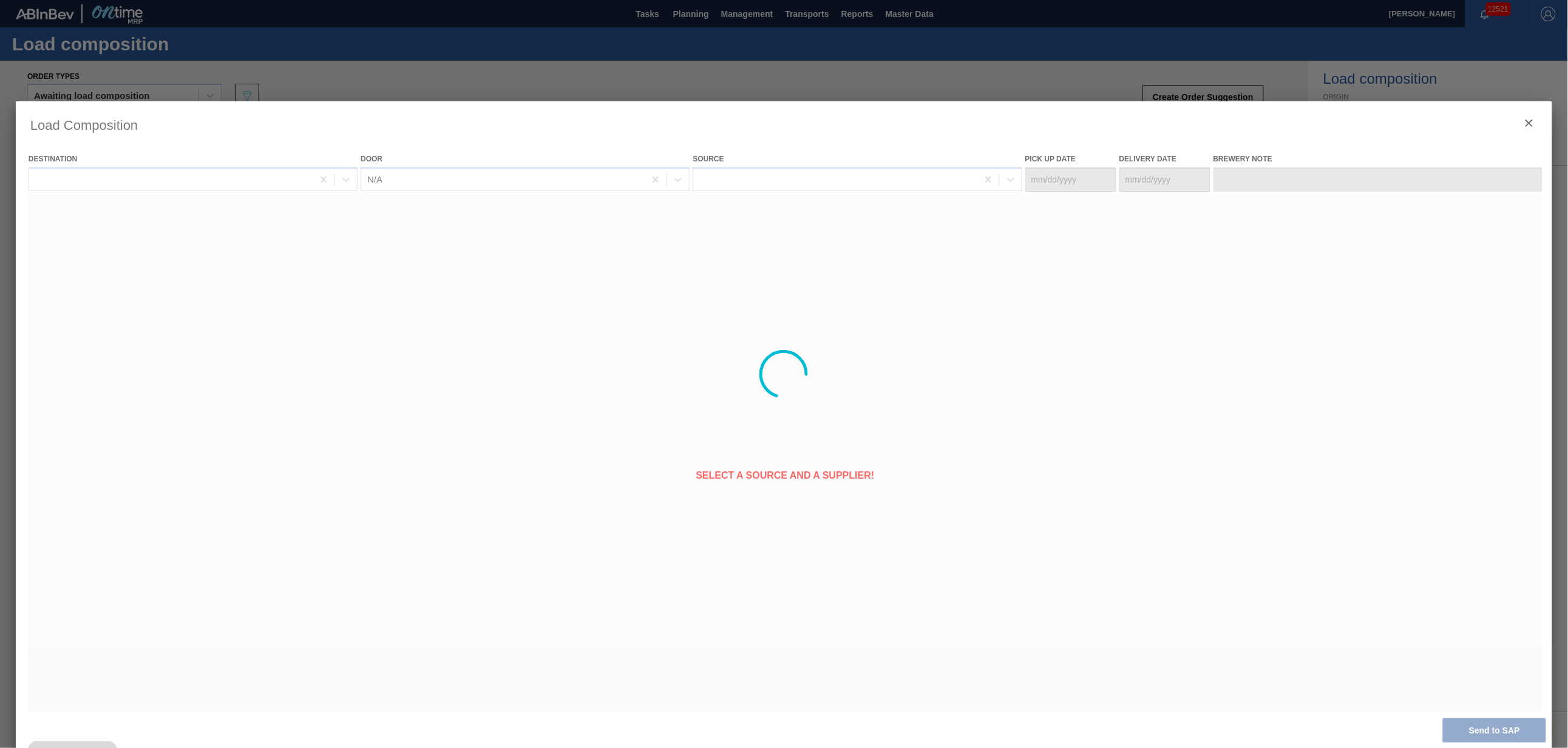
type Date "[DATE]"
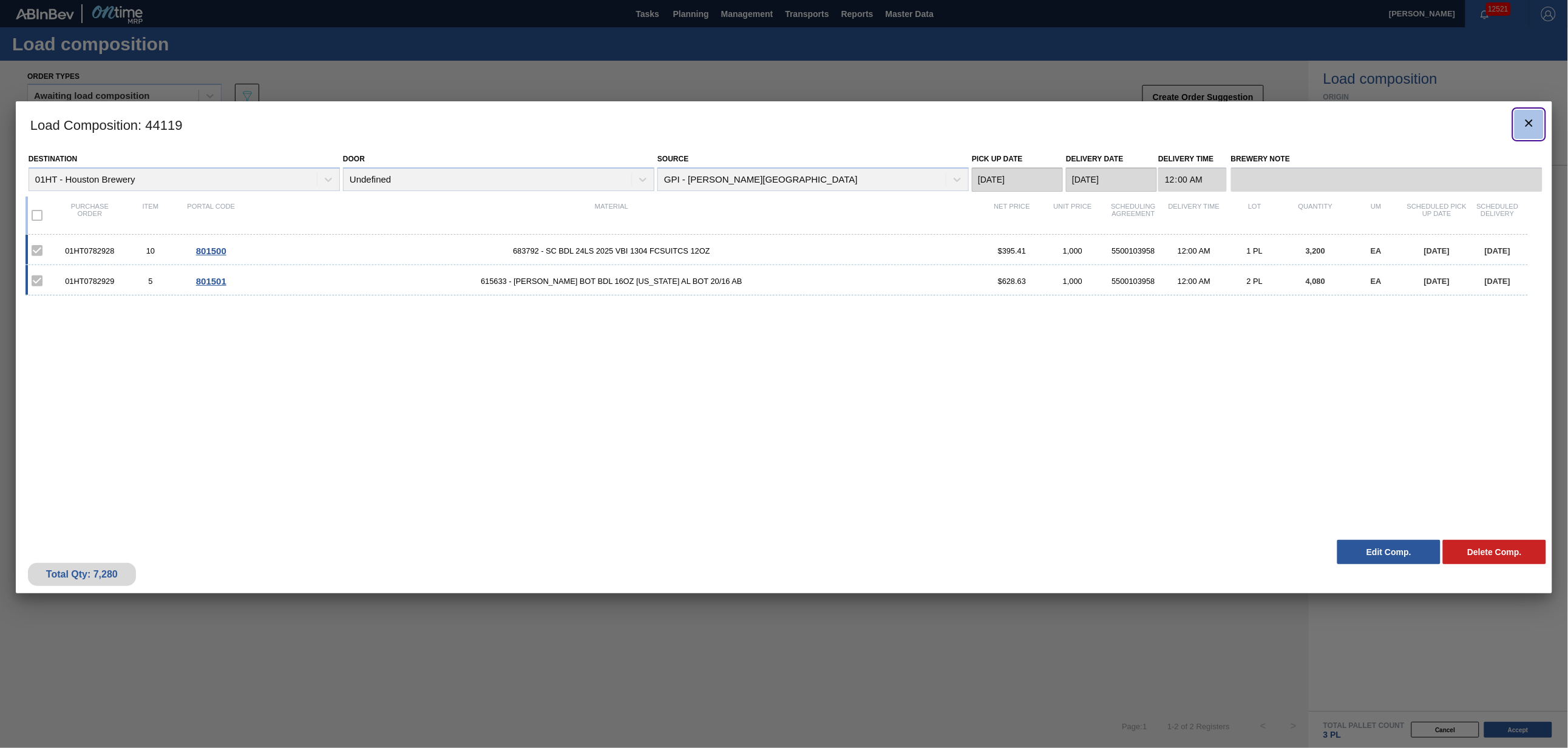
click at [1534, 123] on icon "botão de ícone" at bounding box center [1529, 122] width 15 height 15
